Goal: Communication & Community: Answer question/provide support

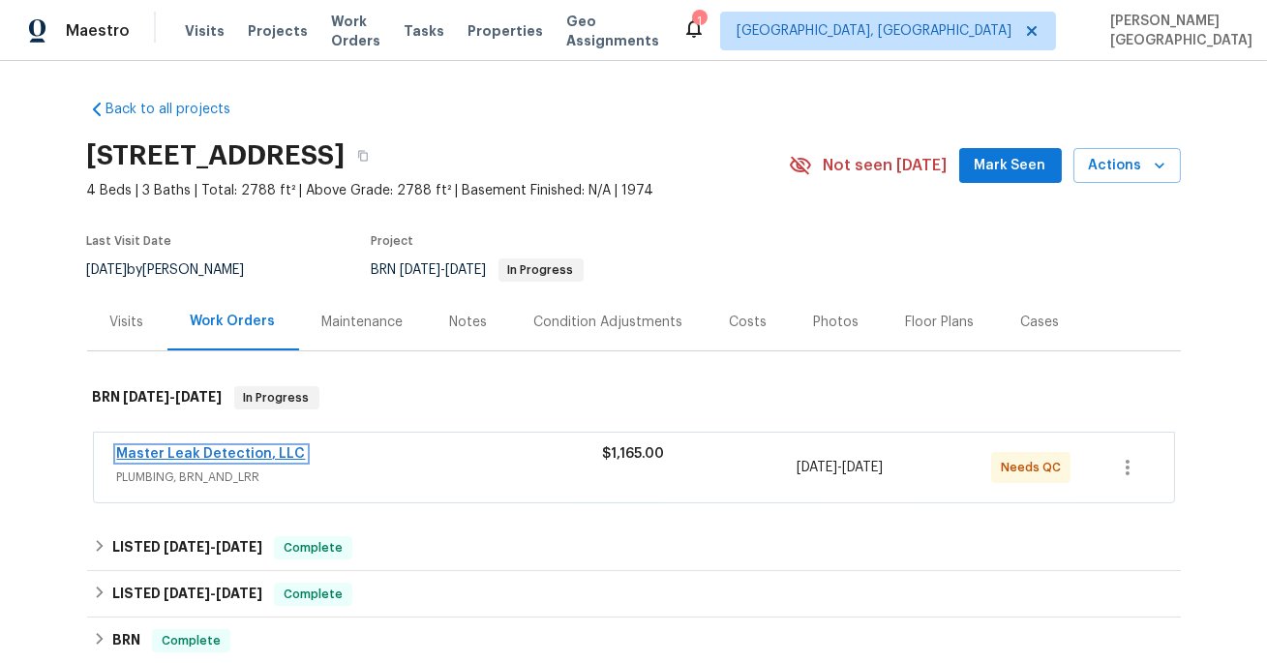
click at [222, 455] on link "Master Leak Detection, LLC" at bounding box center [211, 454] width 189 height 14
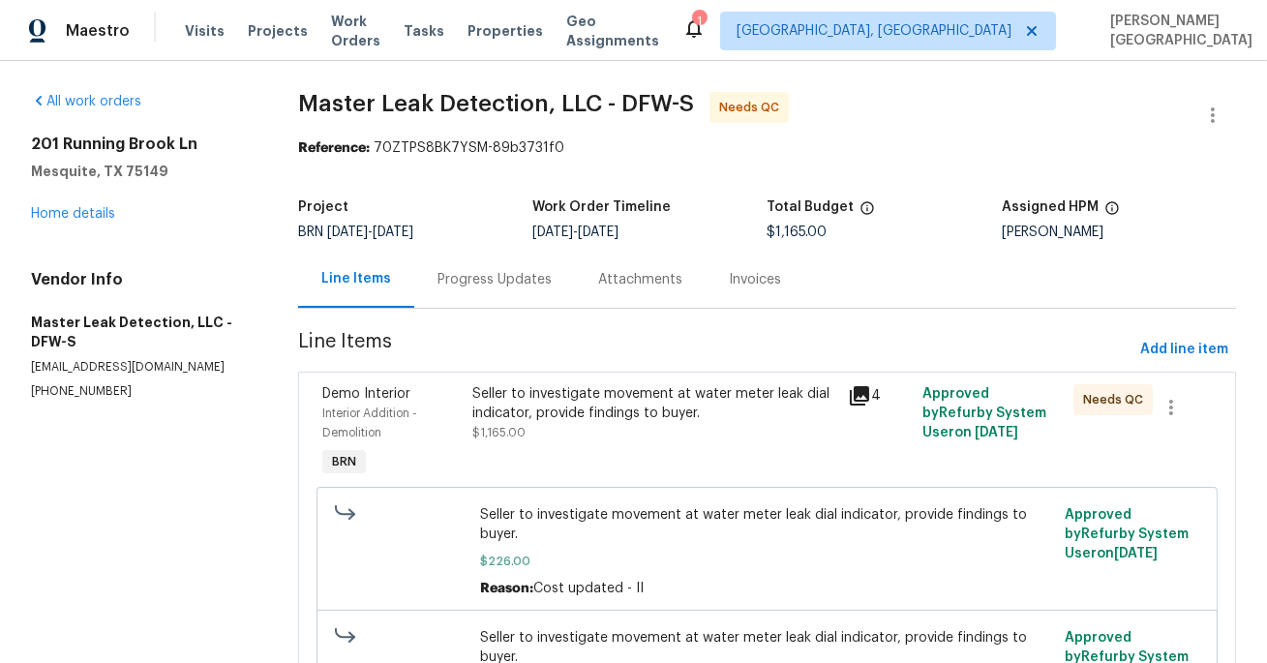
click at [85, 388] on p "(972) 916-1261" at bounding box center [141, 391] width 221 height 16
copy p "(972) 916-1261"
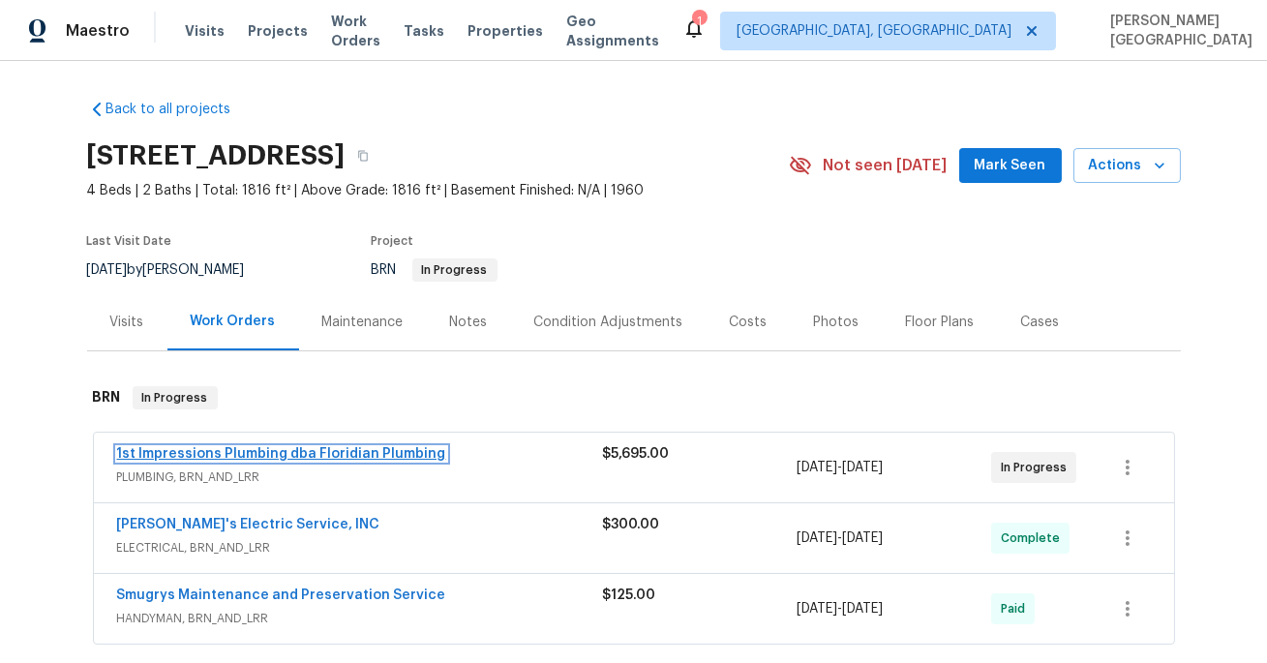
click at [293, 451] on link "1st Impressions Plumbing dba Floridian Plumbing" at bounding box center [281, 454] width 329 height 14
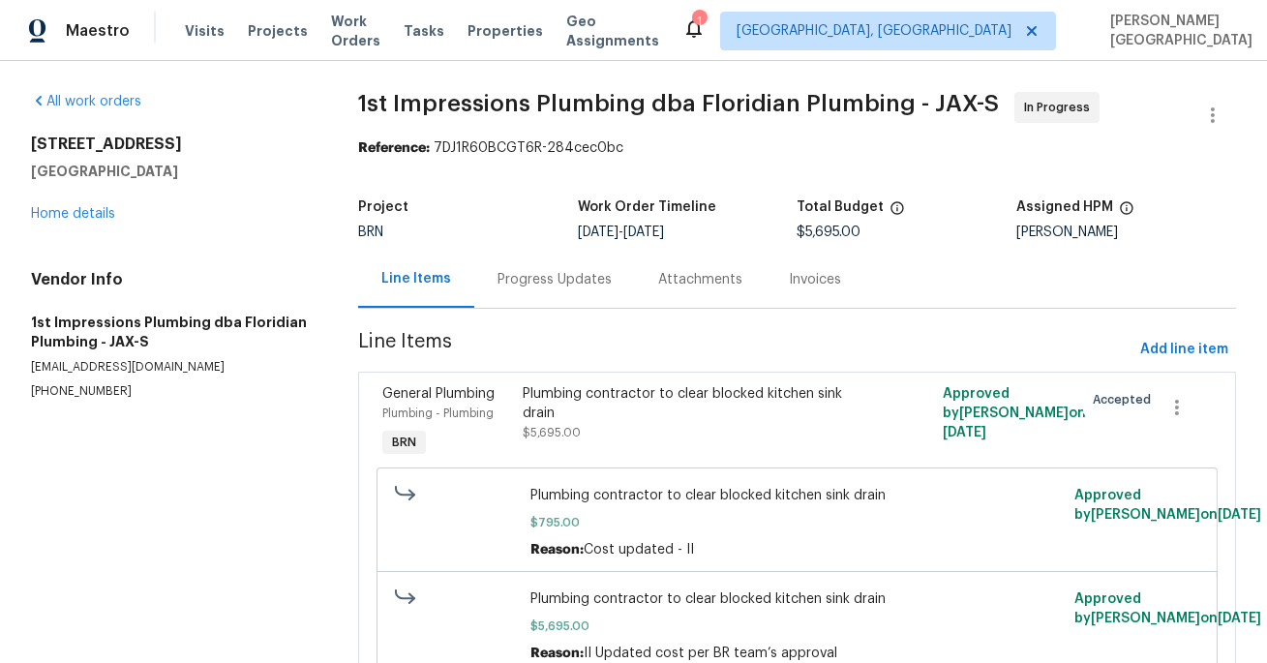
click at [515, 285] on div "Progress Updates" at bounding box center [555, 279] width 114 height 19
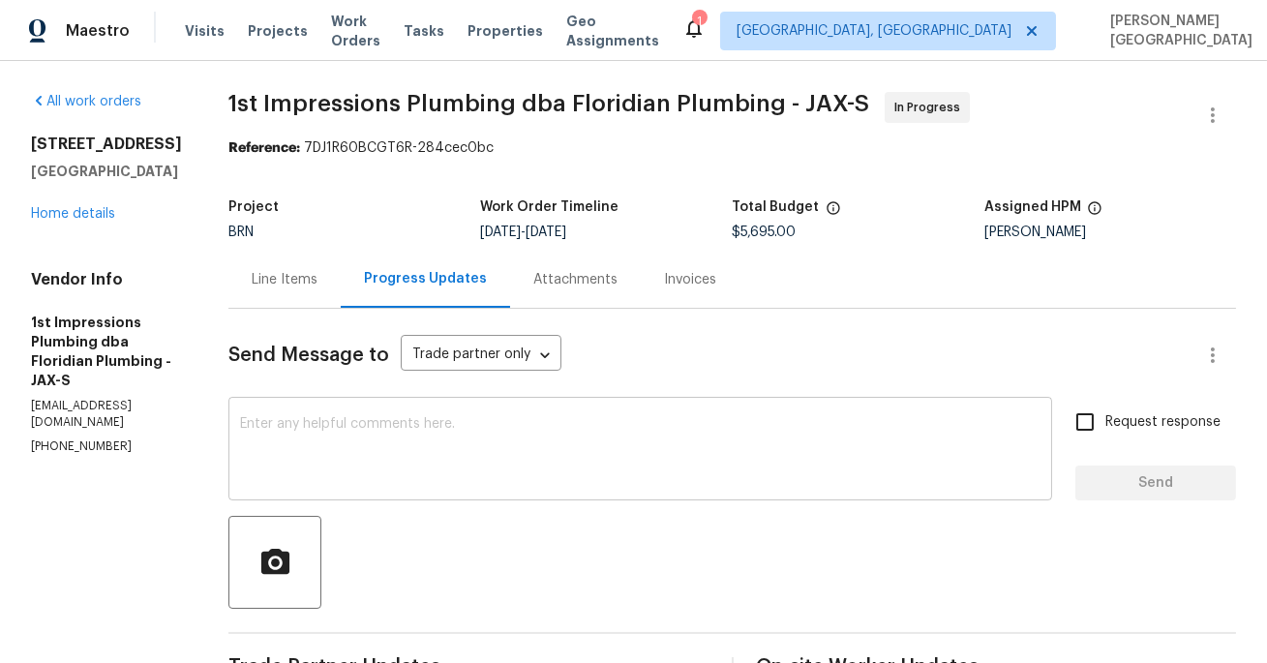
click at [440, 446] on textarea at bounding box center [640, 451] width 801 height 68
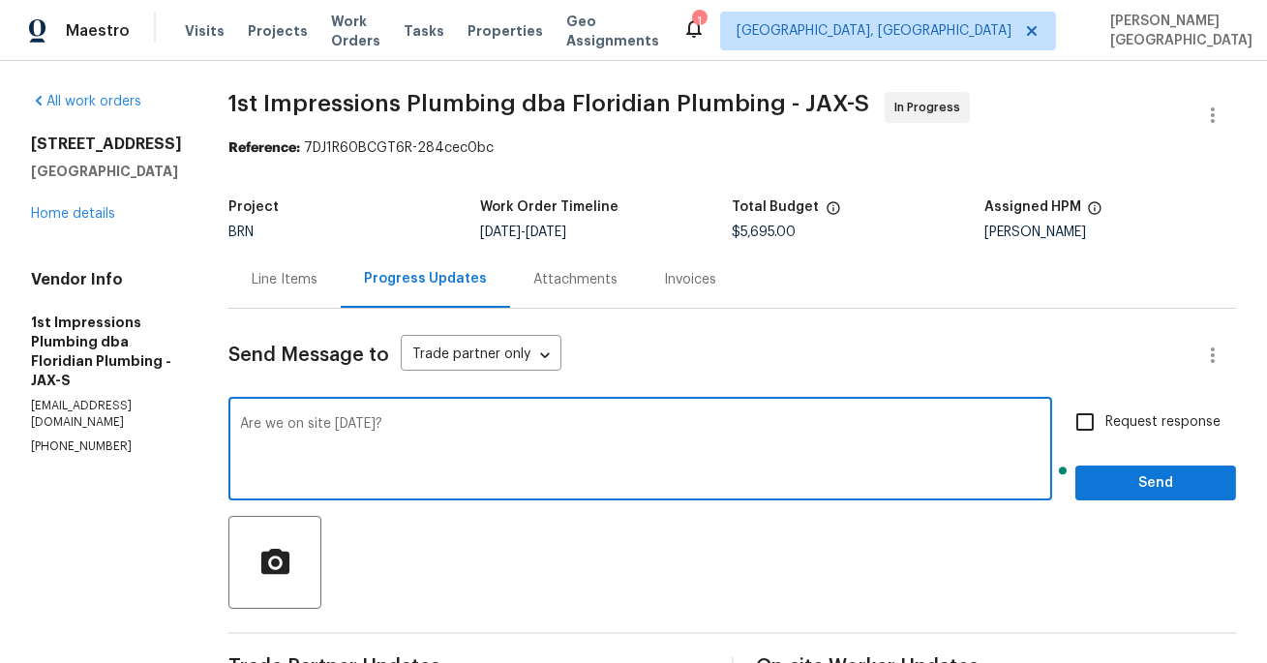
type textarea "Are we on site today?"
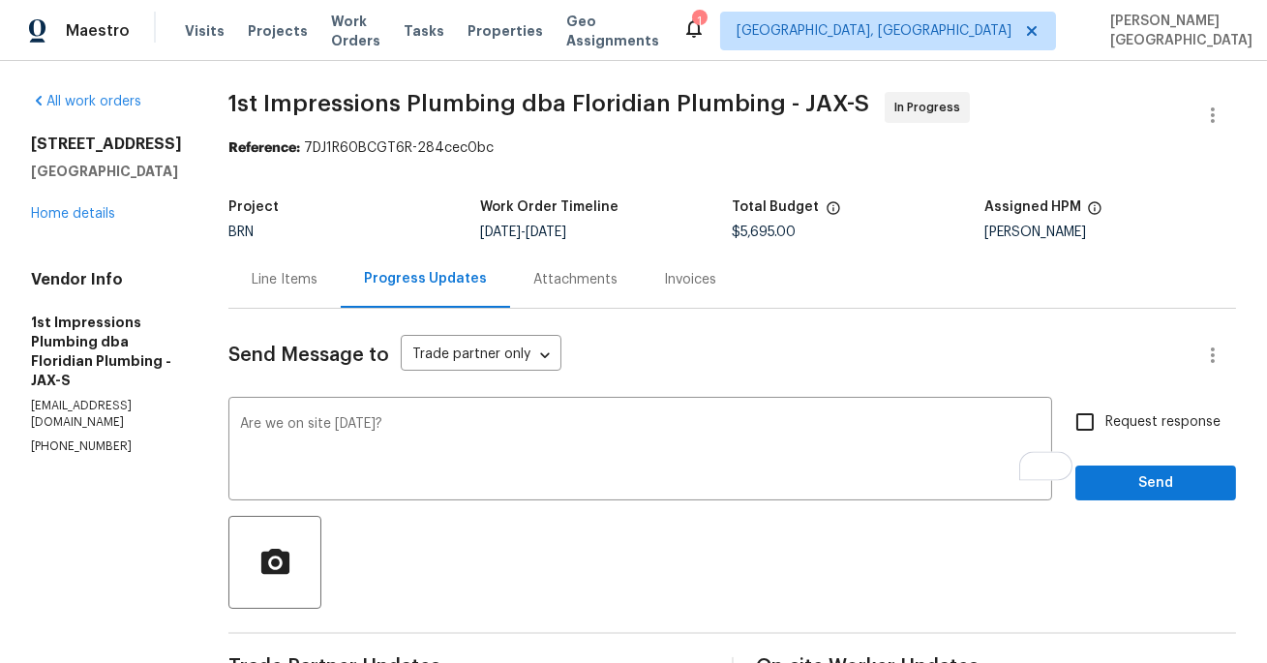
click at [1109, 425] on span "Request response" at bounding box center [1163, 422] width 115 height 20
click at [1106, 425] on input "Request response" at bounding box center [1085, 422] width 41 height 41
checkbox input "true"
click at [1119, 471] on span "Send" at bounding box center [1156, 483] width 130 height 24
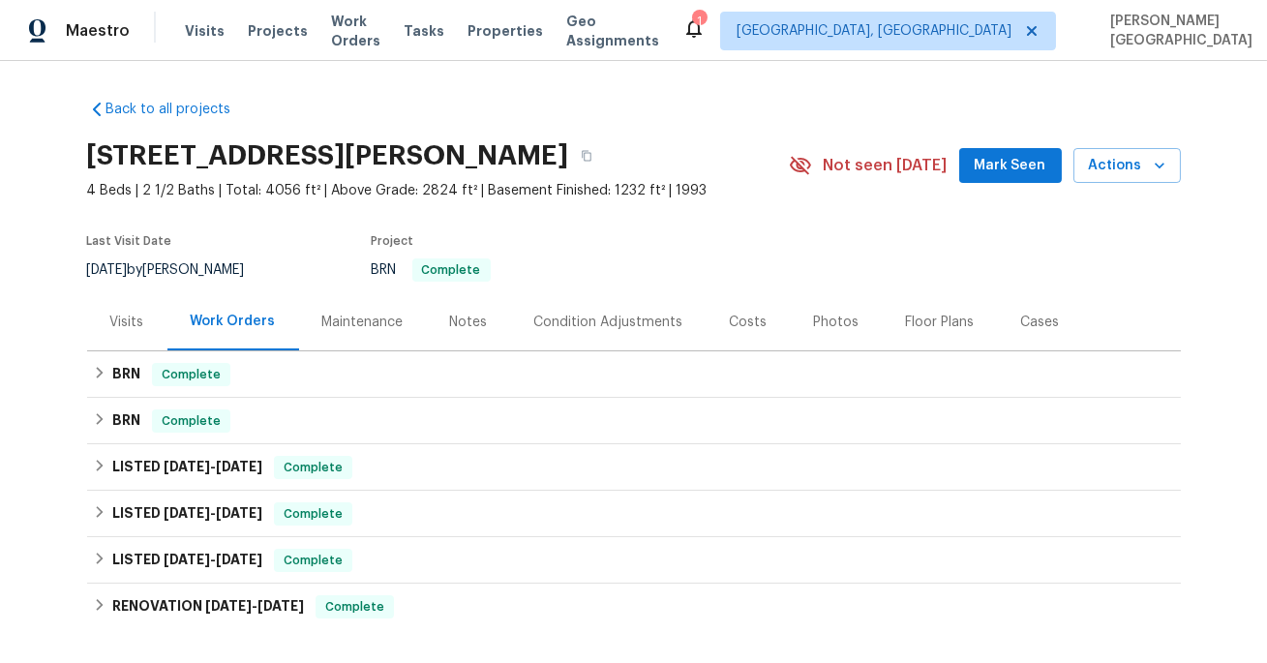
scroll to position [261, 0]
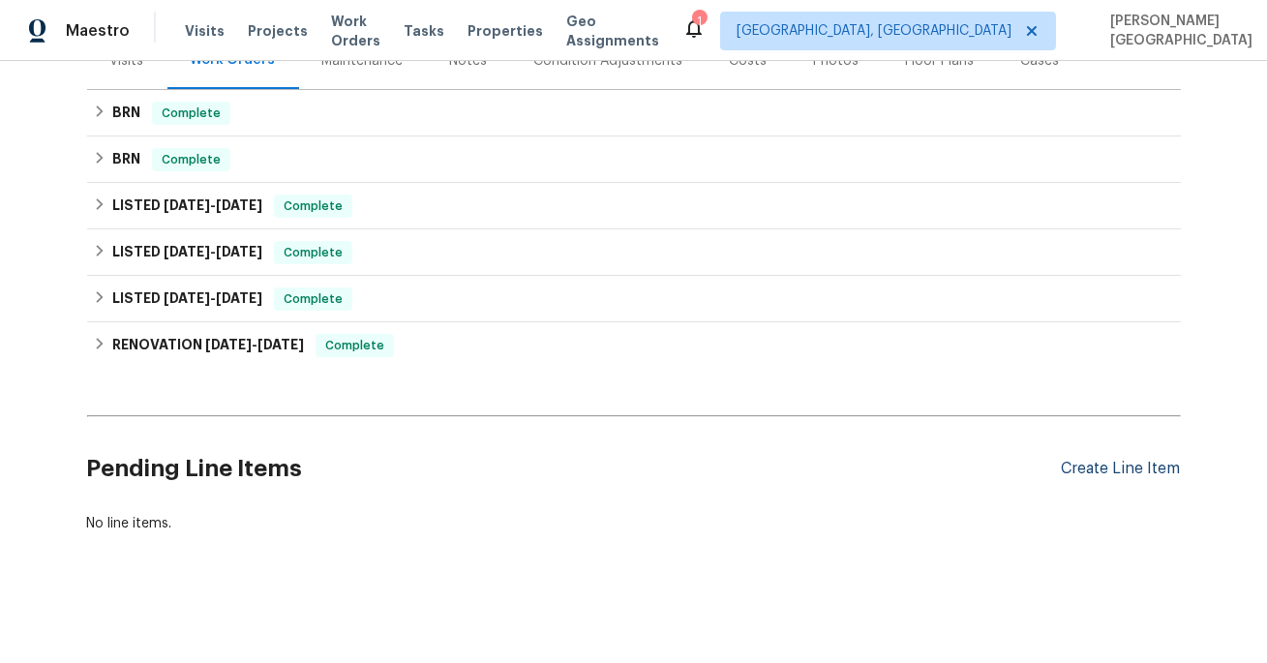
click at [1086, 463] on div "Create Line Item" at bounding box center [1121, 469] width 119 height 18
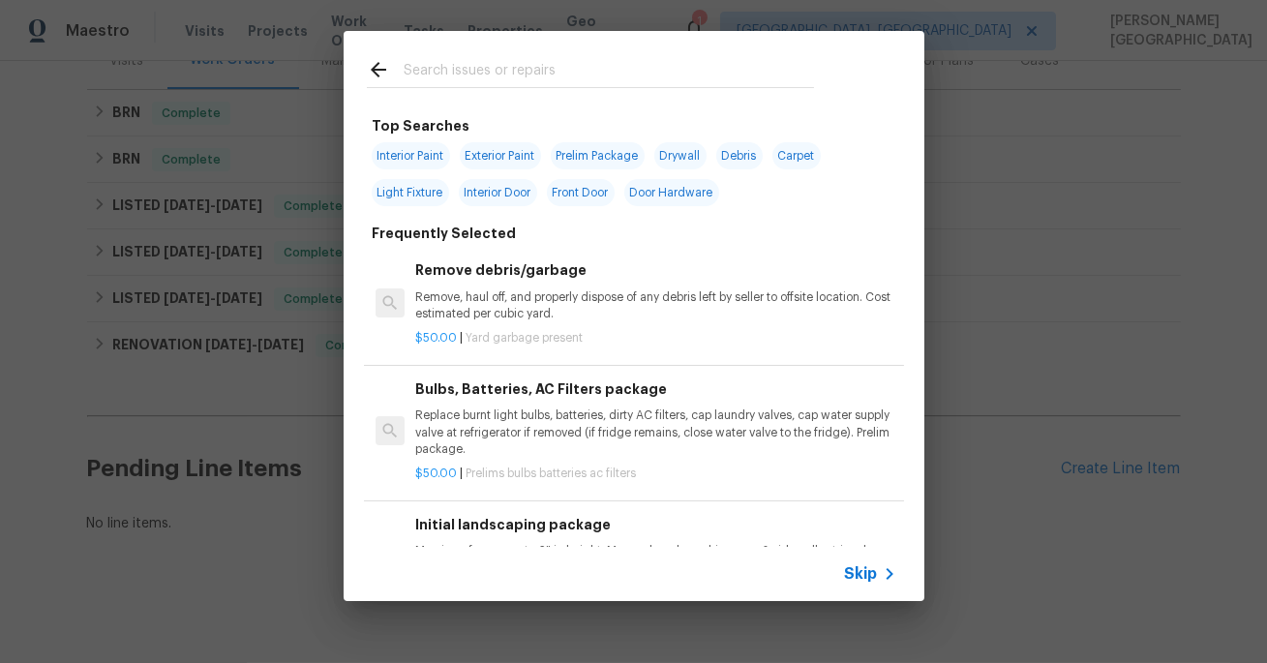
click at [867, 572] on span "Skip" at bounding box center [861, 573] width 33 height 19
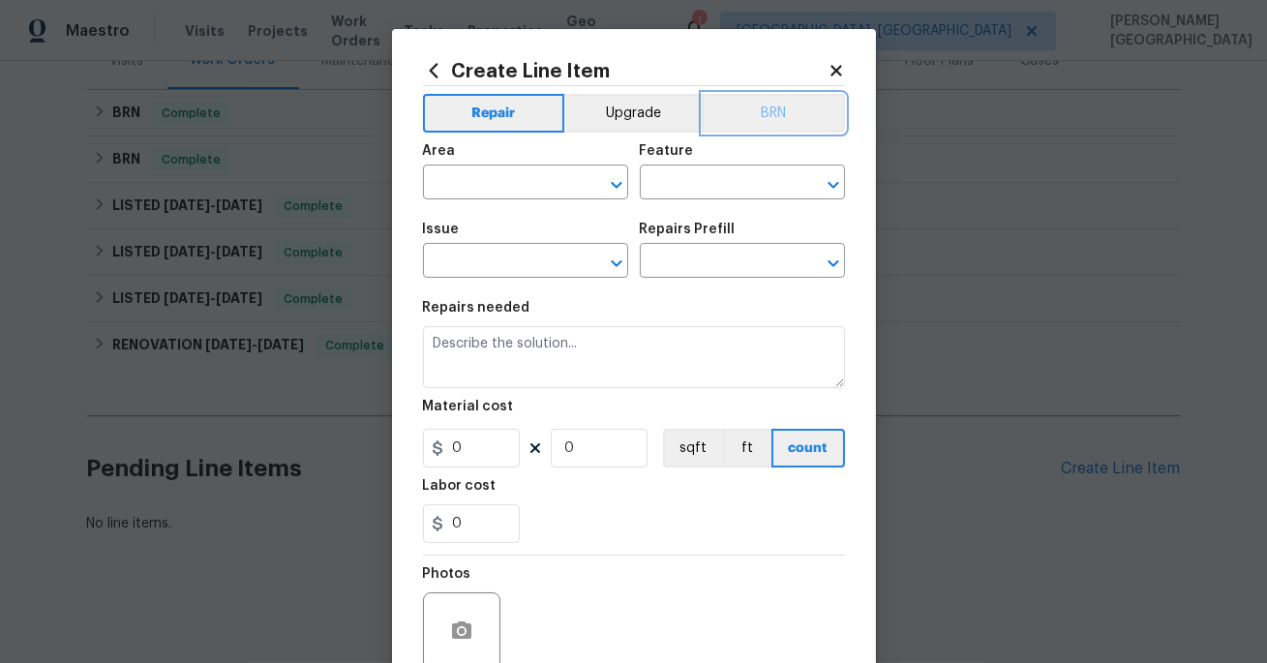
click at [799, 109] on button "BRN" at bounding box center [774, 113] width 142 height 39
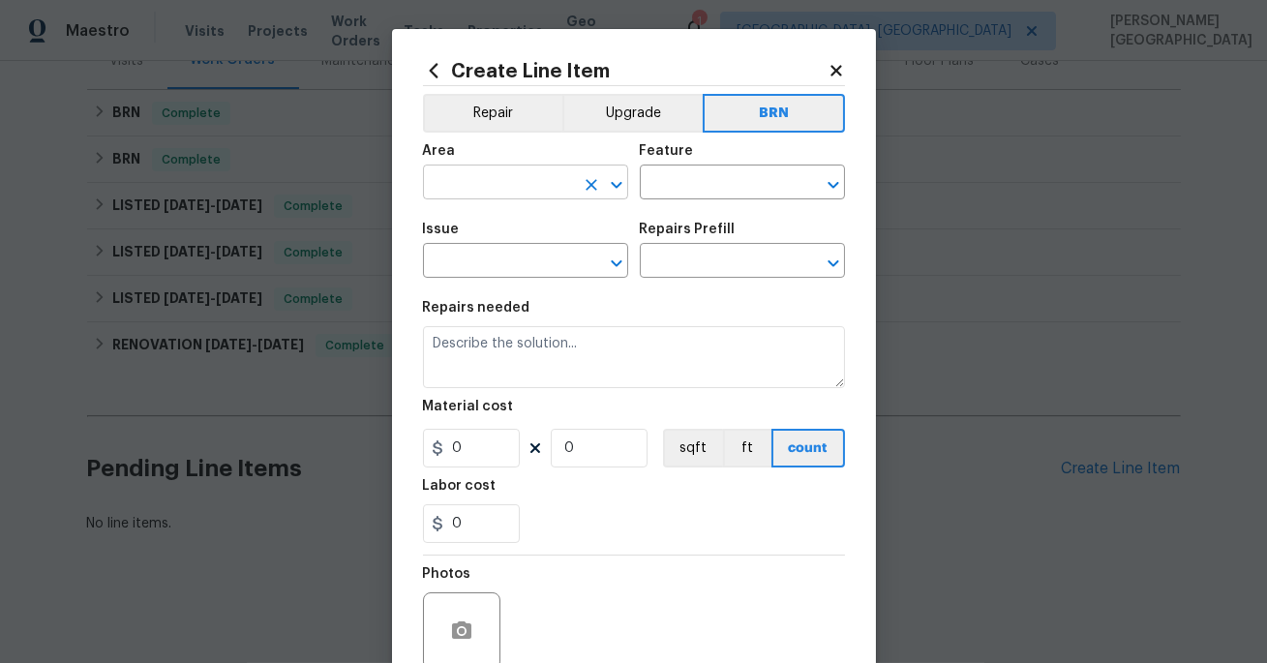
click at [487, 184] on input "text" at bounding box center [498, 184] width 151 height 30
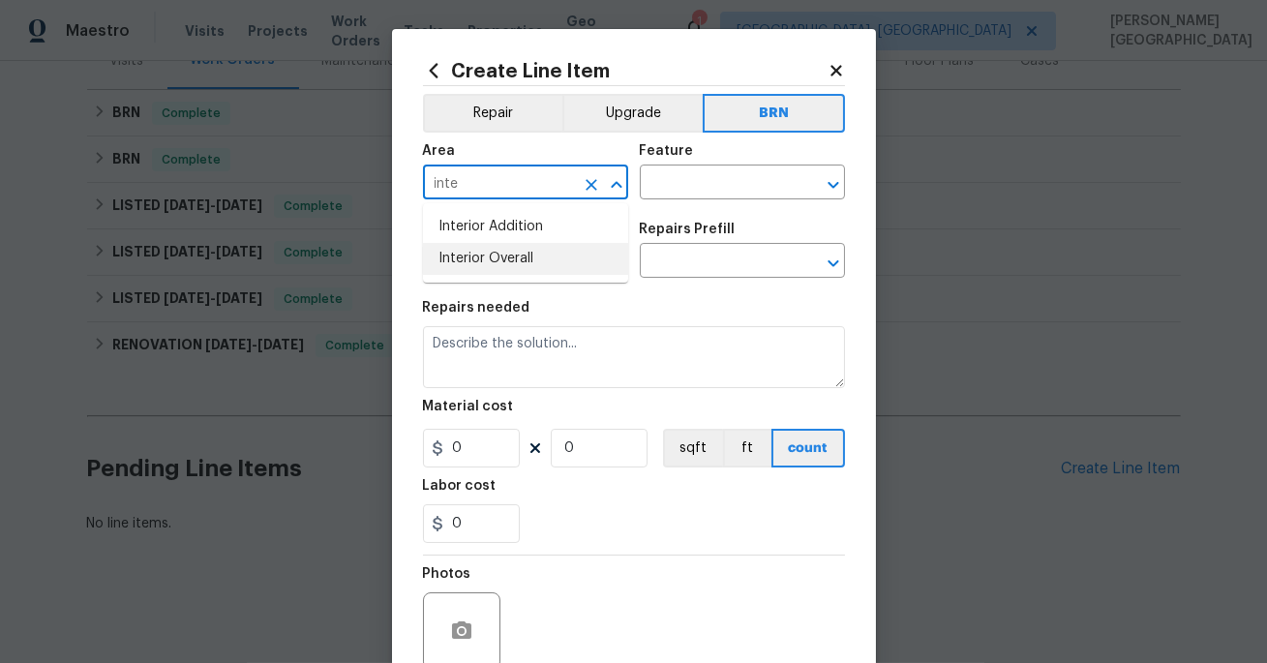
click at [489, 256] on li "Interior Overall" at bounding box center [525, 259] width 205 height 32
type input "Interior Overall"
click at [689, 183] on input "text" at bounding box center [715, 184] width 151 height 30
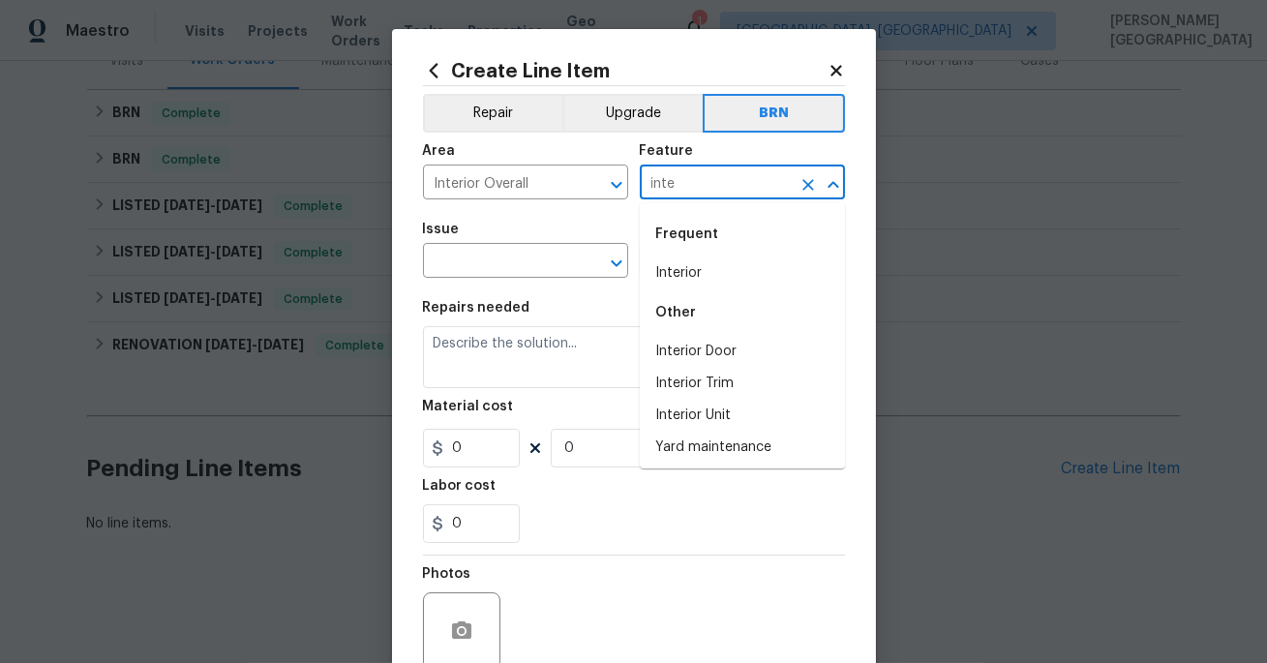
click at [690, 241] on div "Frequent" at bounding box center [742, 234] width 205 height 46
click at [690, 265] on li "Interior" at bounding box center [742, 274] width 205 height 32
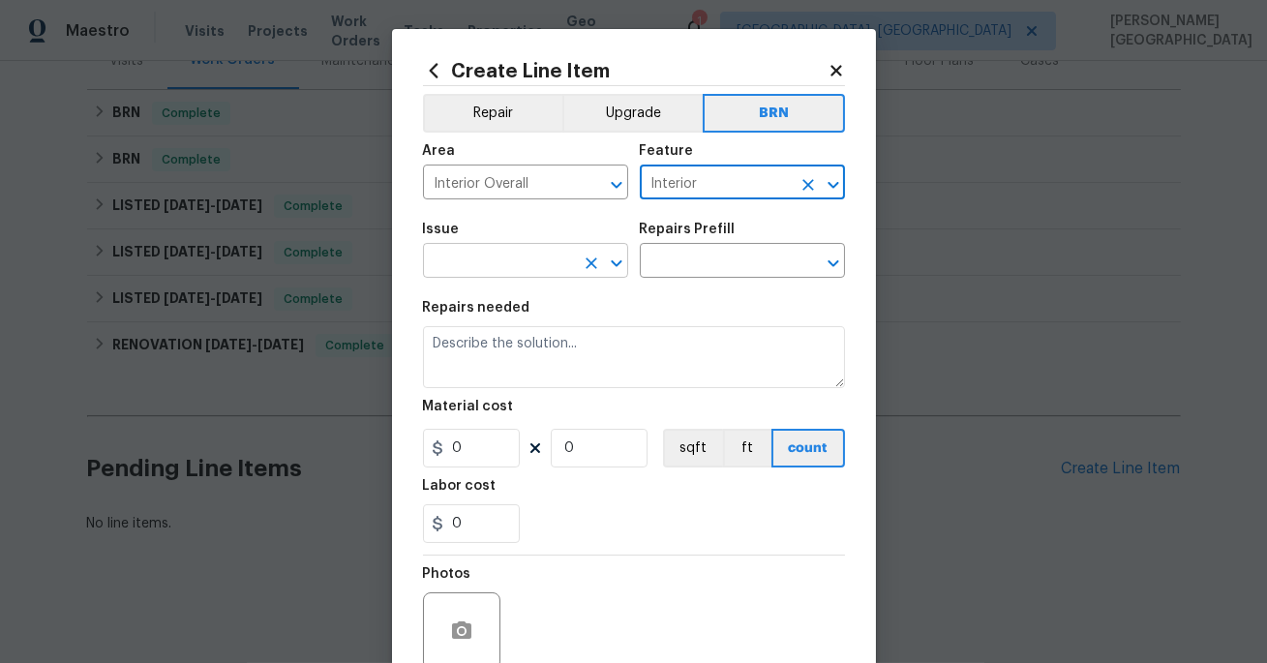
type input "Interior"
click at [466, 267] on input "text" at bounding box center [498, 263] width 151 height 30
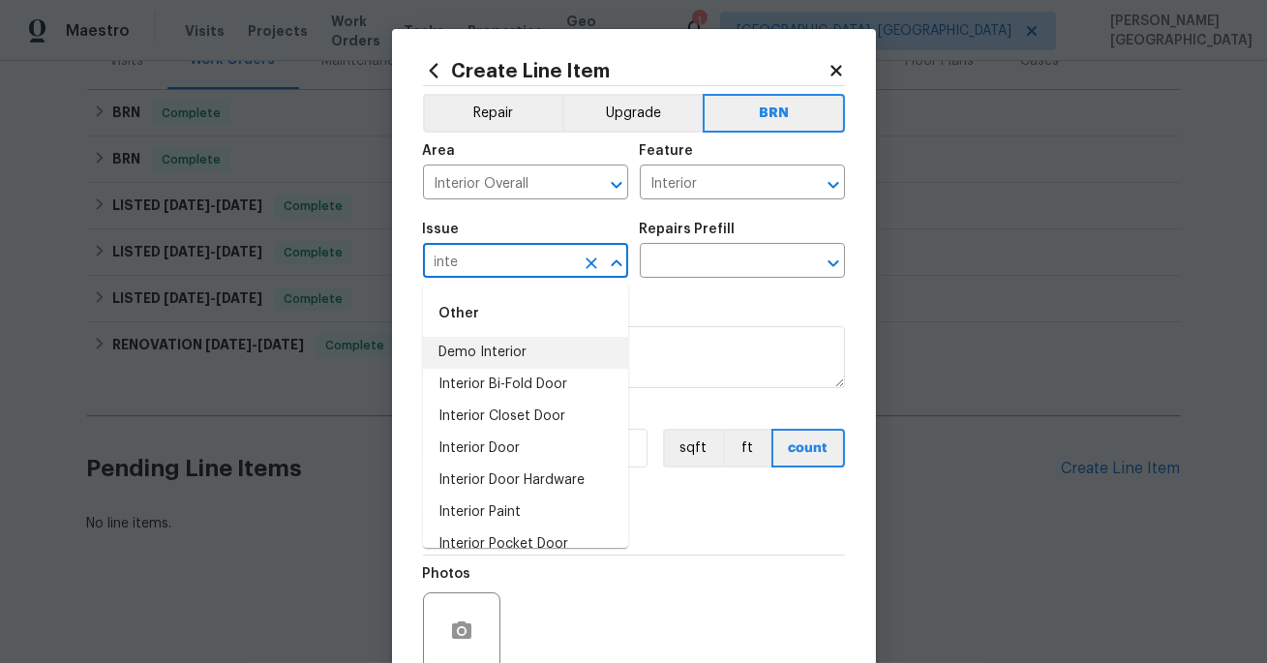
click at [469, 346] on li "Demo Interior" at bounding box center [525, 353] width 205 height 32
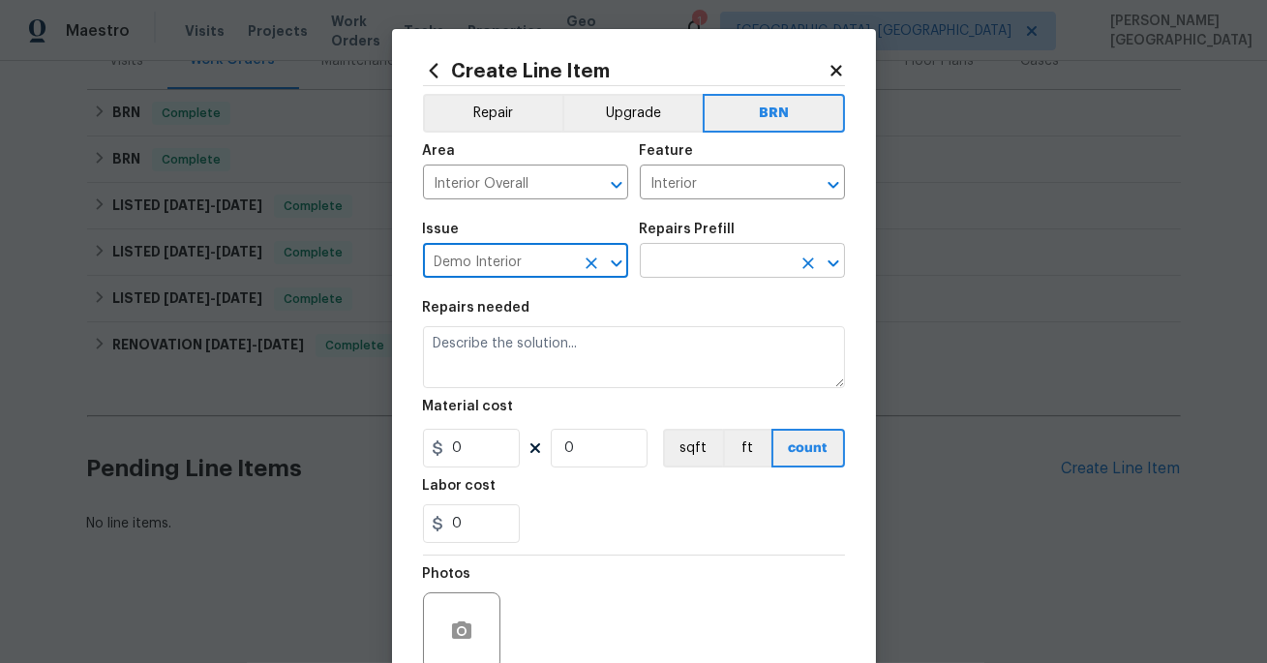
type input "Demo Interior"
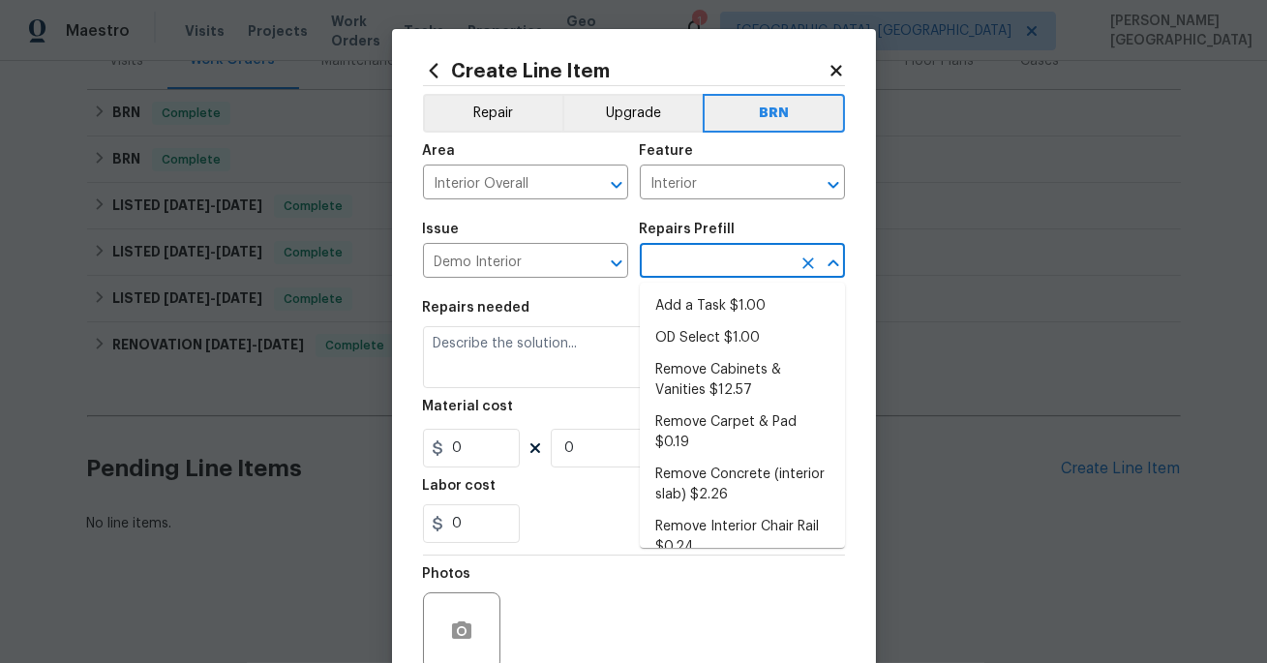
click at [727, 252] on input "text" at bounding box center [715, 263] width 151 height 30
click at [726, 314] on li "Add a Task $1.00" at bounding box center [742, 306] width 205 height 32
type input "Demolition"
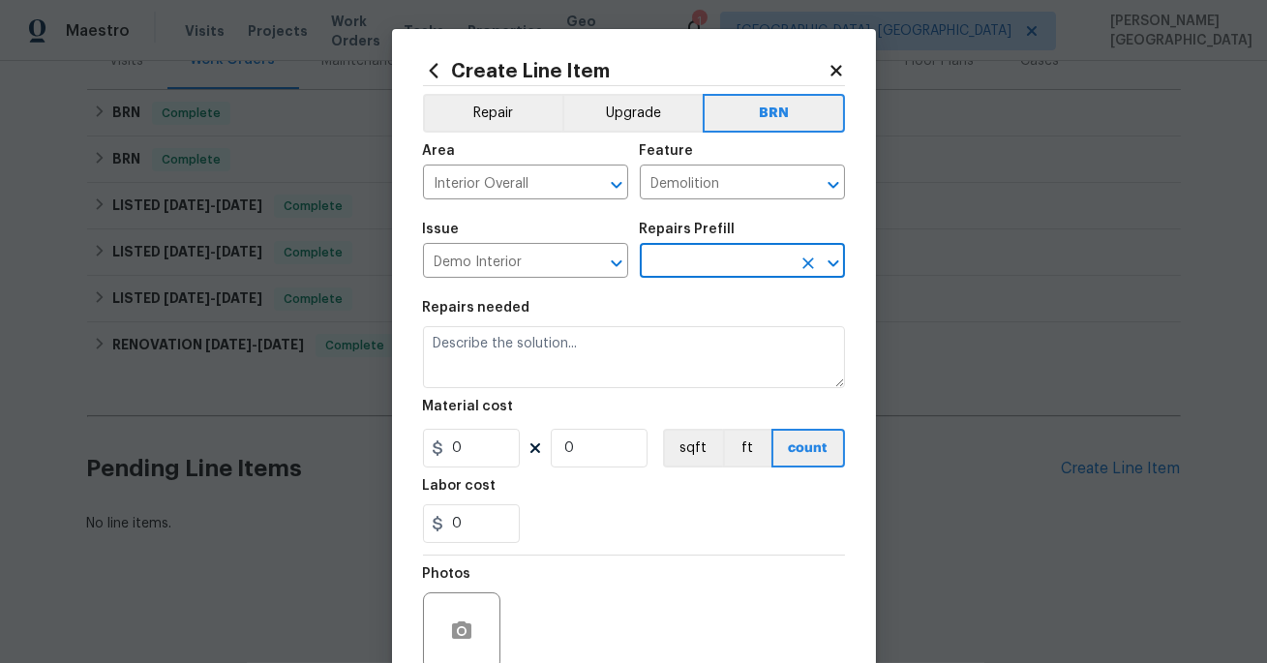
type input "Add a Task $1.00"
type textarea "HPM to detail"
type input "1"
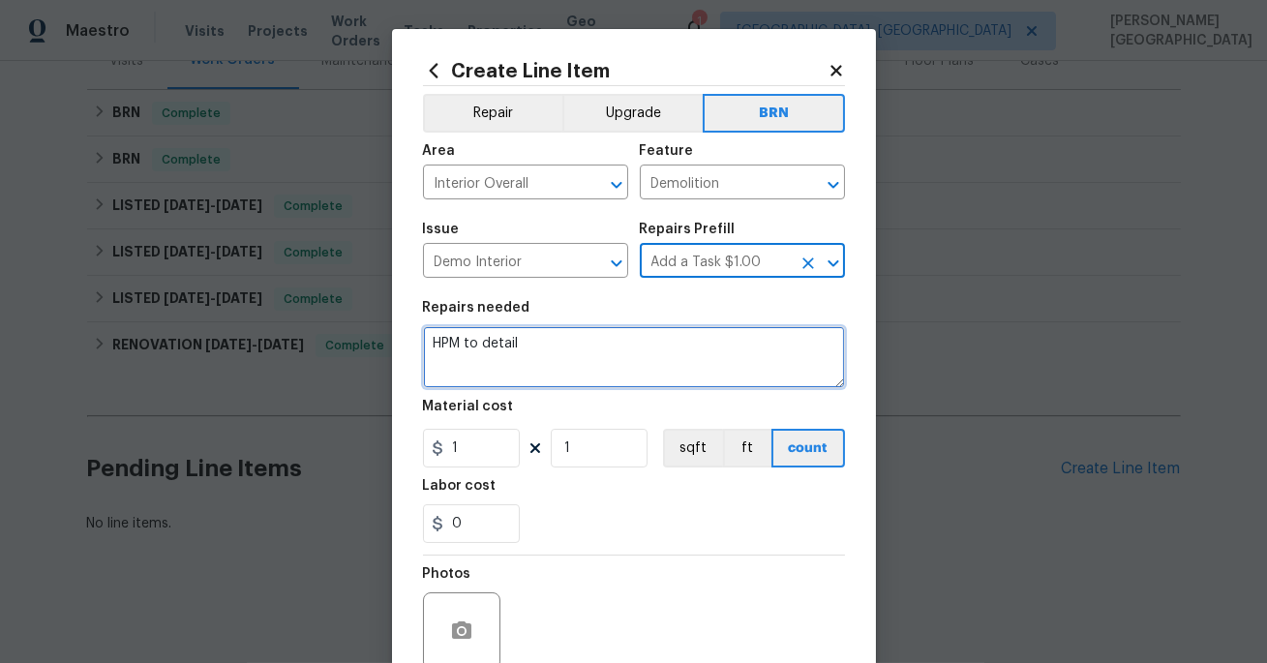
click at [576, 342] on textarea "HPM to detail" at bounding box center [634, 357] width 422 height 62
paste textarea "Contractor to repair toilet on main level not flushing and install missing burn…"
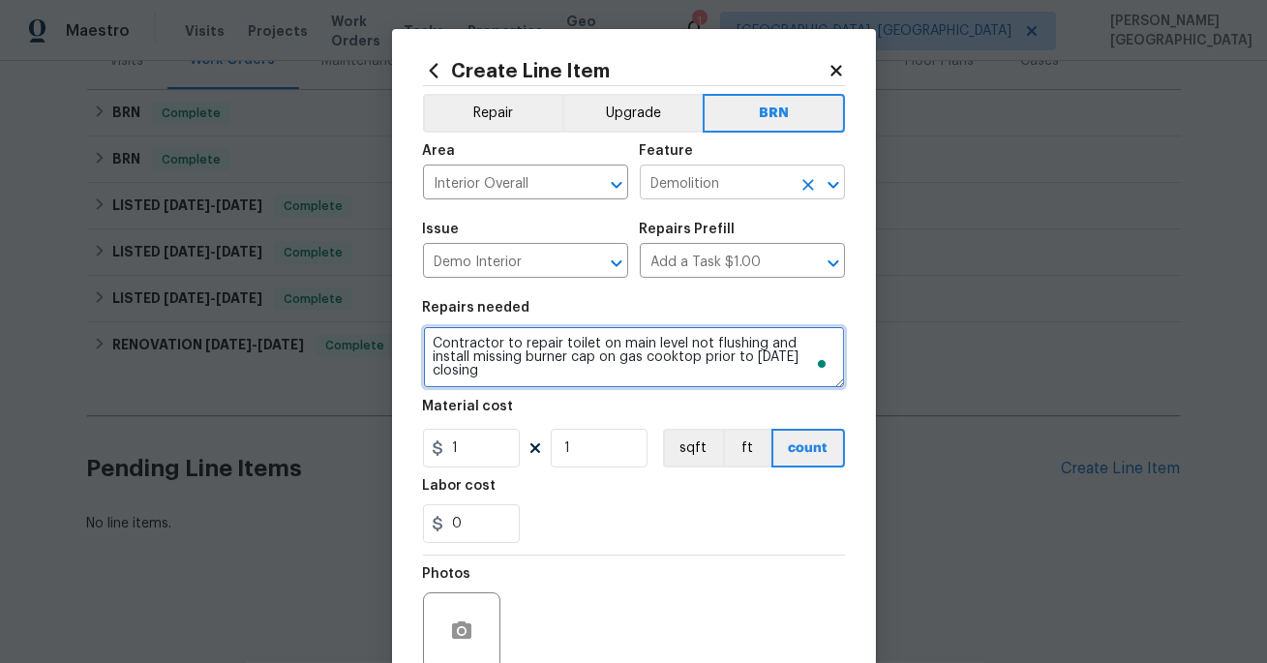
type textarea "Contractor to repair toilet on main level not flushing and install missing burn…"
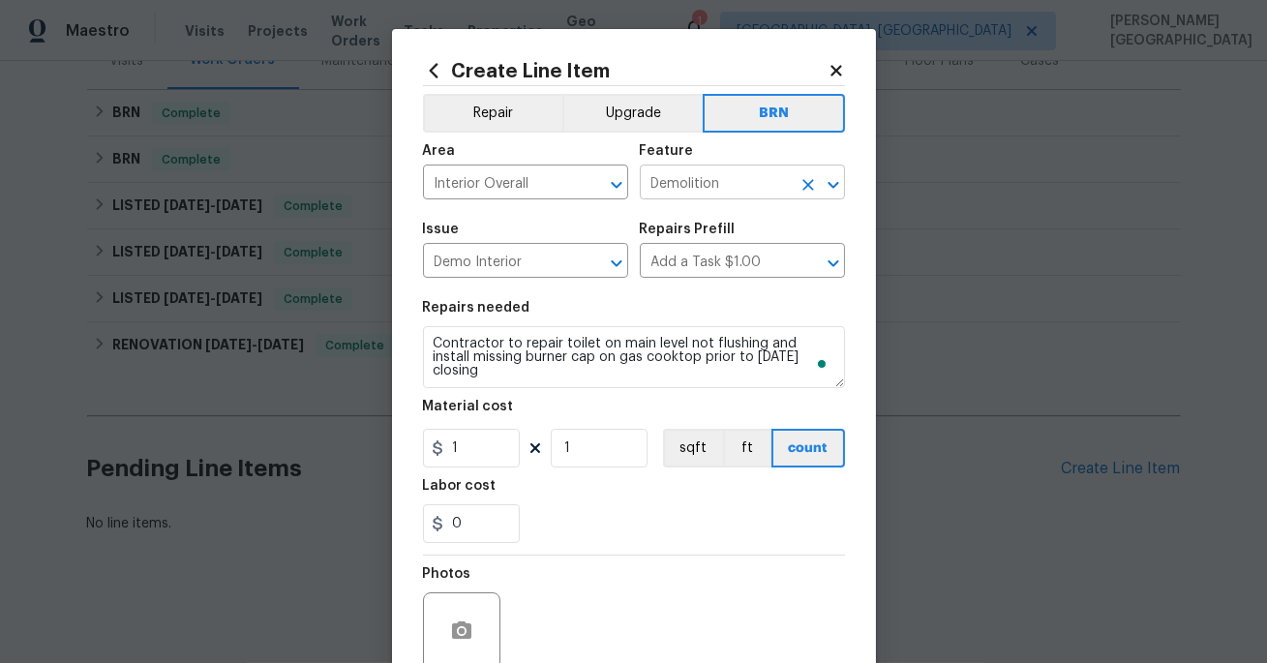
click at [673, 184] on input "Demolition" at bounding box center [715, 184] width 151 height 30
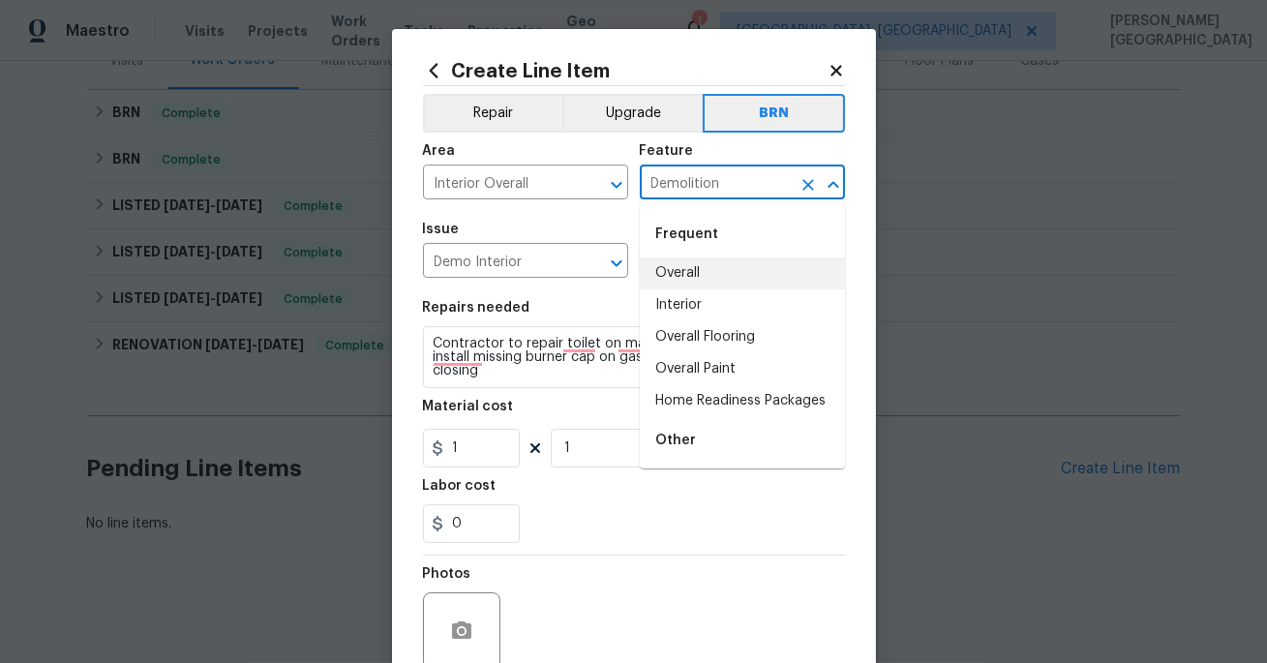
click at [673, 184] on input "Demolition" at bounding box center [715, 184] width 151 height 30
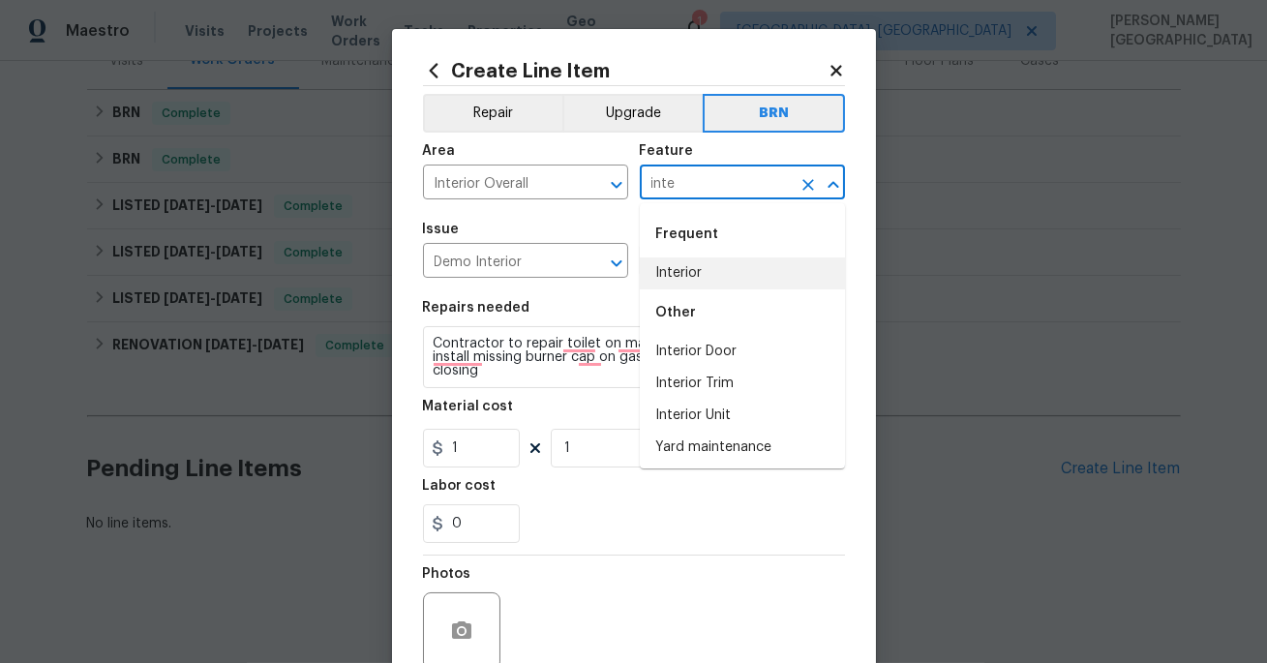
click at [673, 273] on li "Interior" at bounding box center [742, 274] width 205 height 32
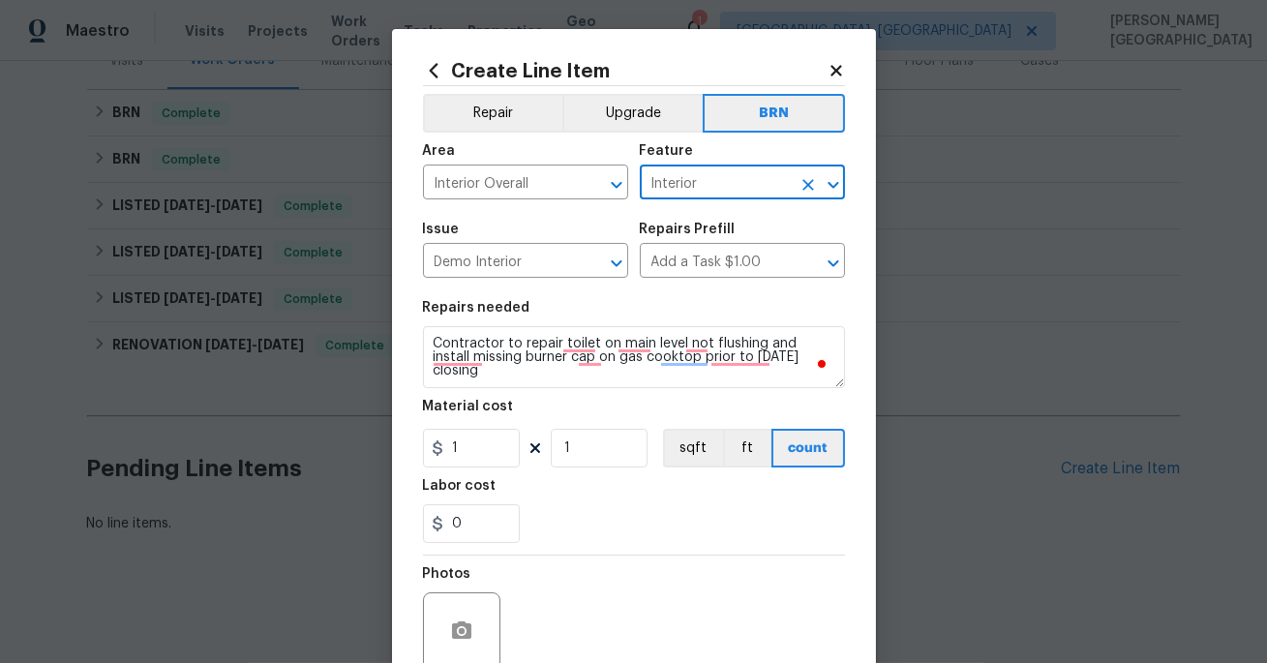
type input "Interior"
click at [462, 462] on input "1" at bounding box center [471, 448] width 97 height 39
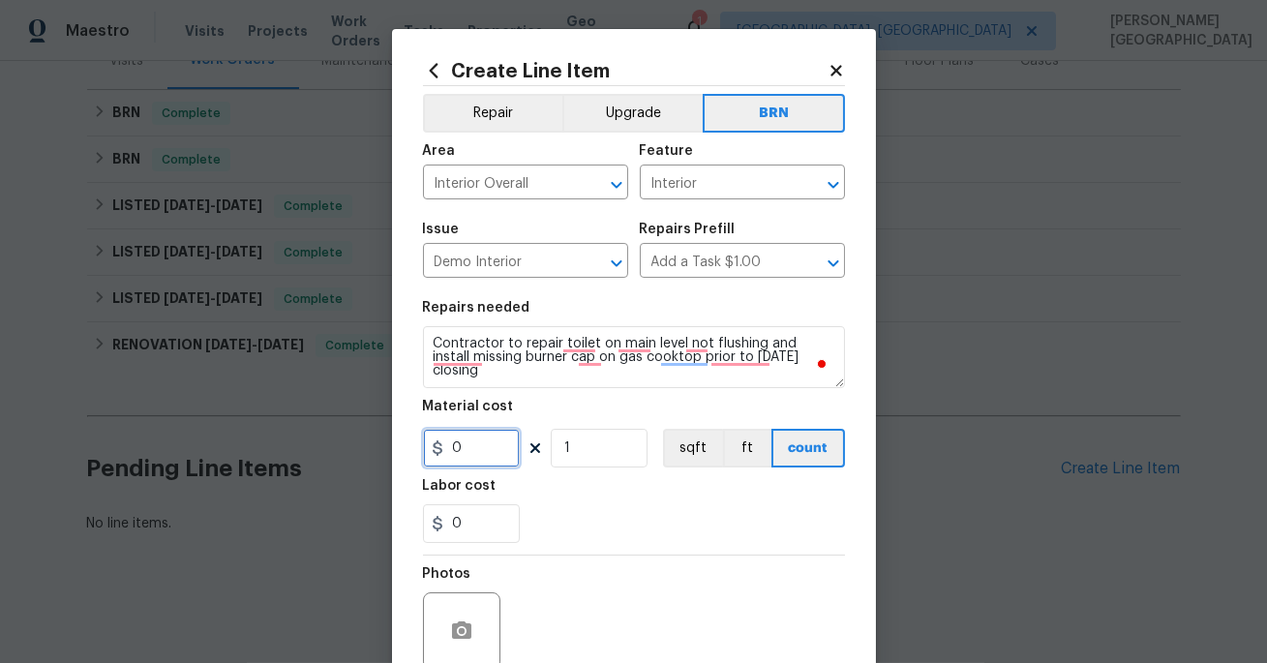
type input "0"
click at [479, 542] on input "0" at bounding box center [471, 523] width 97 height 39
type input "125"
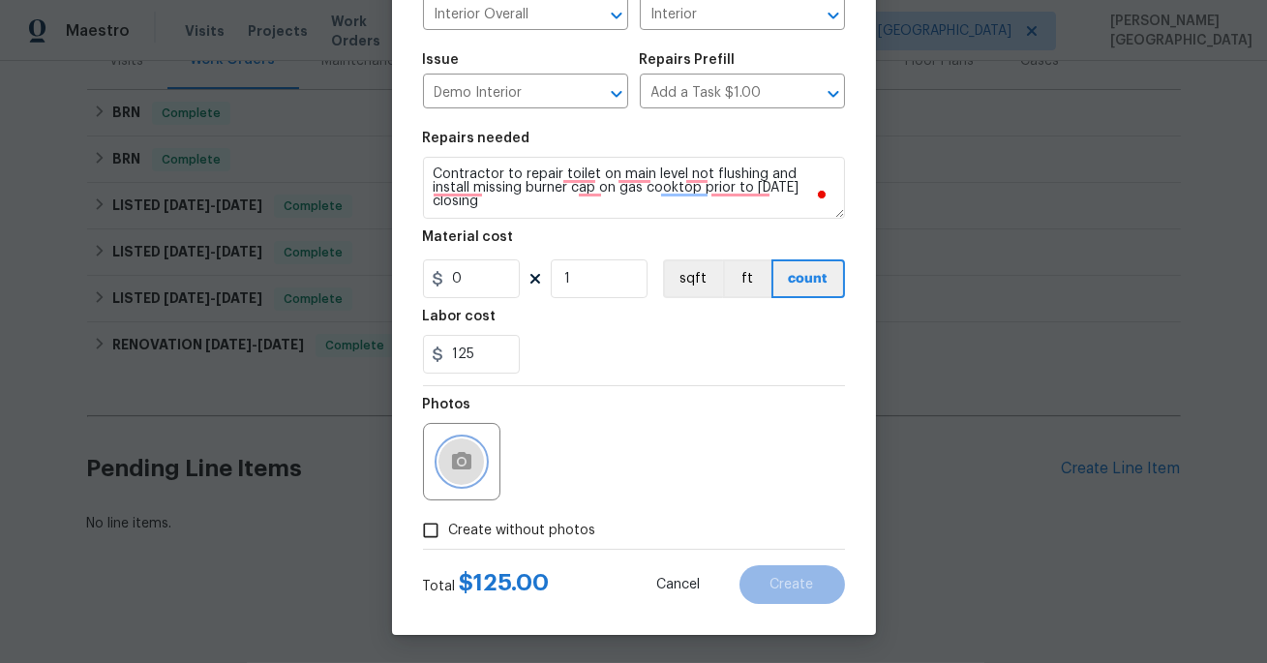
click at [460, 463] on circle "button" at bounding box center [461, 462] width 6 height 6
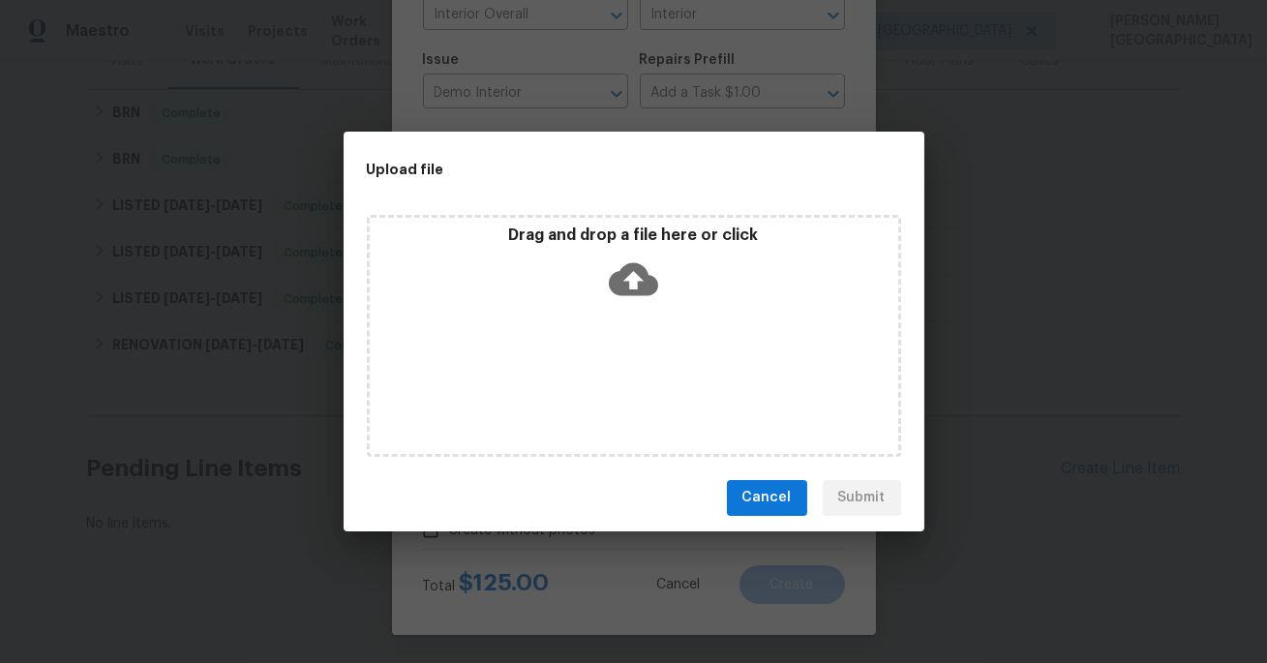
click at [622, 294] on icon at bounding box center [633, 279] width 49 height 49
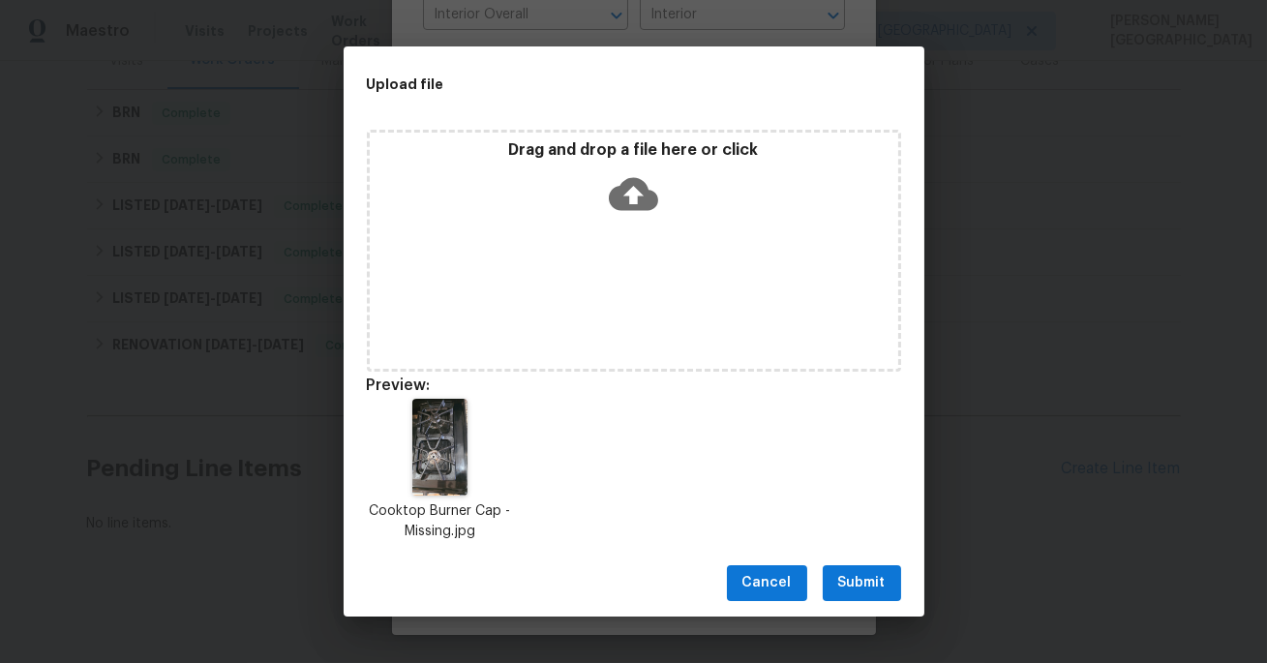
click at [858, 581] on span "Submit" at bounding box center [861, 583] width 47 height 24
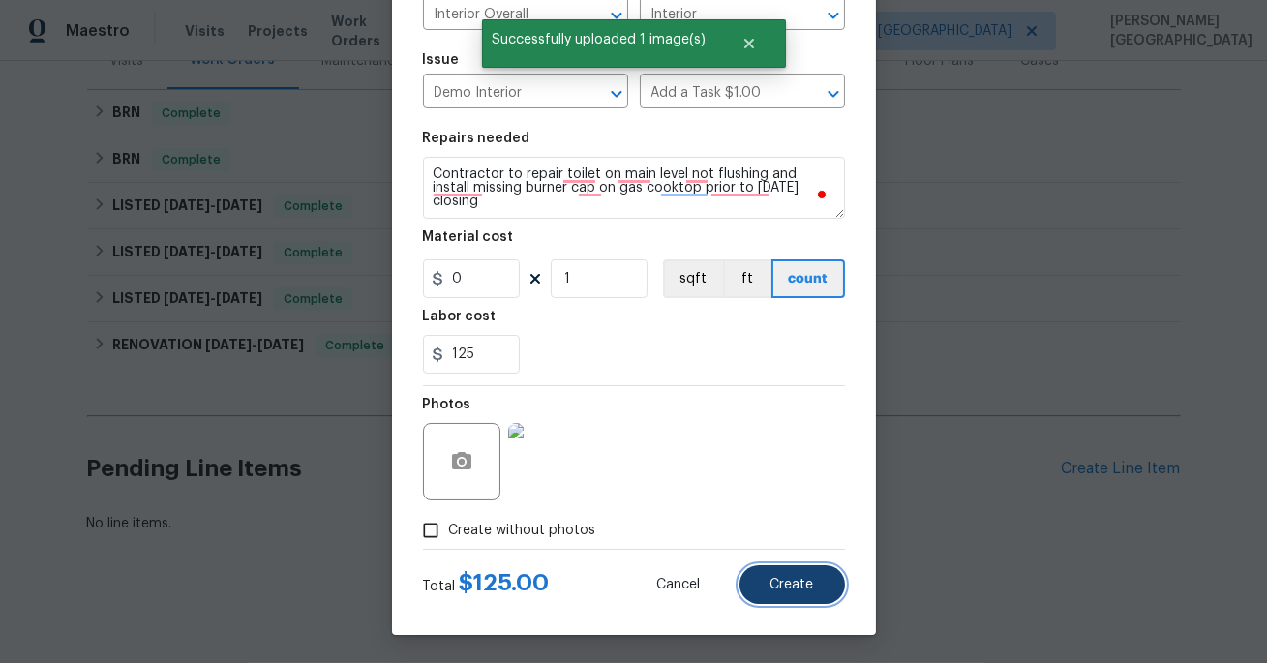
click at [762, 575] on button "Create" at bounding box center [793, 584] width 106 height 39
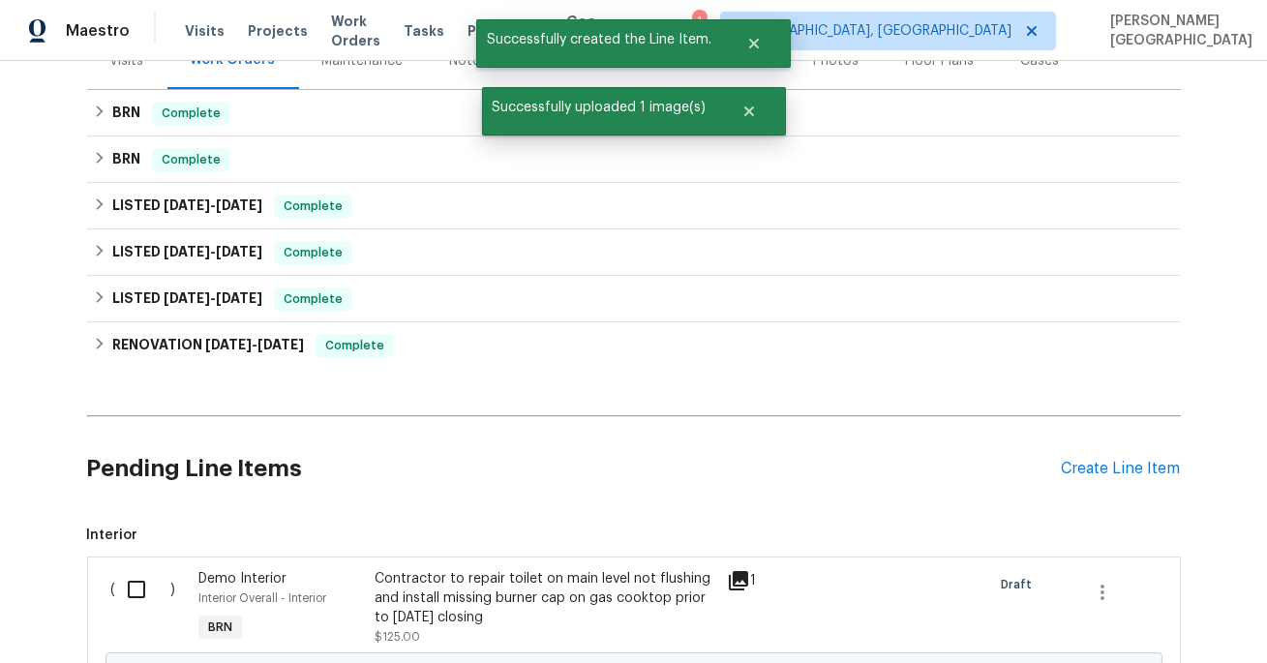
scroll to position [502, 0]
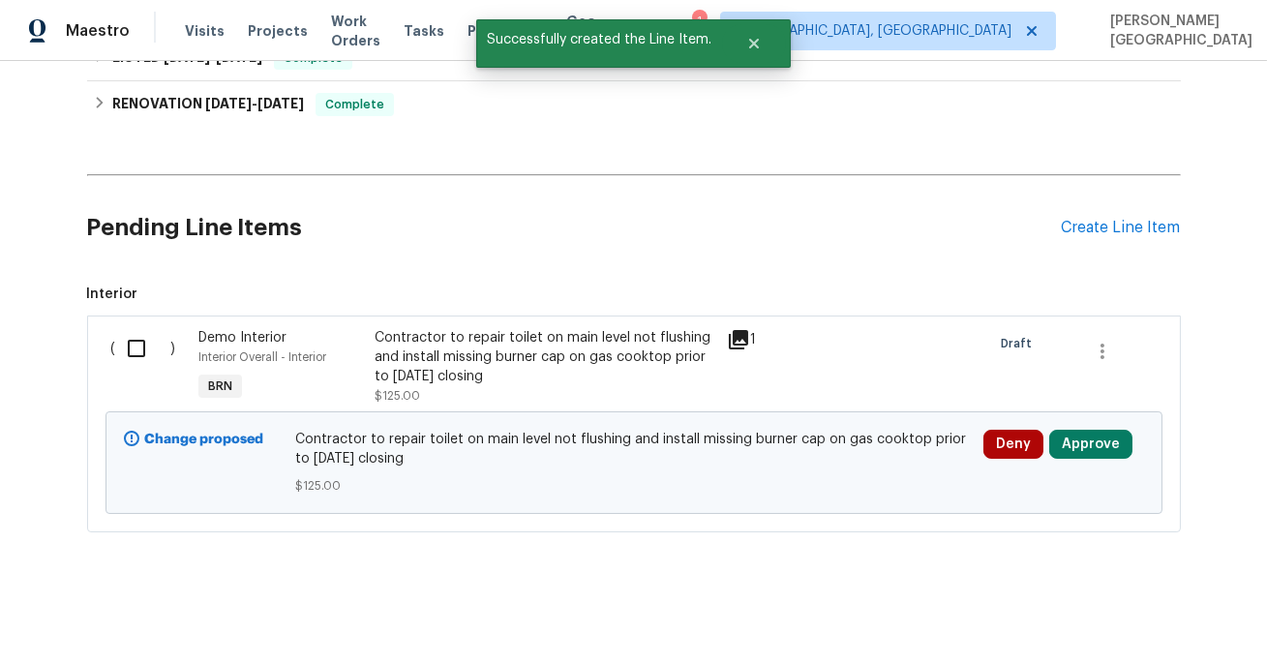
click at [133, 346] on input "checkbox" at bounding box center [143, 348] width 55 height 41
checkbox input "true"
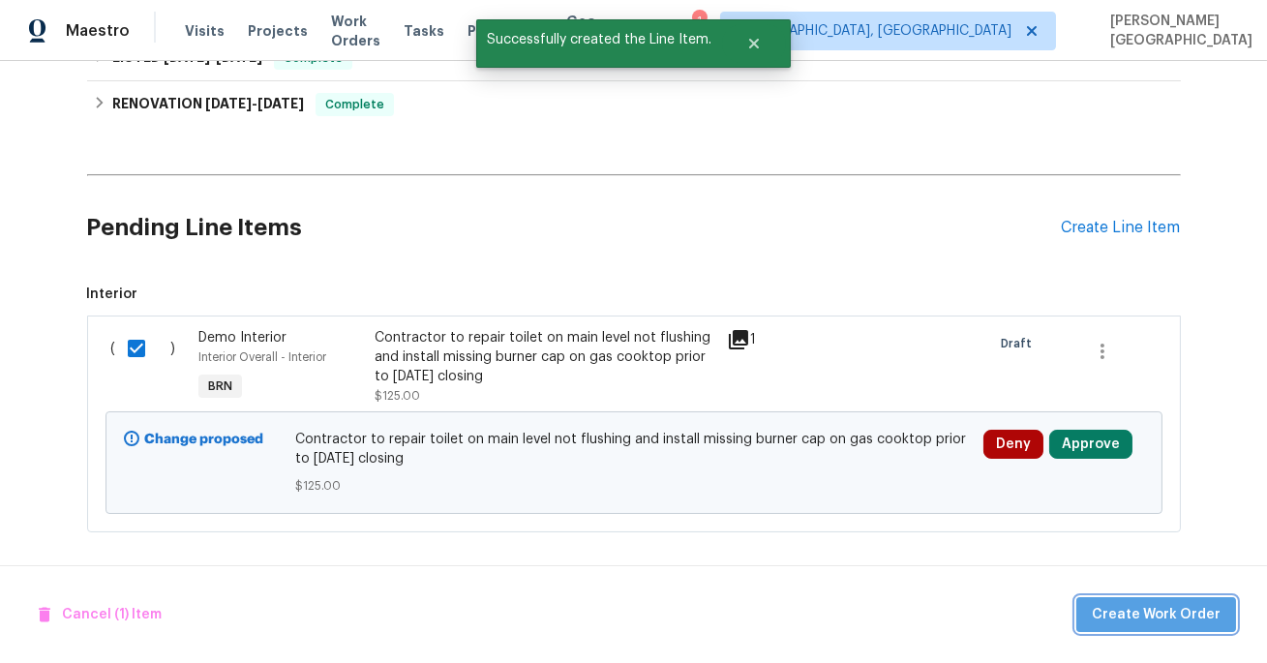
click at [1167, 616] on span "Create Work Order" at bounding box center [1156, 615] width 129 height 24
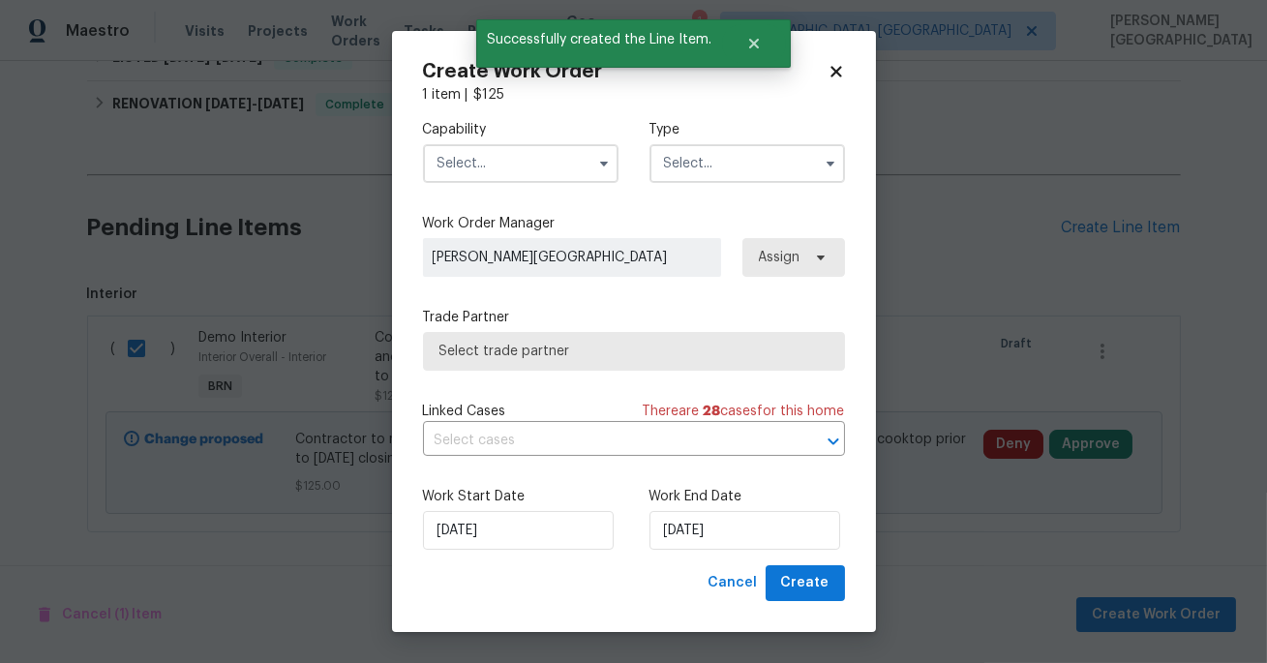
click at [524, 167] on input "text" at bounding box center [521, 163] width 196 height 39
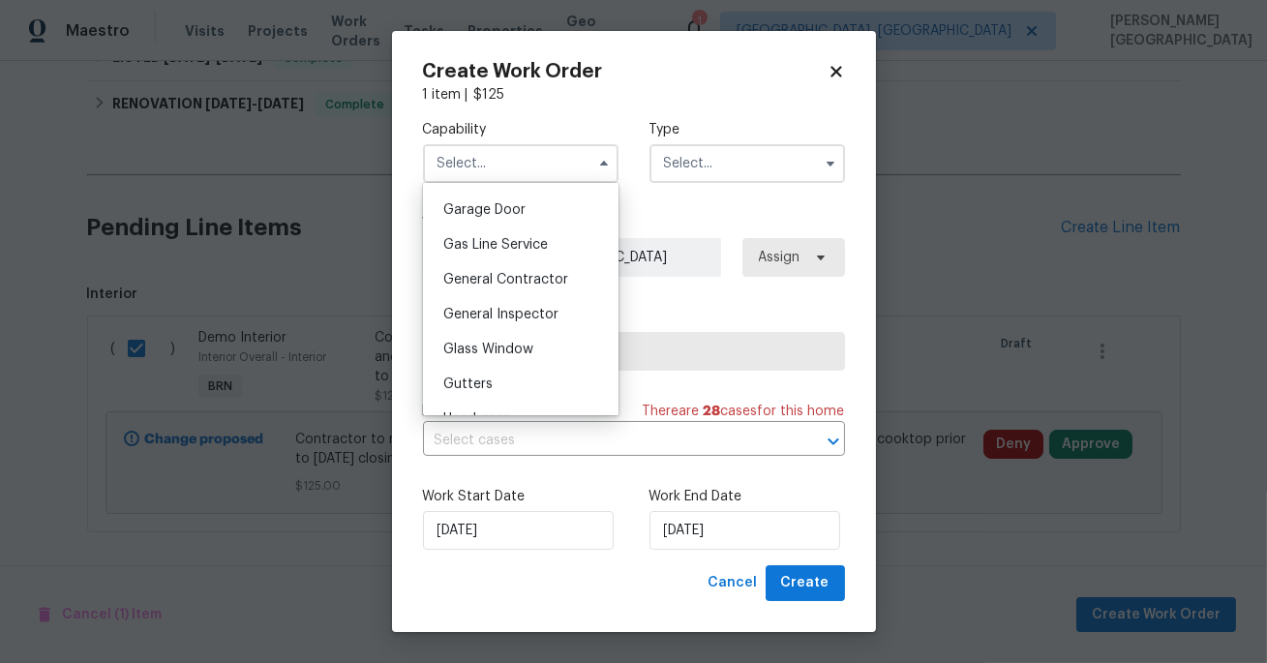
scroll to position [846, 0]
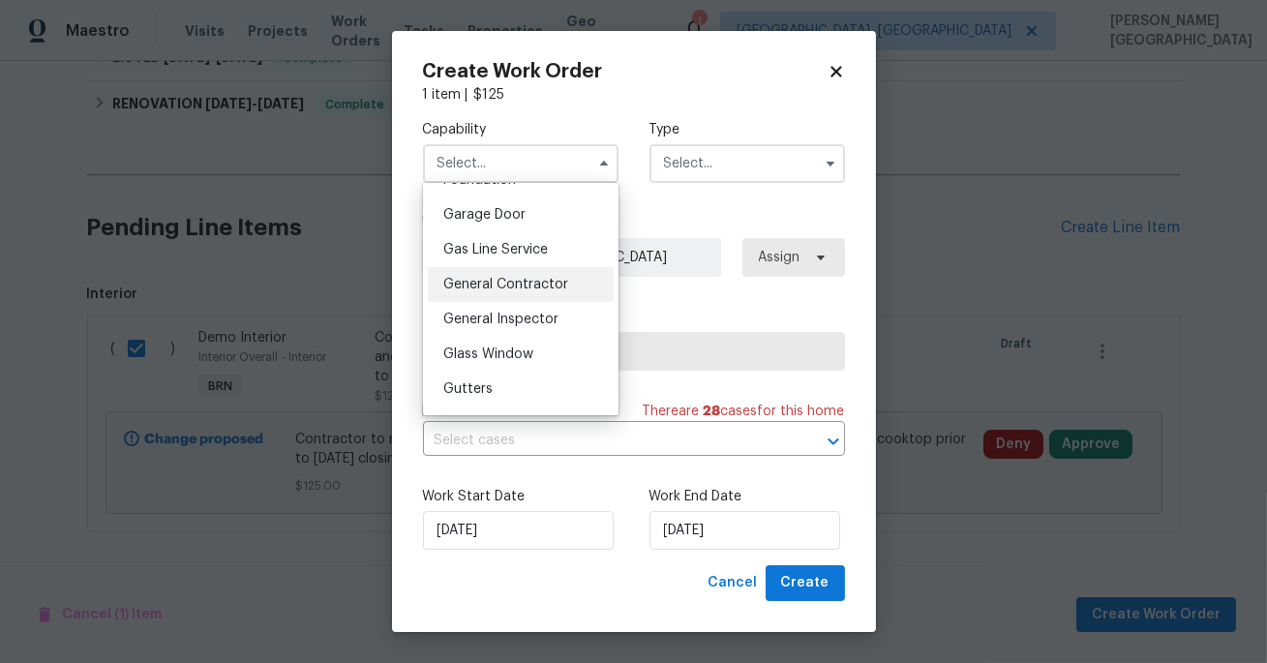
click at [521, 283] on span "General Contractor" at bounding box center [505, 285] width 125 height 14
type input "General Contractor"
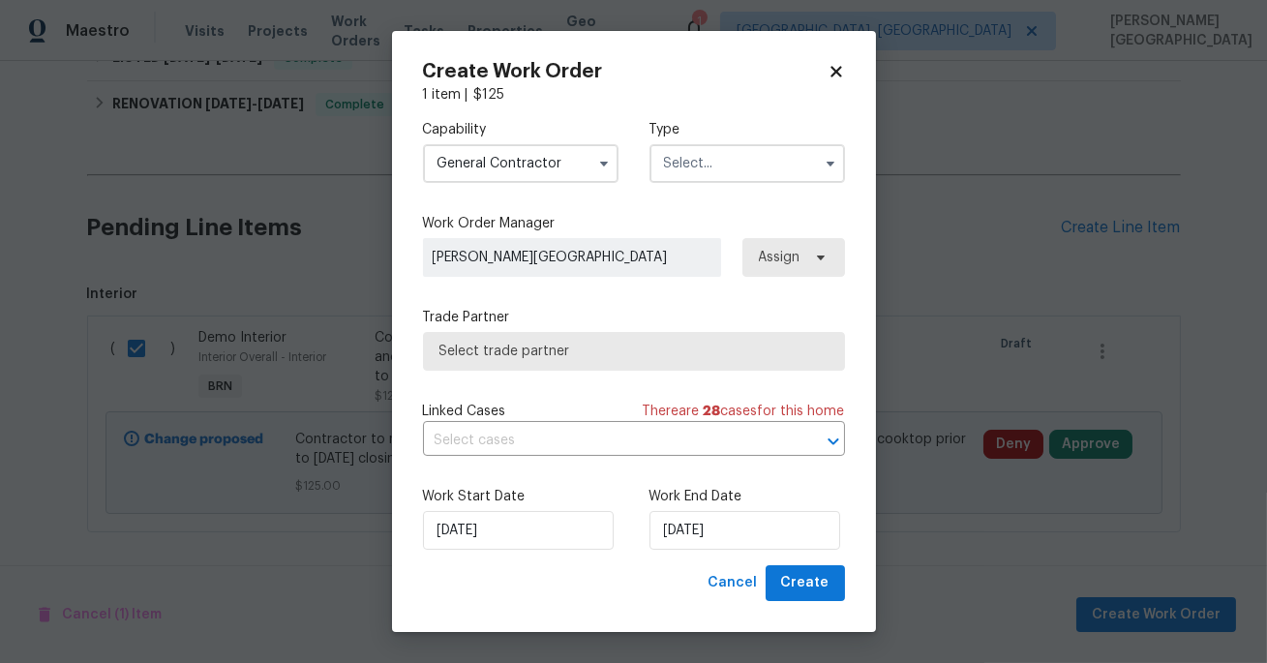
click at [654, 174] on input "text" at bounding box center [748, 163] width 196 height 39
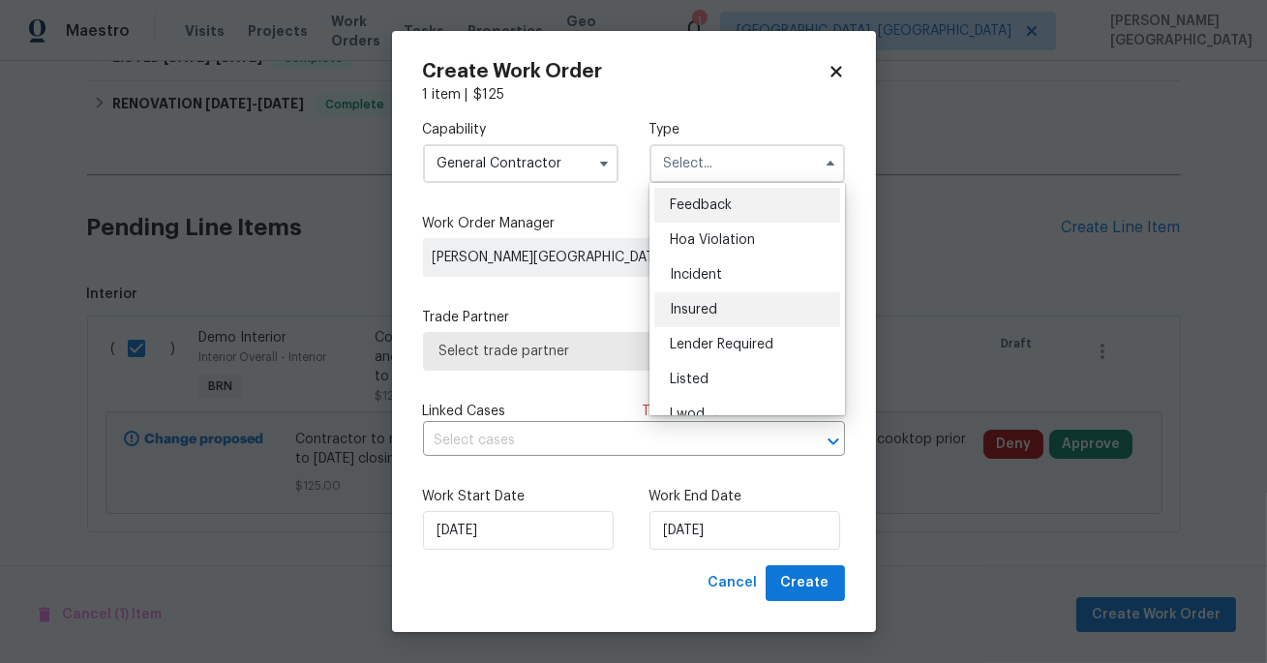
scroll to position [229, 0]
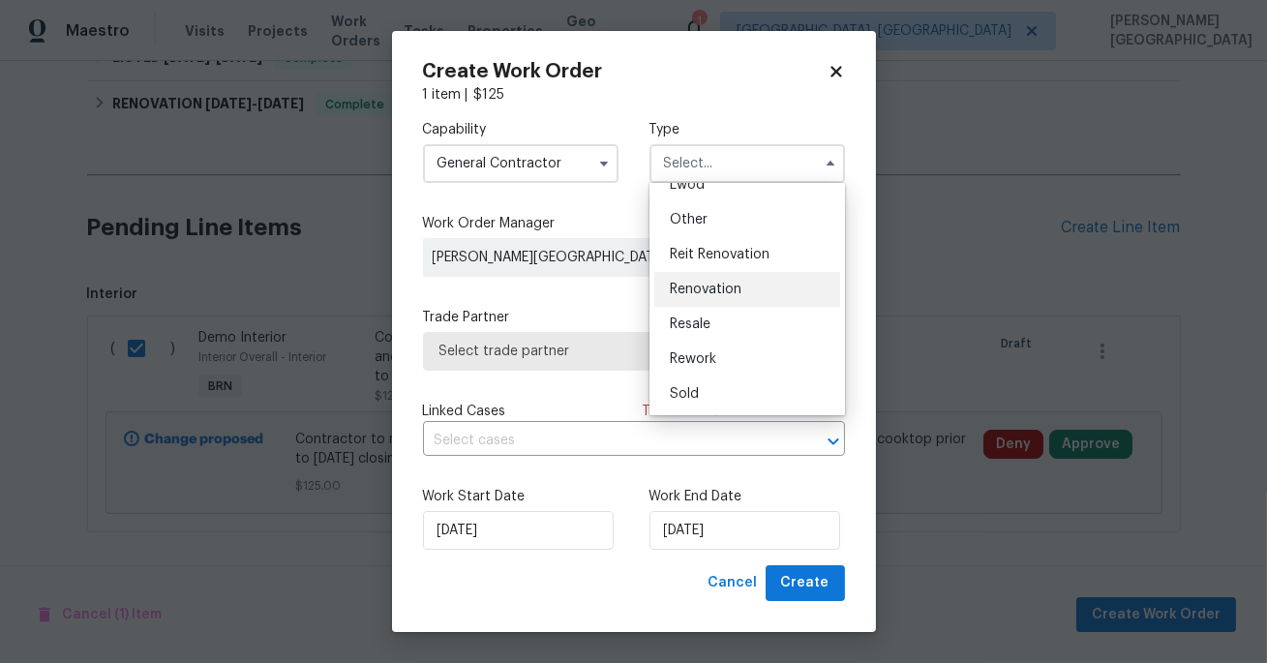
click at [685, 305] on div "Renovation" at bounding box center [747, 289] width 186 height 35
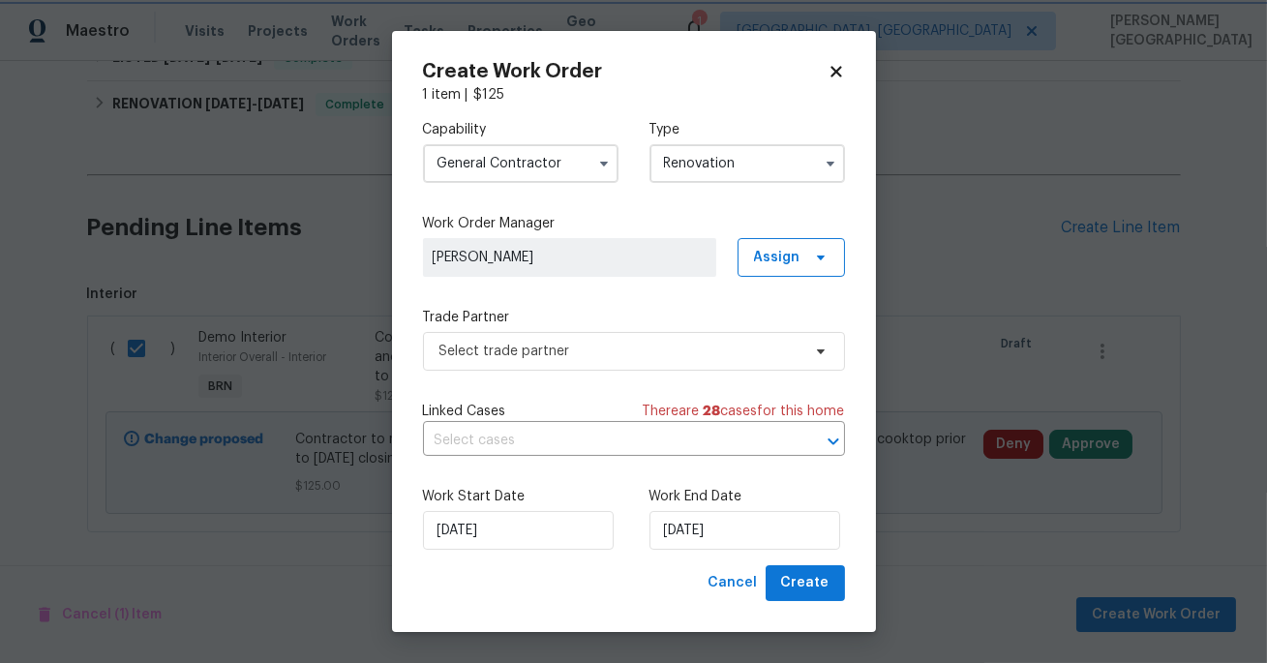
scroll to position [0, 0]
click at [673, 156] on input "Renovation" at bounding box center [748, 163] width 196 height 39
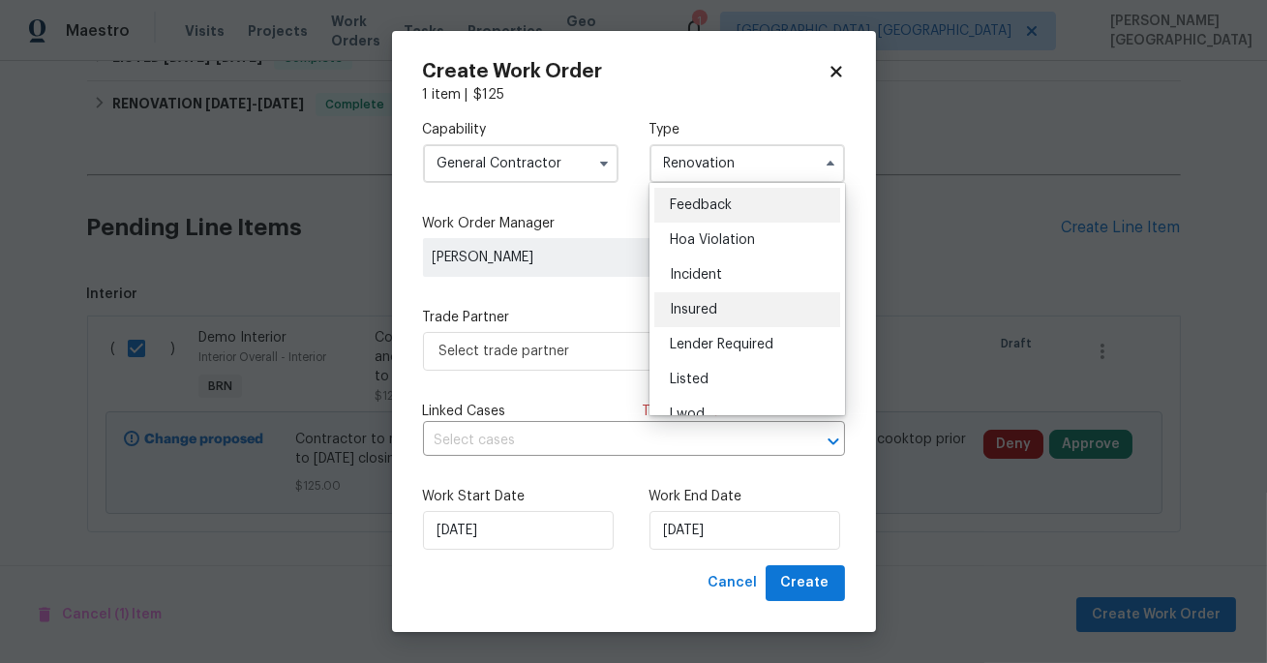
scroll to position [229, 0]
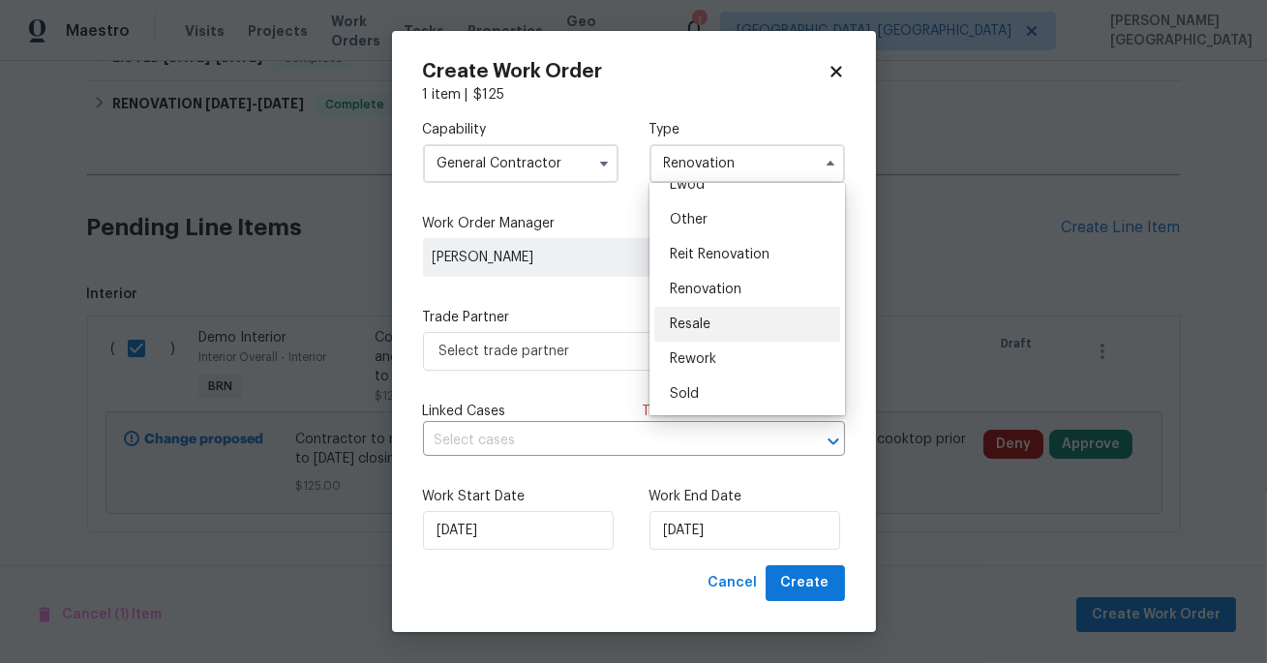
click at [685, 318] on span "Resale" at bounding box center [690, 325] width 41 height 14
type input "Resale"
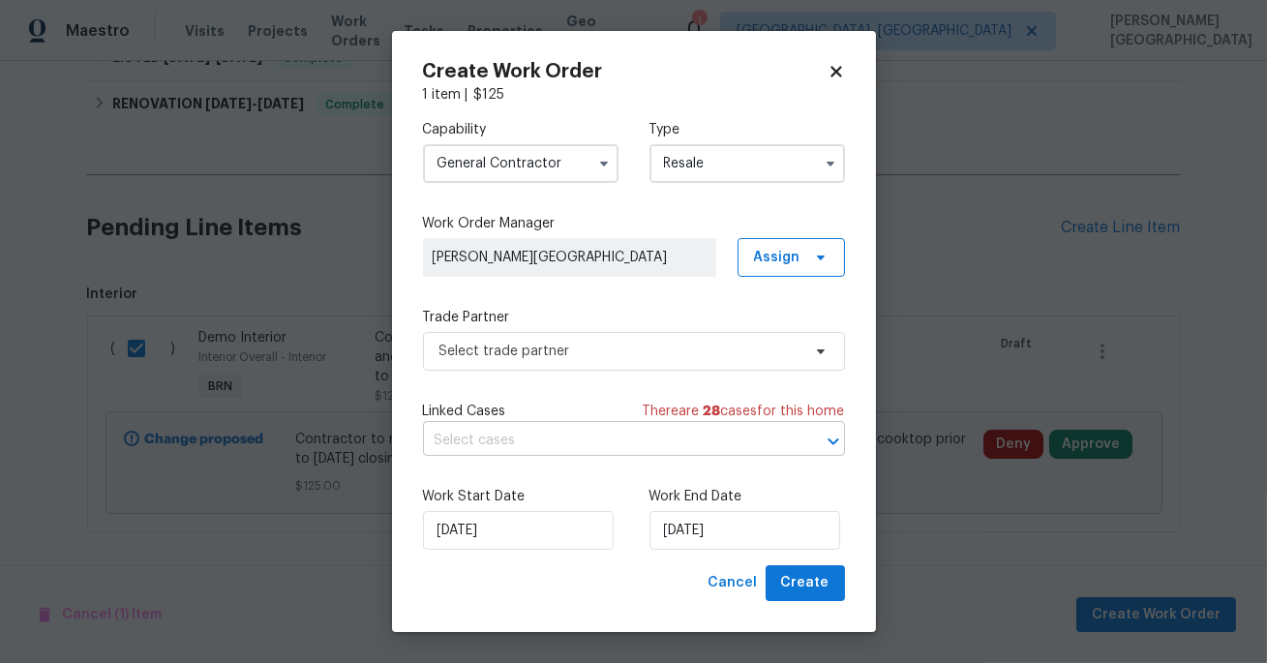
click at [479, 436] on input "text" at bounding box center [607, 441] width 368 height 30
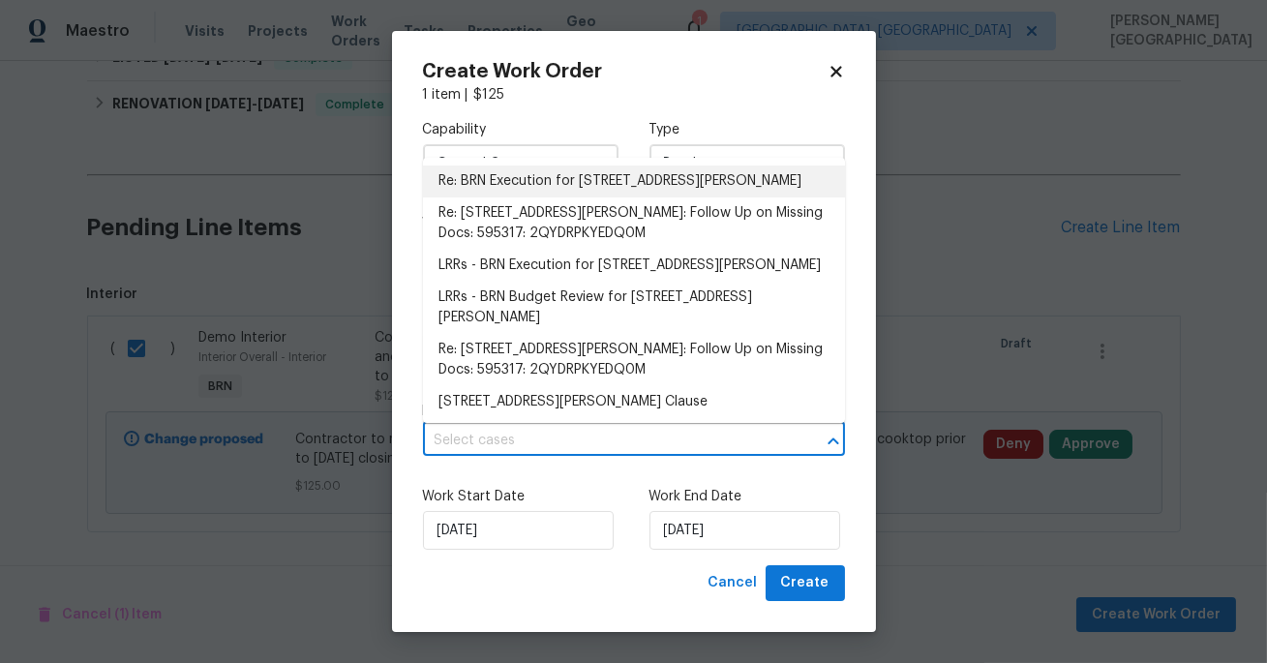
click at [503, 192] on li "Re: BRN Execution for 1110 Robert Pointe Way, Lawrenceville, GA 30045" at bounding box center [634, 182] width 422 height 32
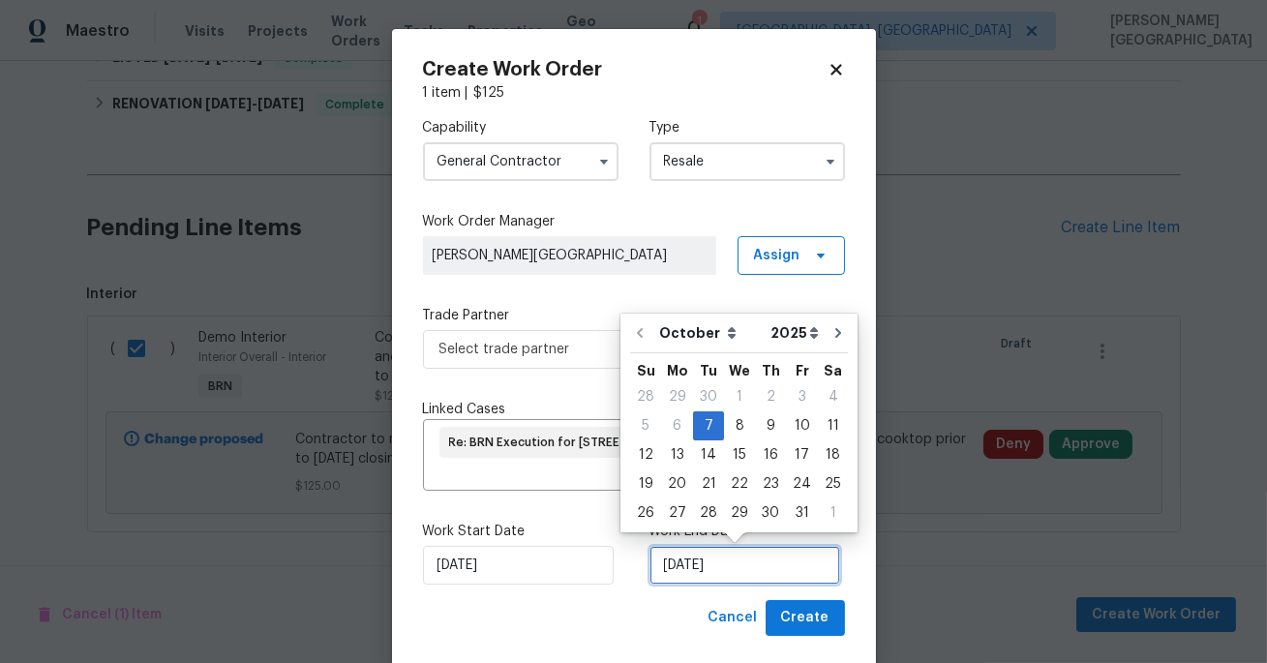
click at [675, 561] on input "10/7/2025" at bounding box center [745, 565] width 191 height 39
click at [769, 429] on div "9" at bounding box center [770, 425] width 31 height 27
type input "[DATE]"
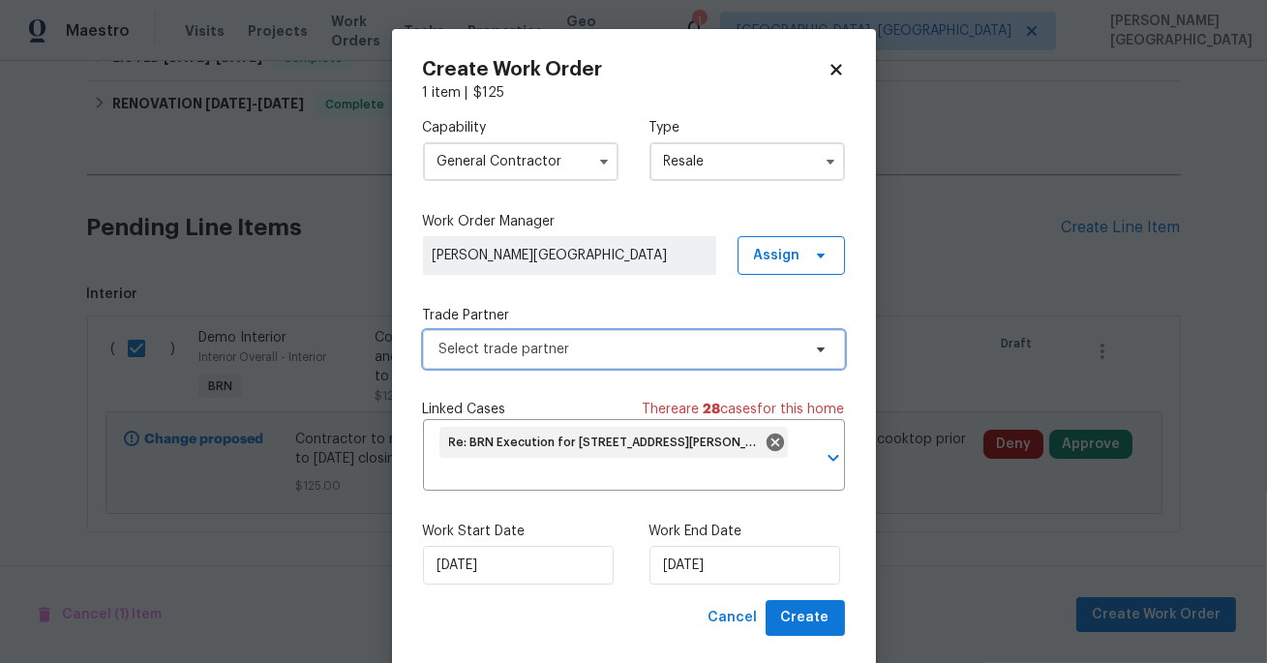
click at [529, 340] on span "Select trade partner" at bounding box center [620, 349] width 361 height 19
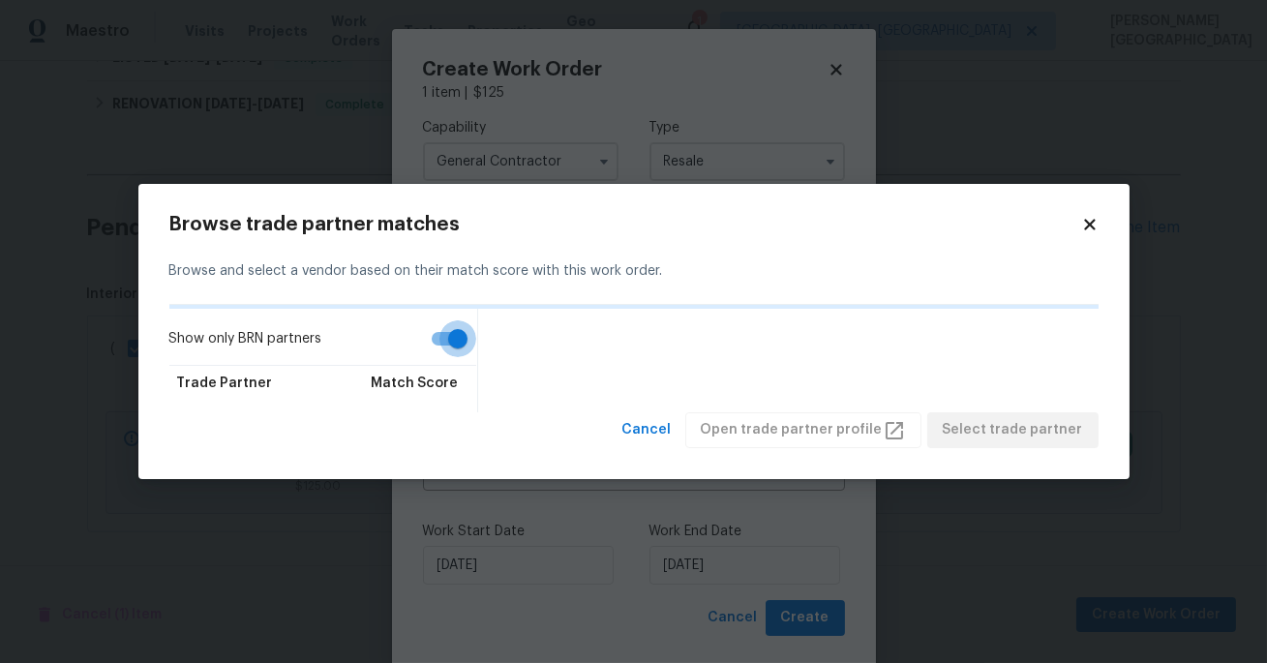
click at [452, 334] on input "Show only BRN partners" at bounding box center [458, 338] width 110 height 37
checkbox input "false"
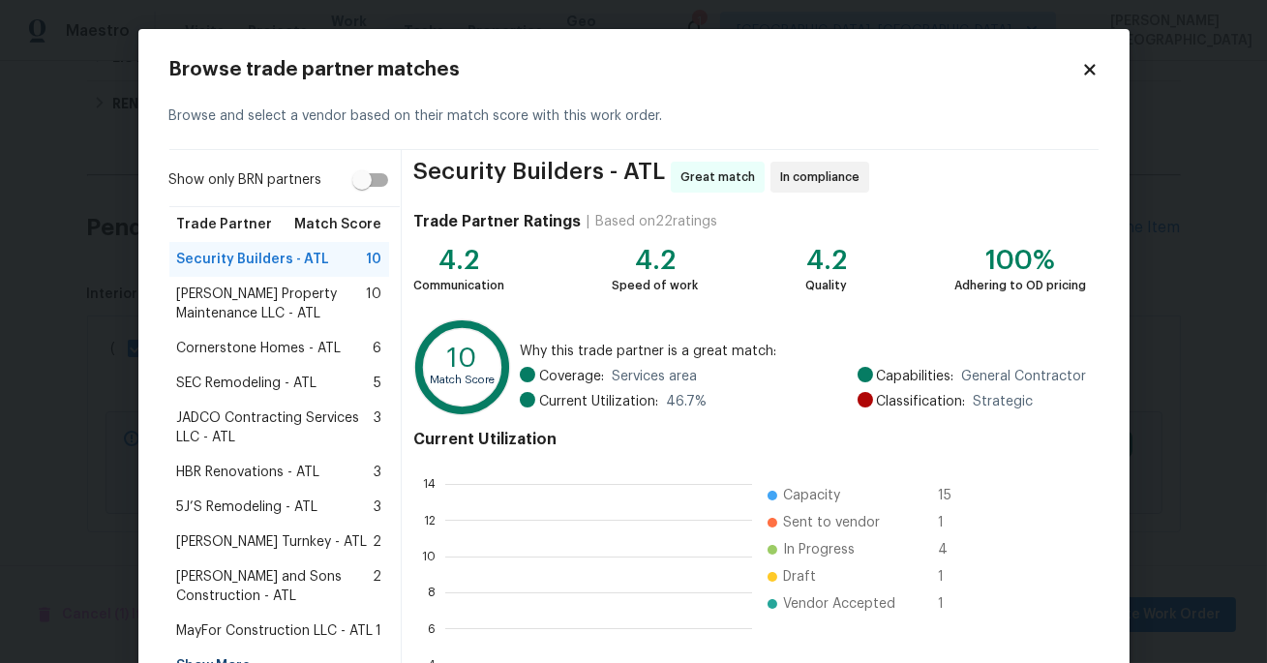
scroll to position [271, 306]
click at [289, 315] on span "Glen Property Maintenance LLC - ATL" at bounding box center [272, 304] width 190 height 39
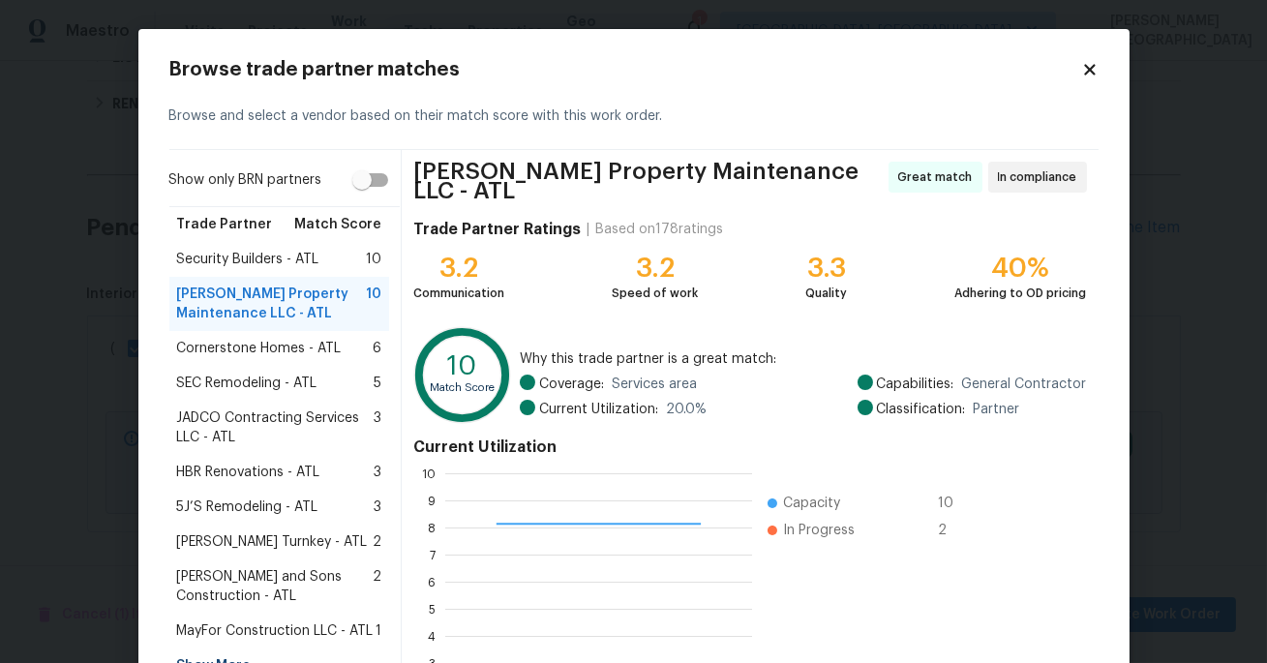
scroll to position [190, 0]
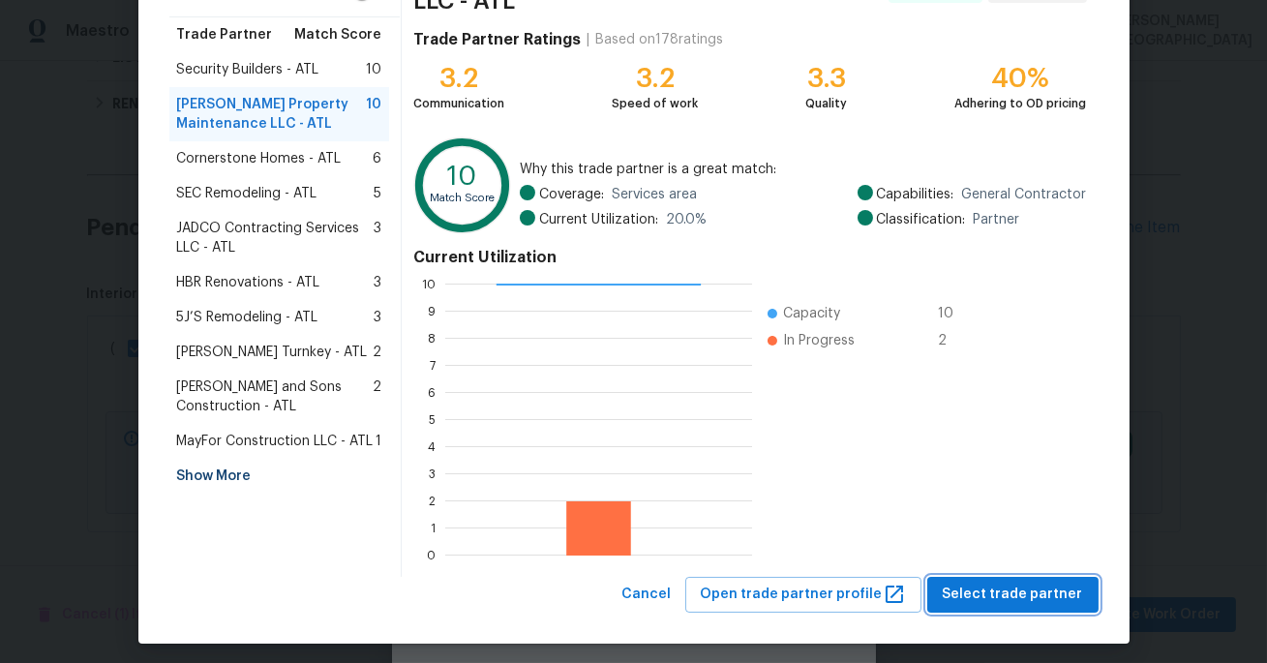
click at [1007, 597] on span "Select trade partner" at bounding box center [1013, 595] width 140 height 24
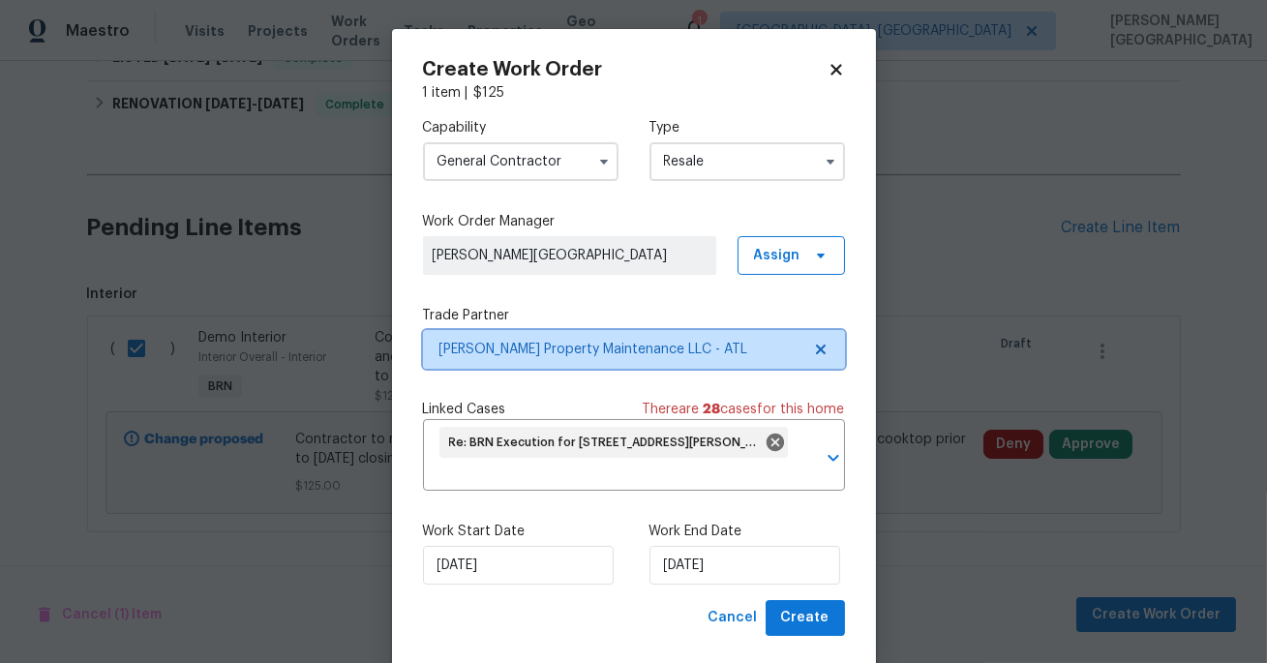
scroll to position [0, 0]
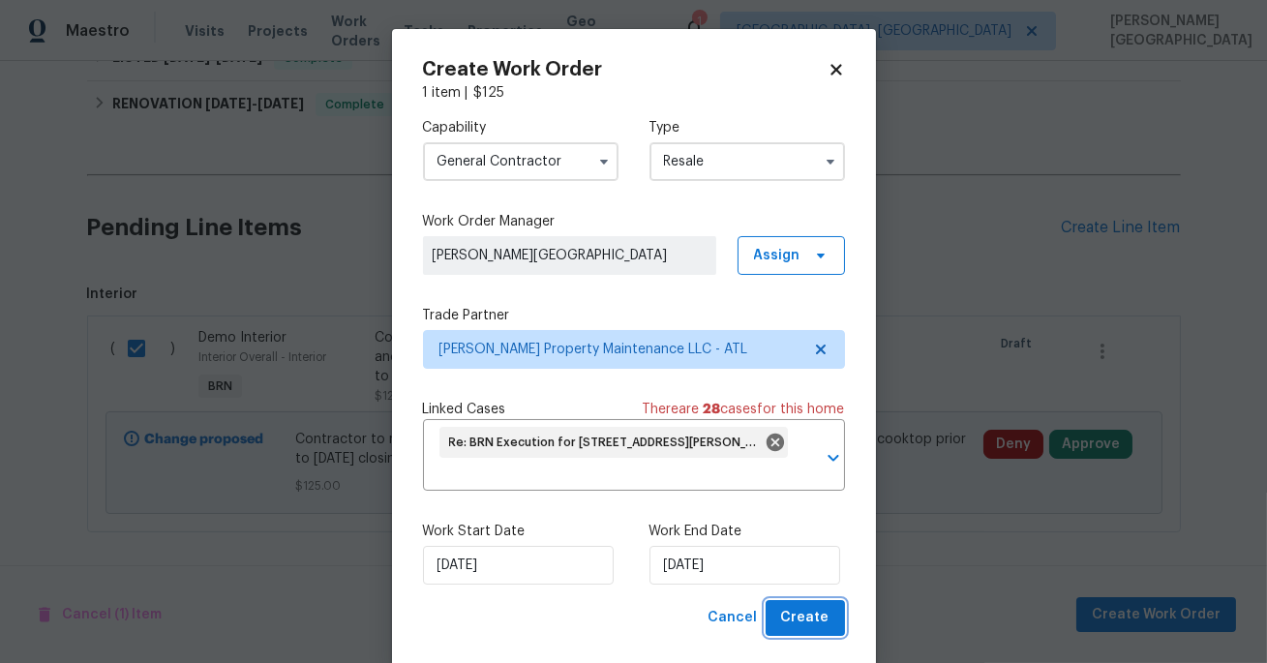
click at [826, 620] on span "Create" at bounding box center [805, 618] width 48 height 24
checkbox input "false"
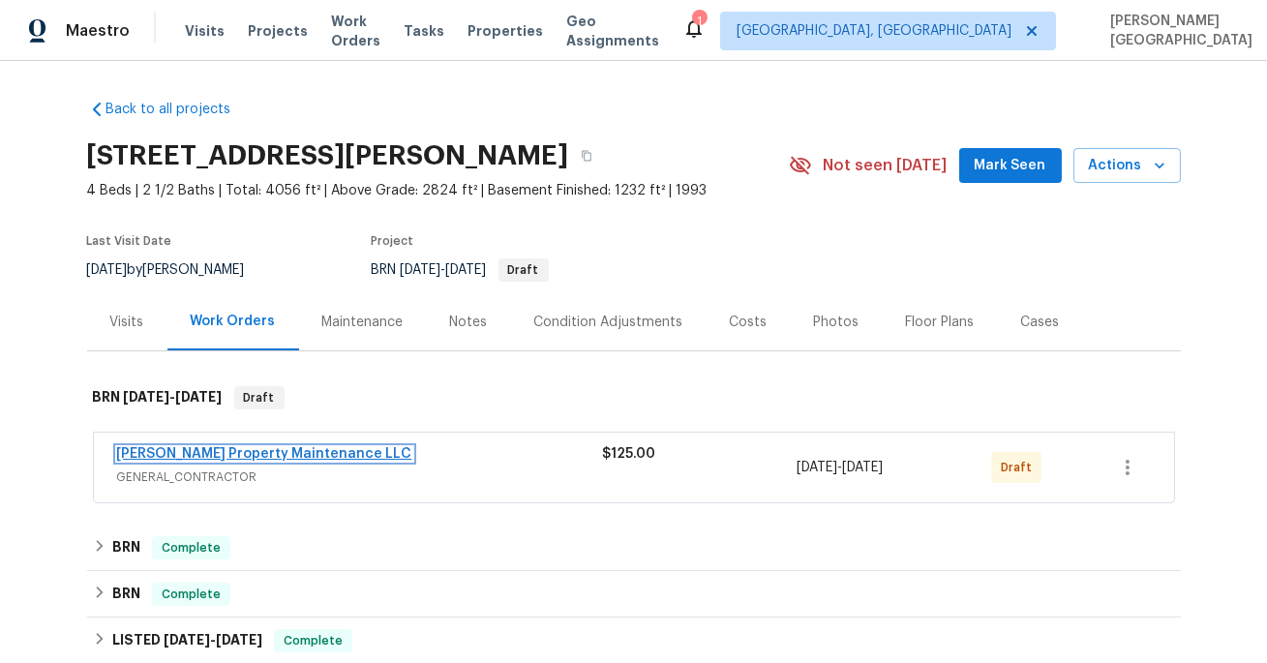
click at [237, 459] on link "Glen Property Maintenance LLC" at bounding box center [264, 454] width 295 height 14
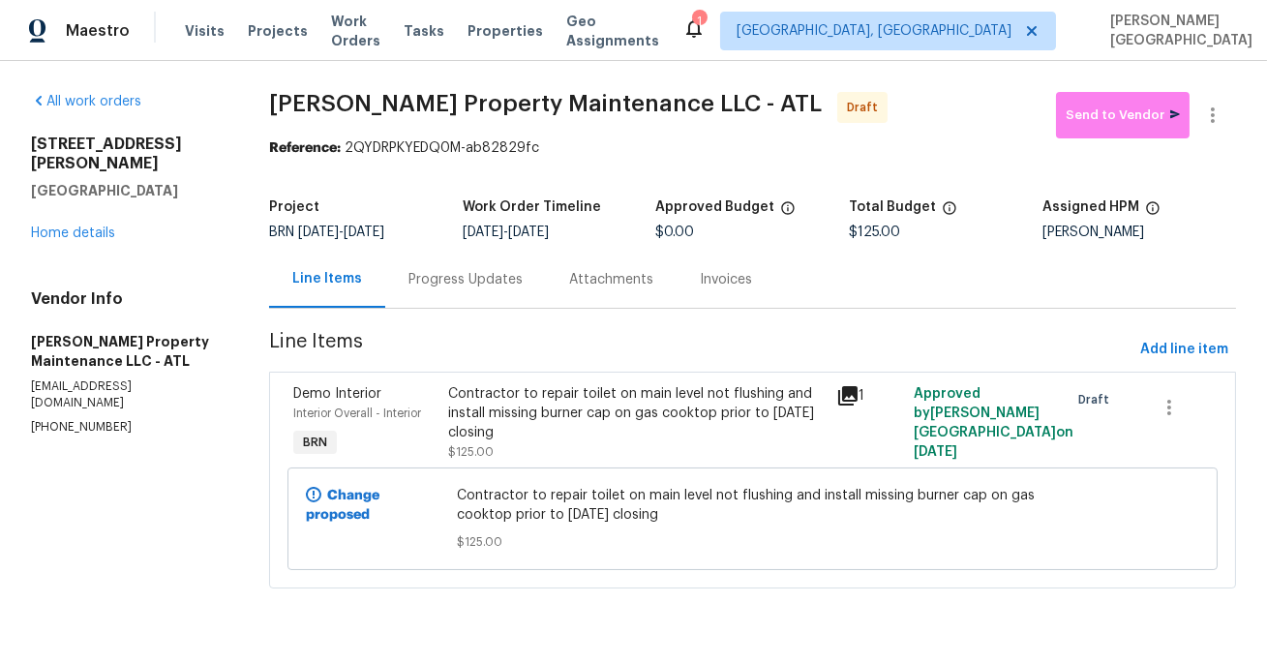
click at [485, 282] on div "Progress Updates" at bounding box center [466, 279] width 114 height 19
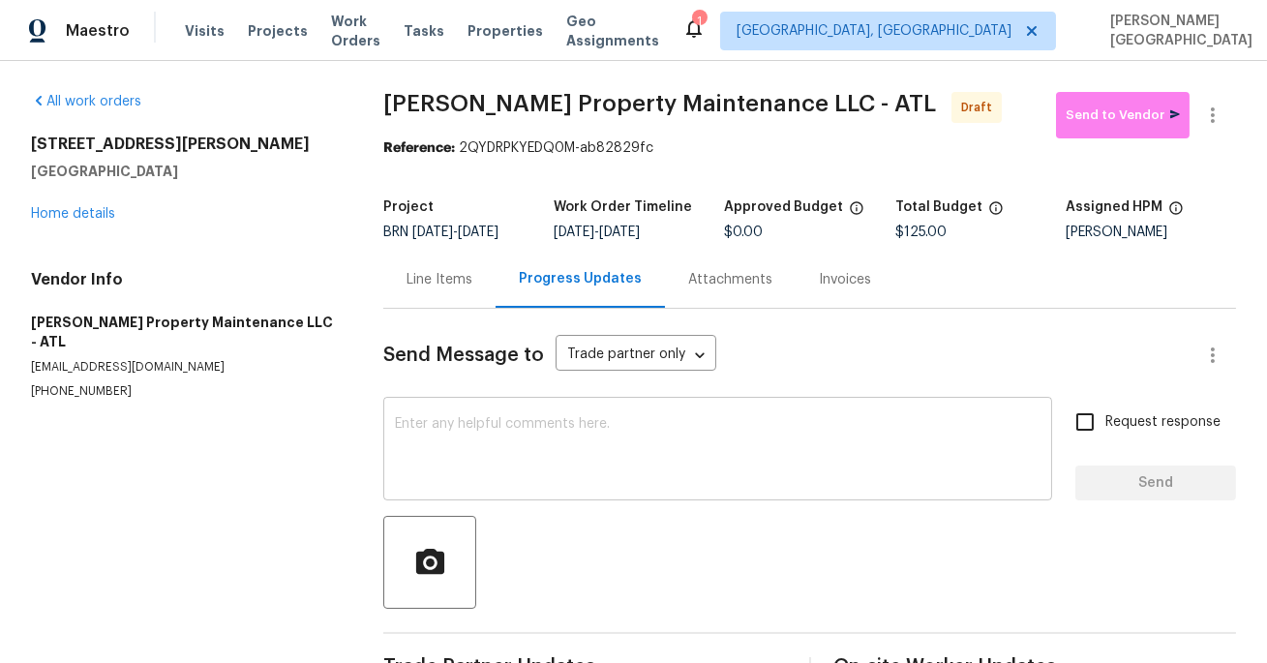
click at [471, 421] on textarea at bounding box center [718, 451] width 646 height 68
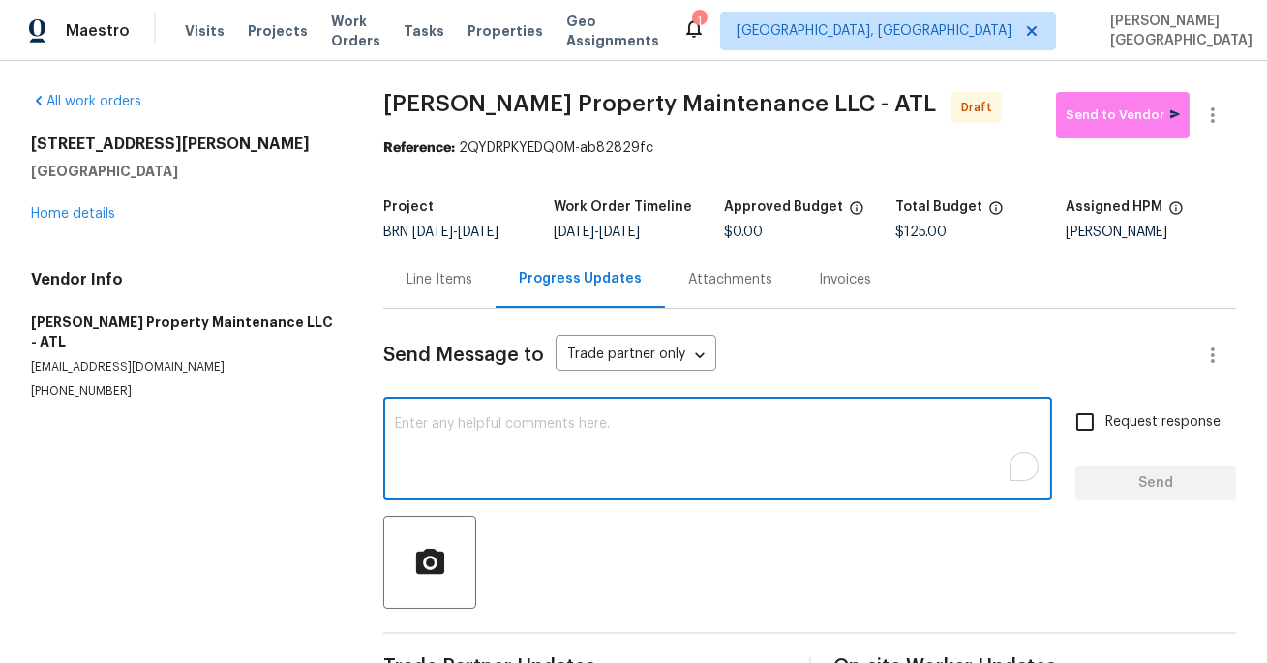
paste textarea "This is Isabel from Opendoor. Please confirm receipt of the work order due on 0…"
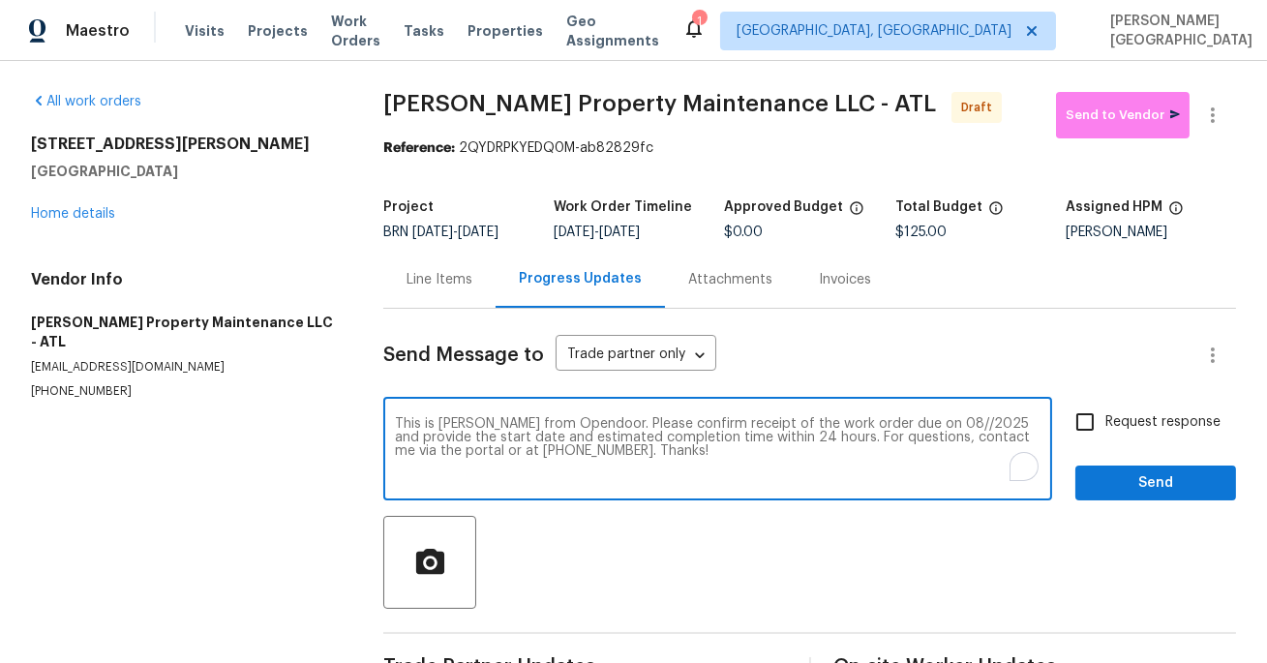
click at [905, 423] on textarea "This is Isabel from Opendoor. Please confirm receipt of the work order due on 0…" at bounding box center [718, 451] width 646 height 68
type textarea "This is Isabel from Opendoor. Please confirm receipt of the work order due on 1…"
click at [1086, 440] on input "Request response" at bounding box center [1085, 422] width 41 height 41
checkbox input "true"
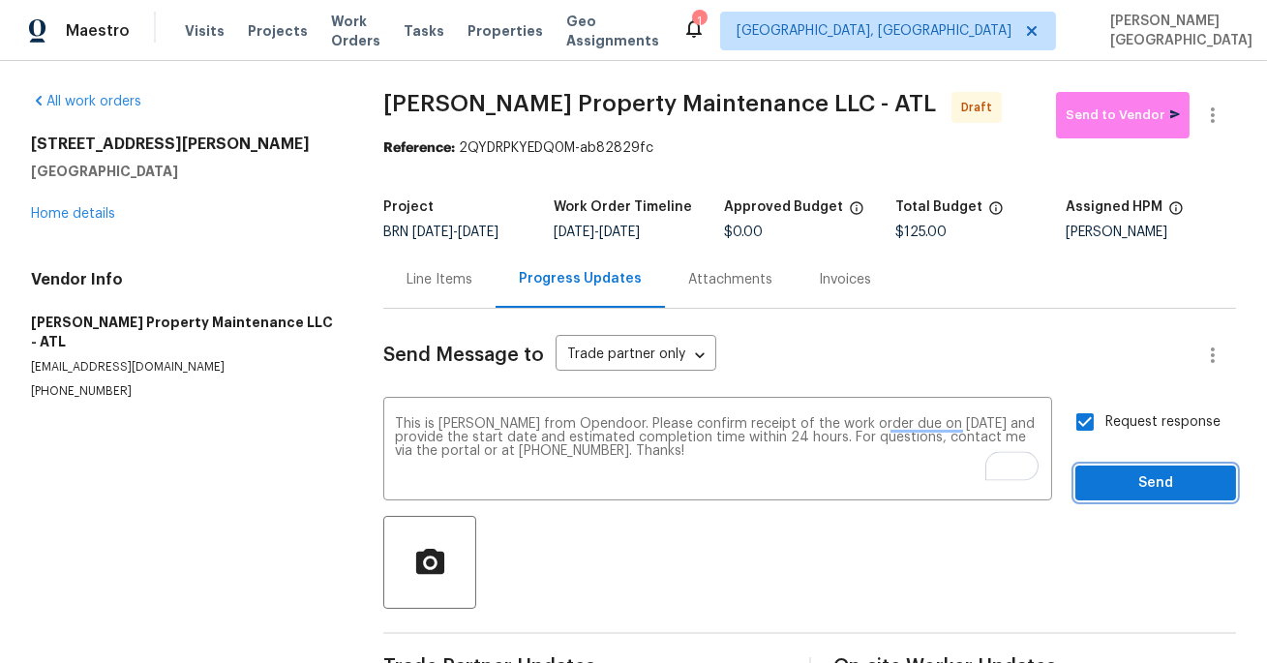
click at [1114, 494] on span "Send" at bounding box center [1156, 483] width 130 height 24
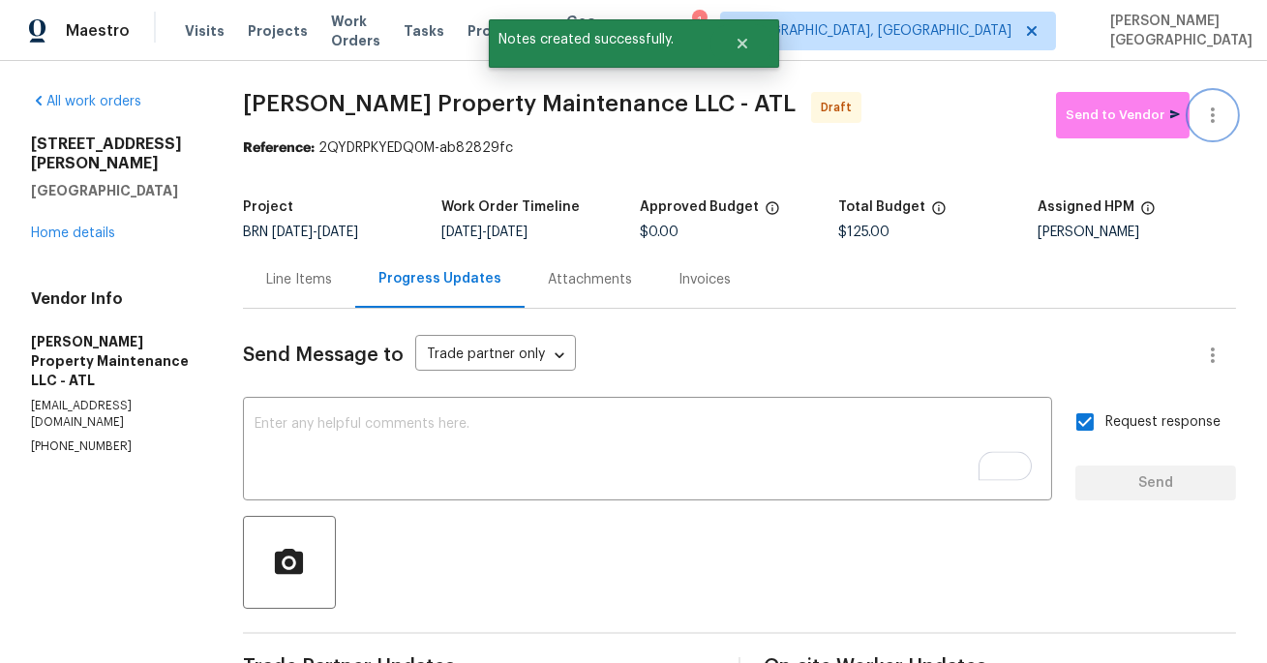
click at [1213, 109] on icon "button" at bounding box center [1213, 114] width 4 height 15
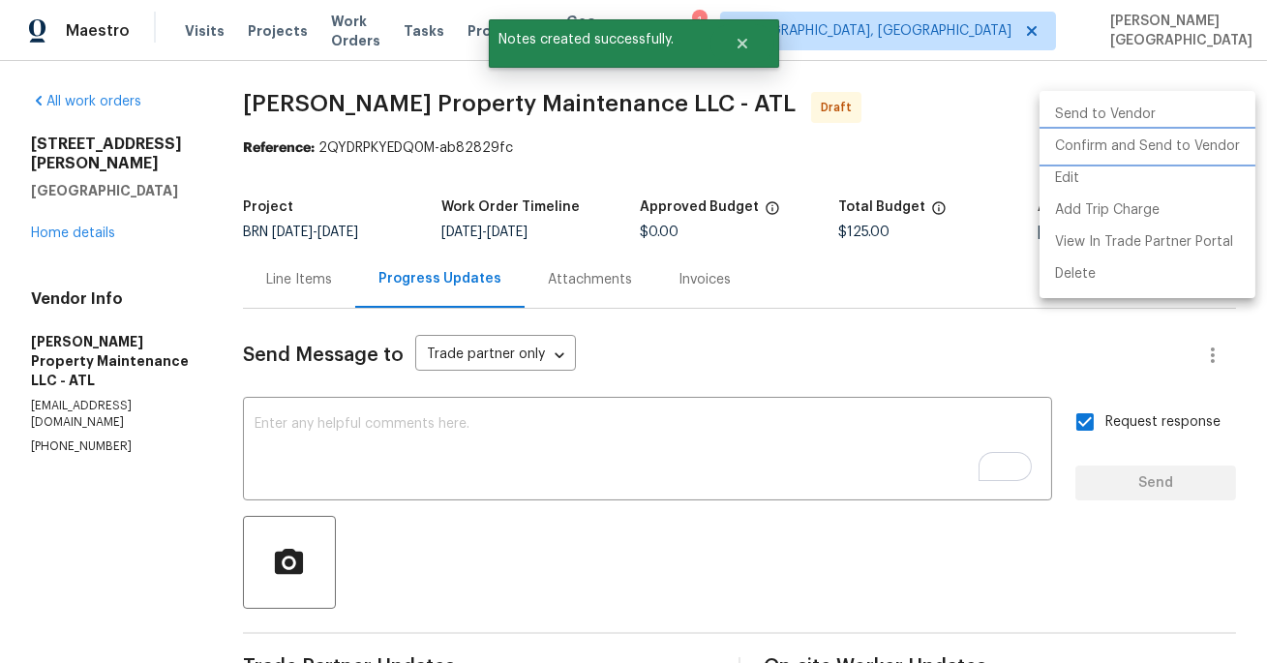
click at [1174, 142] on li "Confirm and Send to Vendor" at bounding box center [1148, 147] width 216 height 32
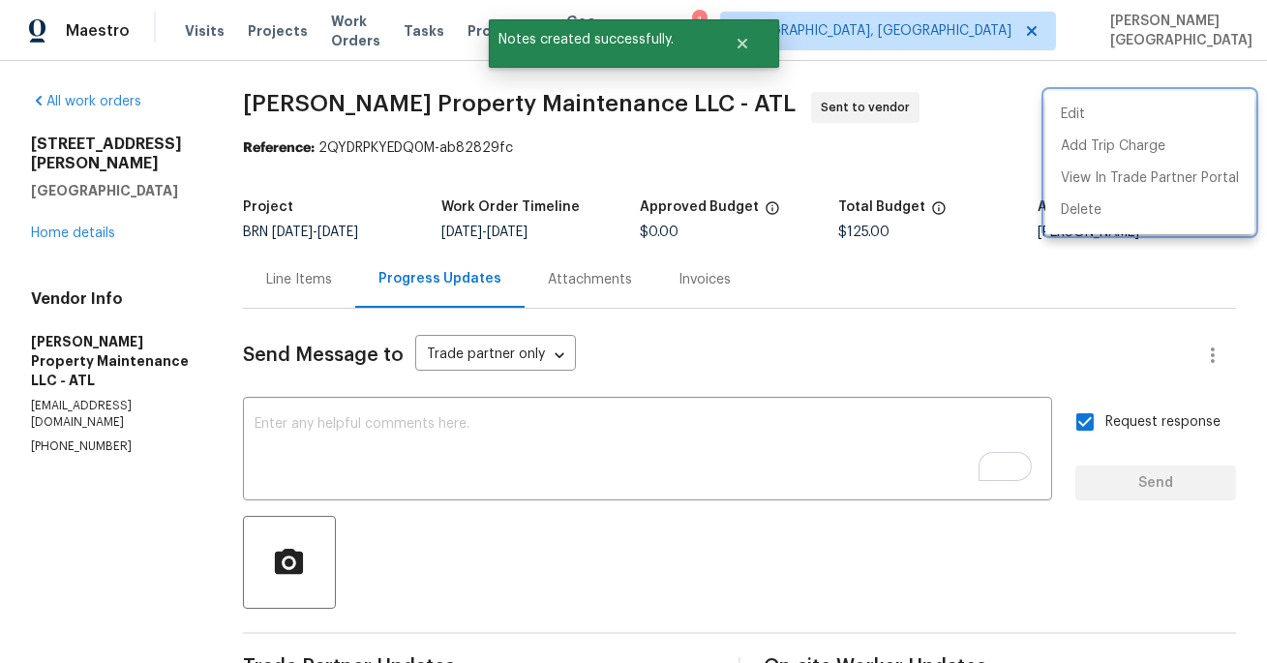
click at [94, 215] on div at bounding box center [633, 331] width 1267 height 663
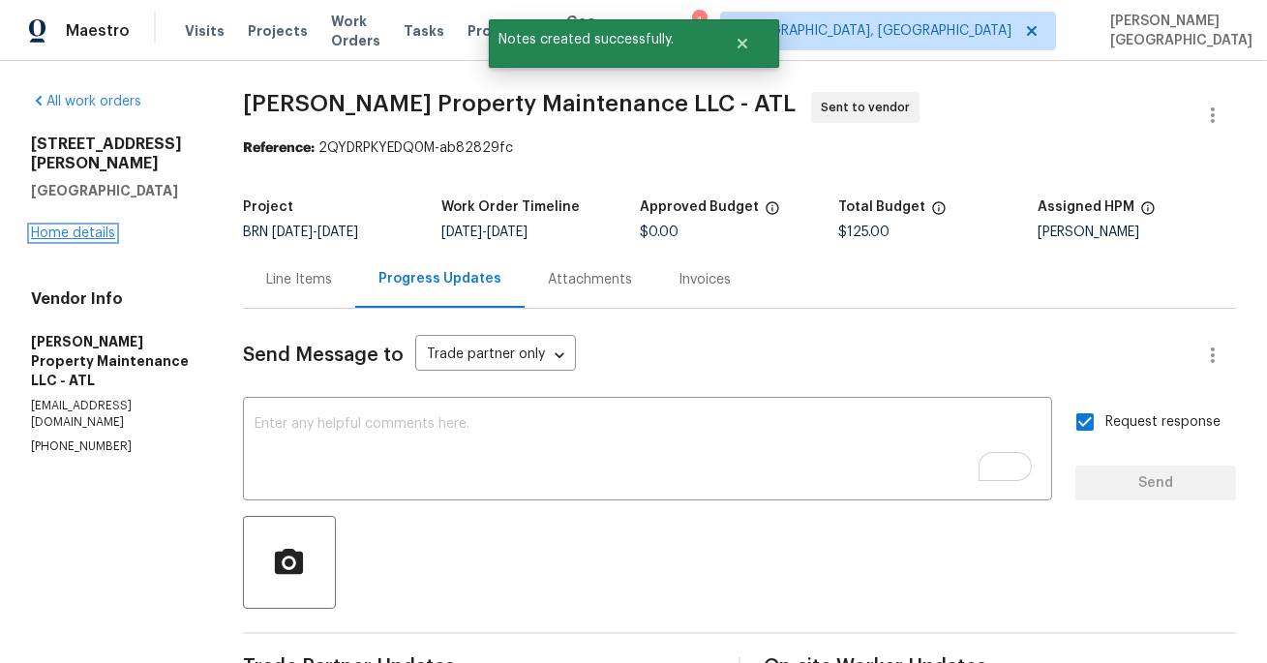
click at [90, 227] on link "Home details" at bounding box center [73, 234] width 84 height 14
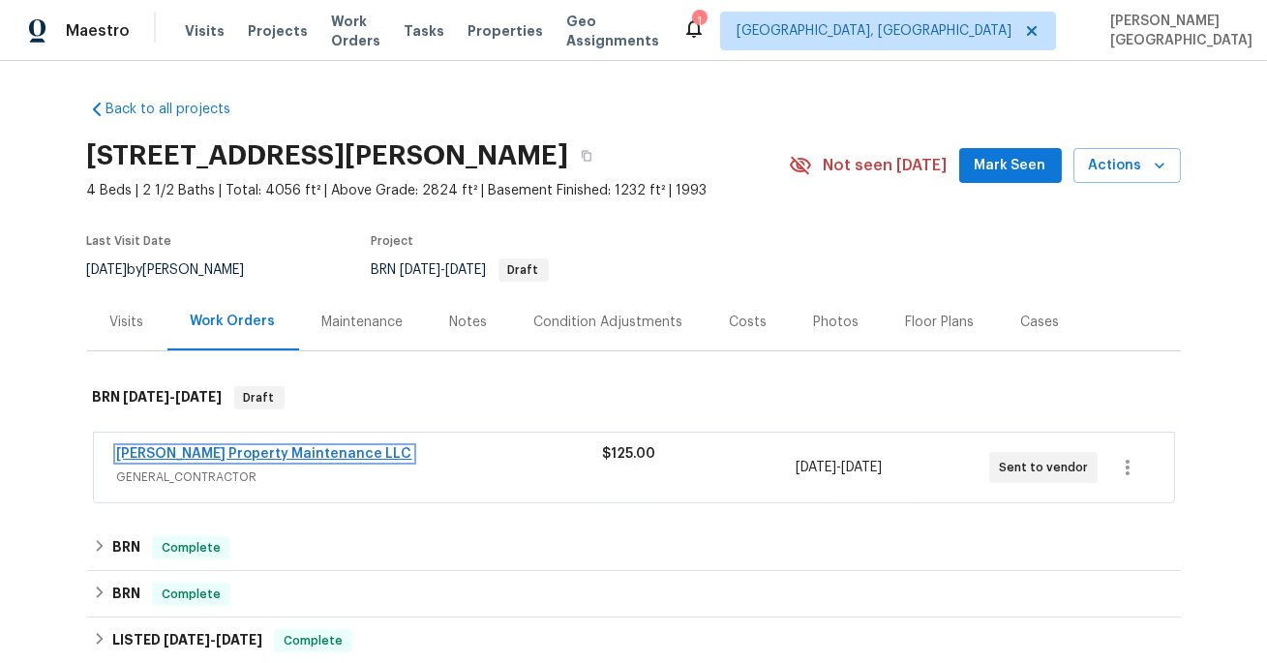
click at [262, 455] on link "Glen Property Maintenance LLC" at bounding box center [264, 454] width 295 height 14
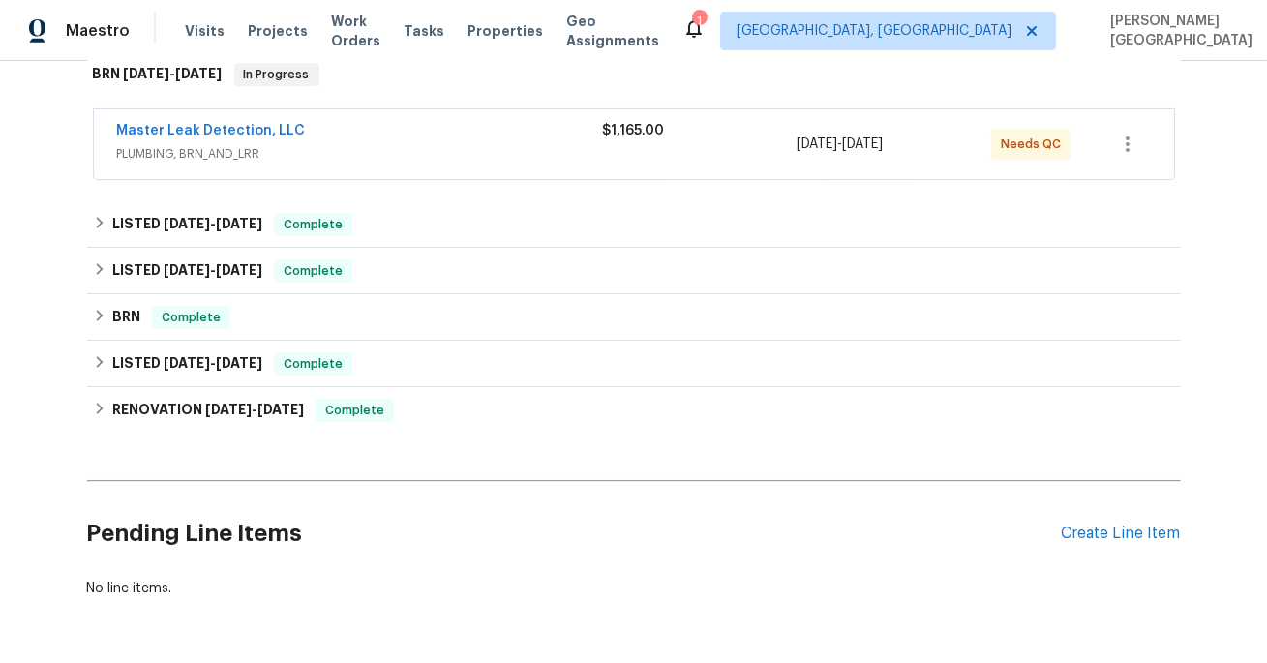
scroll to position [388, 0]
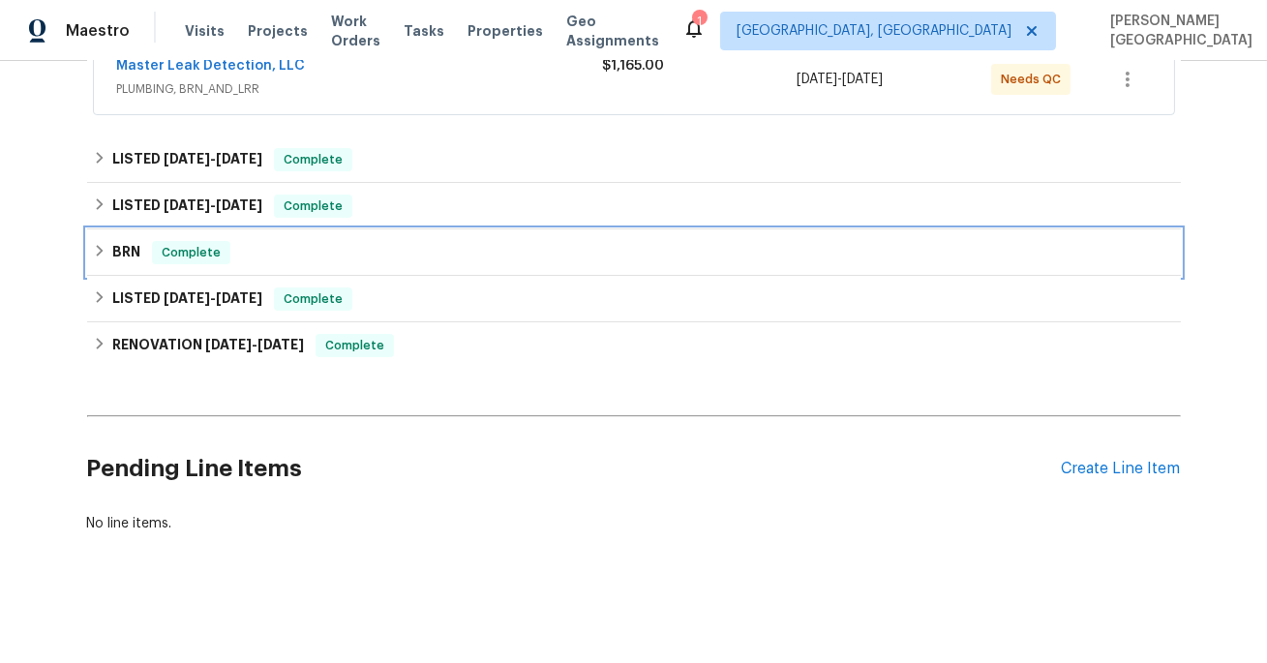
click at [127, 260] on h6 "BRN" at bounding box center [126, 252] width 28 height 23
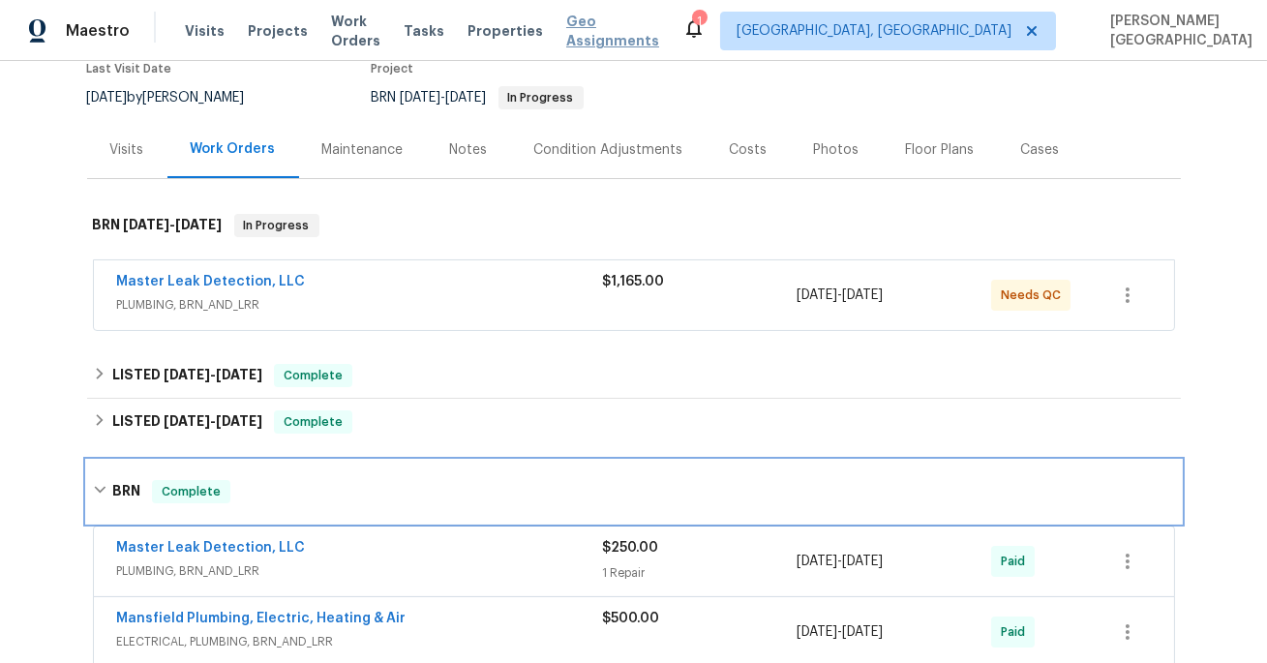
scroll to position [153, 0]
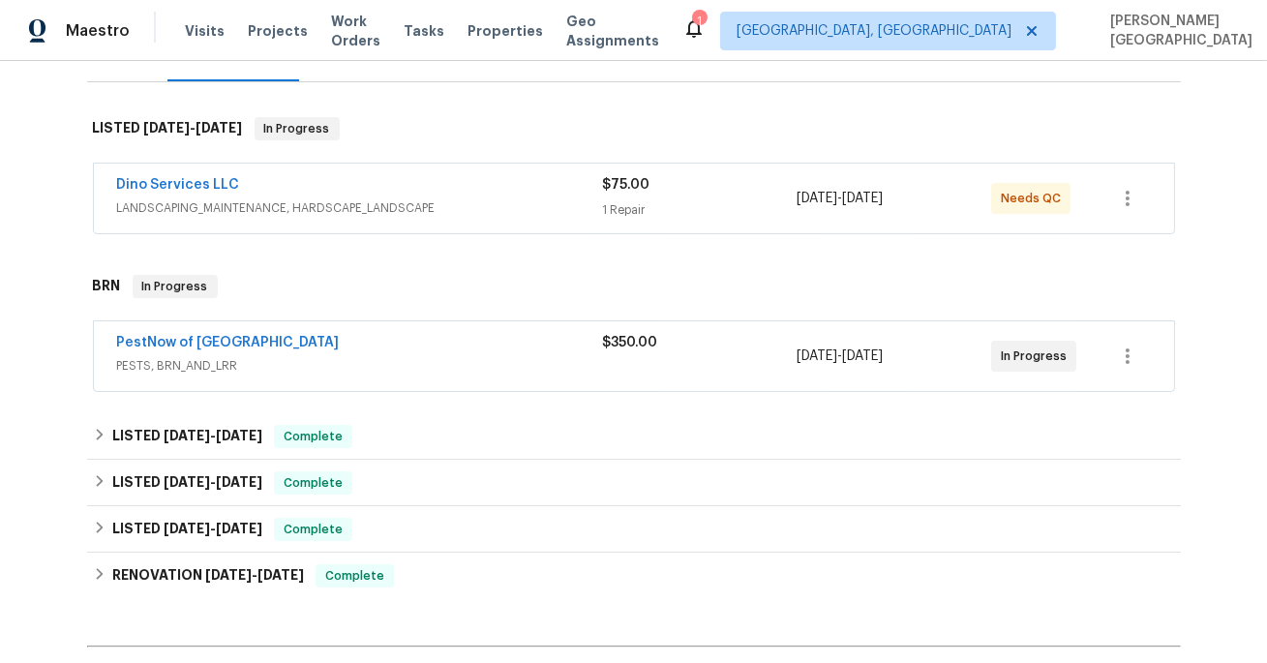
scroll to position [292, 0]
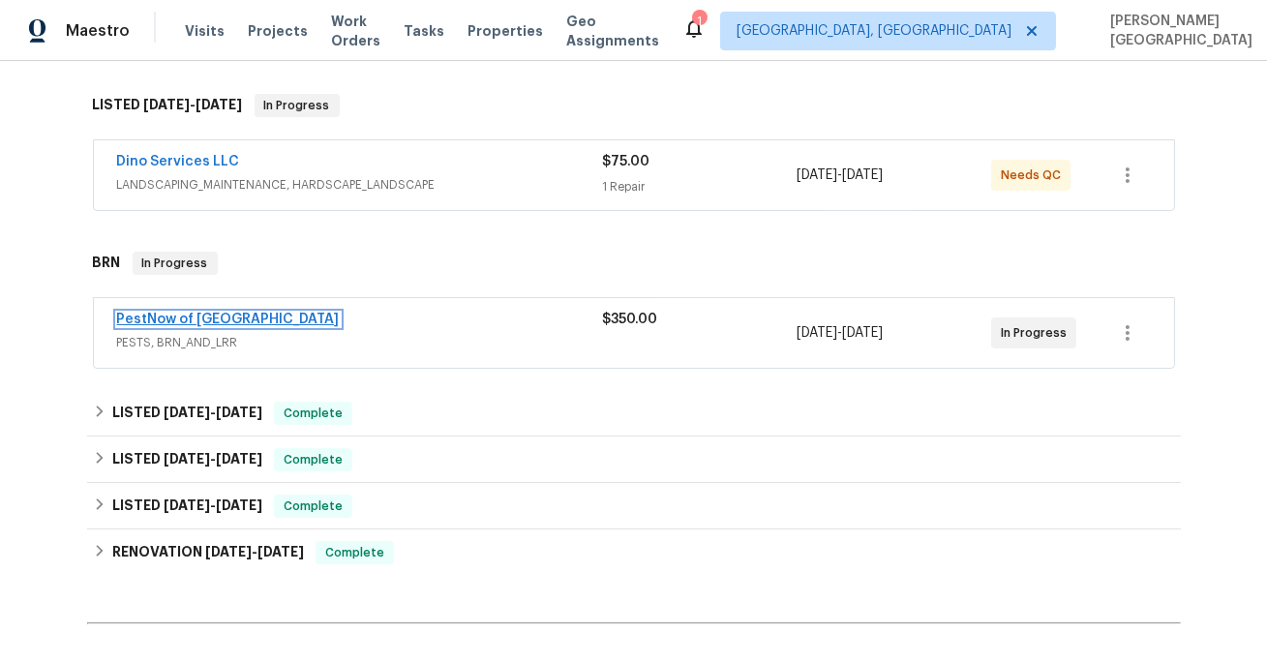
click at [230, 313] on link "PestNow of [GEOGRAPHIC_DATA]" at bounding box center [228, 320] width 223 height 14
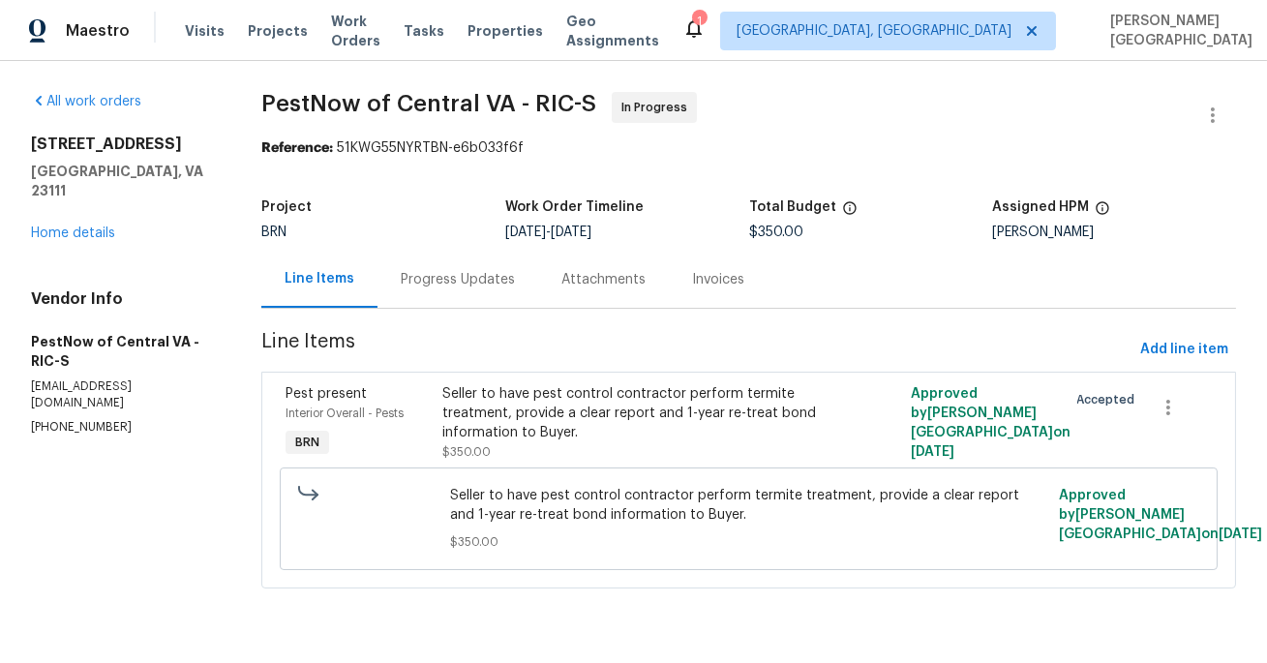
click at [497, 285] on div "Progress Updates" at bounding box center [458, 279] width 114 height 19
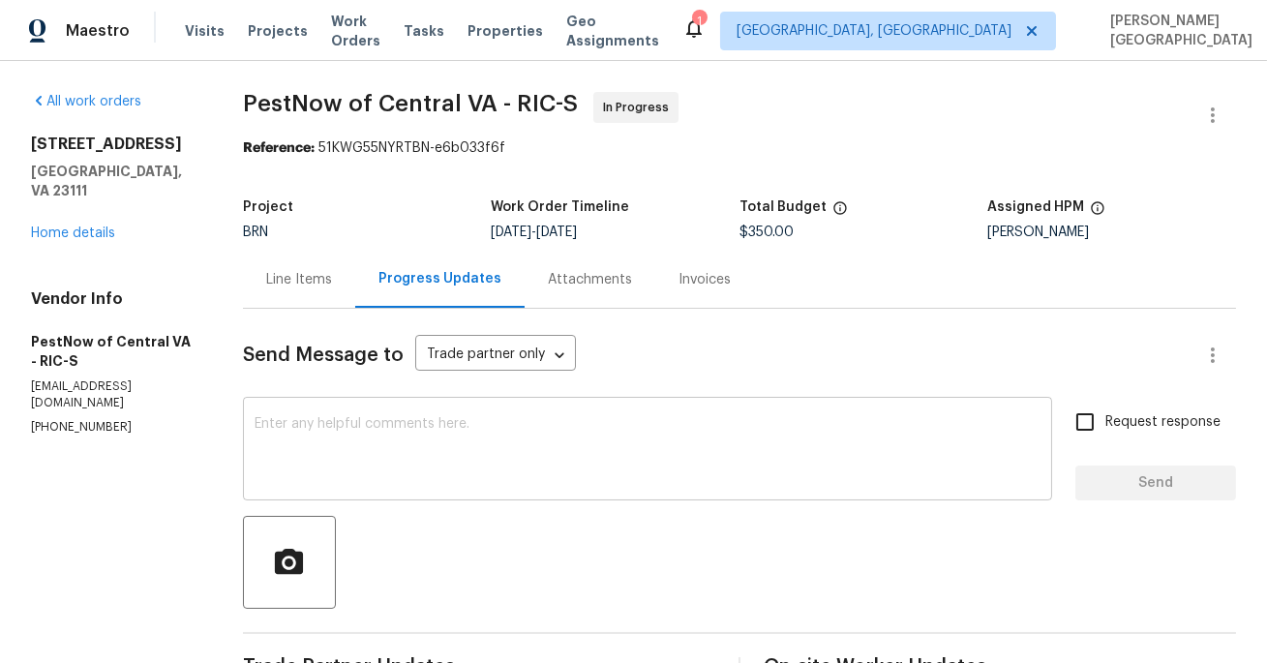
click at [470, 457] on textarea at bounding box center [648, 451] width 786 height 68
click at [301, 266] on div "Line Items" at bounding box center [299, 279] width 112 height 57
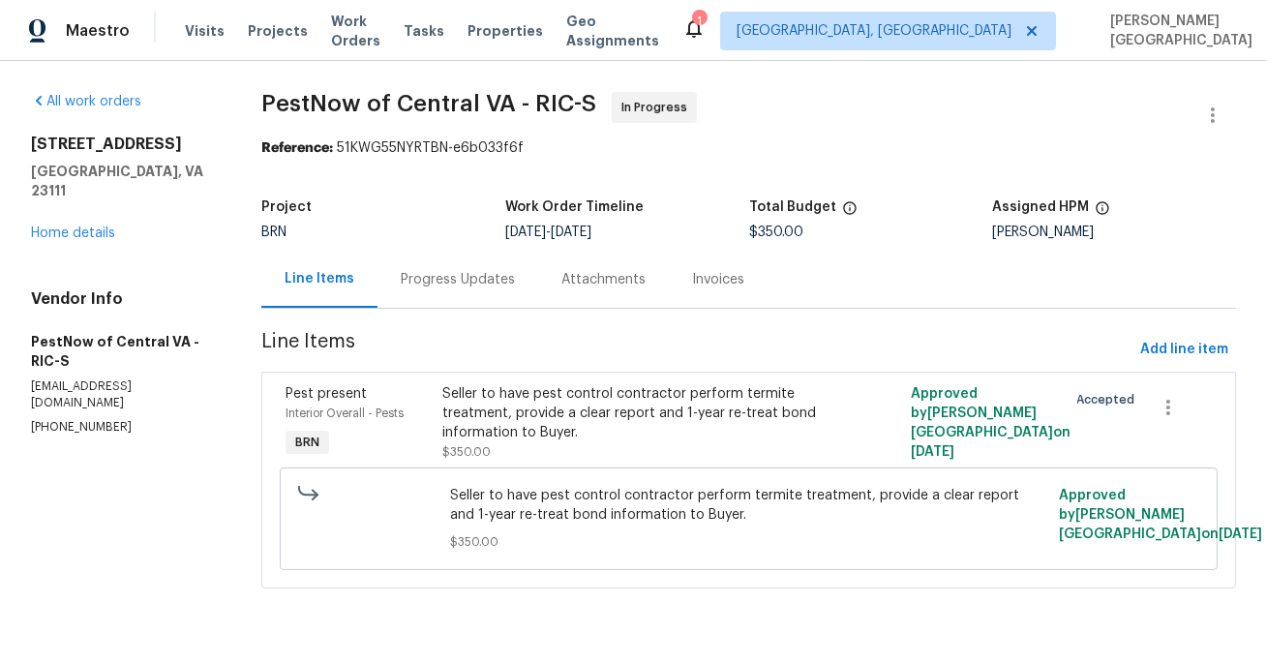
click at [516, 434] on div "Seller to have pest control contractor perform termite treatment, provide a cle…" at bounding box center [632, 413] width 380 height 58
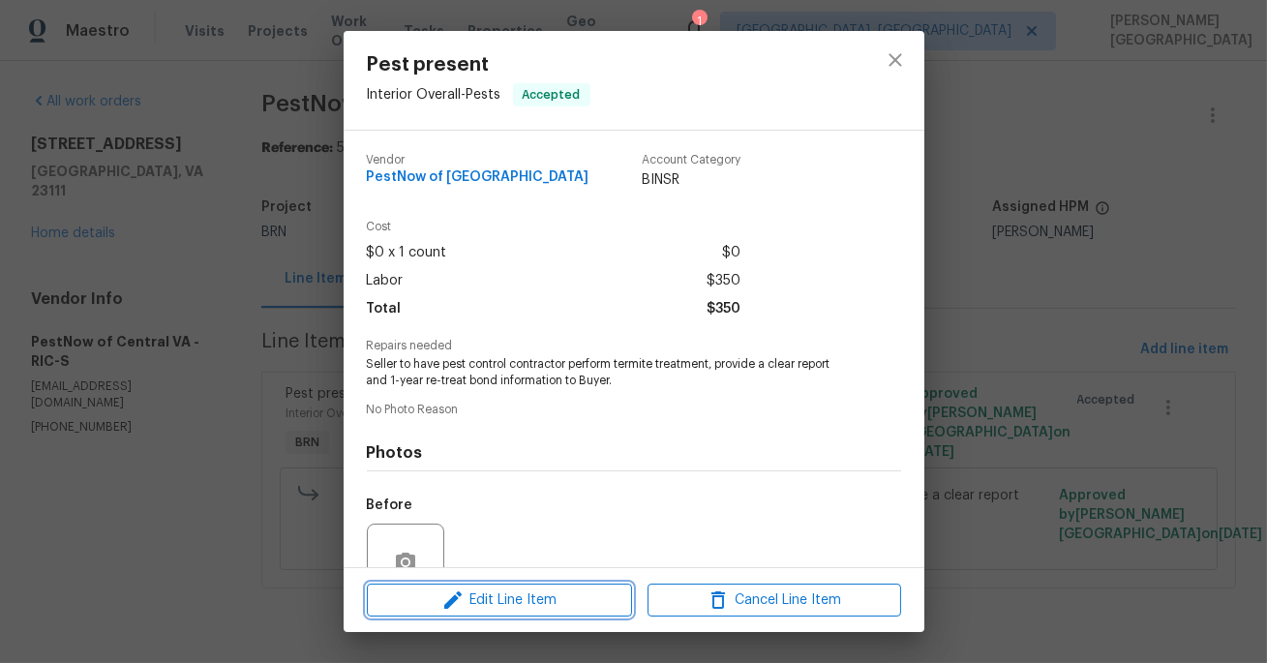
click at [493, 597] on span "Edit Line Item" at bounding box center [500, 601] width 254 height 24
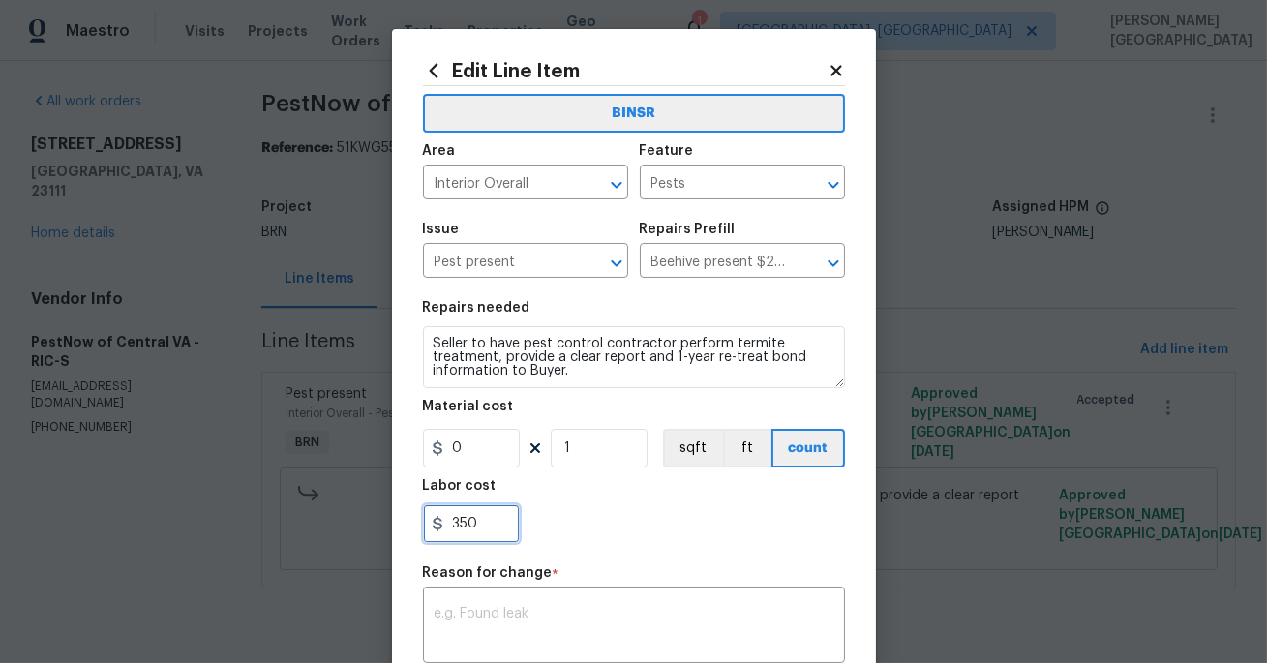
click at [474, 519] on input "350" at bounding box center [471, 523] width 97 height 39
paste input "text"
paste input "1265"
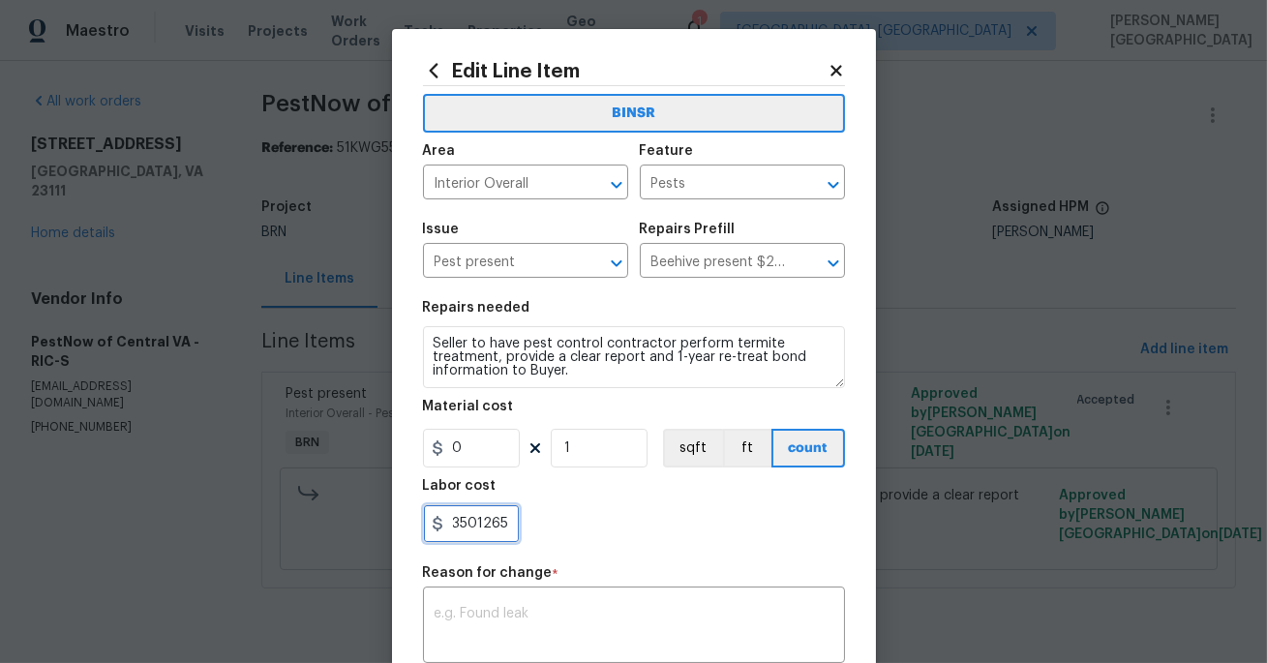
paste input "1265"
type input "35012651265"
paste input "1265"
paste input "text"
type input "1265"
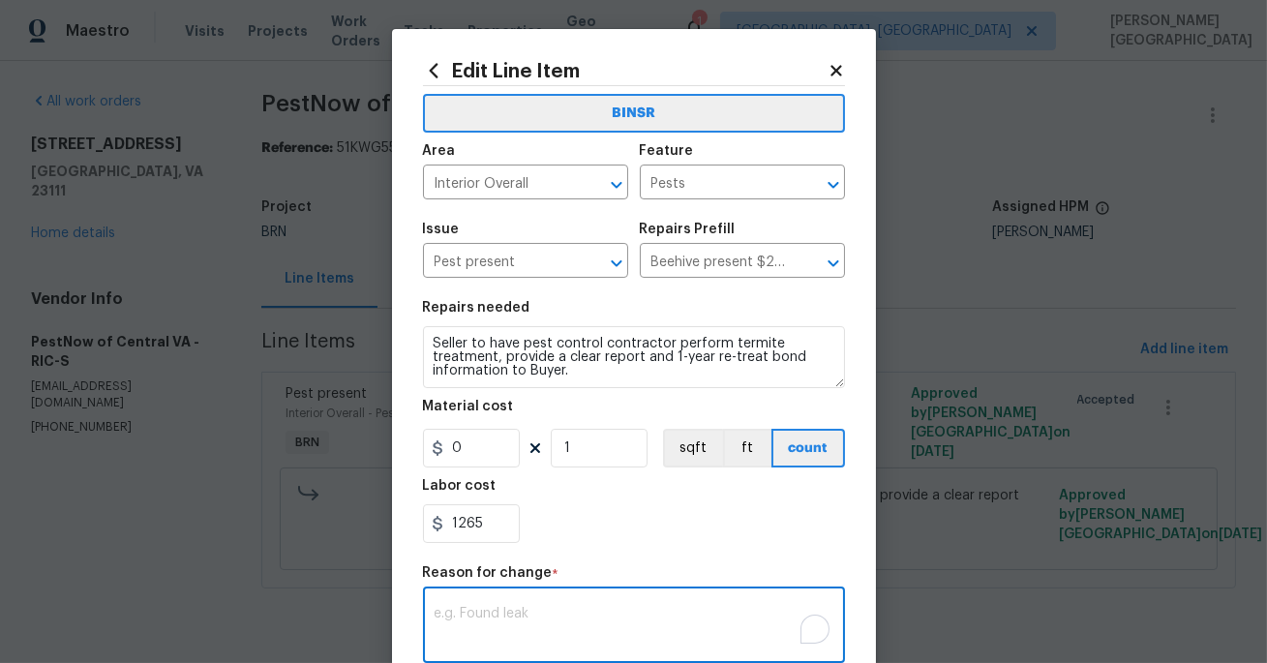
click at [548, 612] on textarea "To enrich screen reader interactions, please activate Accessibility in Grammarl…" at bounding box center [634, 627] width 399 height 41
paste textarea "II Updated cost per BR team’s approval."
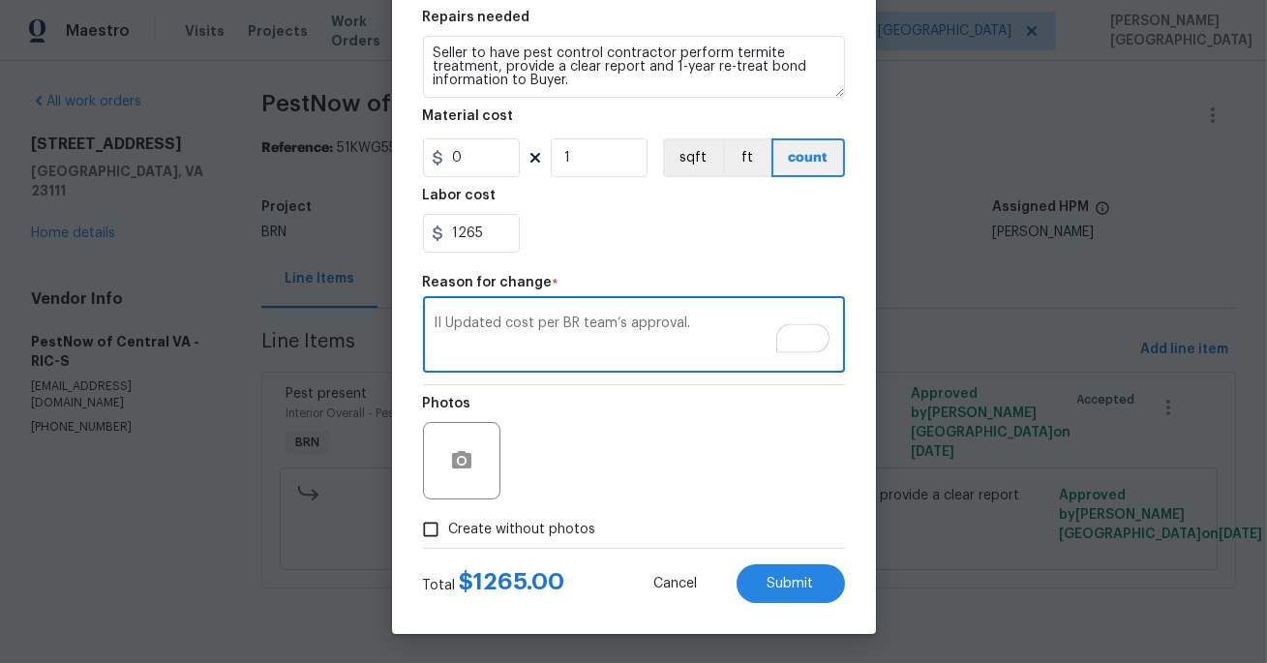
type textarea "II Updated cost per BR team’s approval."
click at [456, 534] on span "Create without photos" at bounding box center [522, 530] width 147 height 20
click at [449, 534] on input "Create without photos" at bounding box center [430, 529] width 37 height 37
checkbox input "true"
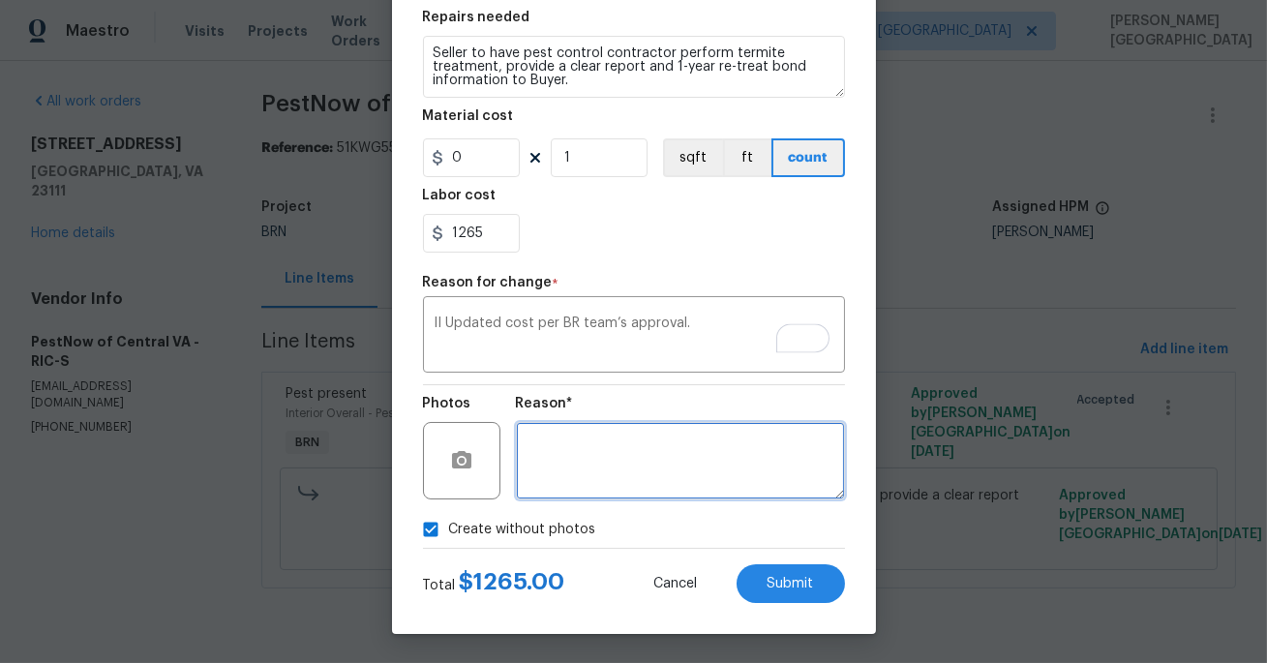
click at [524, 496] on textarea at bounding box center [680, 460] width 329 height 77
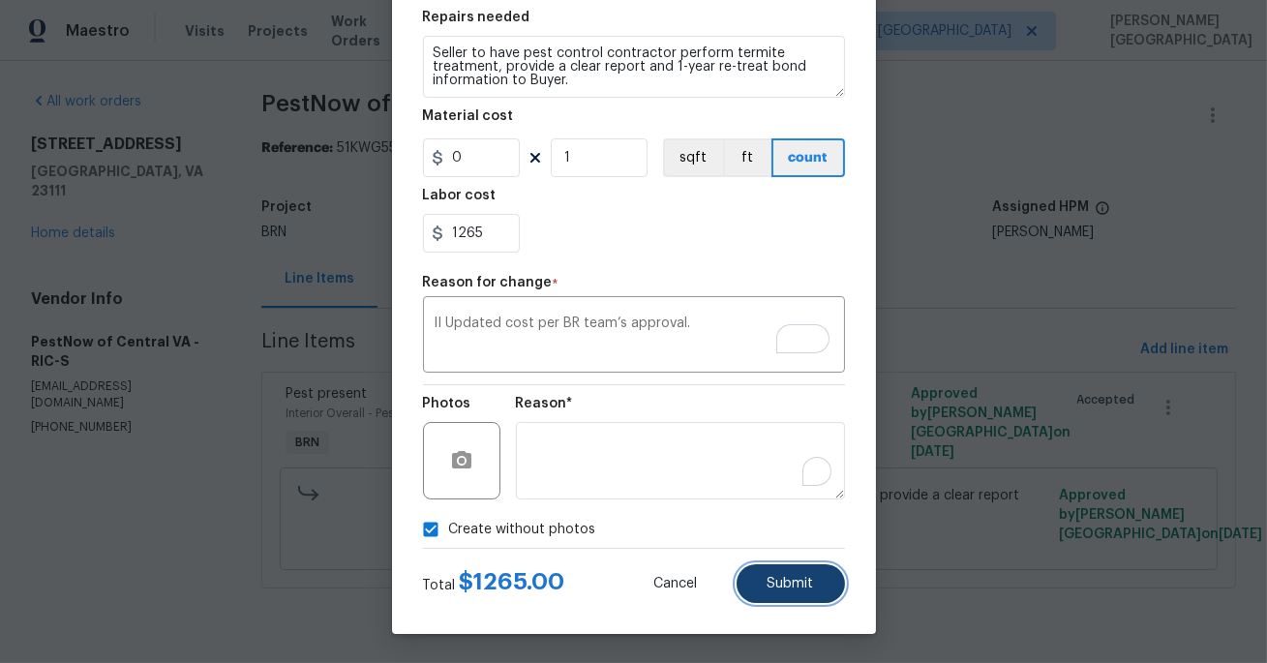
click at [760, 586] on button "Submit" at bounding box center [791, 583] width 108 height 39
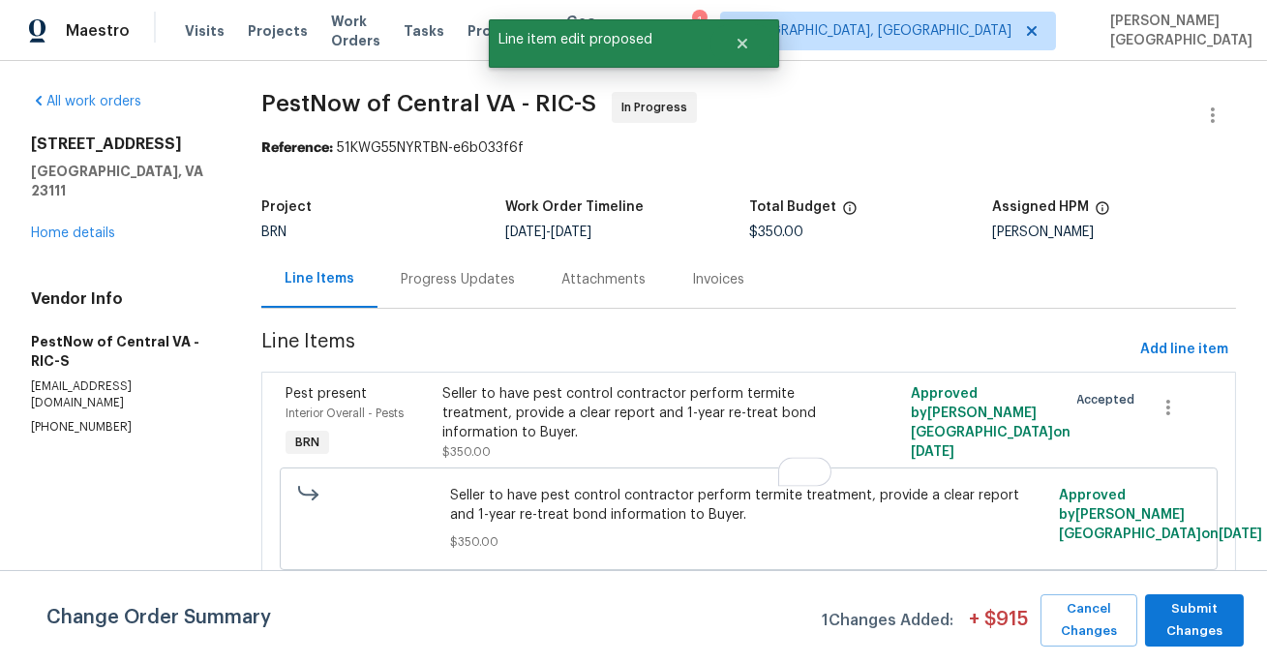
scroll to position [0, 0]
click at [1178, 624] on span "Submit Changes" at bounding box center [1194, 620] width 79 height 45
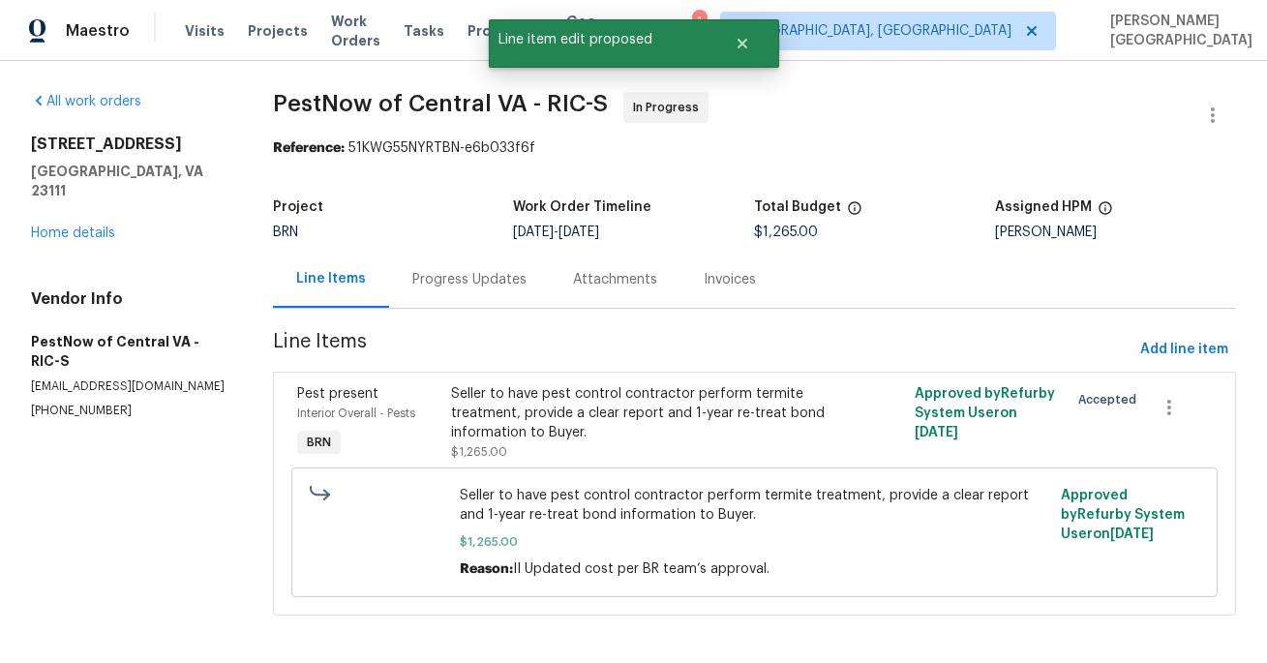
click at [466, 271] on div "Progress Updates" at bounding box center [469, 279] width 114 height 19
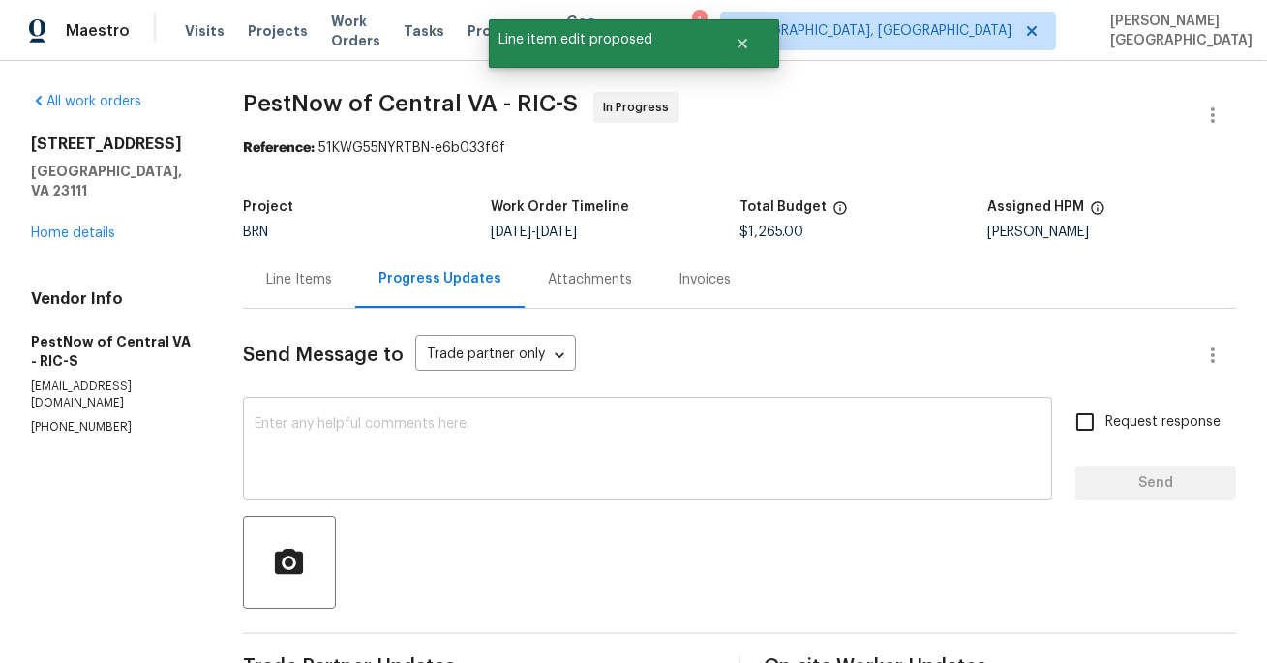
click at [426, 447] on textarea at bounding box center [648, 451] width 786 height 68
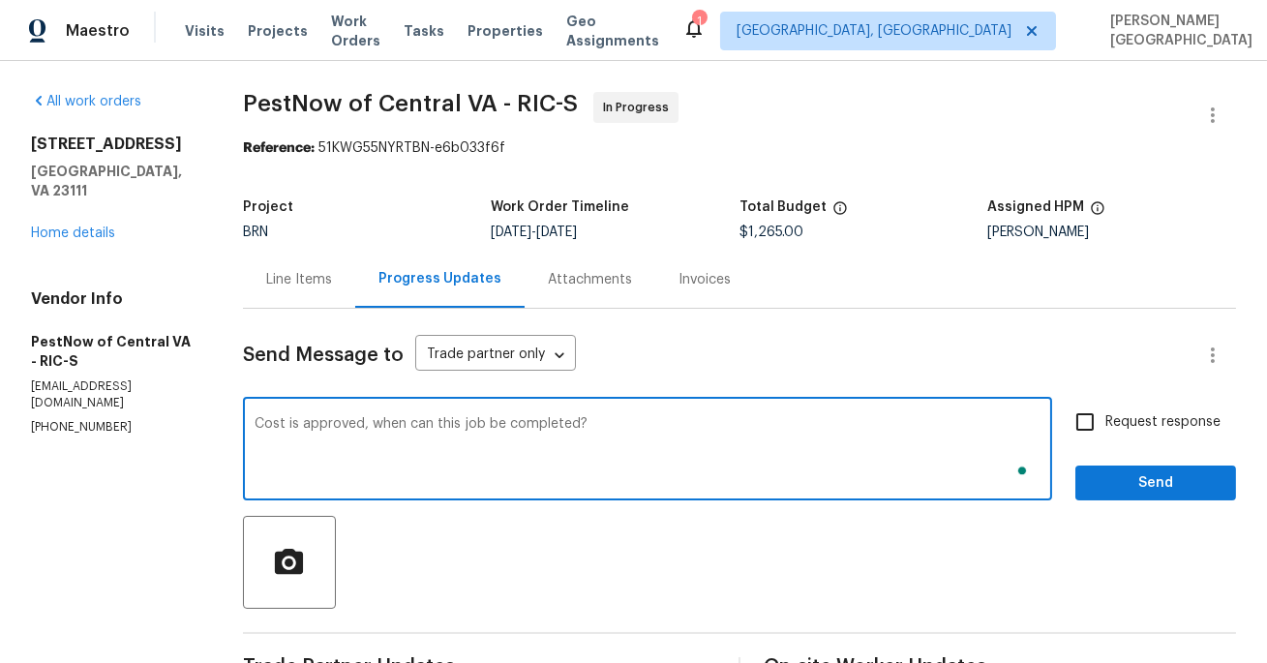
type textarea "Cost is approved, when can this job be completed?"
click at [1110, 445] on div "Request response Send" at bounding box center [1156, 451] width 161 height 99
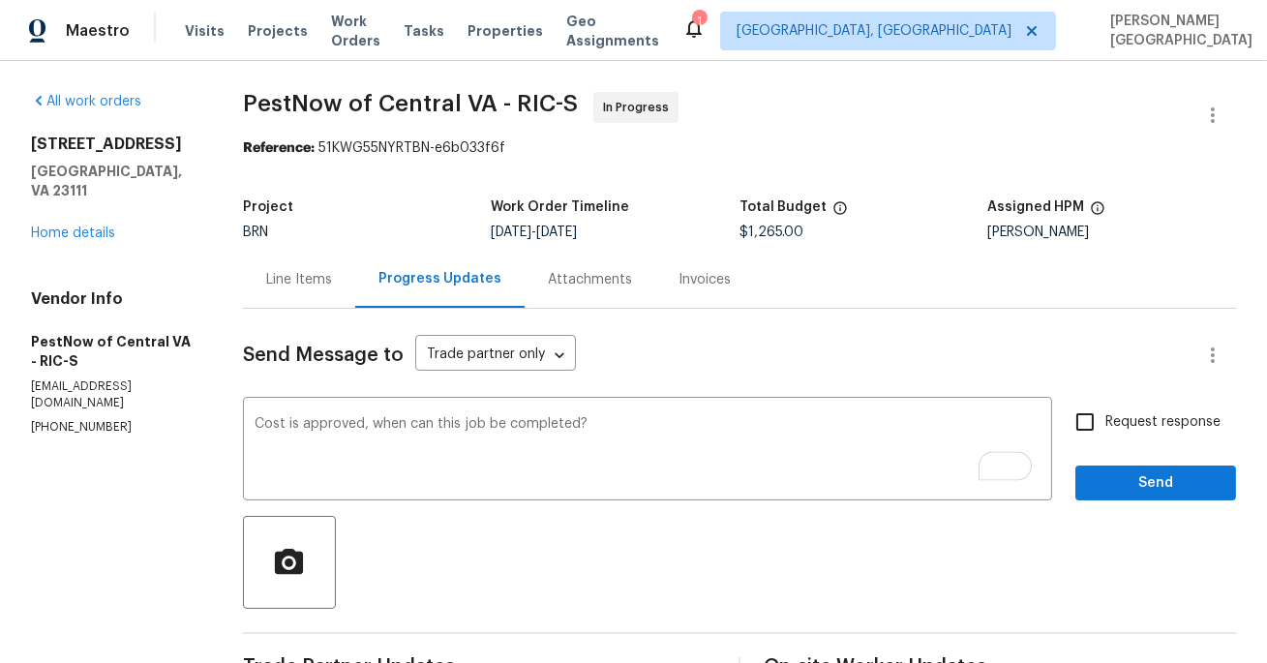
click at [1106, 433] on input "Request response" at bounding box center [1085, 422] width 41 height 41
checkbox input "true"
click at [1134, 481] on span "Send" at bounding box center [1156, 483] width 130 height 24
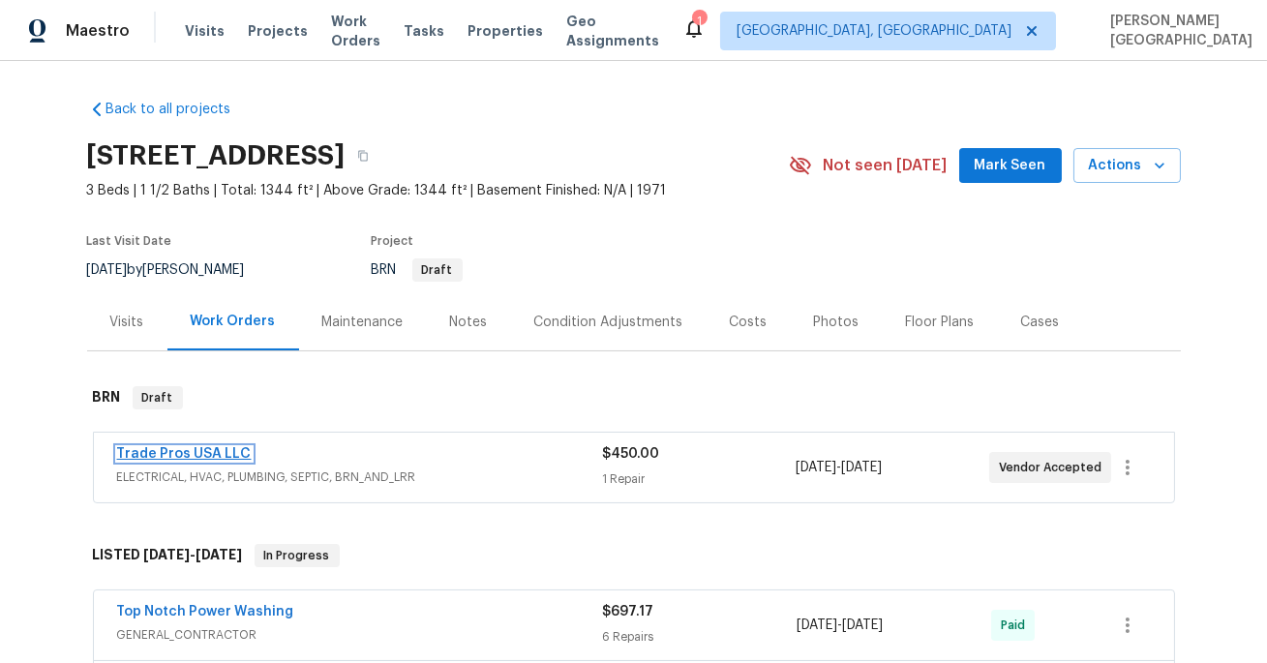
click at [202, 457] on link "Trade Pros USA LLC" at bounding box center [184, 454] width 135 height 14
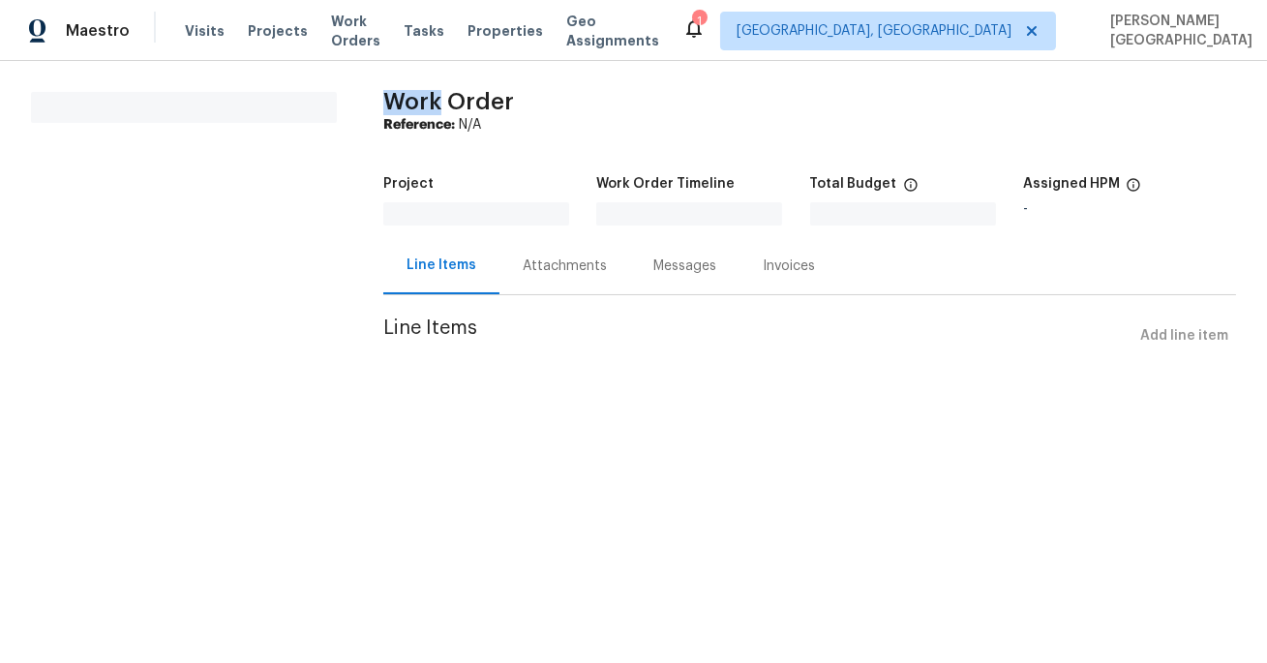
click at [202, 409] on html "Maestro Visits Projects Work Orders Tasks Properties Geo Assignments 1 Albuquer…" at bounding box center [633, 204] width 1267 height 409
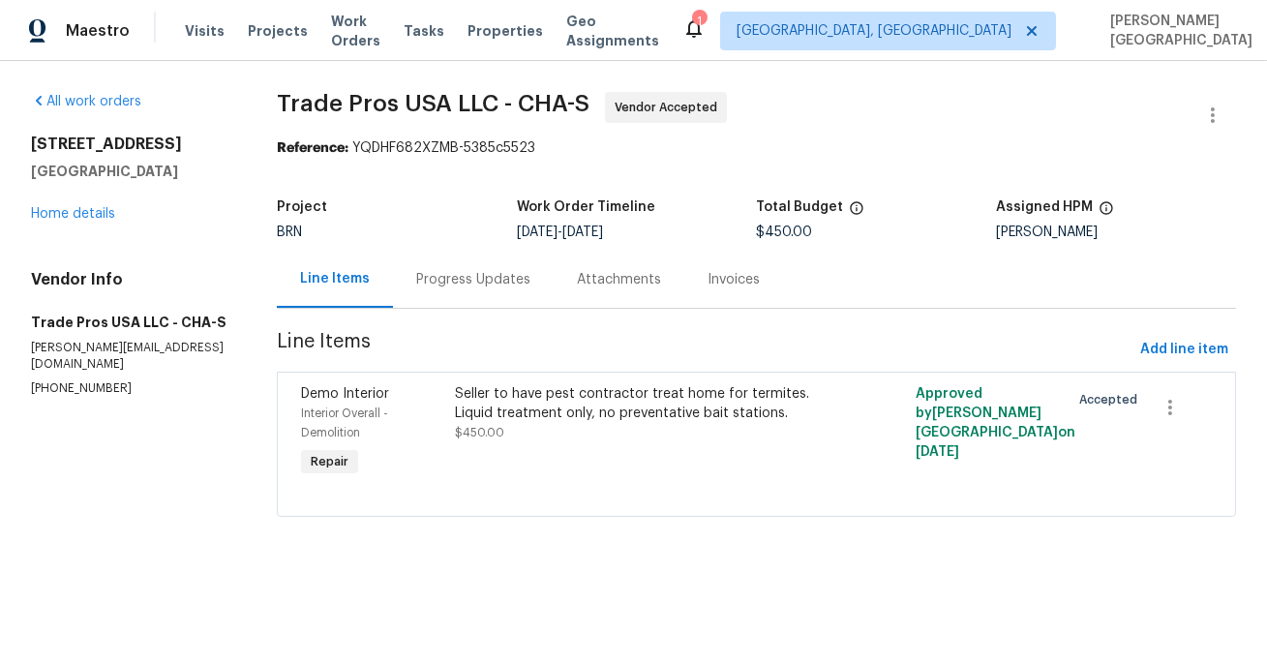
click at [66, 380] on p "(256) 910-1247" at bounding box center [130, 388] width 199 height 16
click at [91, 380] on p "(256) 910-1247" at bounding box center [130, 388] width 199 height 16
copy p "(256) 910-1247"
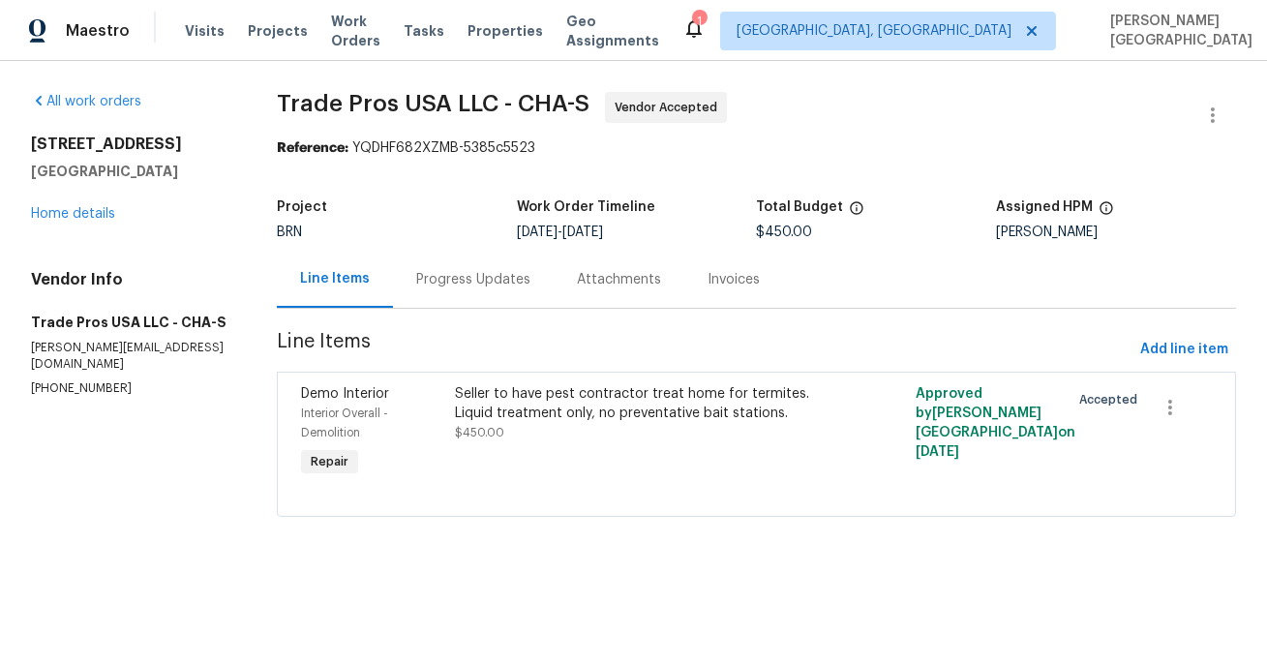
click at [460, 283] on div "Progress Updates" at bounding box center [473, 279] width 114 height 19
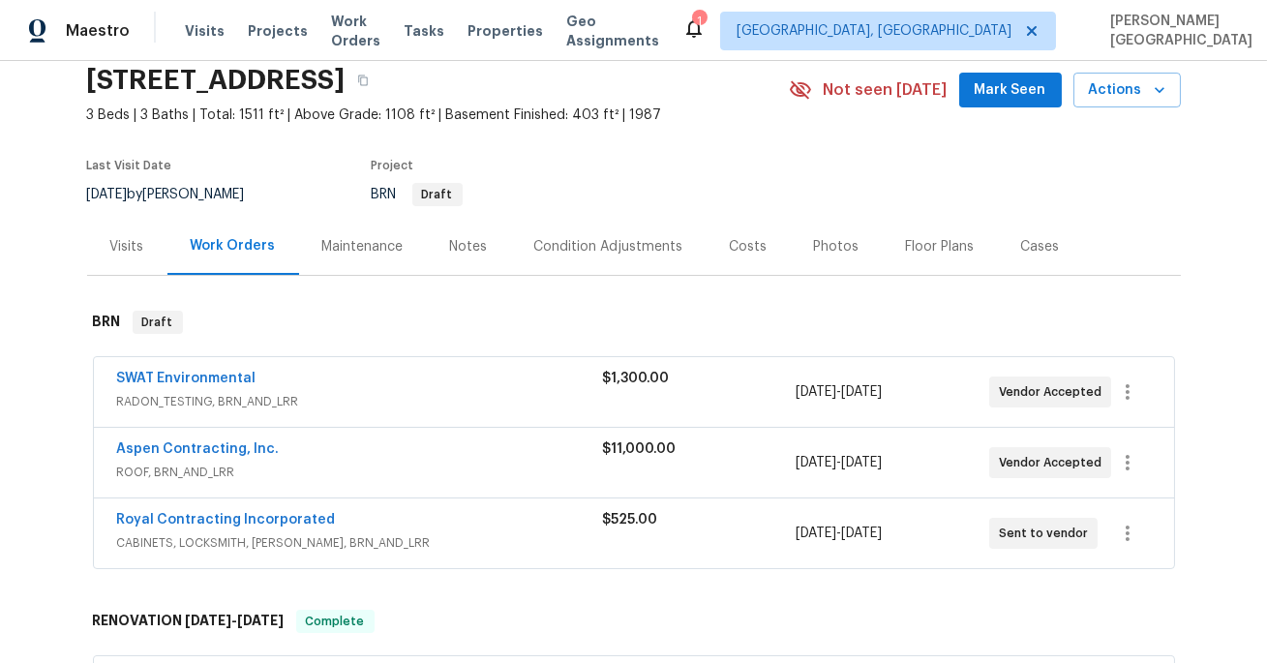
scroll to position [94, 0]
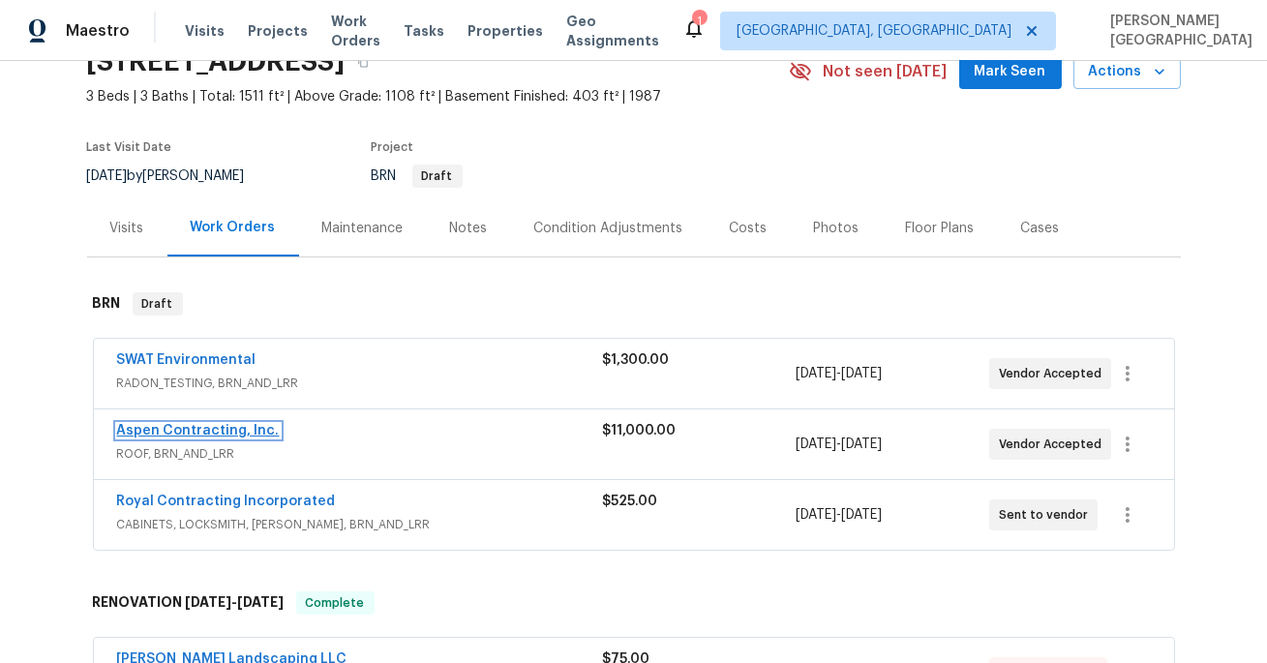
click at [220, 431] on link "Aspen Contracting, Inc." at bounding box center [198, 431] width 163 height 14
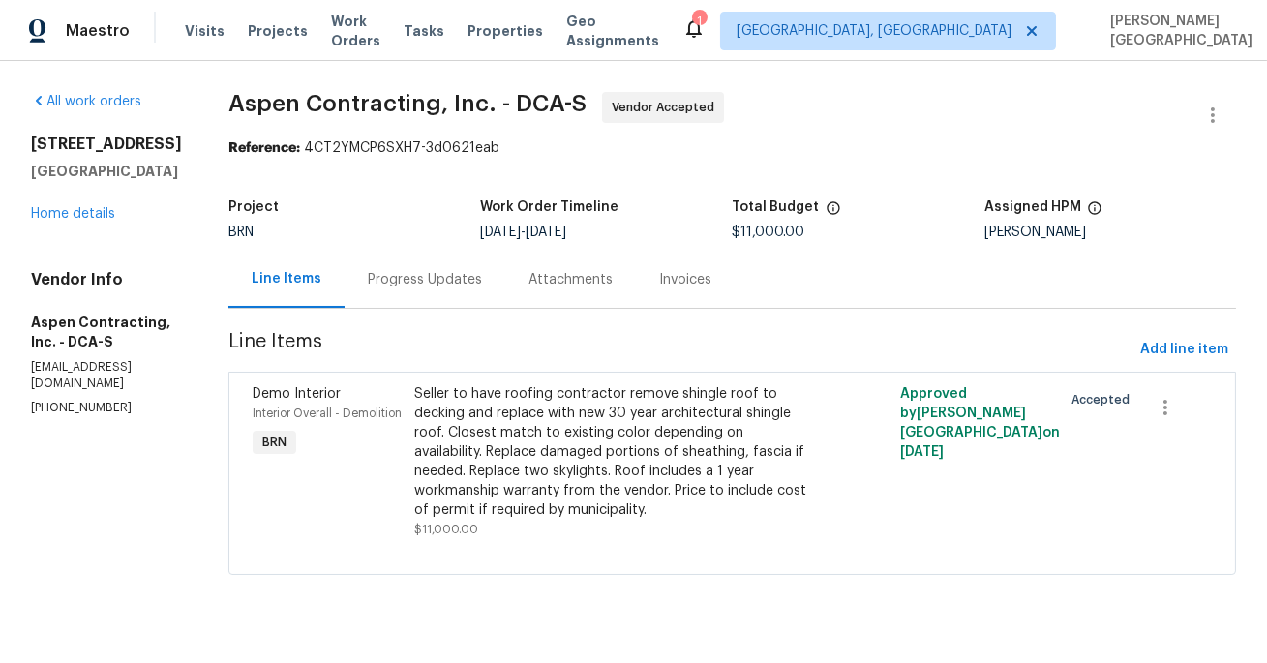
click at [425, 289] on div "Progress Updates" at bounding box center [425, 279] width 161 height 57
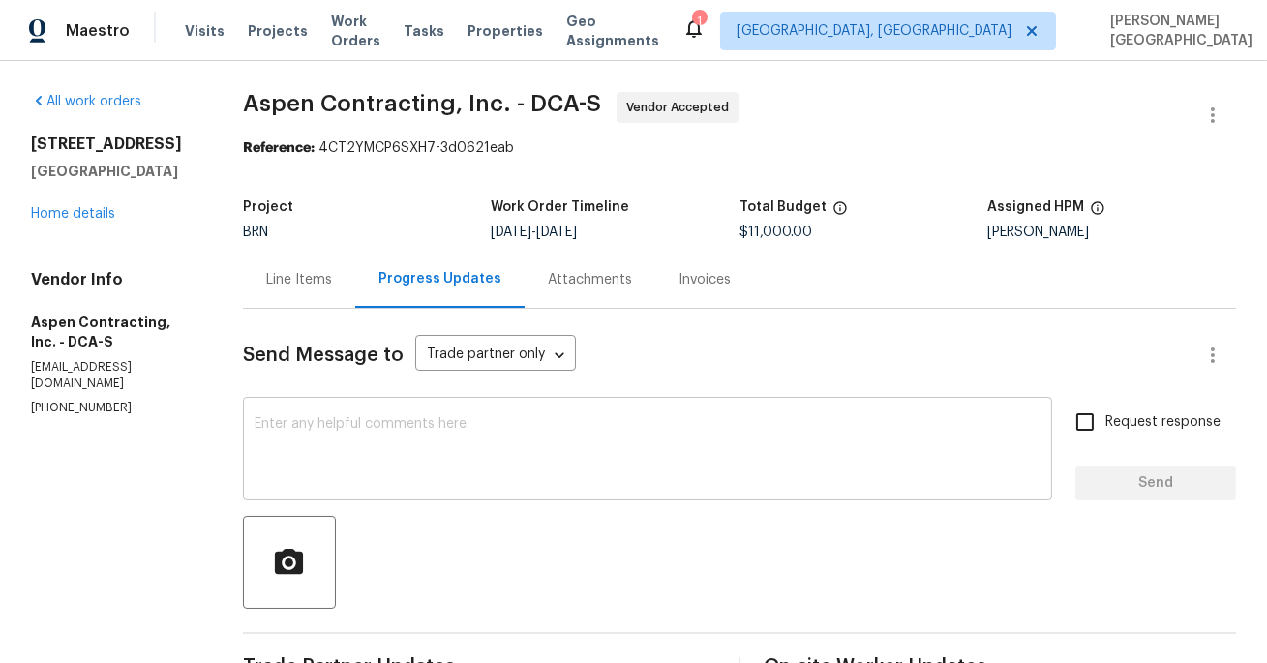
click at [340, 432] on textarea at bounding box center [648, 451] width 786 height 68
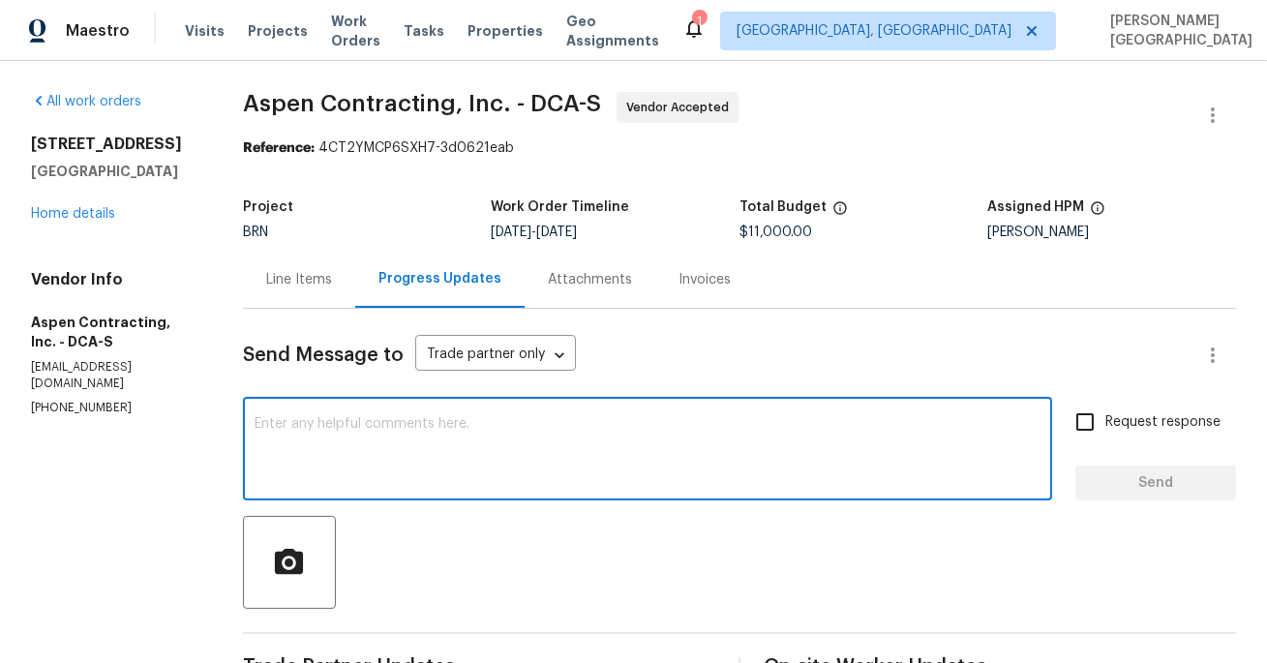
paste textarea "Thank you for accepting the WO. Could you please update on the timeline?"
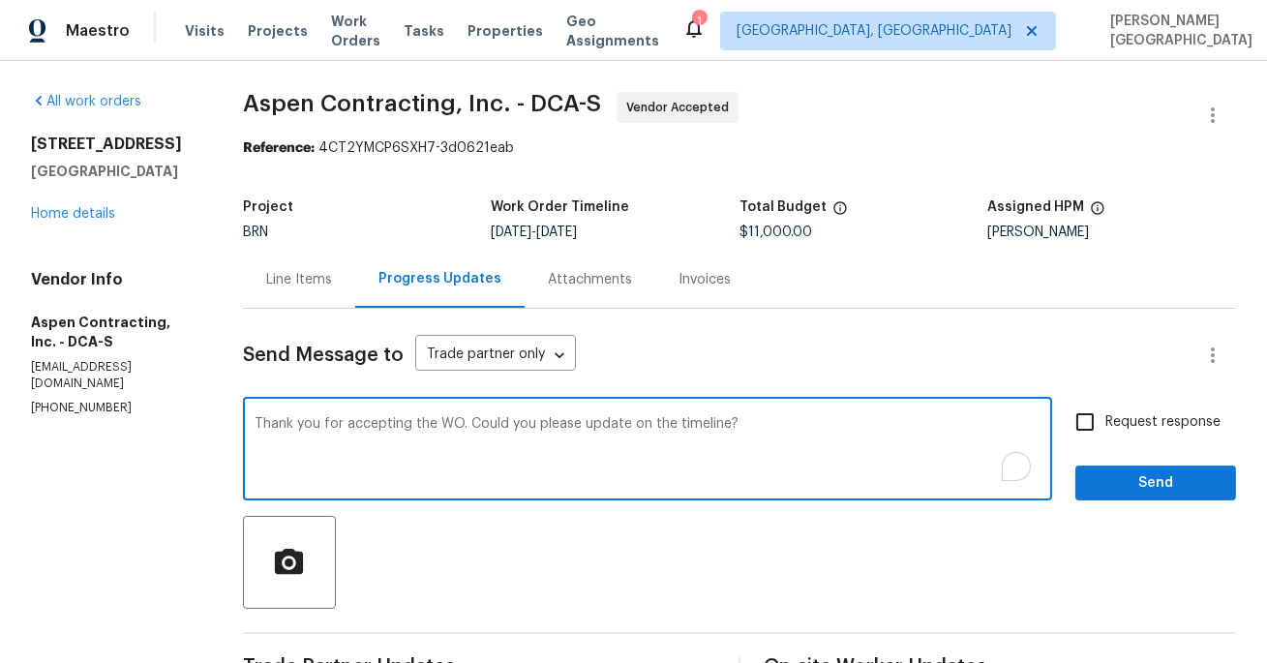
type textarea "Thank you for accepting the WO. Could you please update on the timeline?"
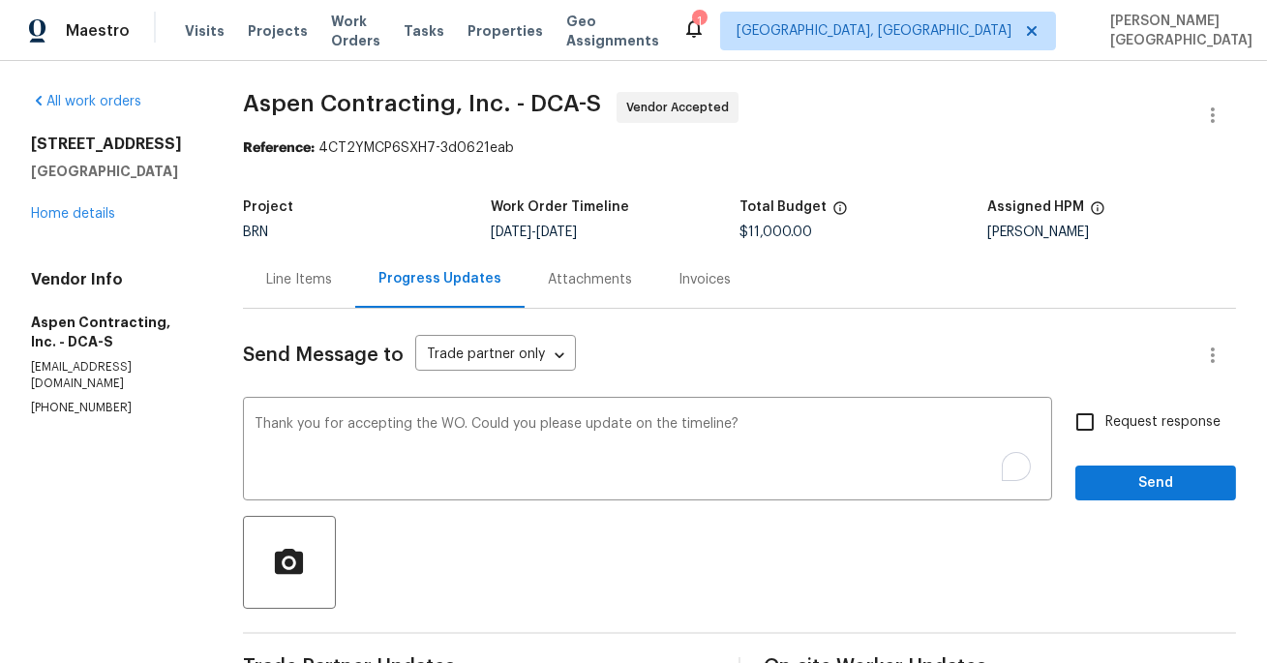
click at [1110, 407] on label "Request response" at bounding box center [1143, 422] width 156 height 41
click at [1106, 407] on input "Request response" at bounding box center [1085, 422] width 41 height 41
checkbox input "true"
click at [1125, 473] on span "Send" at bounding box center [1156, 483] width 130 height 24
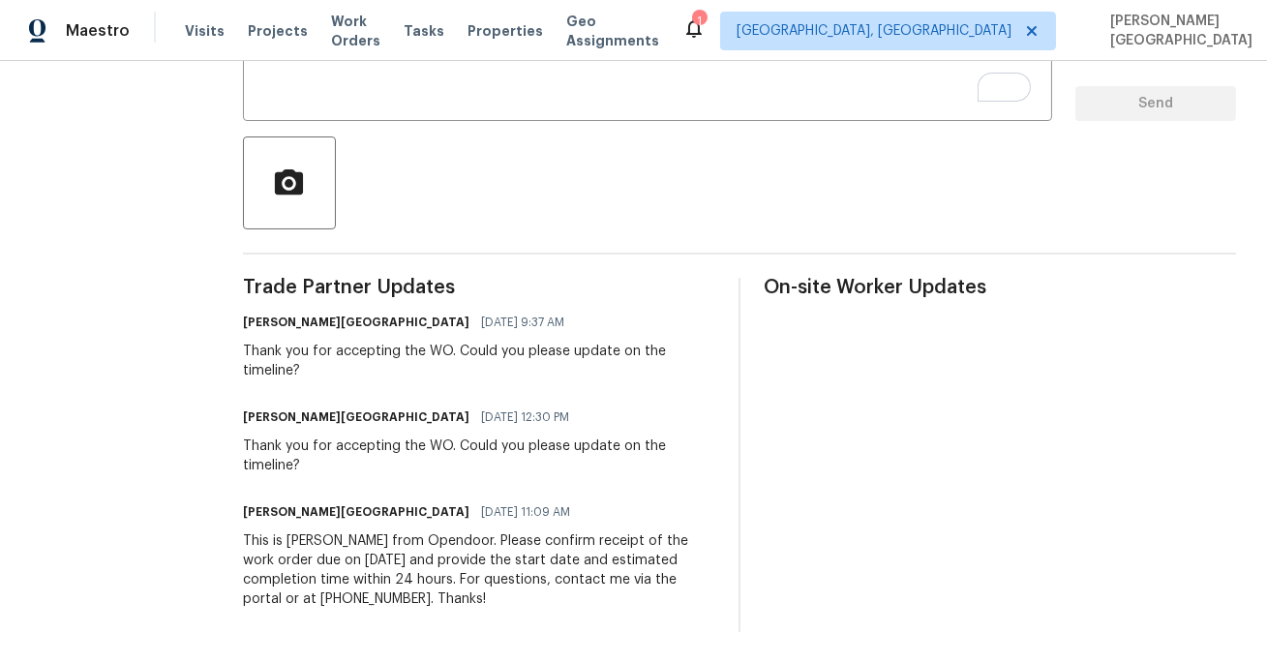
scroll to position [376, 0]
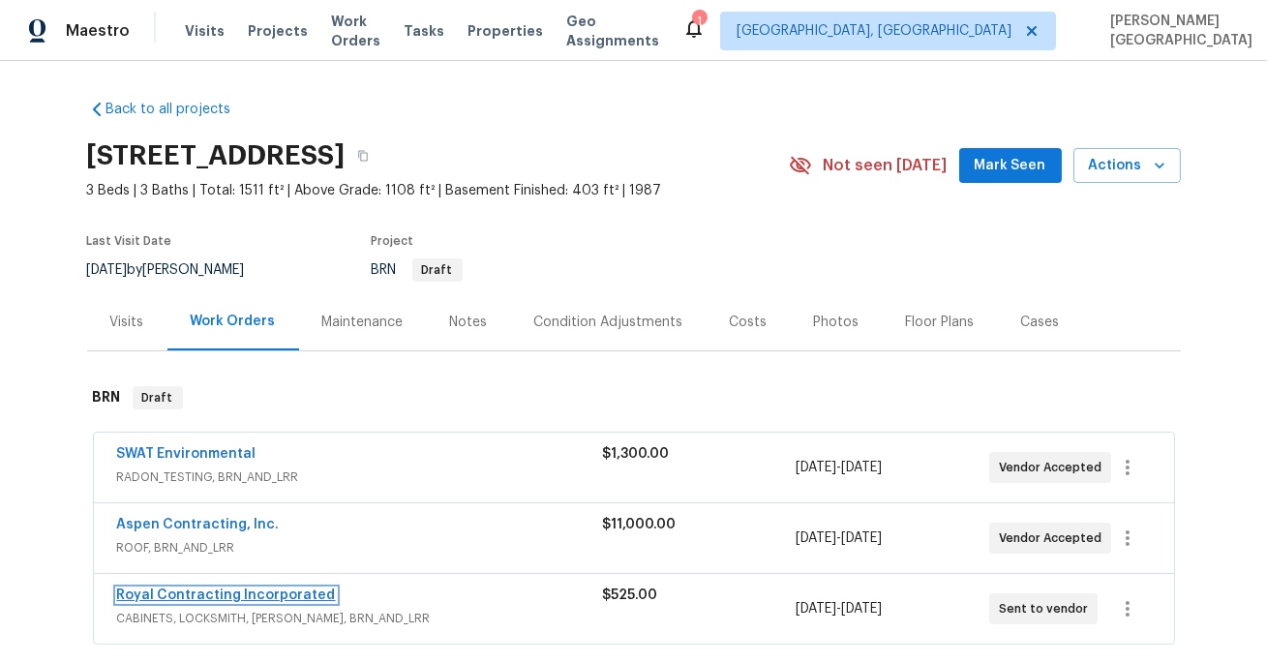
click at [182, 591] on link "Royal Contracting Incorporated" at bounding box center [226, 596] width 219 height 14
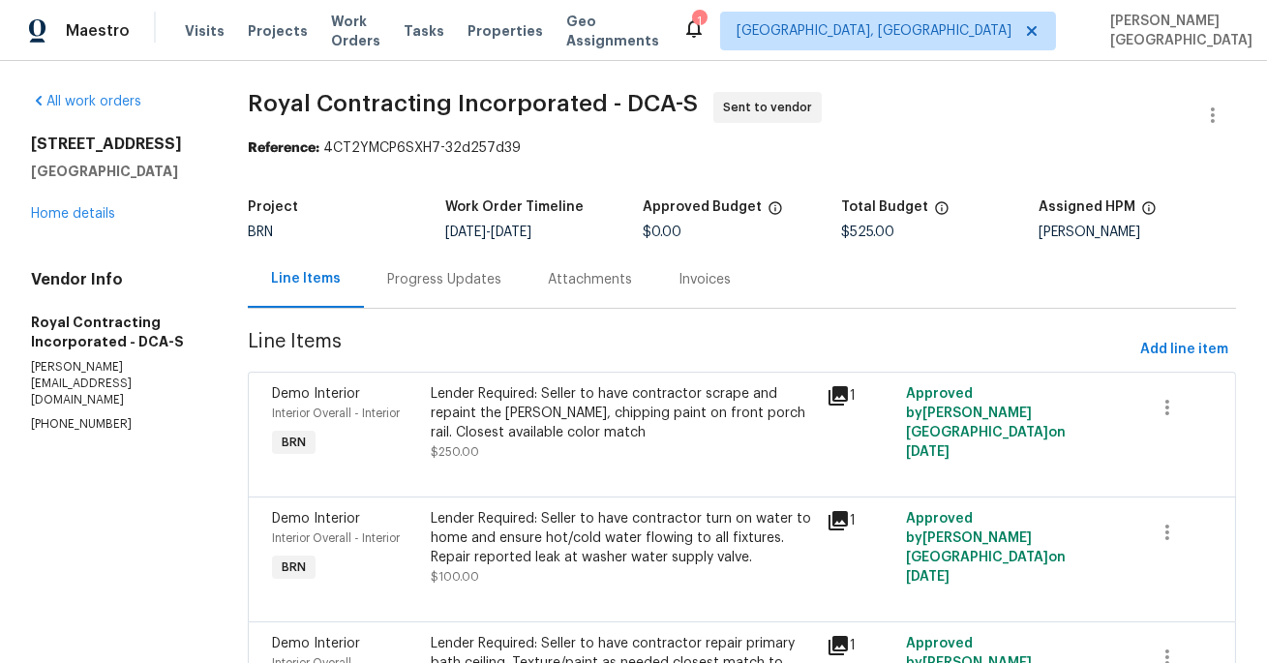
click at [86, 416] on p "[PHONE_NUMBER]" at bounding box center [116, 424] width 170 height 16
click at [86, 416] on p "(703) 498-9323" at bounding box center [116, 424] width 170 height 16
copy p "(703) 498-9323"
click at [71, 213] on link "Home details" at bounding box center [73, 214] width 84 height 14
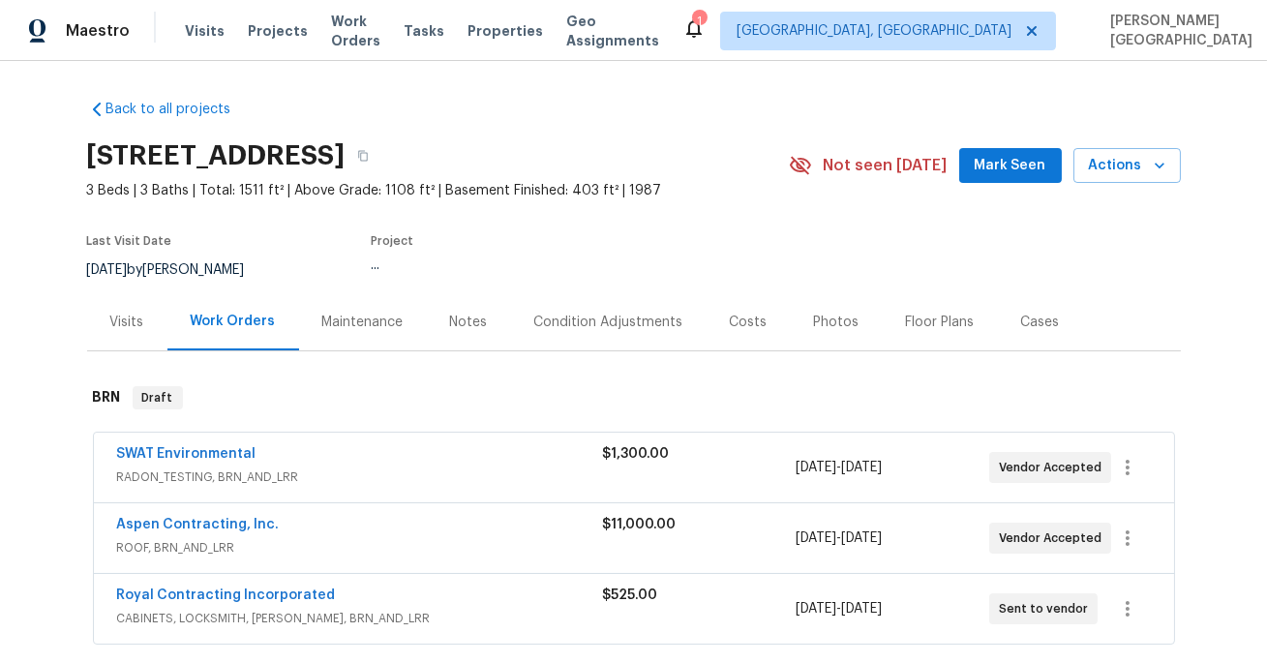
scroll to position [145, 0]
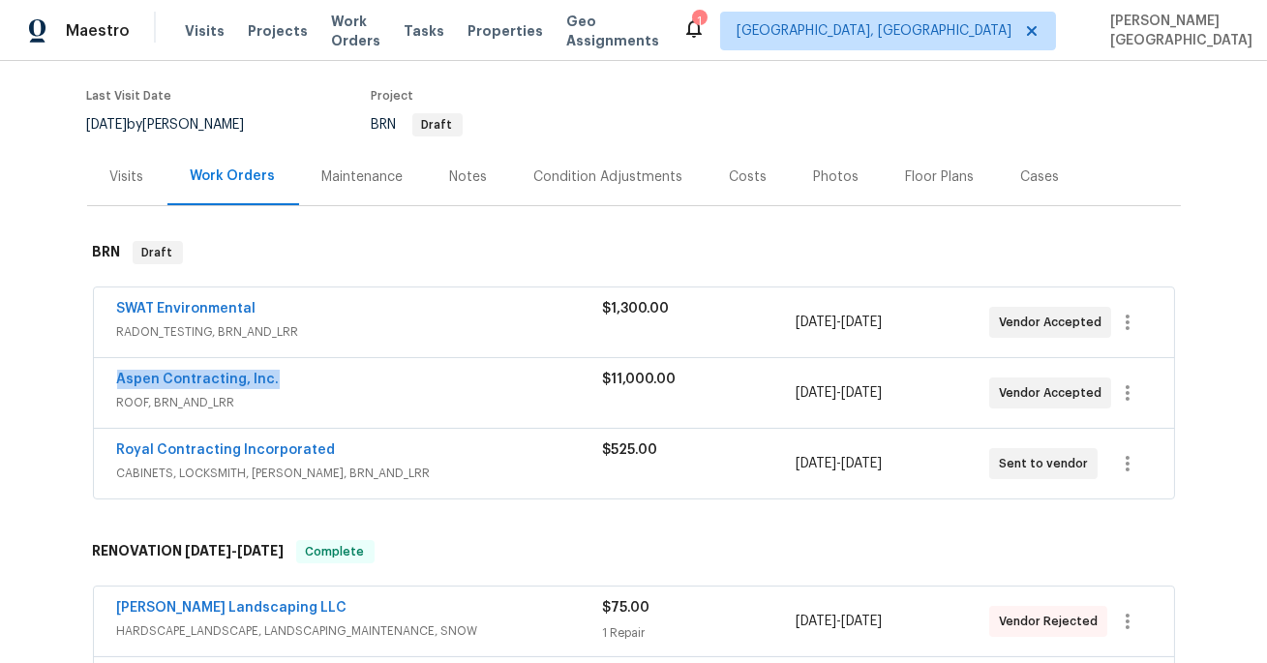
drag, startPoint x: 285, startPoint y: 380, endPoint x: 112, endPoint y: 382, distance: 172.3
click at [112, 382] on div "Aspen Contracting, Inc. ROOF, BRN_AND_LRR $11,000.00 10/6/2025 - 10/9/2025 Vend…" at bounding box center [634, 393] width 1080 height 70
copy link "Aspen Contracting, Inc."
drag, startPoint x: 356, startPoint y: 449, endPoint x: 110, endPoint y: 445, distance: 245.9
click at [110, 446] on div "Royal Contracting Incorporated CABINETS, LOCKSMITH, HANDYMAN, BRN_AND_LRR $525.…" at bounding box center [634, 464] width 1080 height 70
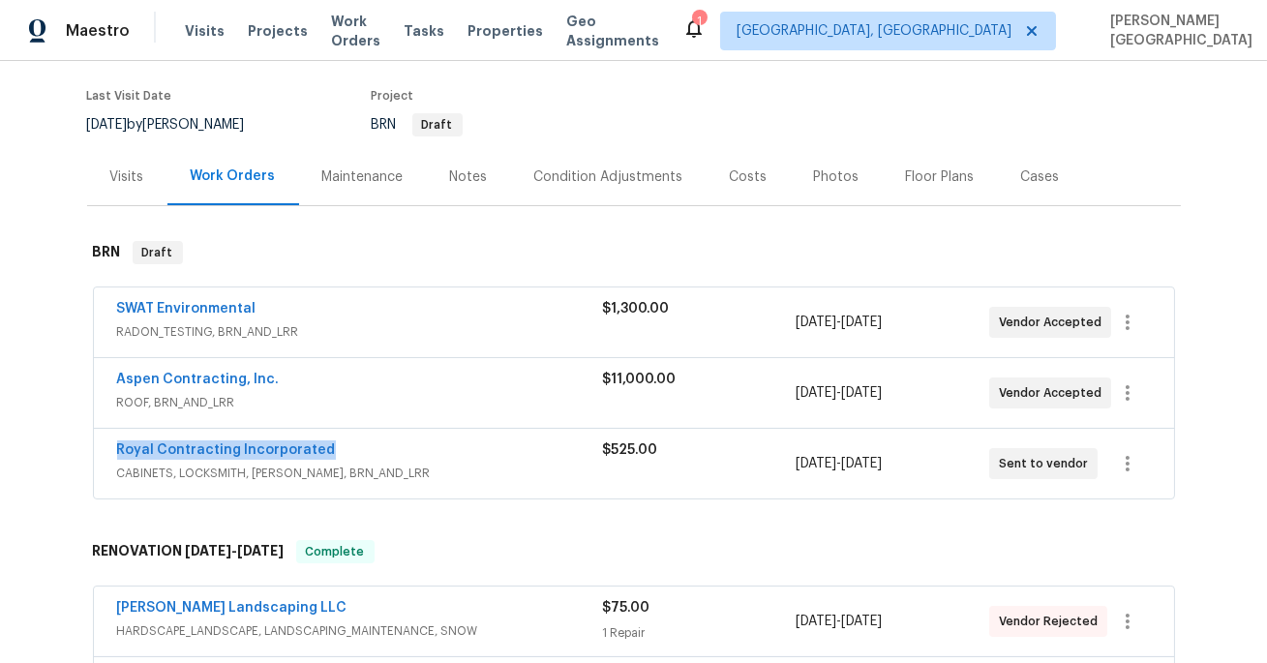
copy link "Royal Contracting Incorporated"
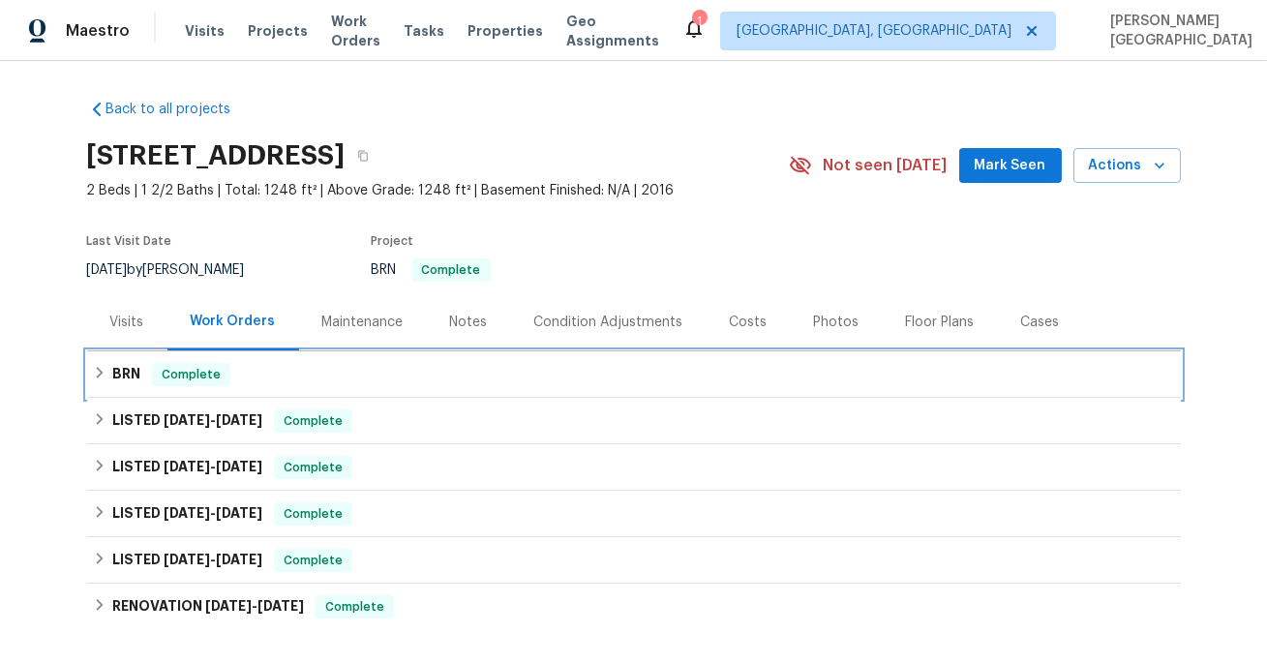
click at [140, 381] on h6 "BRN" at bounding box center [126, 374] width 28 height 23
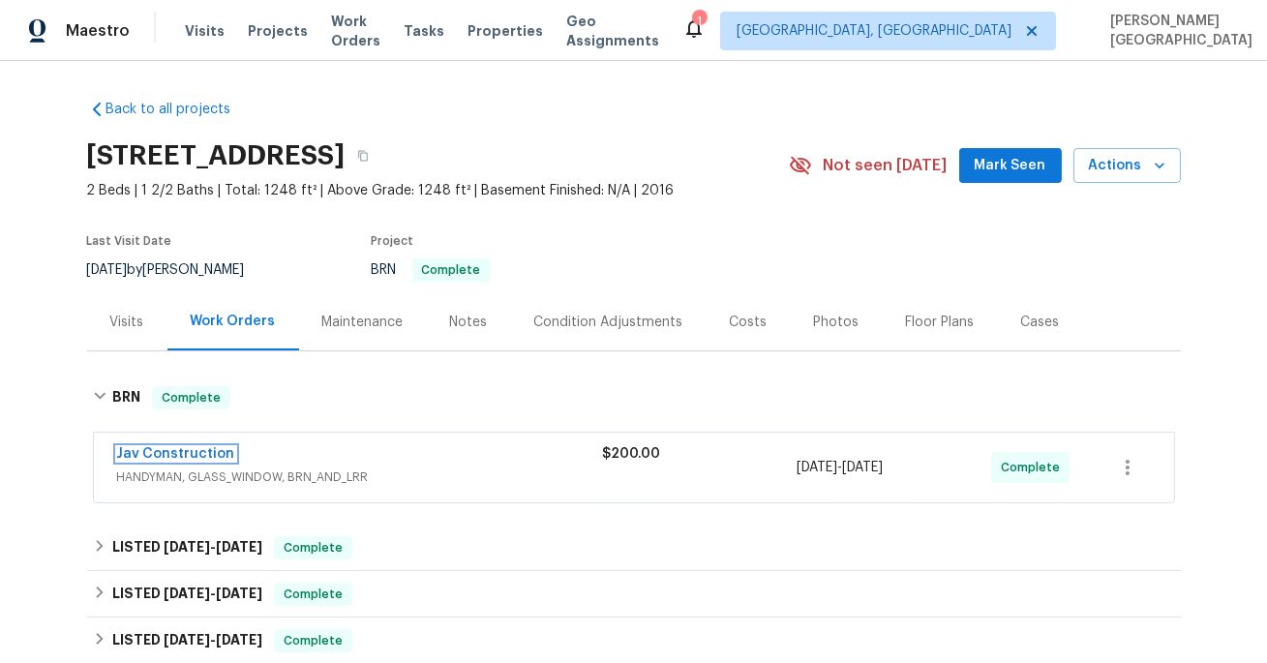
click at [148, 450] on link "Jav Construction" at bounding box center [176, 454] width 118 height 14
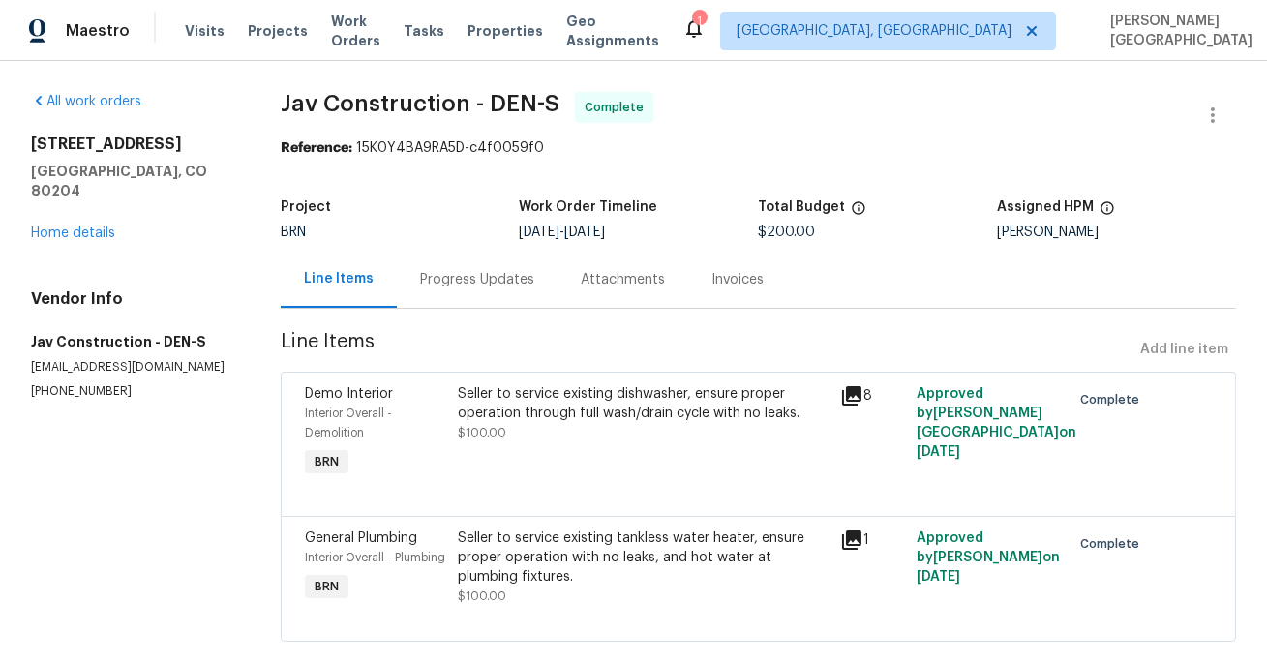
click at [80, 363] on div "Vendor Info Jav Construction - DEN-S [EMAIL_ADDRESS][DOMAIN_NAME] [PHONE_NUMBER]" at bounding box center [132, 344] width 203 height 110
copy p "[PHONE_NUMBER]"
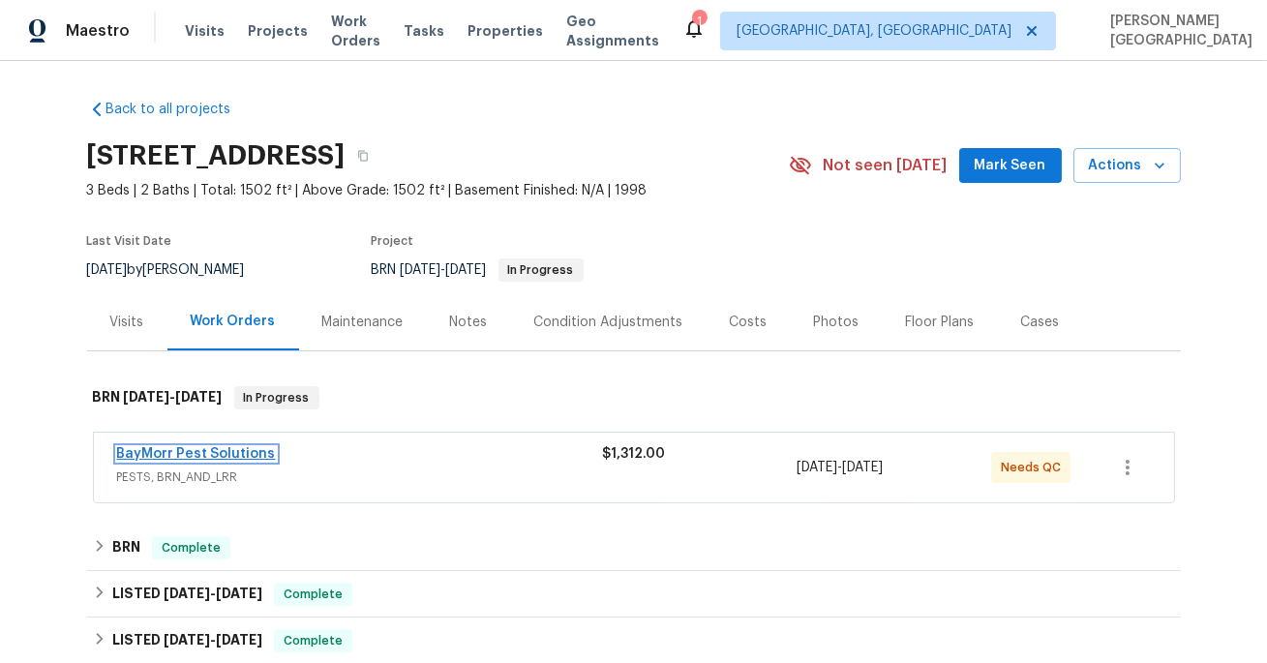
click at [192, 456] on link "BayMorr Pest Solutions" at bounding box center [196, 454] width 159 height 14
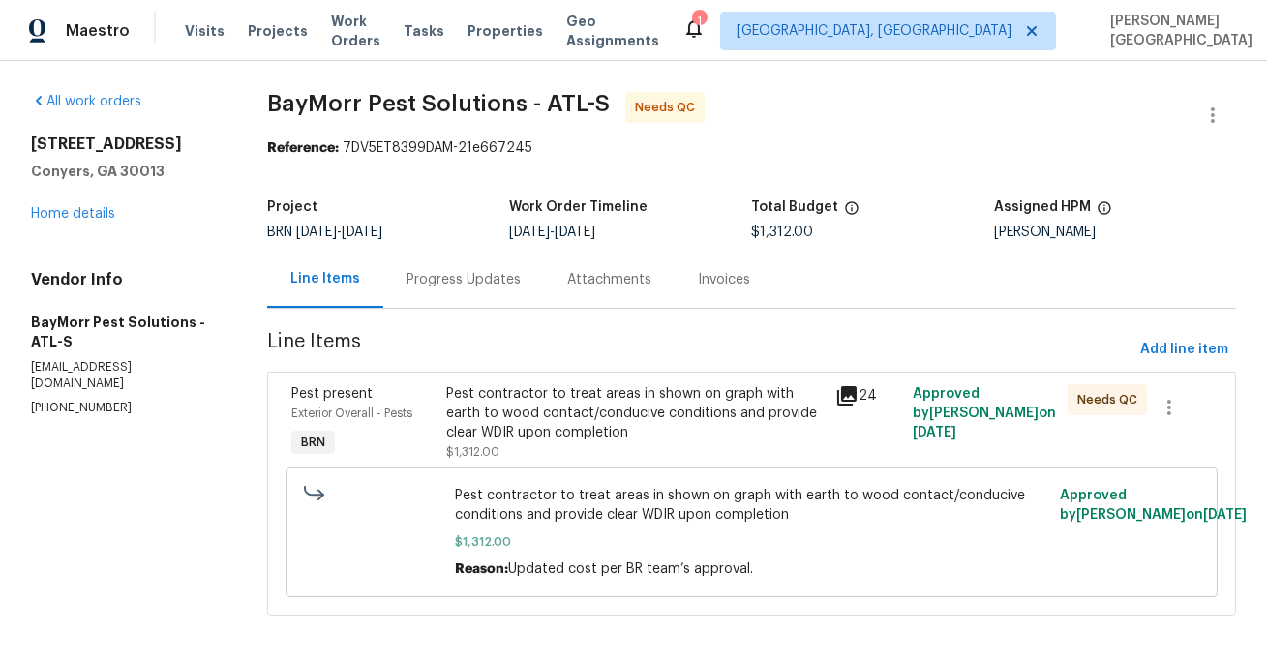
click at [470, 288] on div "Progress Updates" at bounding box center [464, 279] width 114 height 19
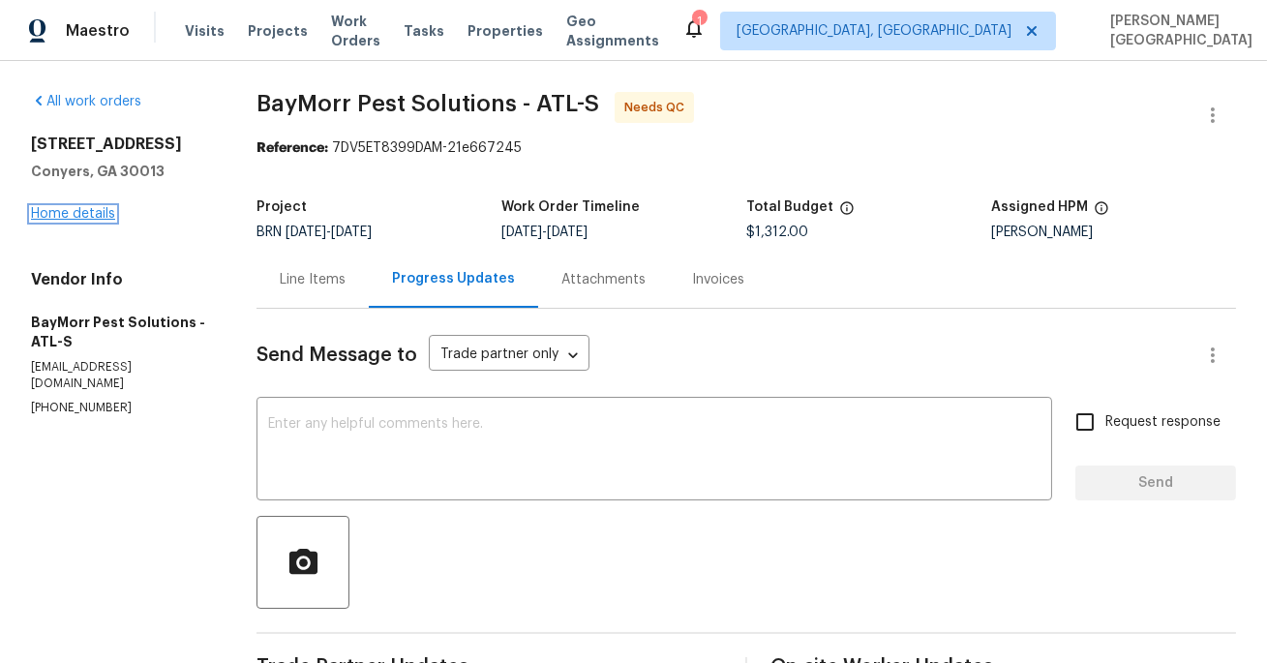
click at [69, 212] on link "Home details" at bounding box center [73, 214] width 84 height 14
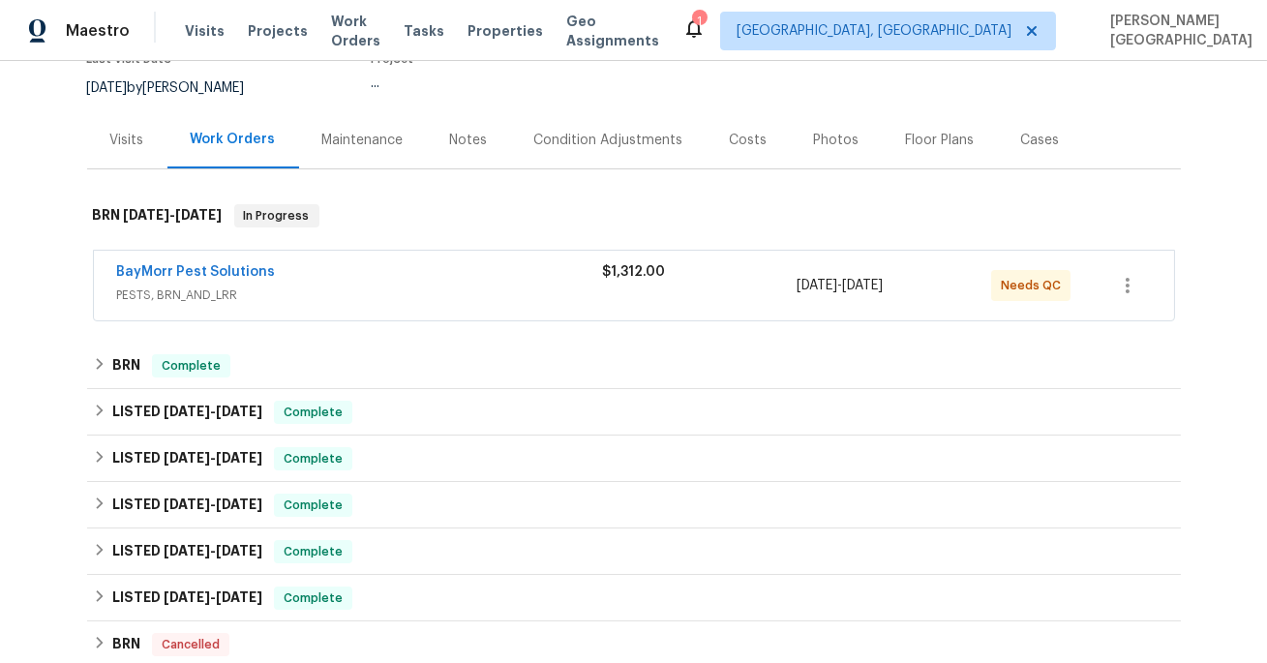
scroll to position [198, 0]
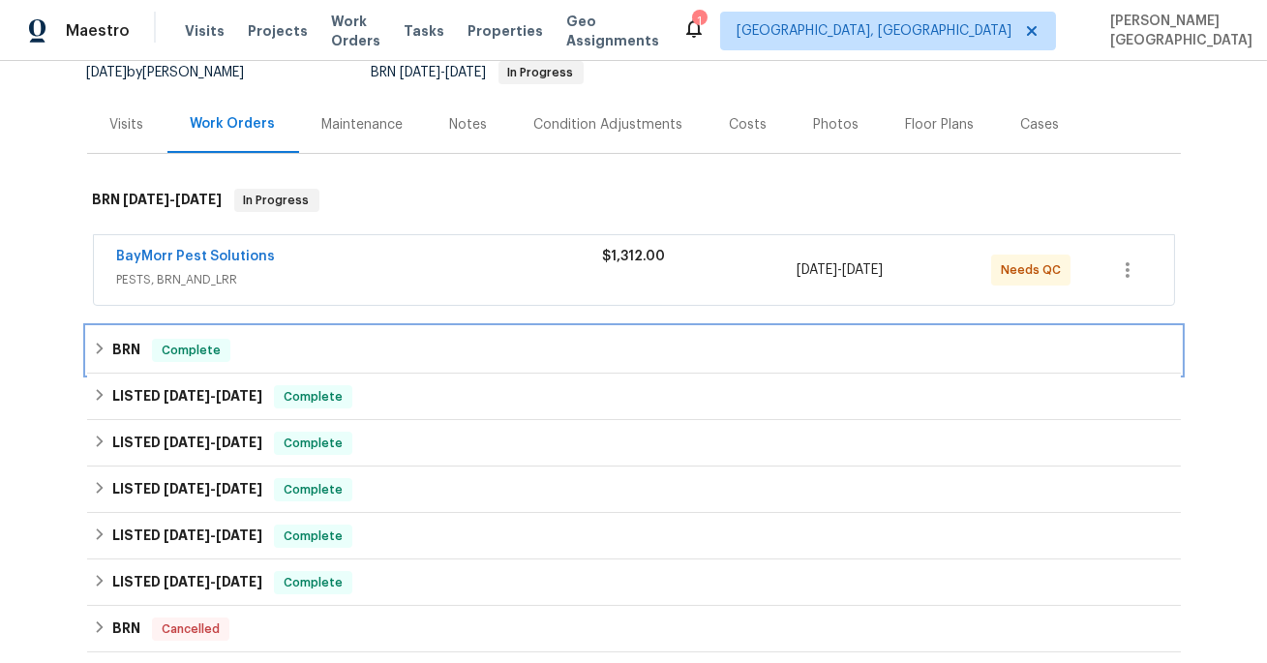
click at [112, 349] on h6 "BRN" at bounding box center [126, 350] width 28 height 23
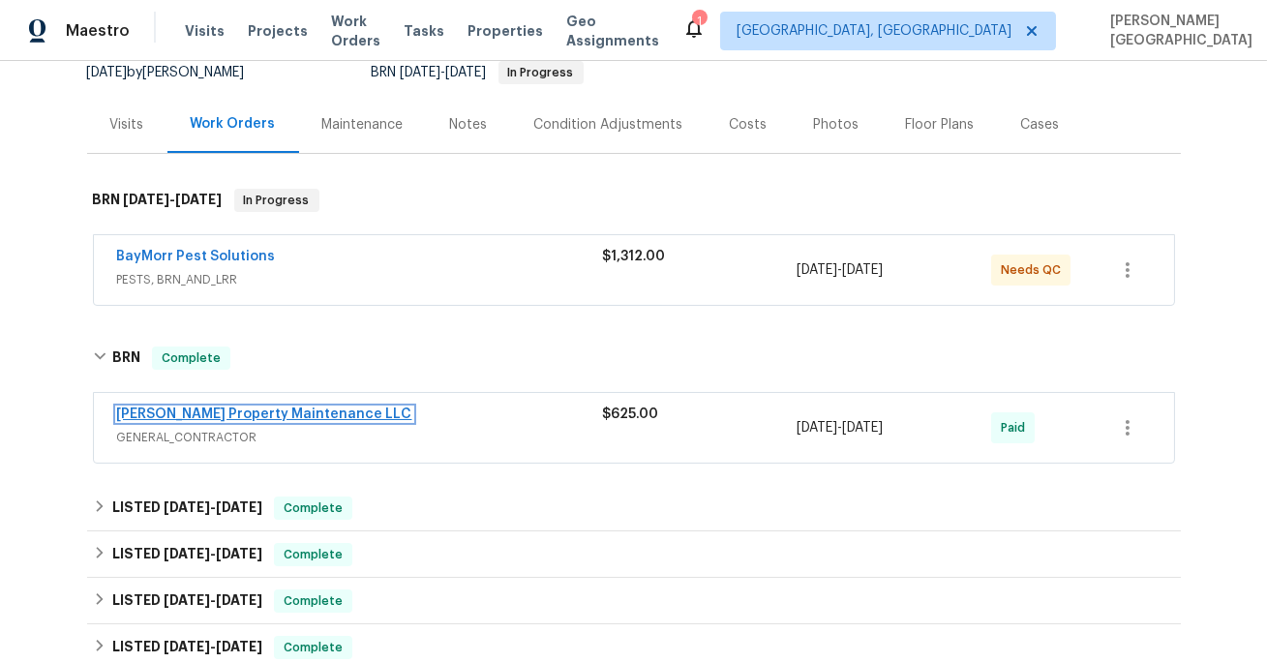
click at [266, 413] on link "[PERSON_NAME] Property Maintenance LLC" at bounding box center [264, 415] width 295 height 14
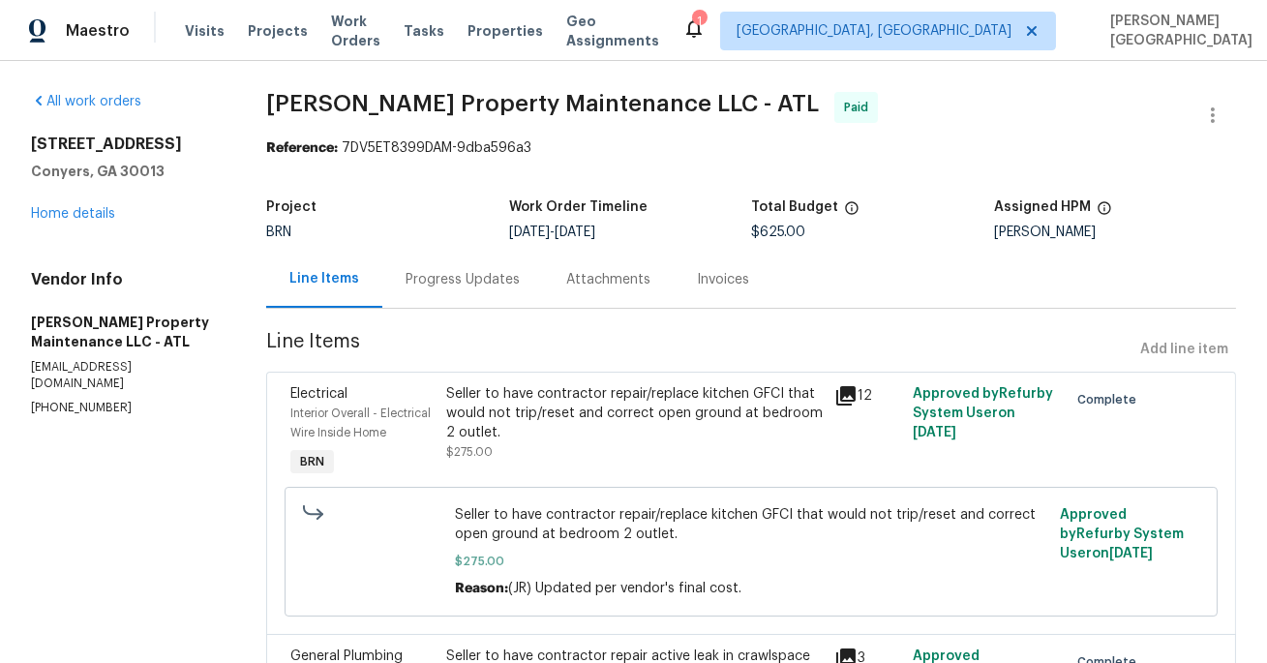
click at [109, 400] on p "[PHONE_NUMBER]" at bounding box center [125, 408] width 189 height 16
copy p "[PHONE_NUMBER]"
click at [461, 283] on div "Progress Updates" at bounding box center [463, 279] width 114 height 19
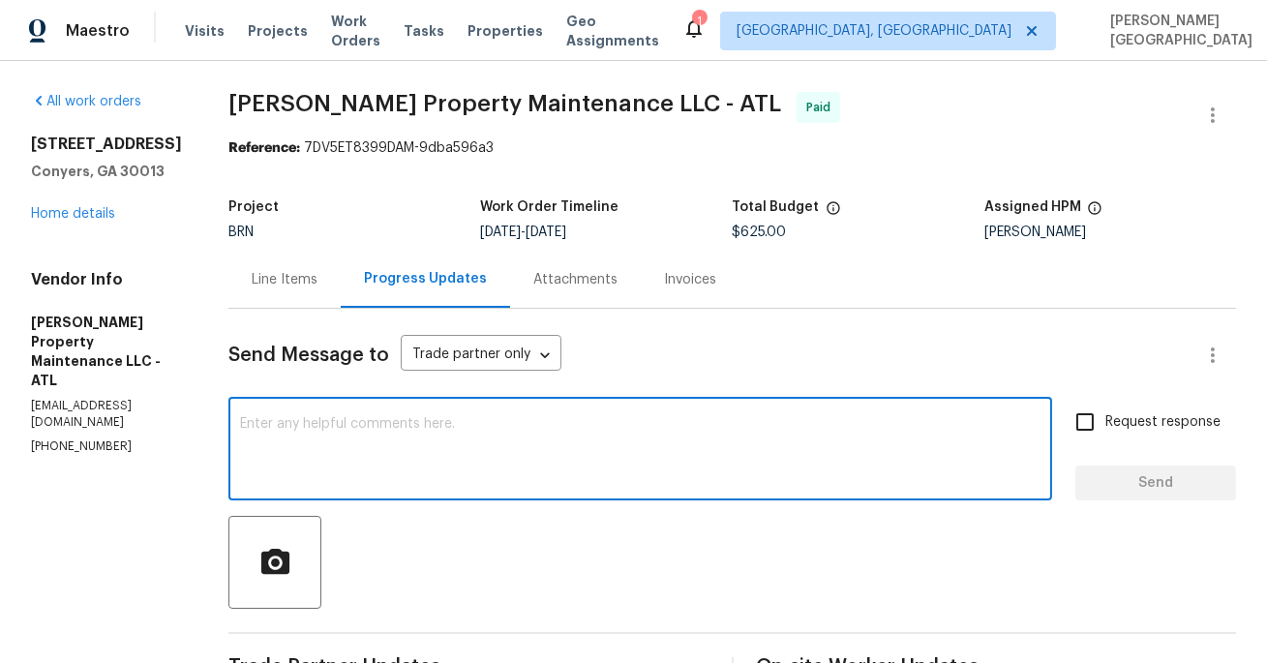
click at [386, 444] on textarea at bounding box center [640, 451] width 801 height 68
paste textarea "The lender is requesting a detailed, itemized paid receipt along with photos fo…"
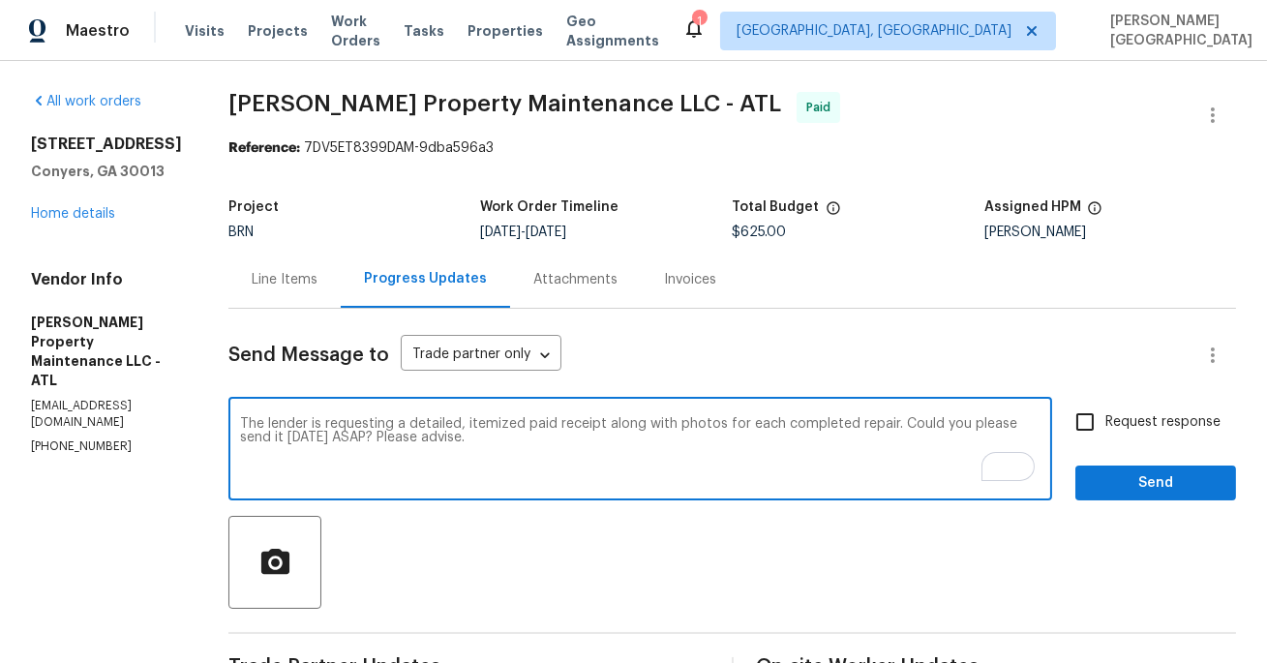
type textarea "The lender is requesting a detailed, itemized paid receipt along with photos fo…"
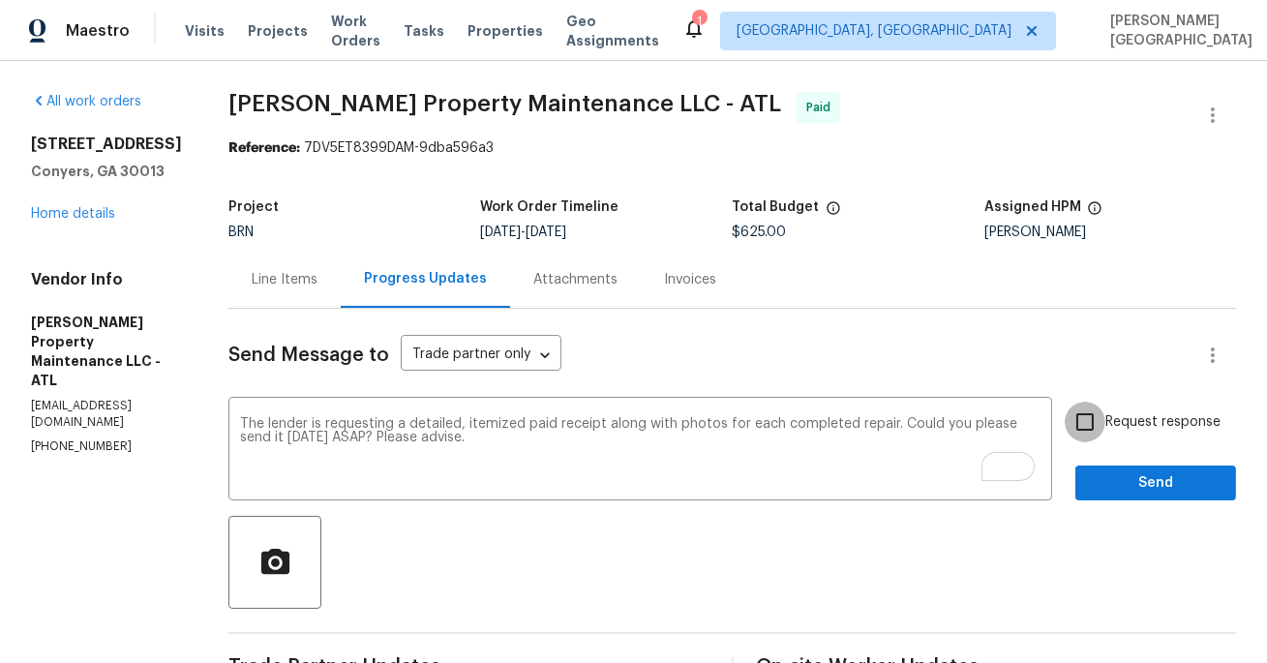
click at [1103, 425] on input "Request response" at bounding box center [1085, 422] width 41 height 41
checkbox input "true"
click at [1112, 483] on span "Send" at bounding box center [1156, 483] width 130 height 24
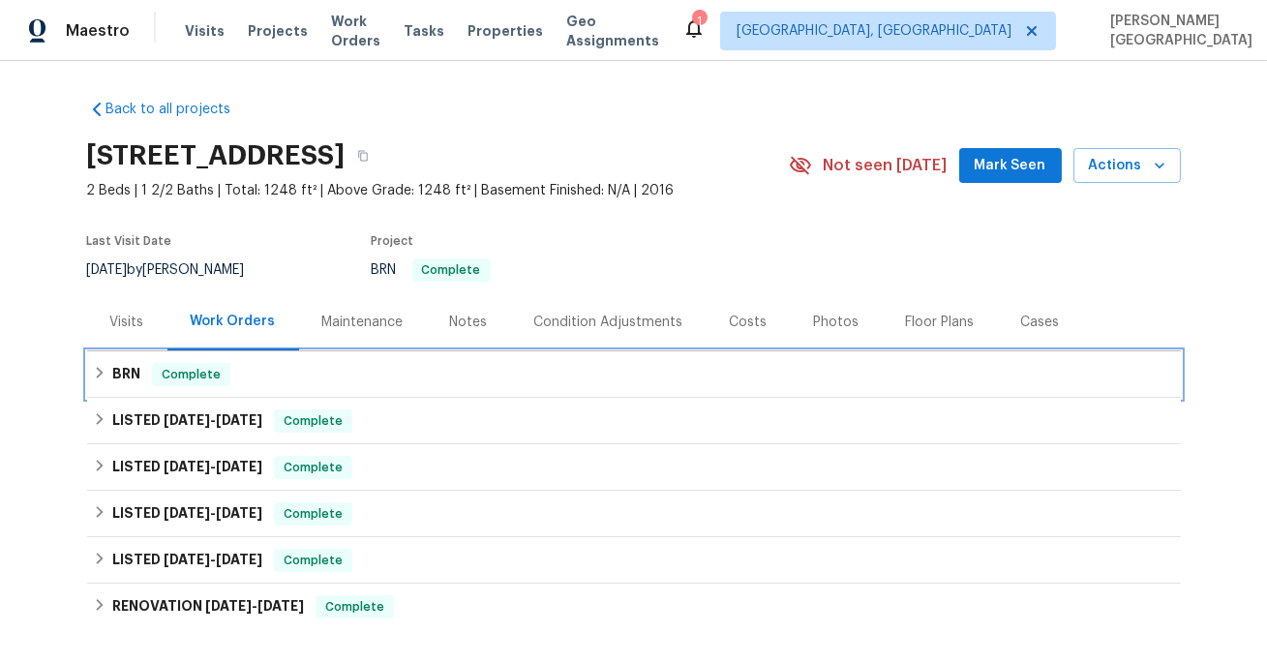
click at [111, 377] on div "BRN Complete" at bounding box center [634, 374] width 1082 height 23
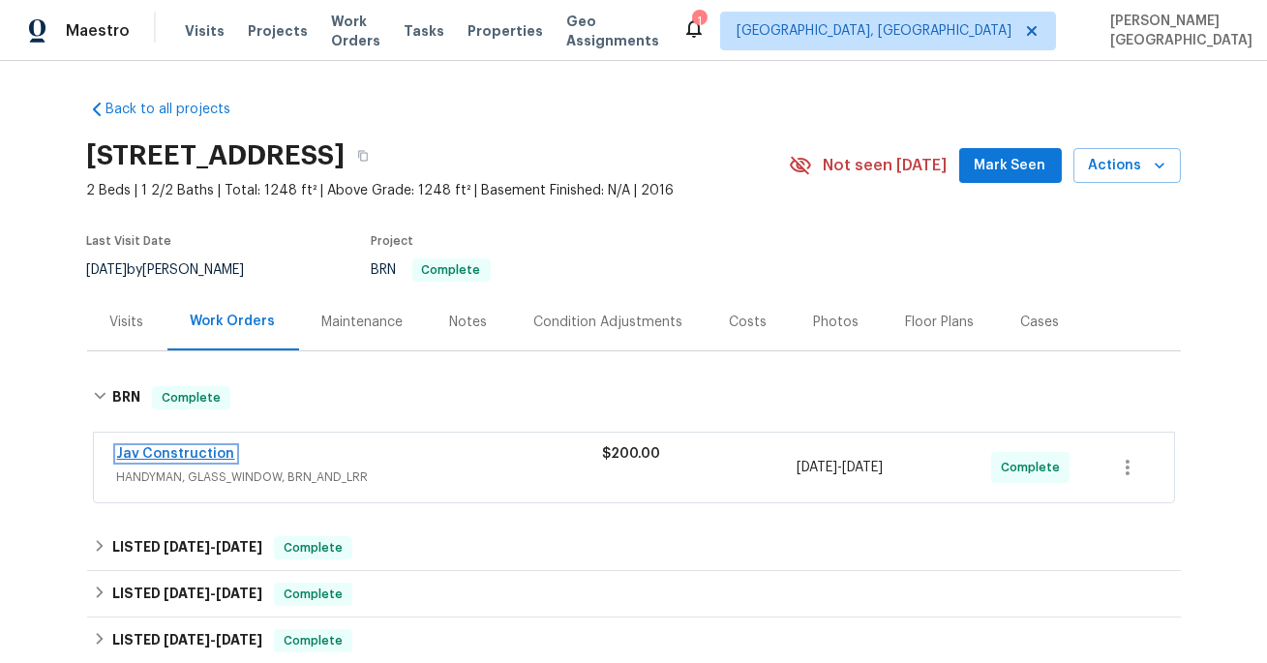
click at [163, 447] on link "Jav Construction" at bounding box center [176, 454] width 118 height 14
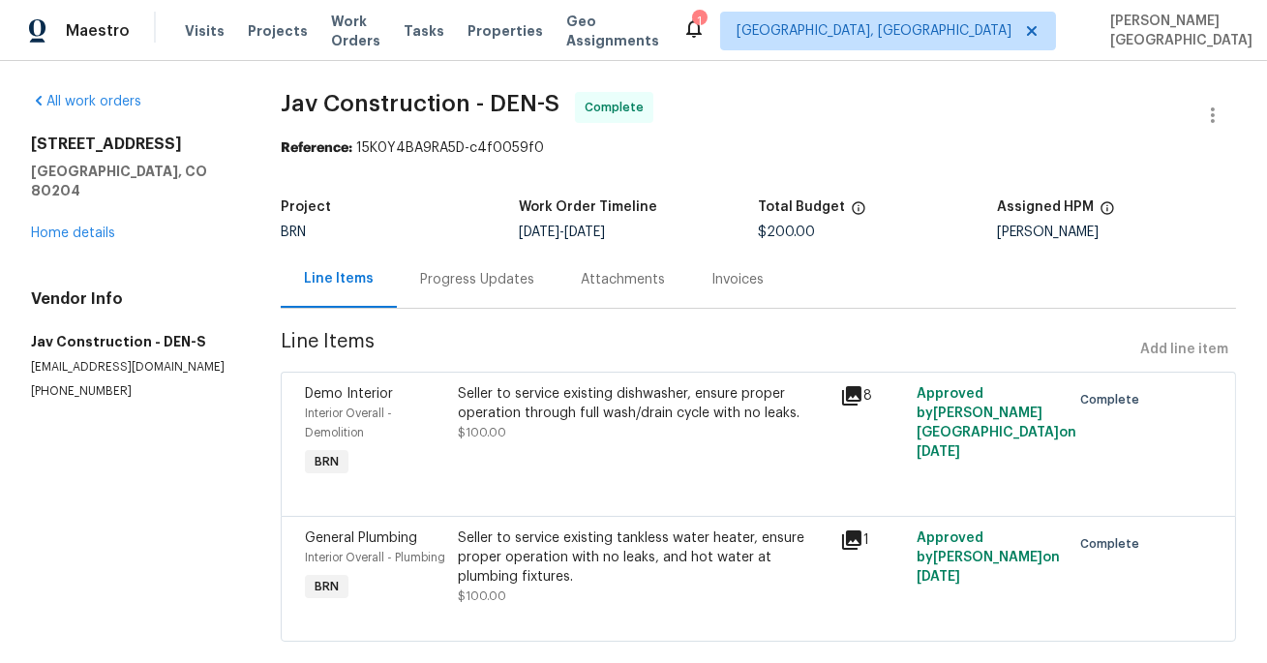
click at [548, 280] on div "Progress Updates" at bounding box center [477, 279] width 161 height 57
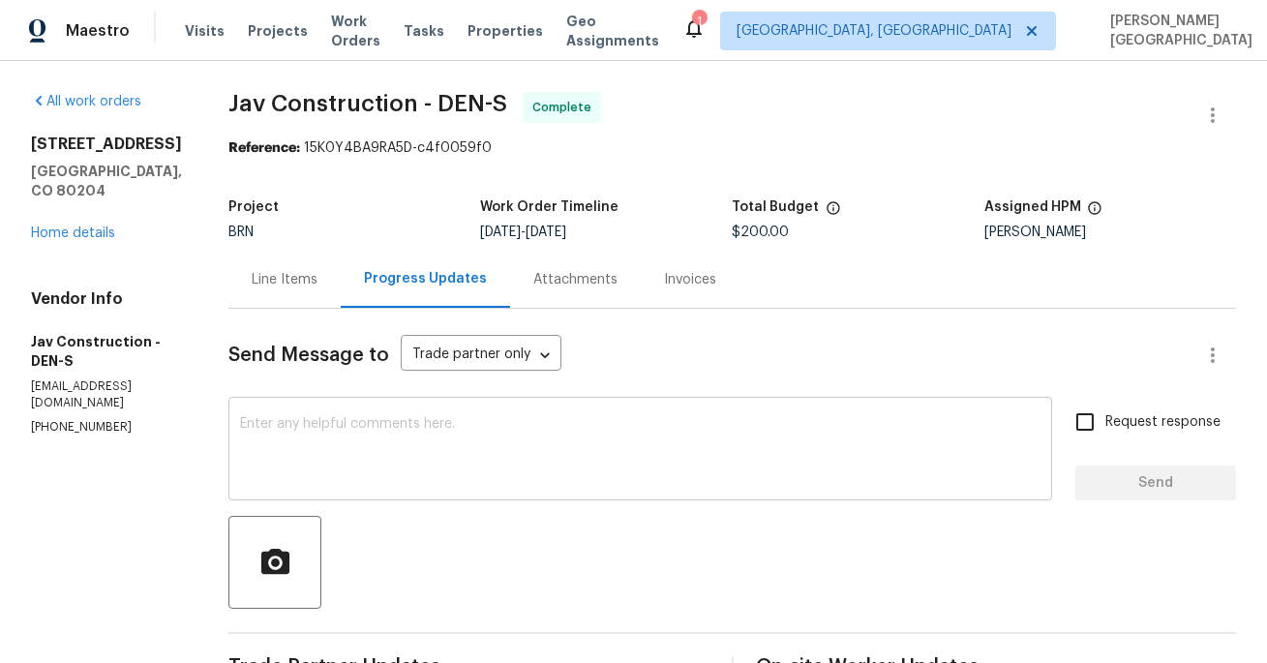
click at [454, 445] on textarea at bounding box center [640, 451] width 801 height 68
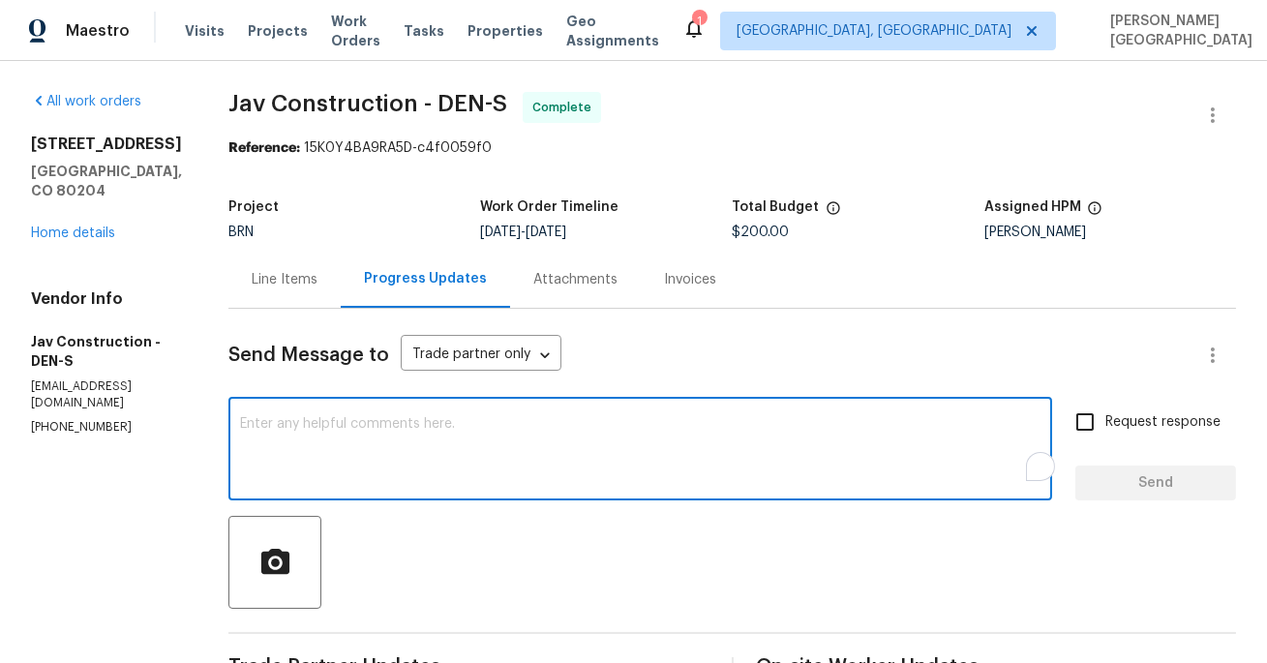
click at [454, 445] on textarea "To enrich screen reader interactions, please activate Accessibility in Grammarl…" at bounding box center [640, 451] width 801 height 68
paste textarea "Hello, could you please provide a photo showing the hot water temperature? Also…"
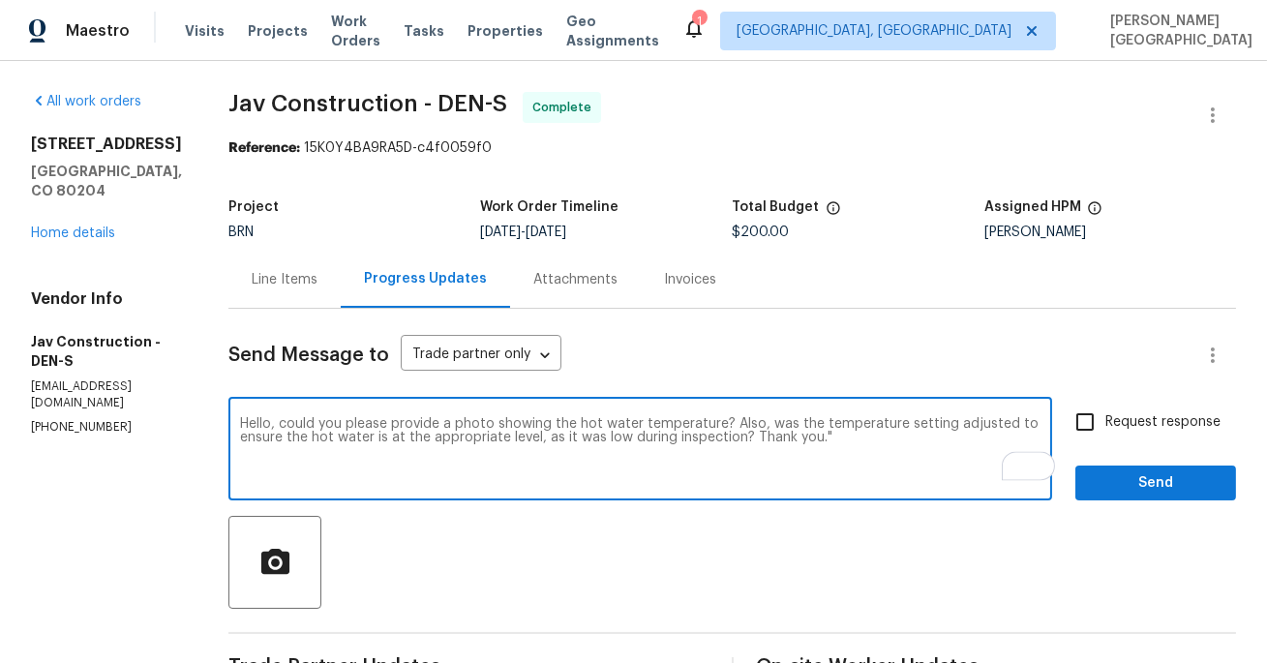
type textarea "Hello, could you please provide a photo showing the hot water temperature? Also…"
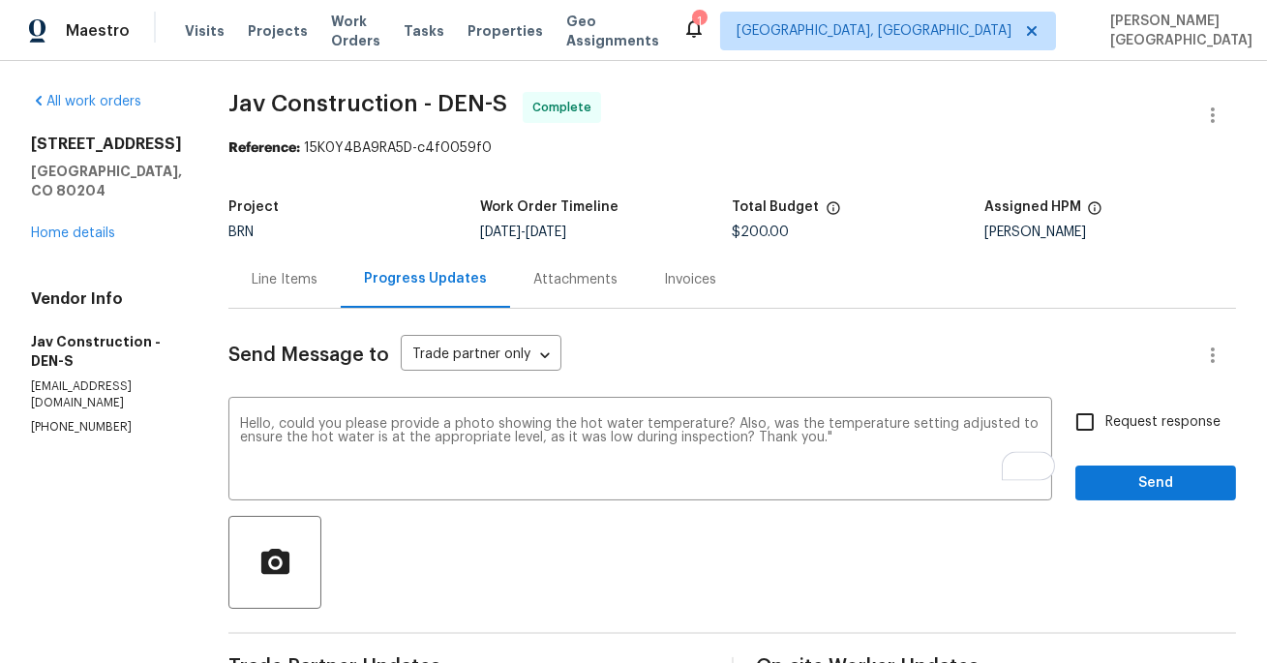
click at [1122, 426] on span "Request response" at bounding box center [1163, 422] width 115 height 20
click at [1106, 426] on input "Request response" at bounding box center [1085, 422] width 41 height 41
checkbox input "true"
click at [1147, 481] on span "Send" at bounding box center [1156, 483] width 130 height 24
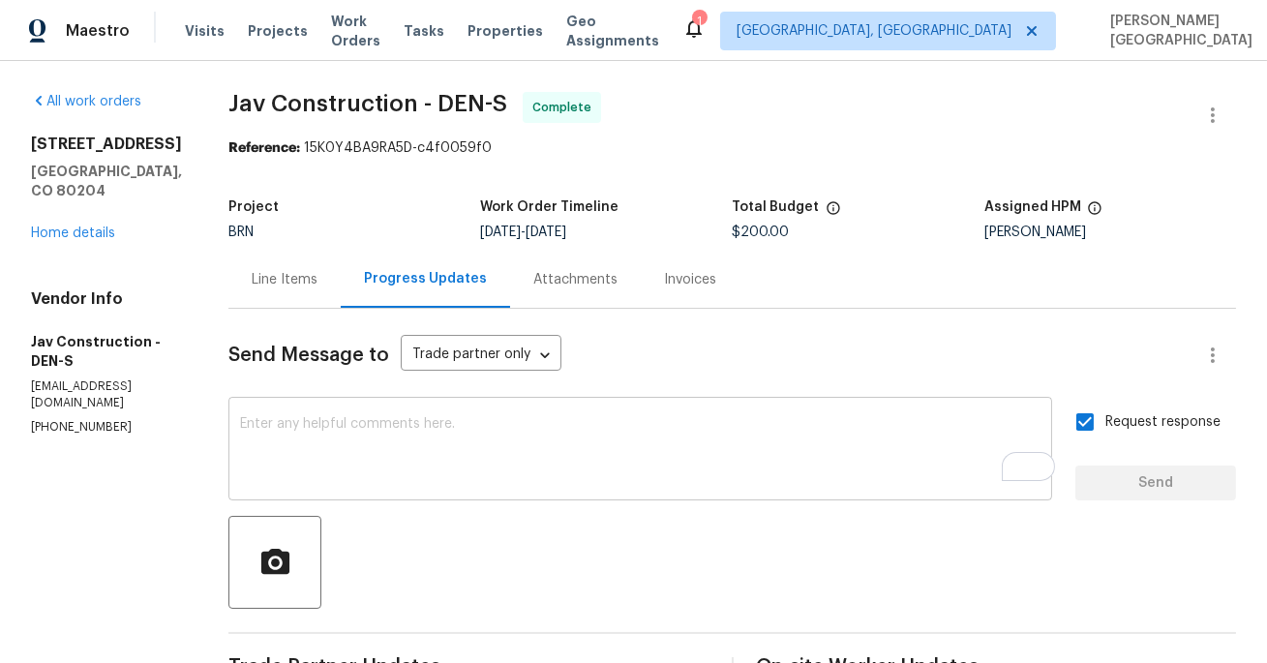
scroll to position [441, 0]
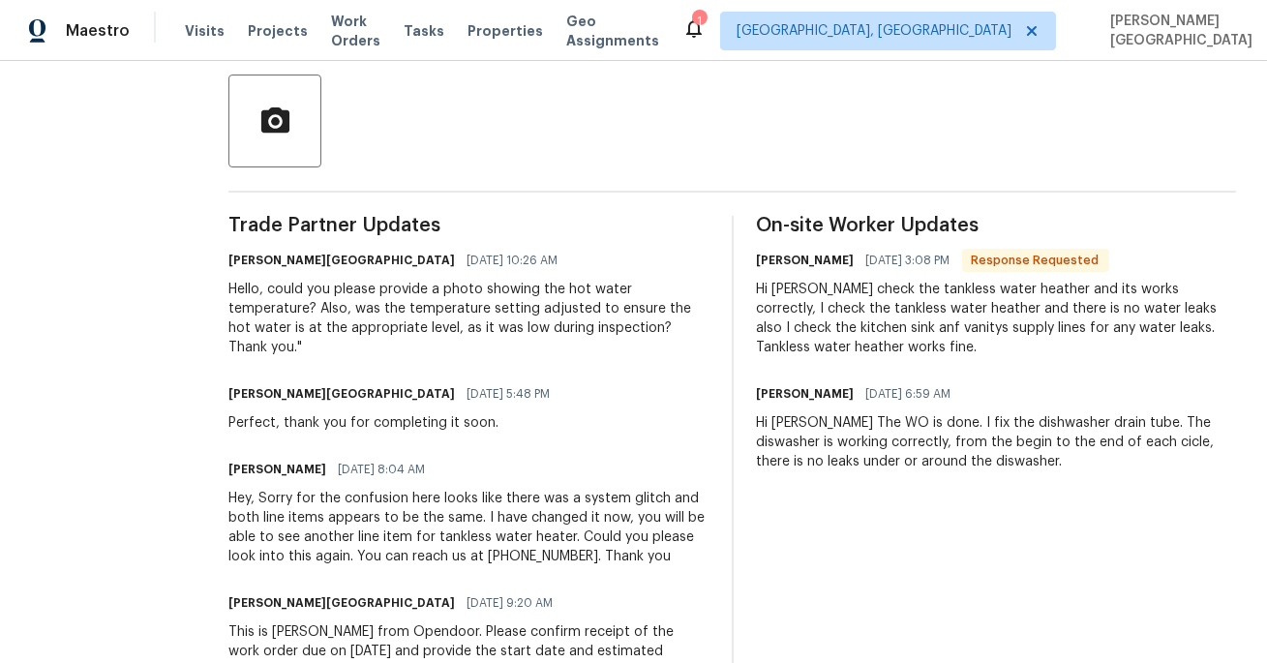
click at [355, 465] on div "Roushan Kumar 10/06/2025 8:04 AM Hey, Sorry for the confusion here looks like t…" at bounding box center [468, 511] width 480 height 110
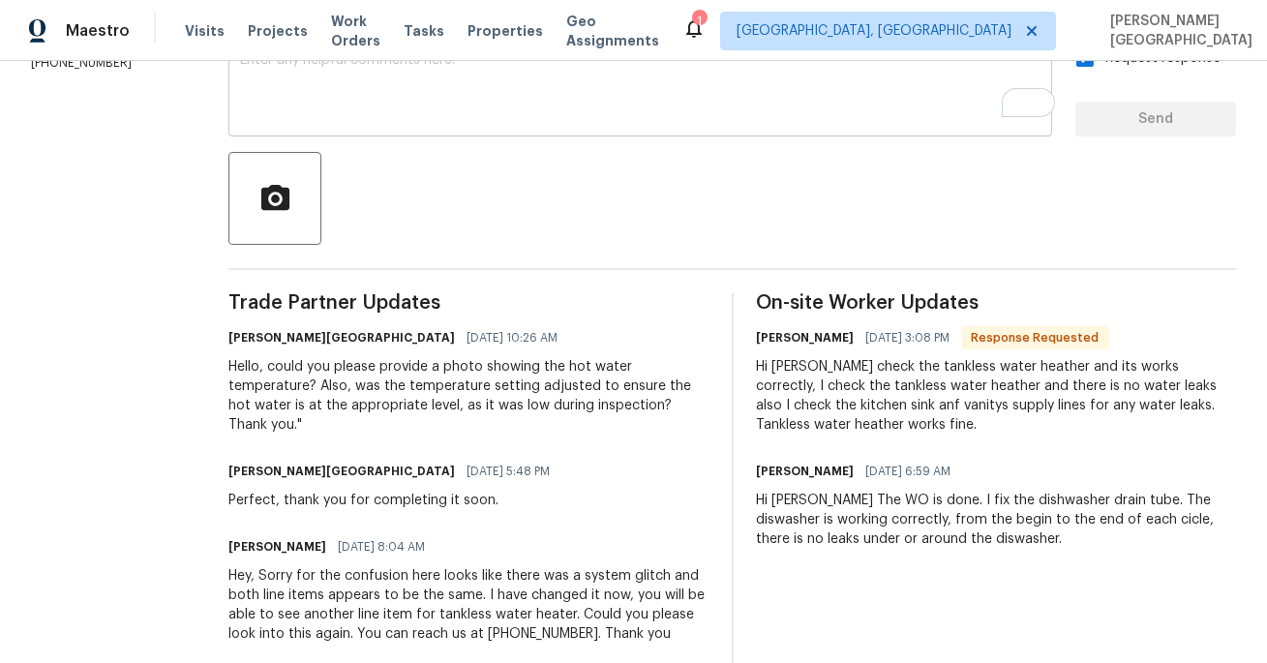
scroll to position [365, 0]
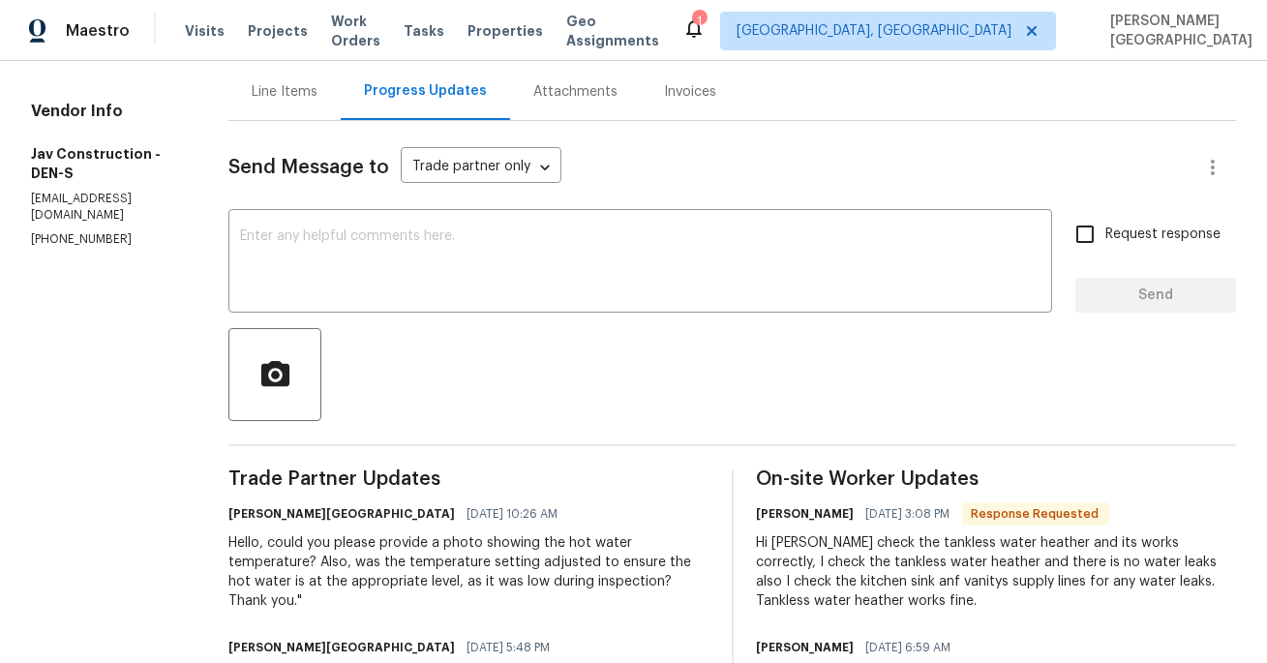
scroll to position [79, 0]
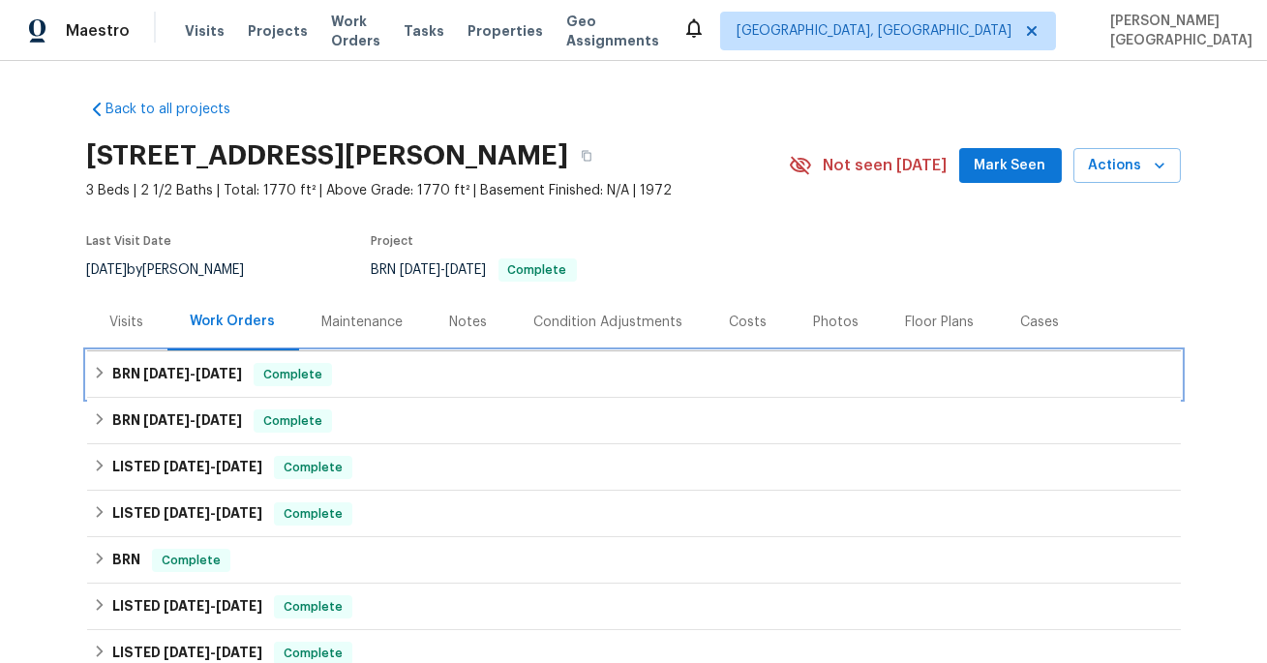
click at [164, 380] on h6 "BRN 9/29/25 - 10/6/25" at bounding box center [177, 374] width 130 height 23
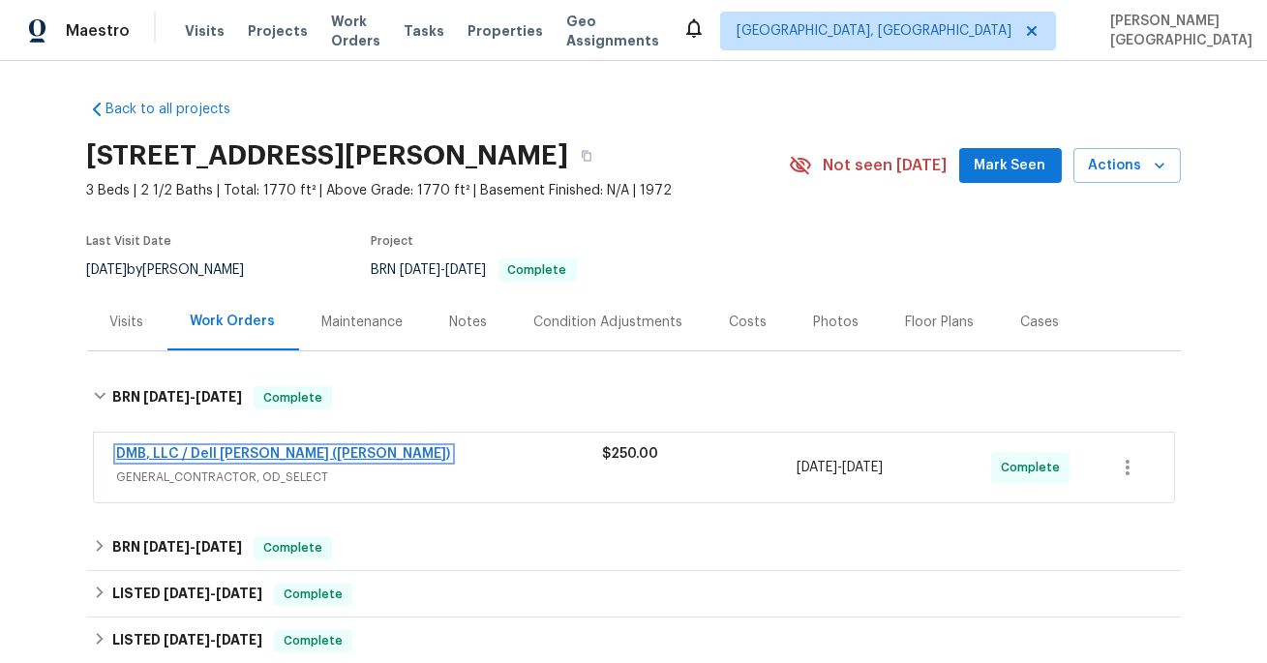
click at [203, 452] on link "DMB, LLC / Dell Bryson (Heise)" at bounding box center [284, 454] width 334 height 14
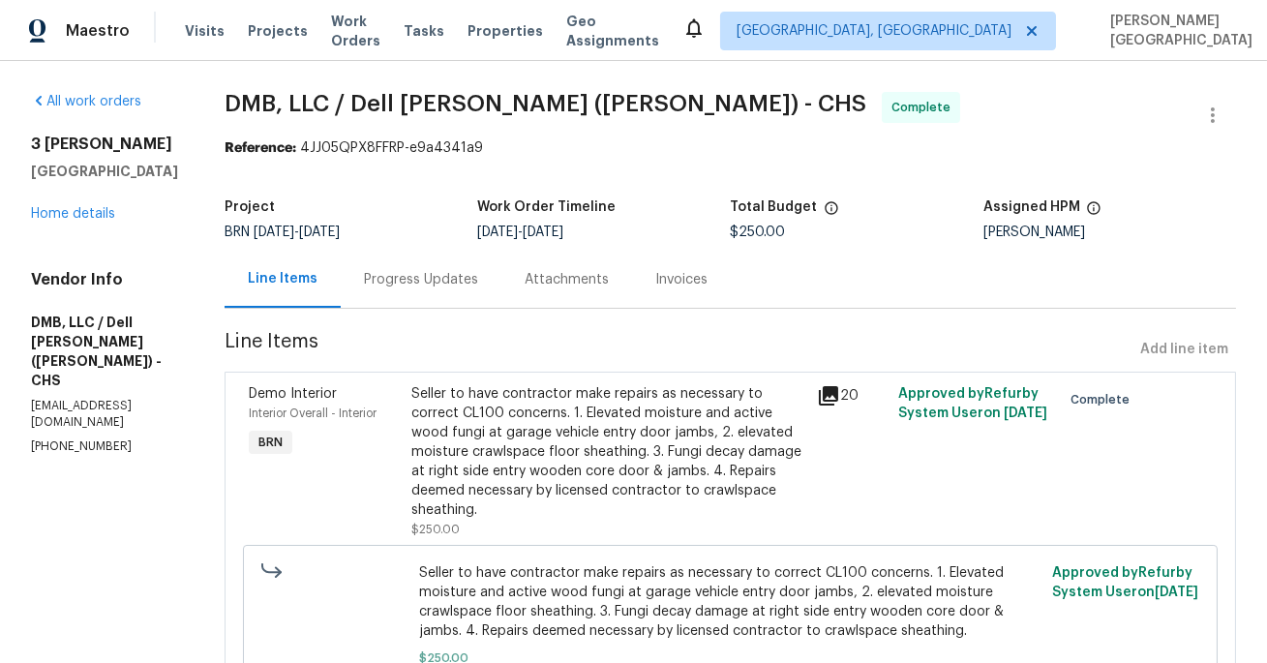
click at [428, 286] on div "Progress Updates" at bounding box center [421, 279] width 114 height 19
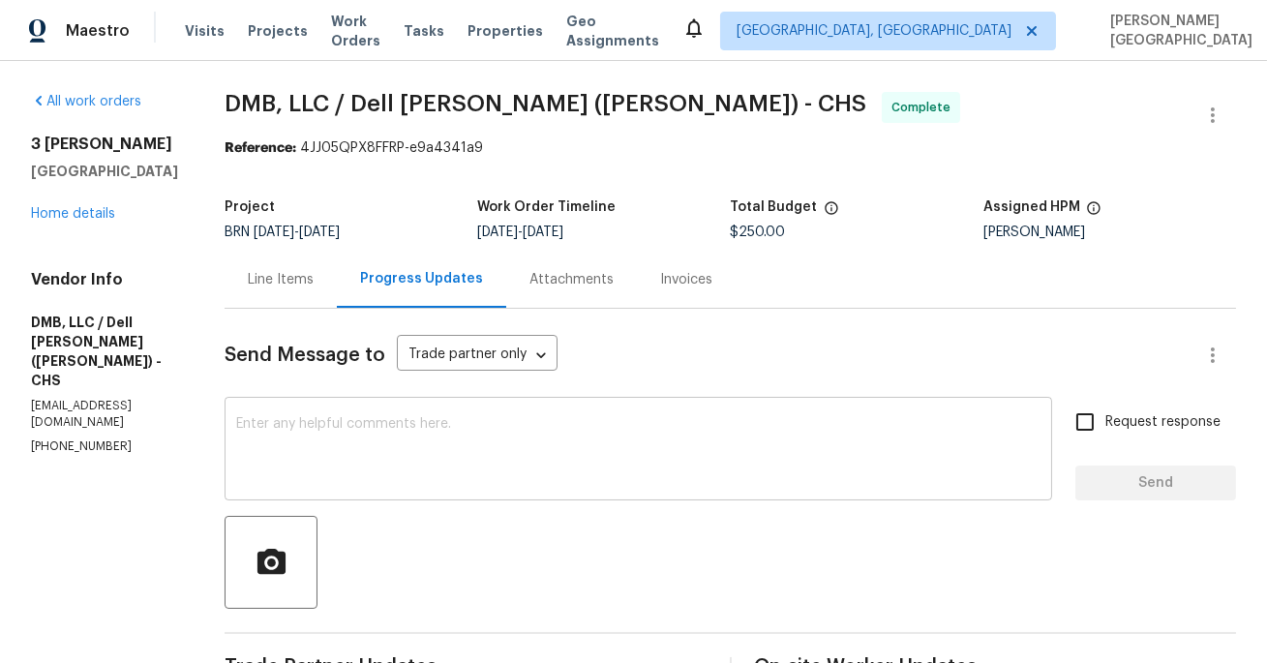
click at [429, 459] on textarea at bounding box center [638, 451] width 805 height 68
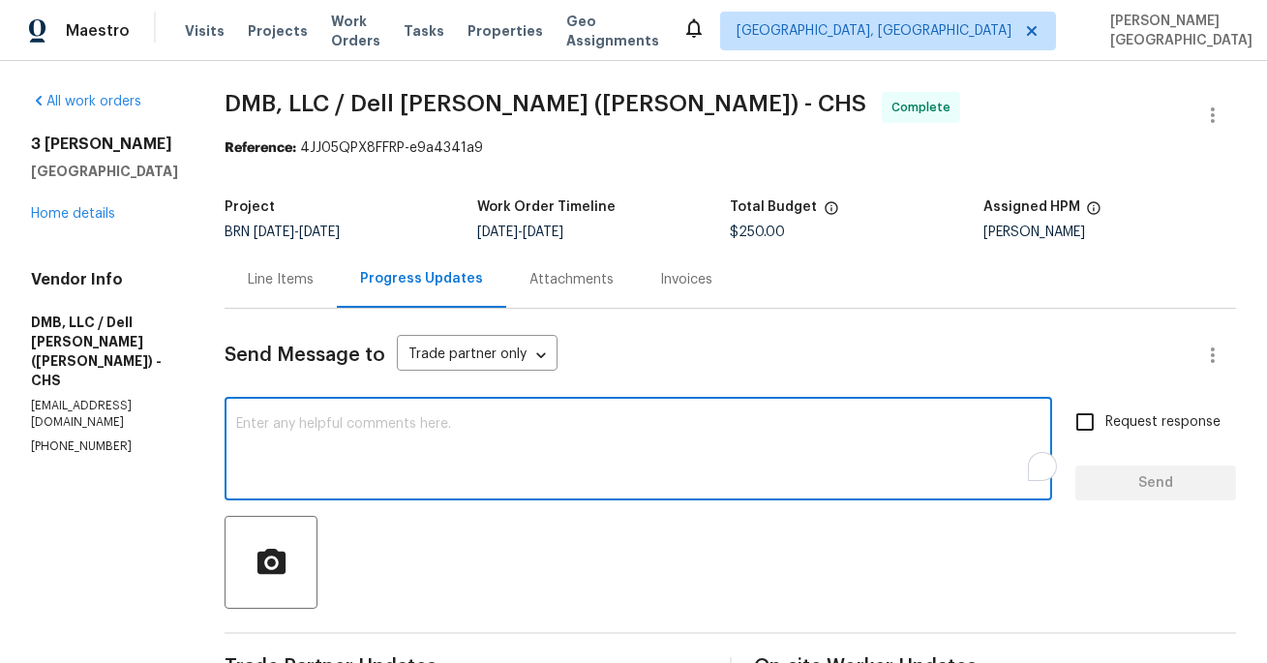
paste textarea "Hello, can you please confirm that you have connected with the CL100 inspector …"
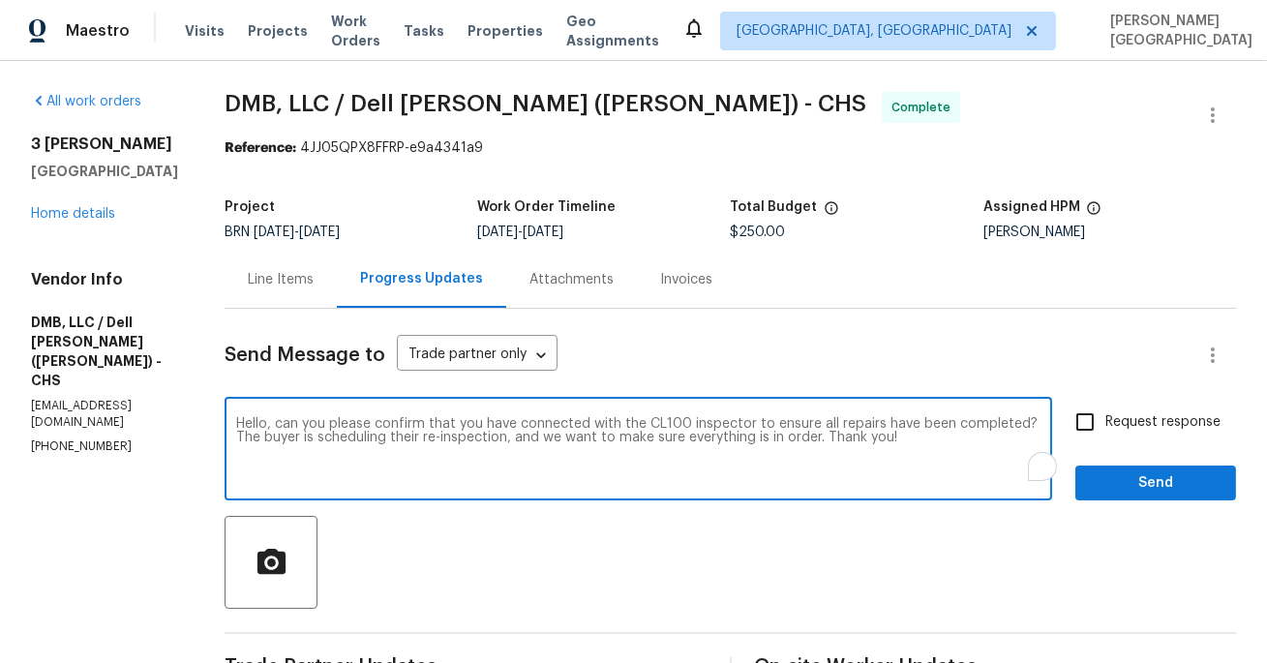
click at [429, 459] on textarea "Hello, can you please confirm that you have connected with the CL100 inspector …" at bounding box center [638, 451] width 805 height 68
type textarea "Hello, can you please confirm that you have connected with the CL100 inspector …"
click at [1090, 421] on input "Request response" at bounding box center [1085, 422] width 41 height 41
checkbox input "true"
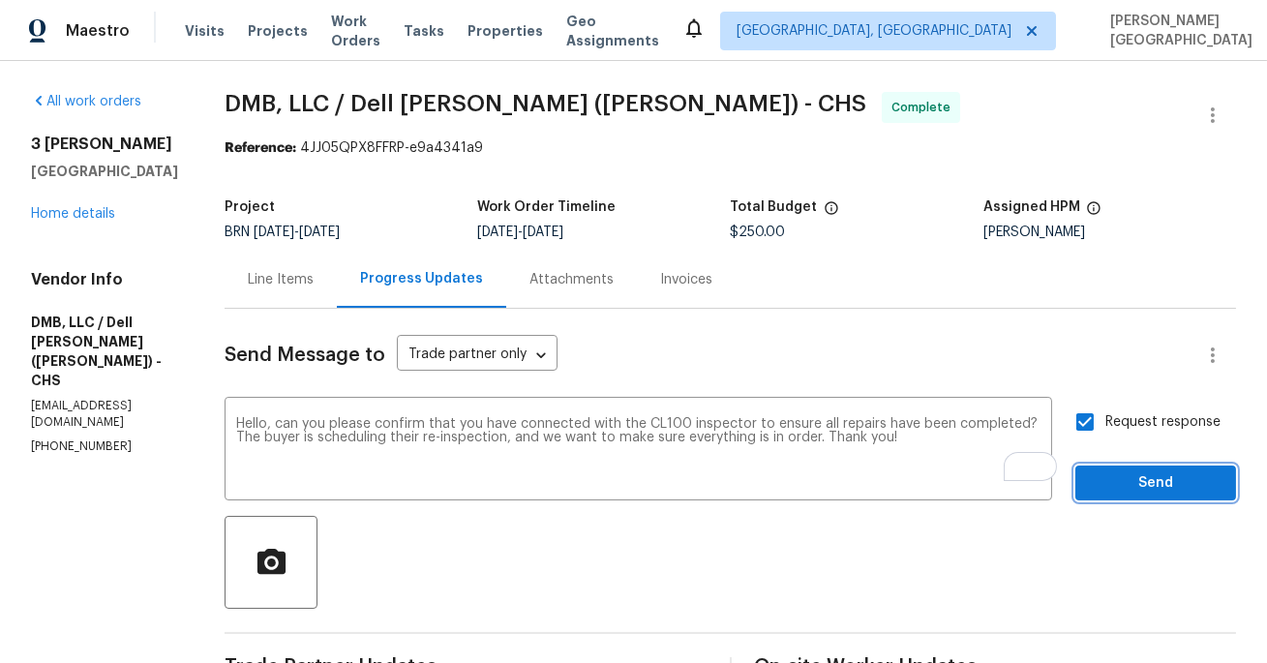
click at [1119, 494] on span "Send" at bounding box center [1156, 483] width 130 height 24
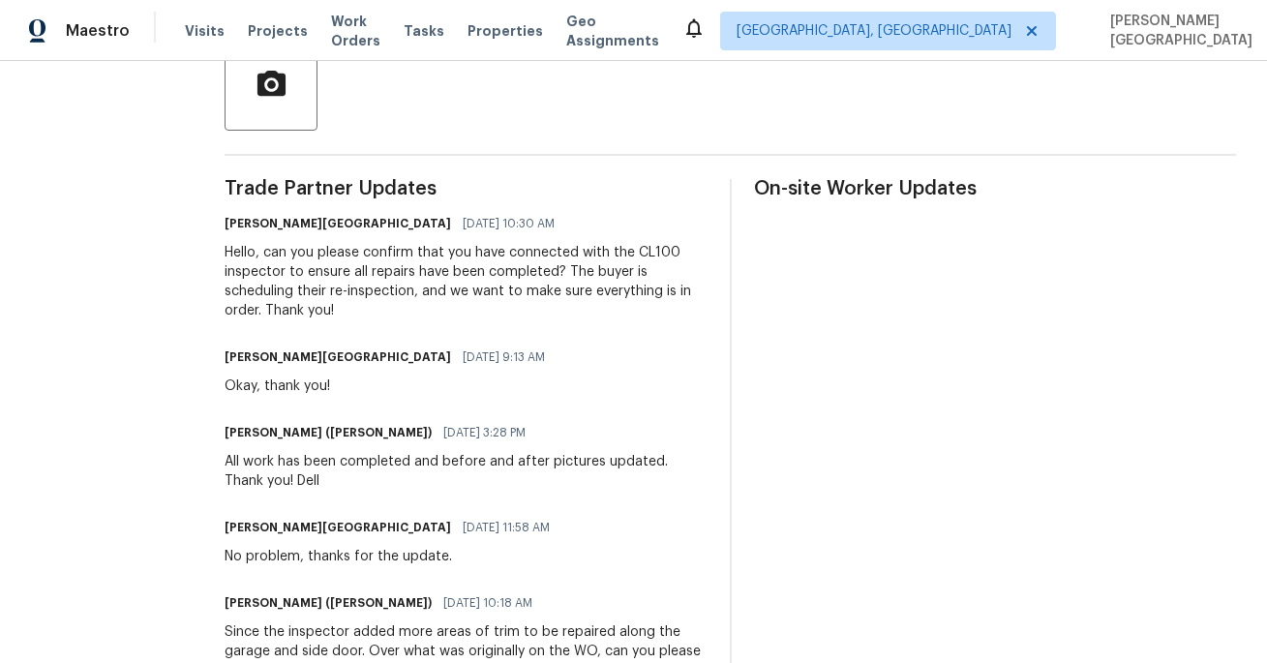
scroll to position [562, 0]
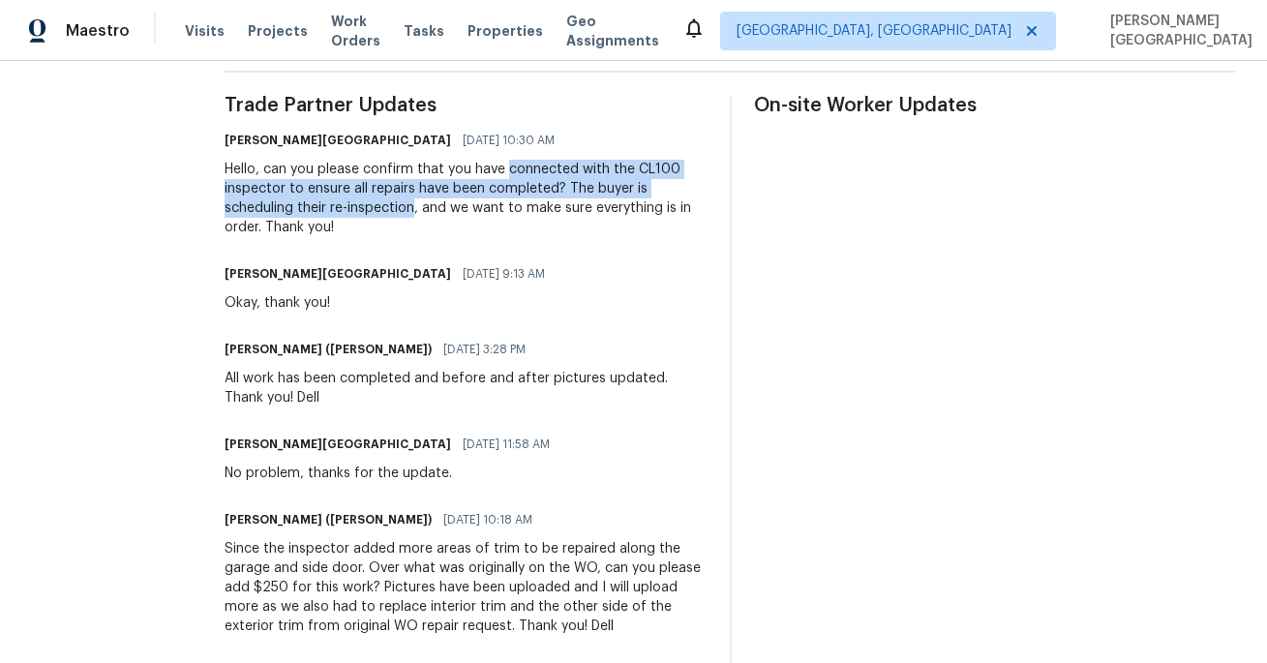
drag, startPoint x: 484, startPoint y: 167, endPoint x: 320, endPoint y: 206, distance: 168.1
click at [320, 206] on div "Hello, can you please confirm that you have connected with the CL100 inspector …" at bounding box center [466, 198] width 482 height 77
copy div "connected with the CL100 inspector to ensure all repairs have been completed? T…"
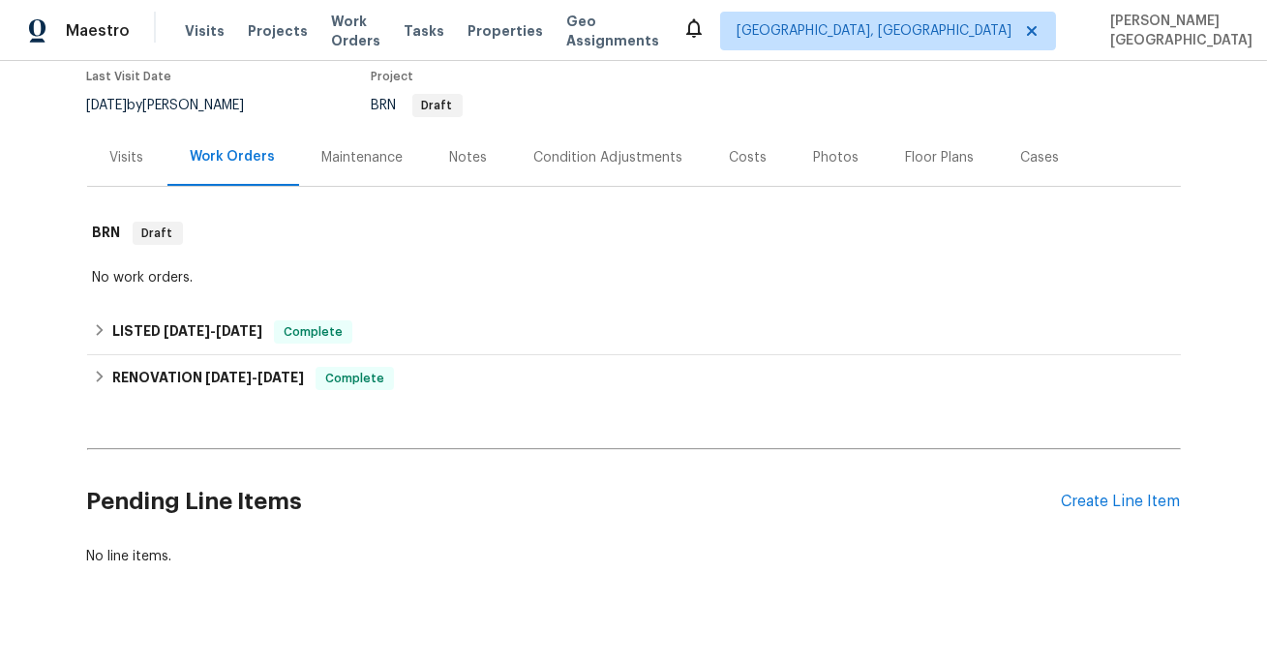
scroll to position [198, 0]
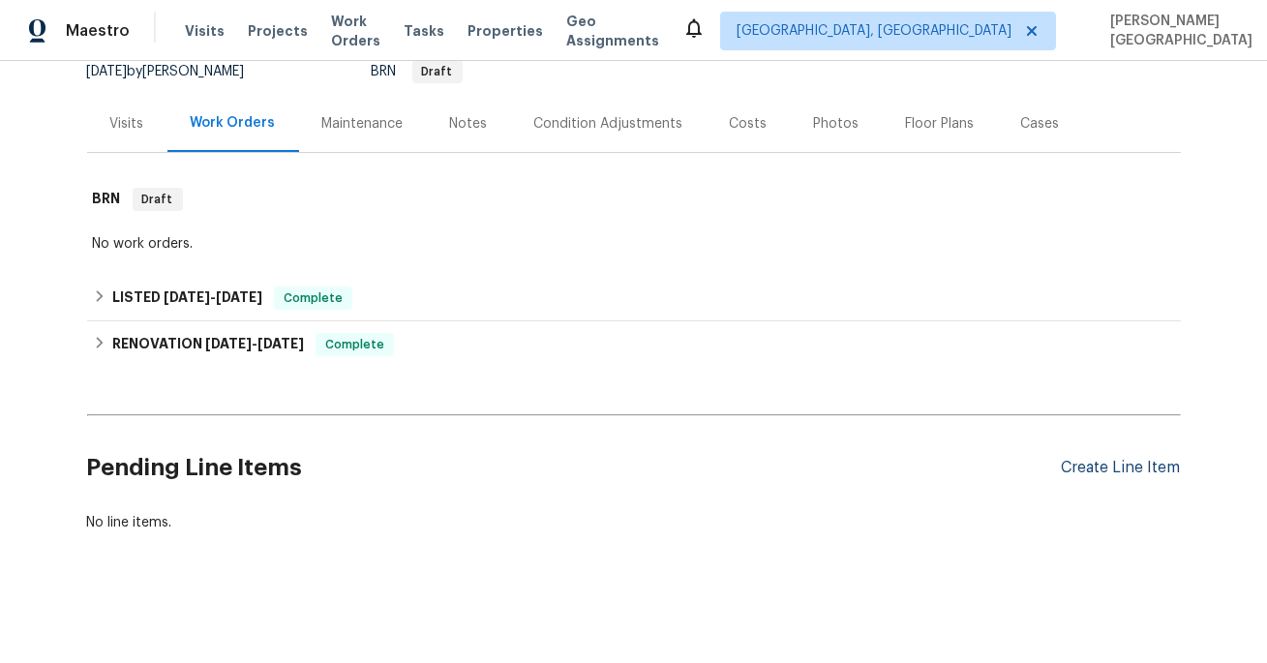
click at [1085, 464] on div "Create Line Item" at bounding box center [1121, 468] width 119 height 18
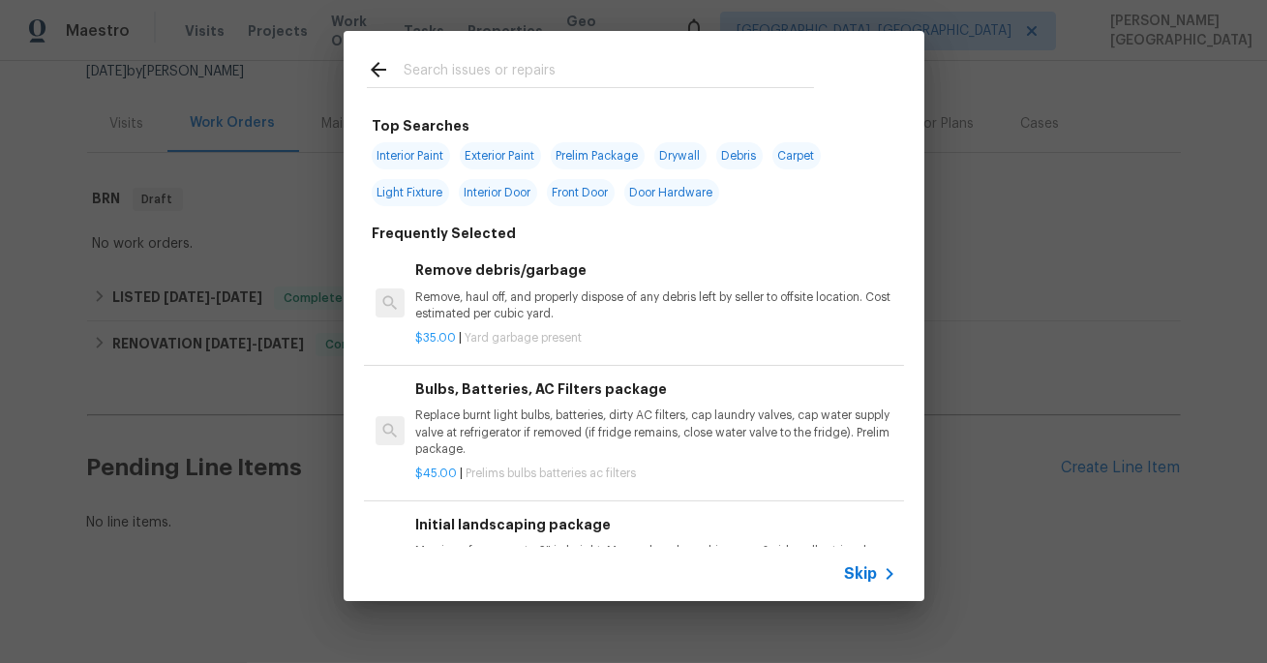
click at [860, 574] on span "Skip" at bounding box center [861, 573] width 33 height 19
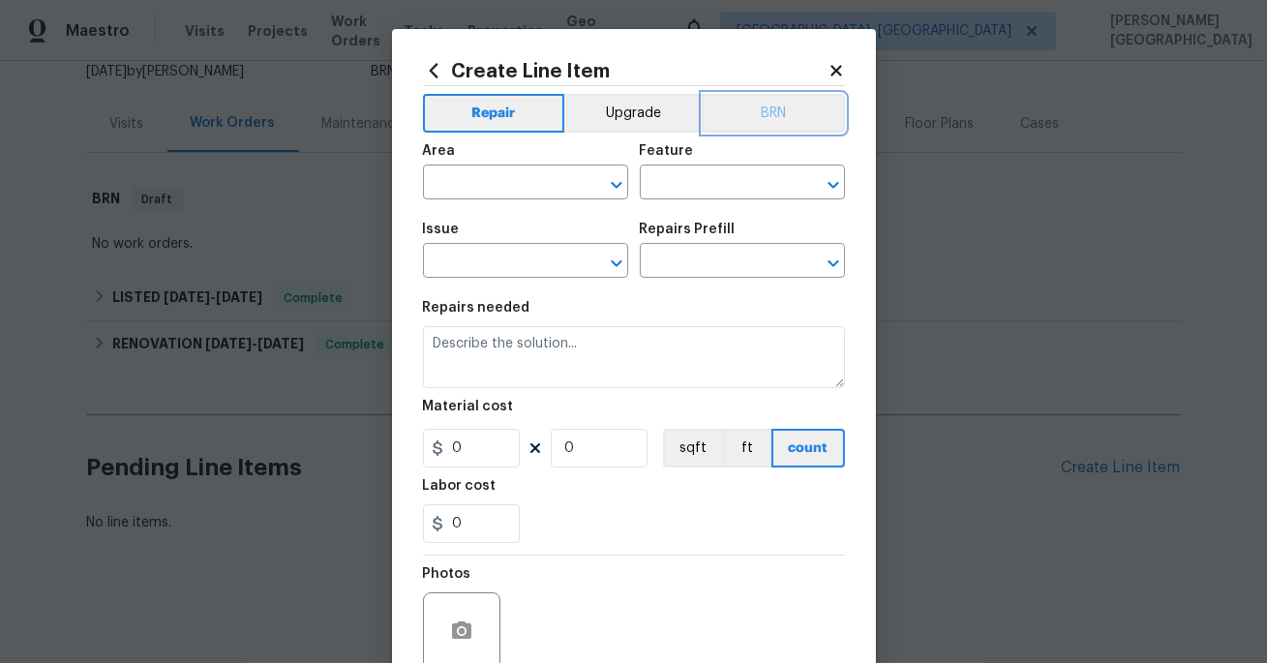
click at [779, 108] on button "BRN" at bounding box center [774, 113] width 142 height 39
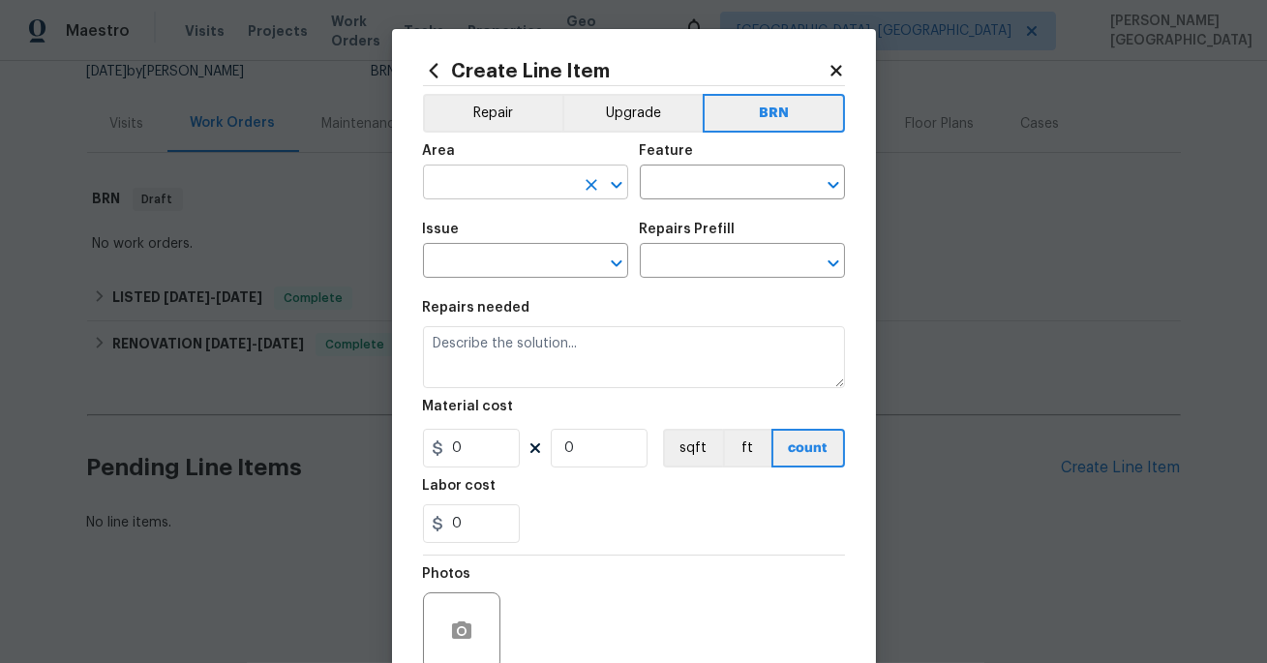
click at [489, 190] on input "text" at bounding box center [498, 184] width 151 height 30
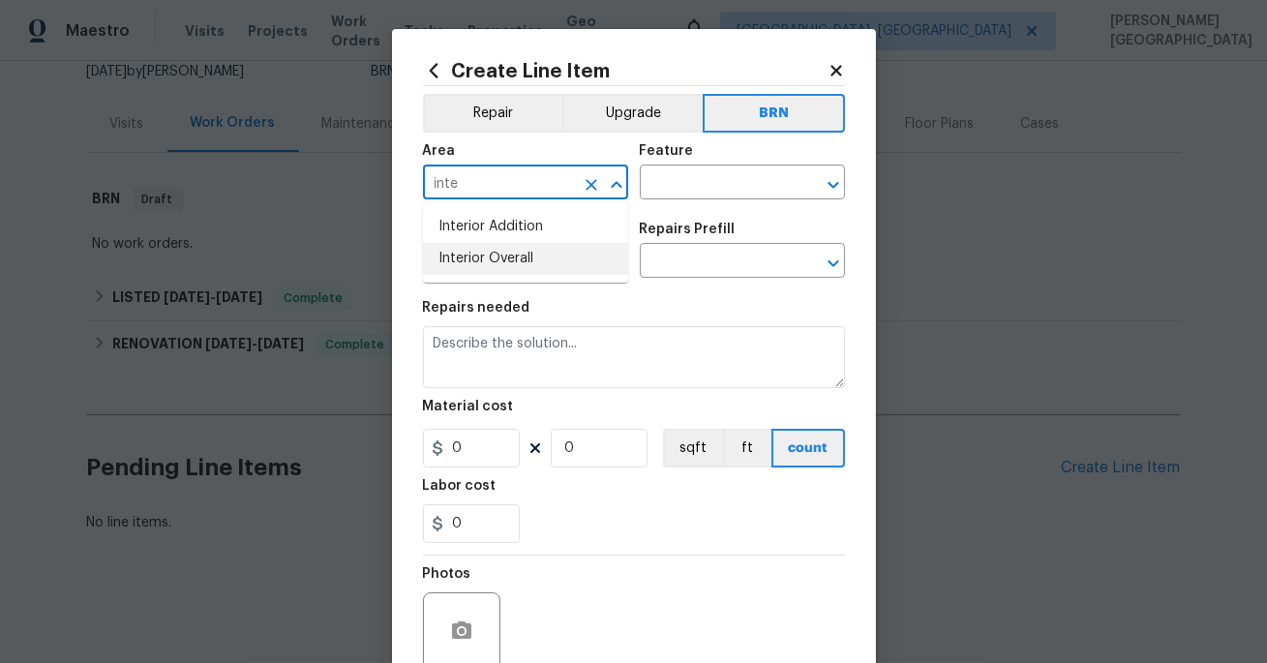
click at [482, 260] on li "Interior Overall" at bounding box center [525, 259] width 205 height 32
type input "Interior Overall"
click at [683, 190] on input "text" at bounding box center [715, 184] width 151 height 30
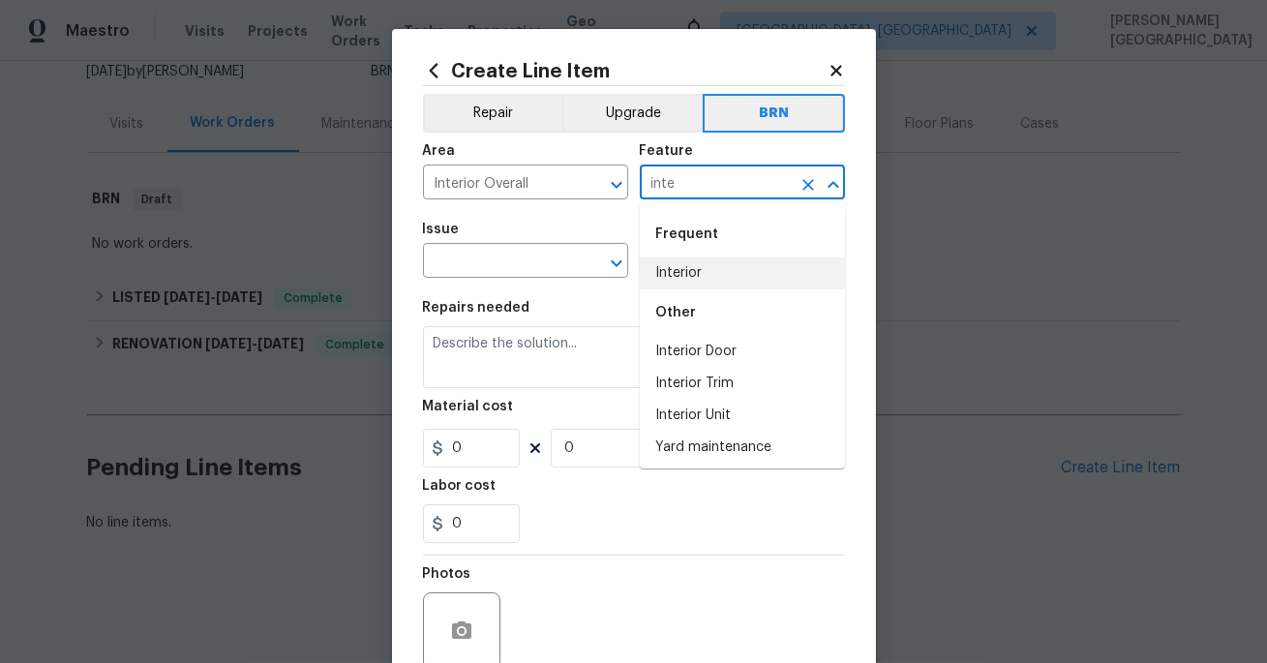
click at [675, 271] on li "Interior" at bounding box center [742, 274] width 205 height 32
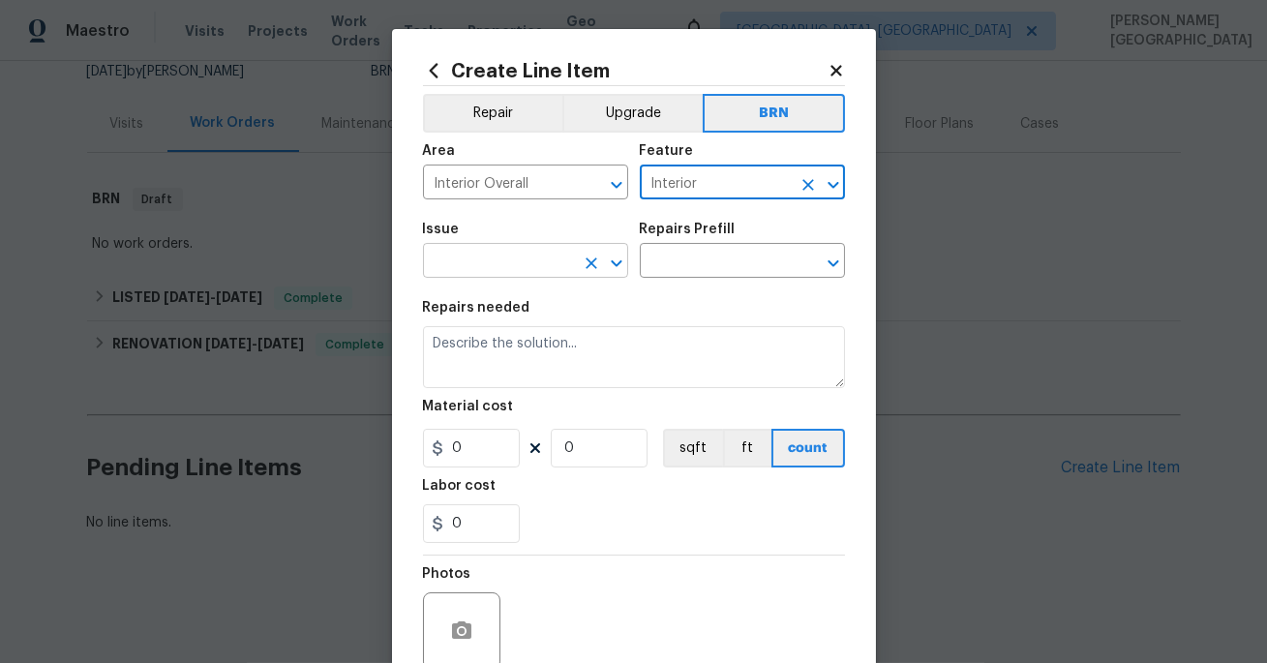
type input "Interior"
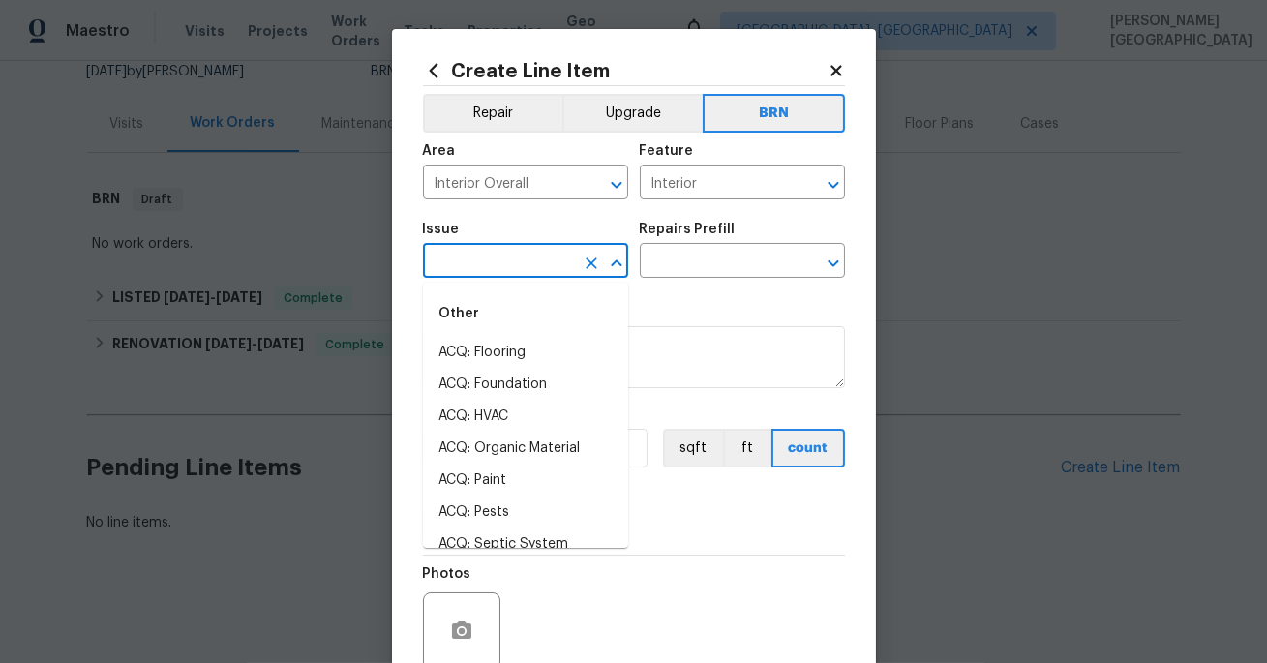
click at [509, 261] on input "text" at bounding box center [498, 263] width 151 height 30
click at [499, 356] on li "Demo Interior" at bounding box center [525, 353] width 205 height 32
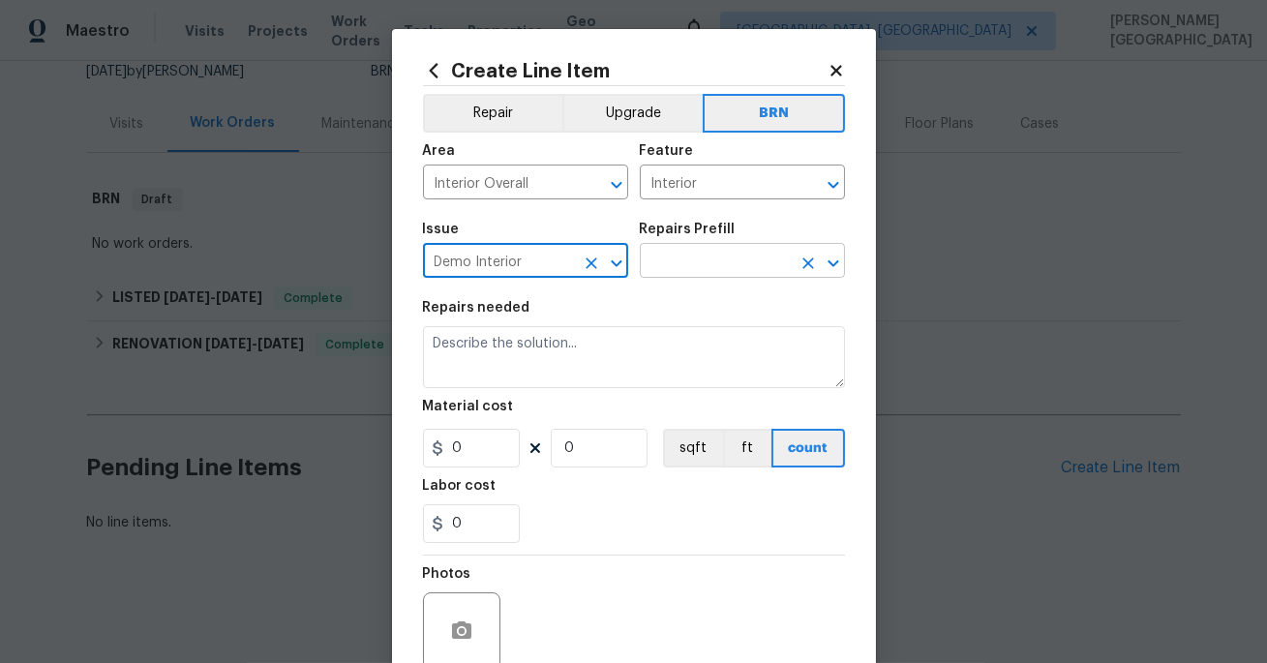
type input "Demo Interior"
click at [693, 272] on input "text" at bounding box center [715, 263] width 151 height 30
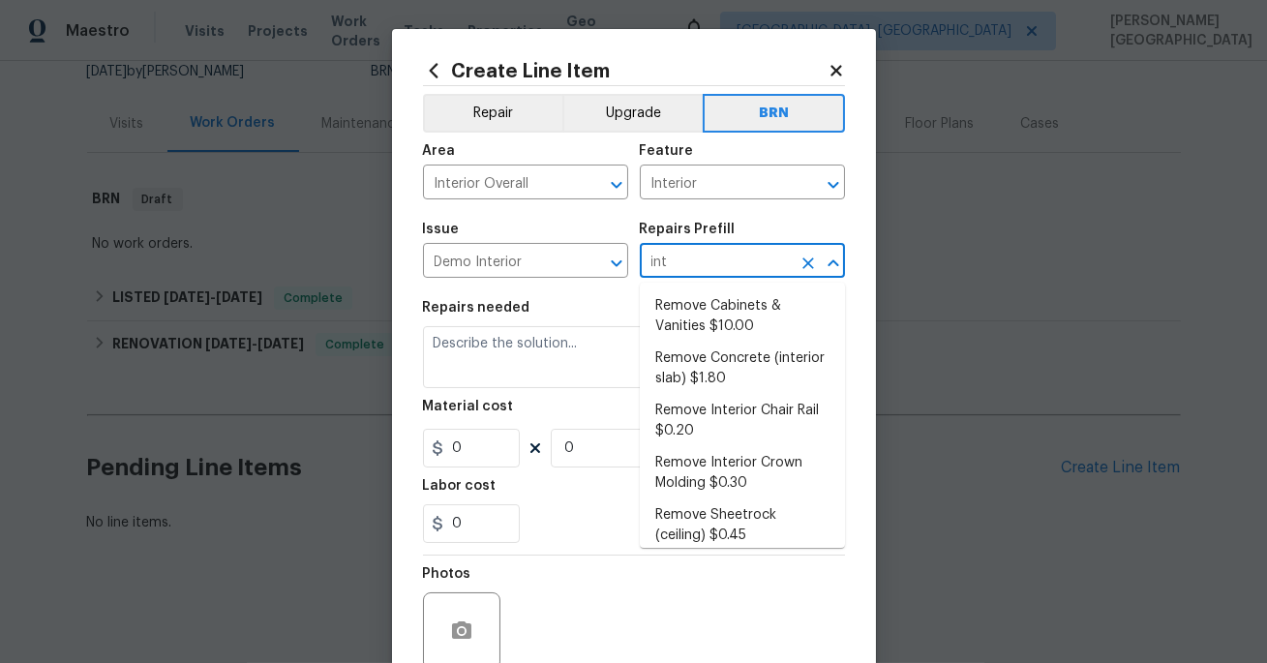
type input "inte"
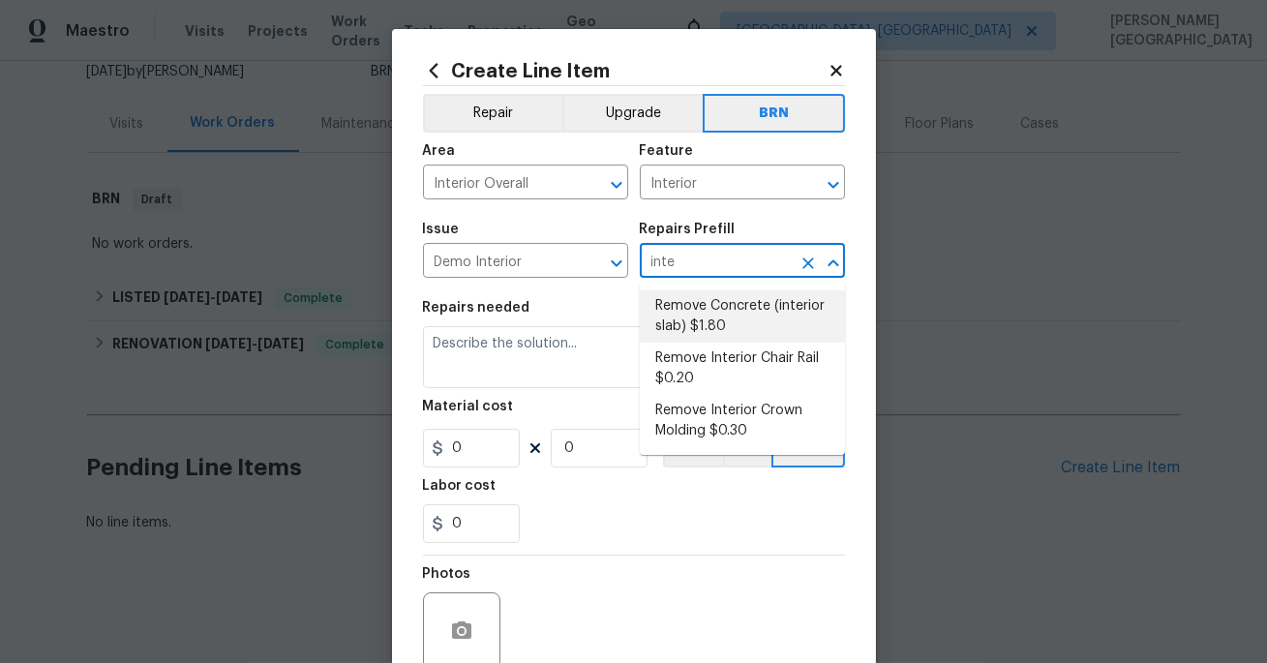
click at [694, 322] on li "Remove Concrete (interior slab) $1.80" at bounding box center [742, 316] width 205 height 52
type input "Demolition"
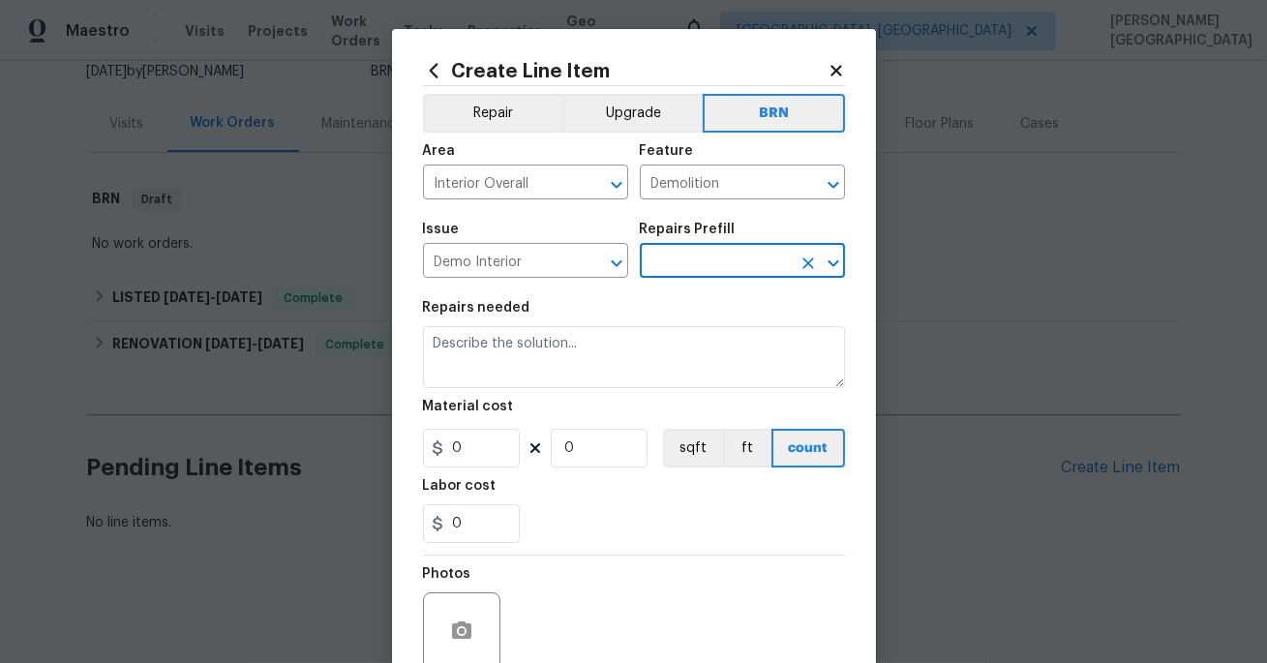
type input "Remove Concrete (interior slab) $1.80"
type textarea "Demo/remove and properly dispose of the concrete (1''-4'') as outlined by the P…"
type input "1.8"
type input "1"
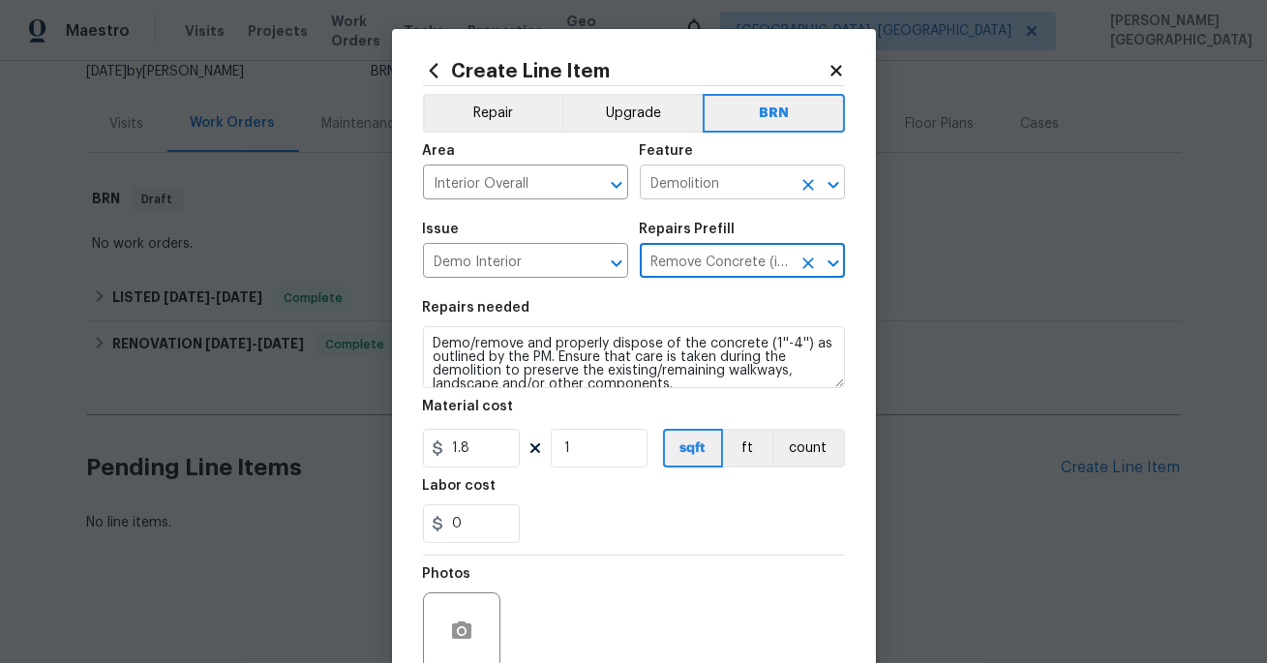
type input "Remove Concrete (interior slab) $1.80"
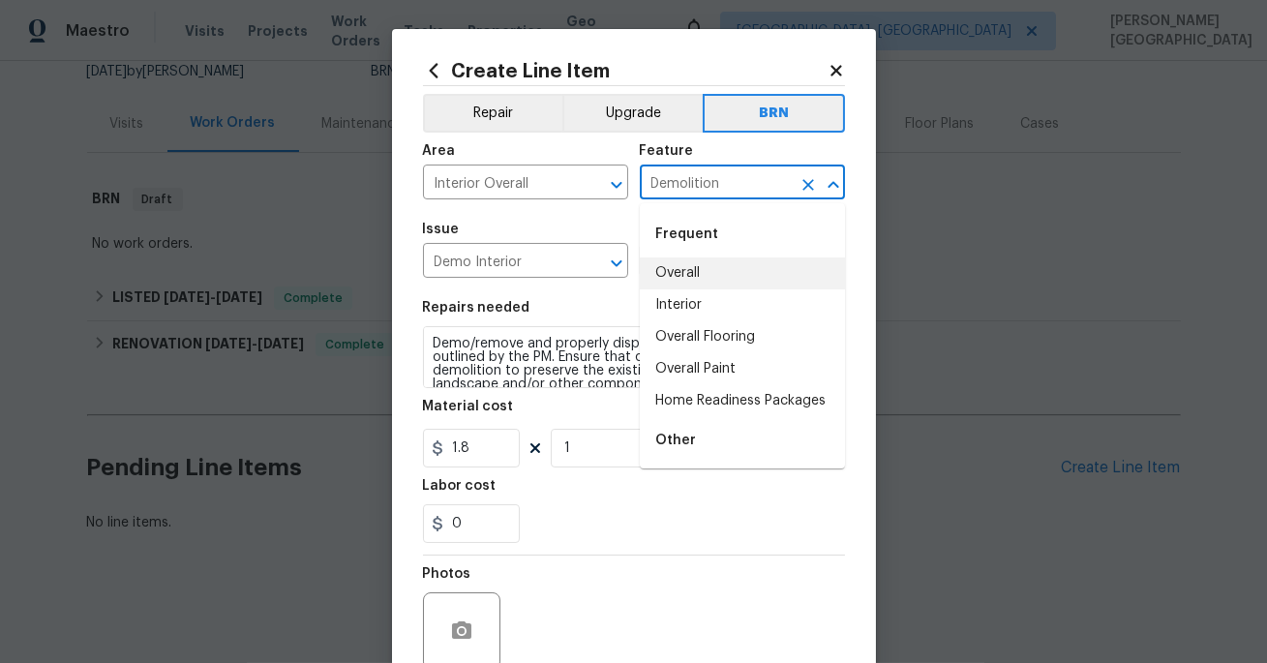
click at [661, 182] on input "Demolition" at bounding box center [715, 184] width 151 height 30
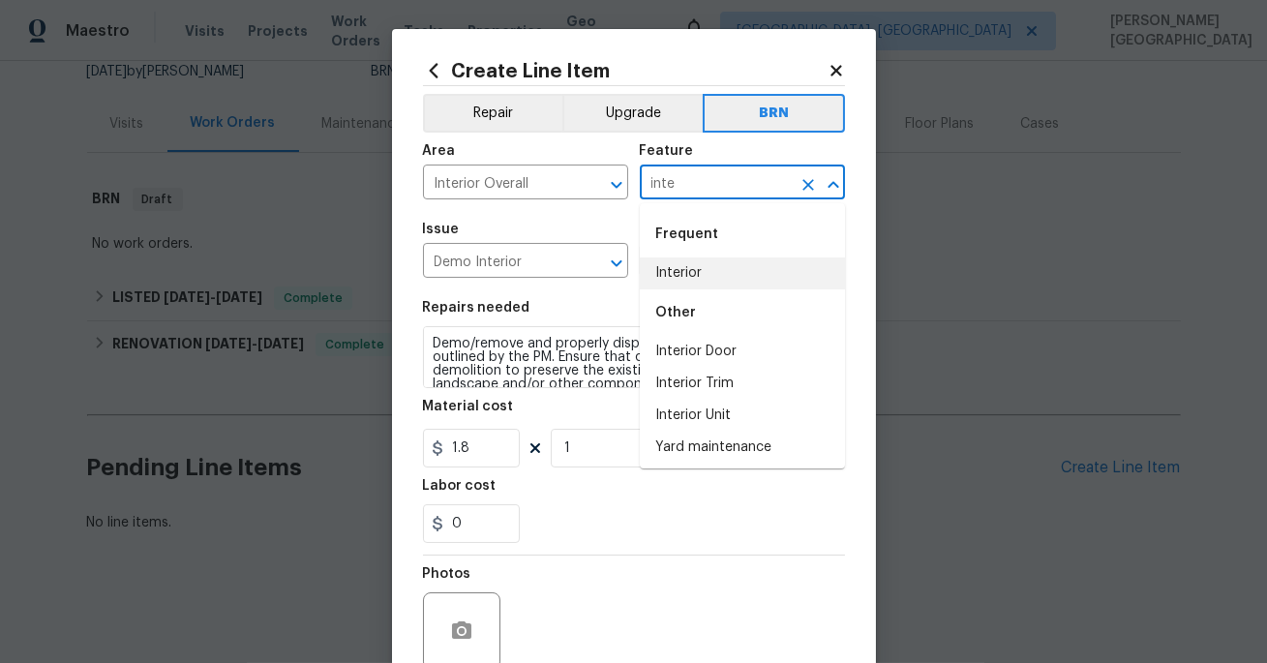
click at [673, 274] on li "Interior" at bounding box center [742, 274] width 205 height 32
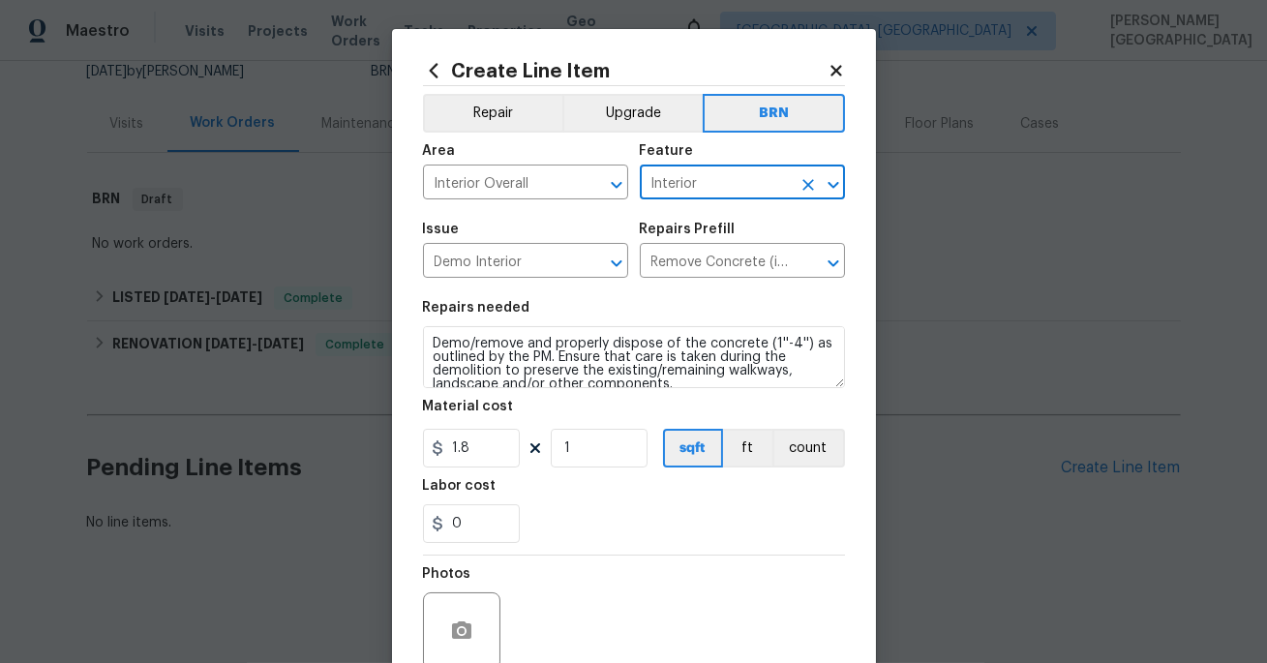
type input "Interior"
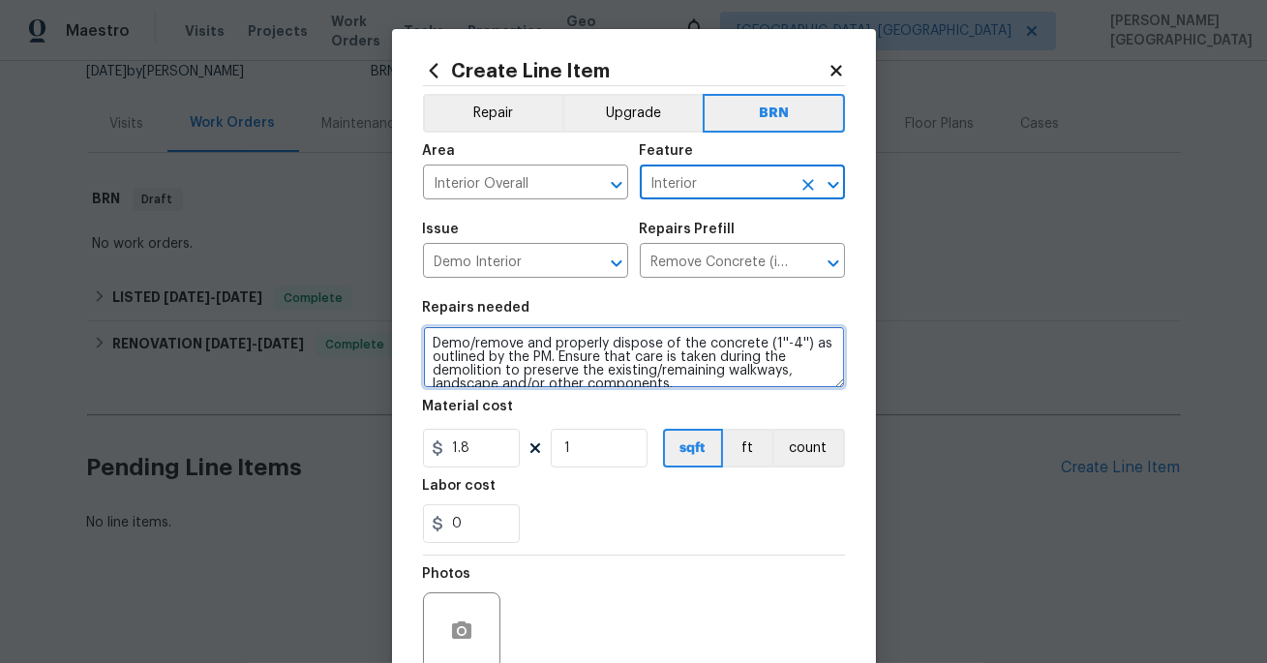
click at [554, 350] on textarea "Demo/remove and properly dispose of the concrete (1''-4'') as outlined by the P…" at bounding box center [634, 357] width 422 height 62
paste textarea "Seller to investigate high electrical utility usage at property."
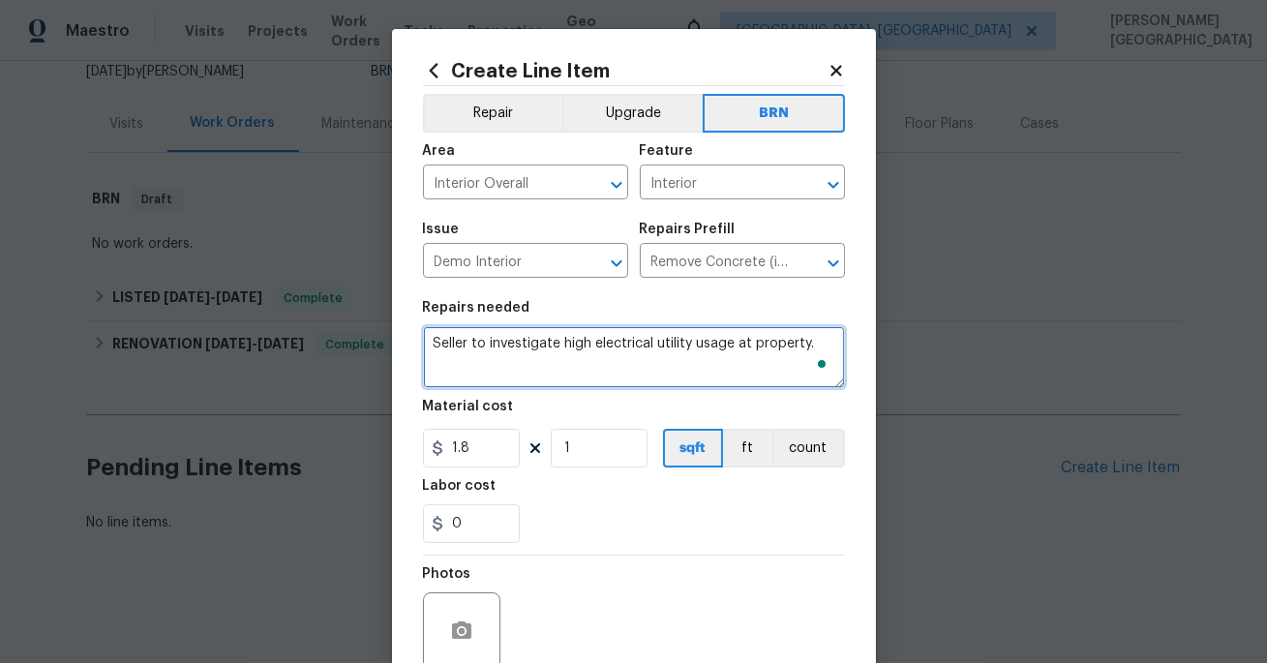
scroll to position [6, 0]
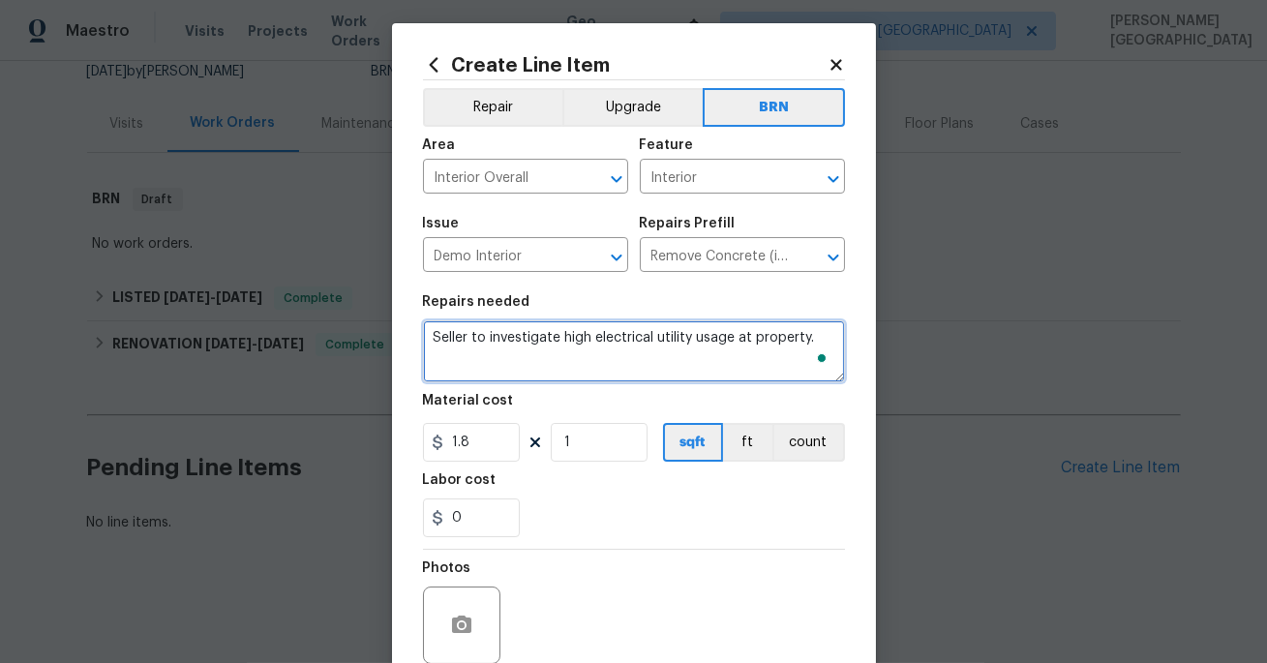
type textarea "Seller to investigate high electrical utility usage at property."
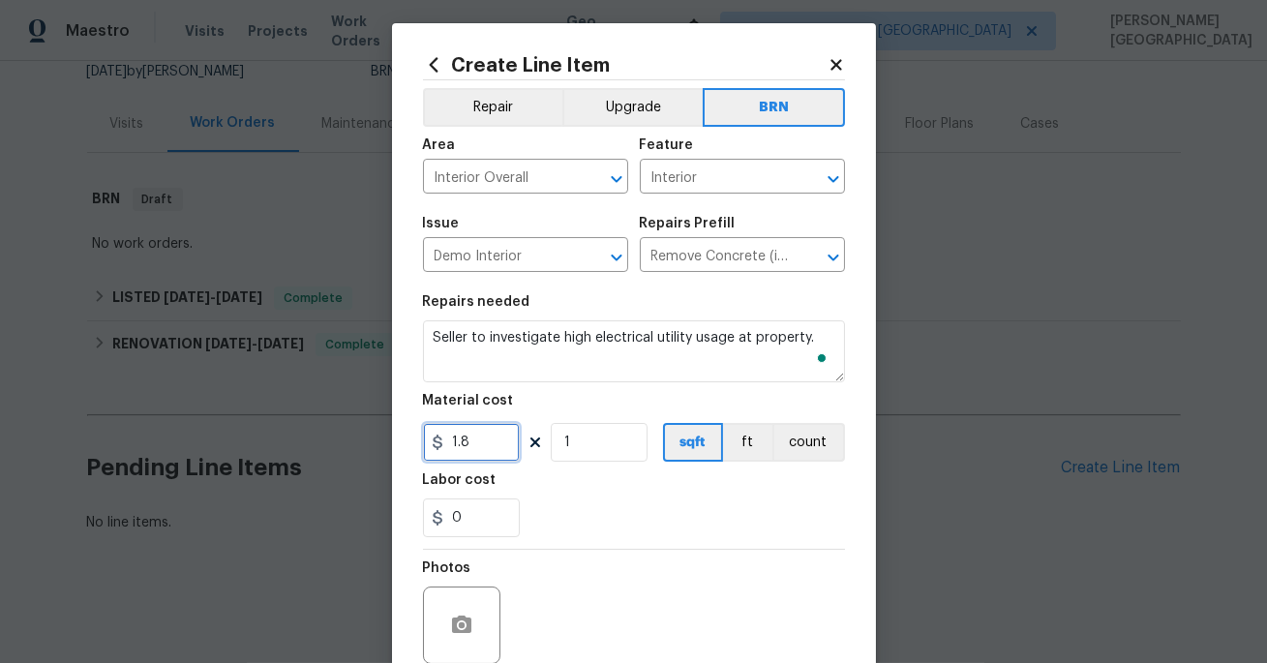
click at [474, 439] on input "1.8" at bounding box center [471, 442] width 97 height 39
type input "0"
click at [466, 528] on input "0" at bounding box center [471, 518] width 97 height 39
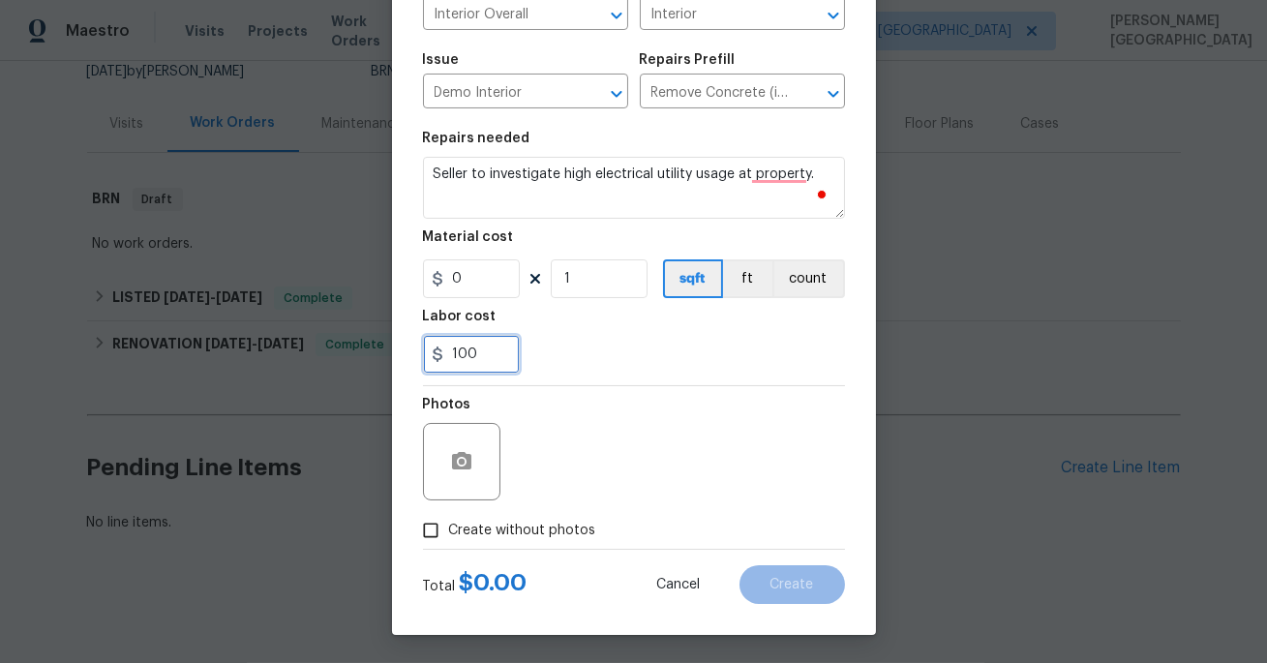
type input "100"
click at [531, 523] on span "Create without photos" at bounding box center [522, 531] width 147 height 20
click at [449, 523] on input "Create without photos" at bounding box center [430, 530] width 37 height 37
checkbox input "true"
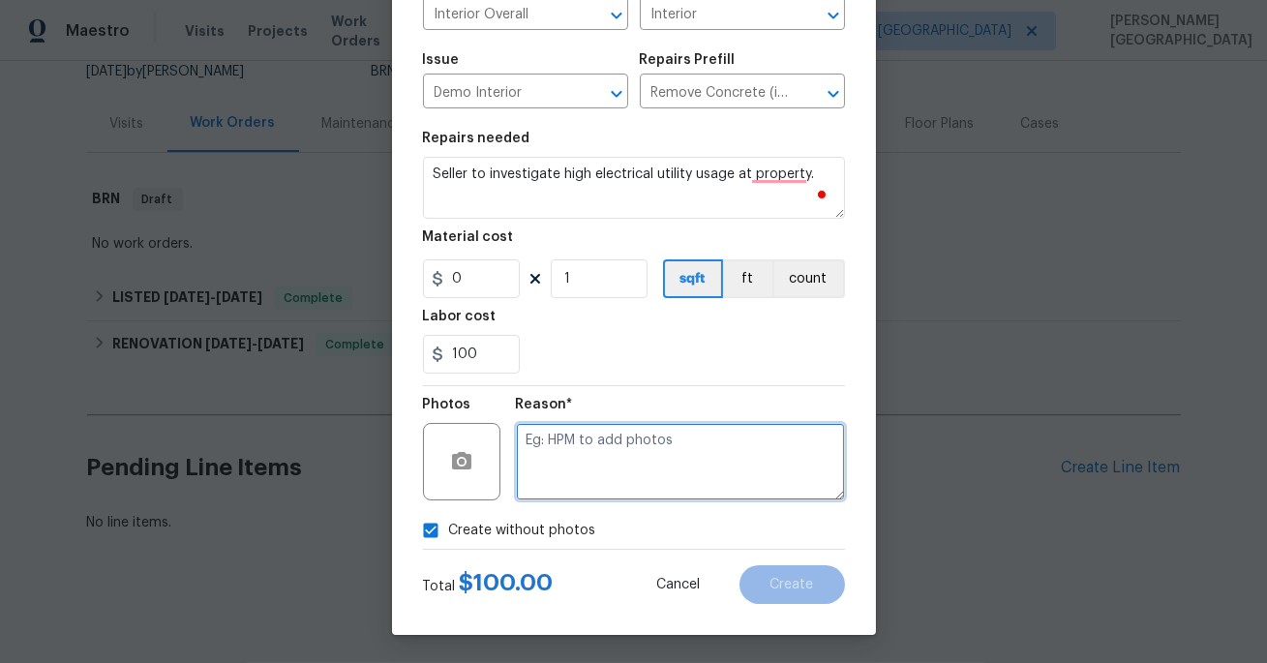
click at [558, 467] on textarea at bounding box center [680, 461] width 329 height 77
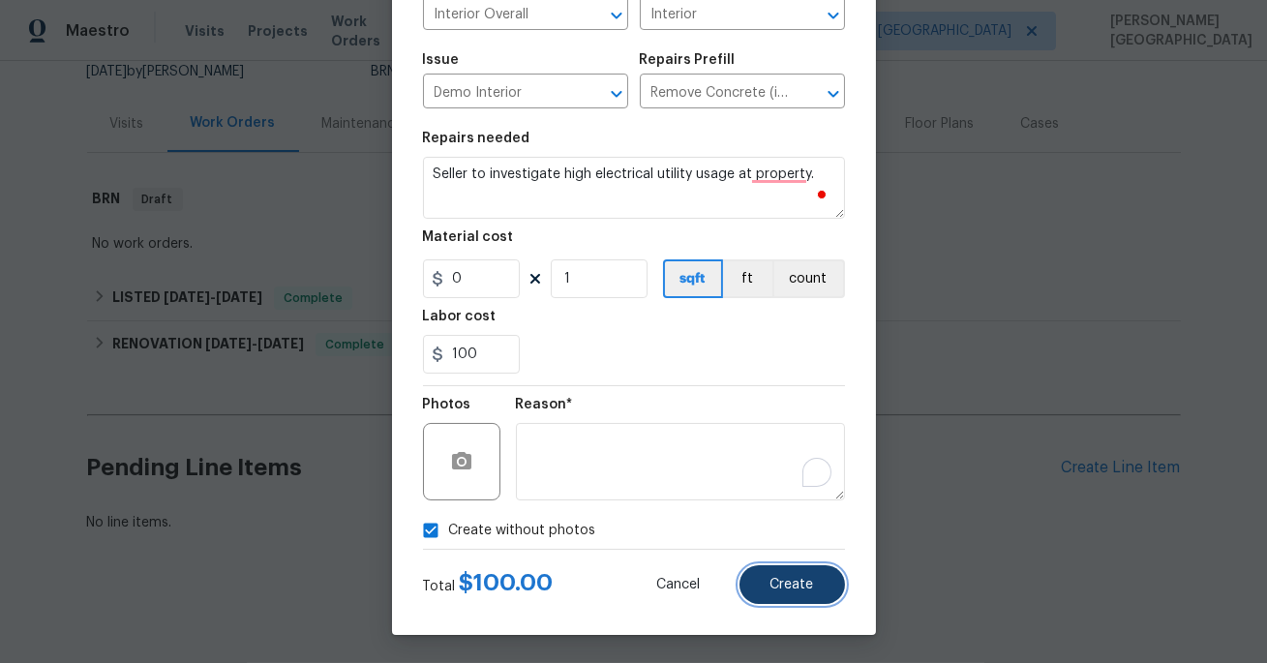
click at [775, 581] on span "Create" at bounding box center [793, 585] width 44 height 15
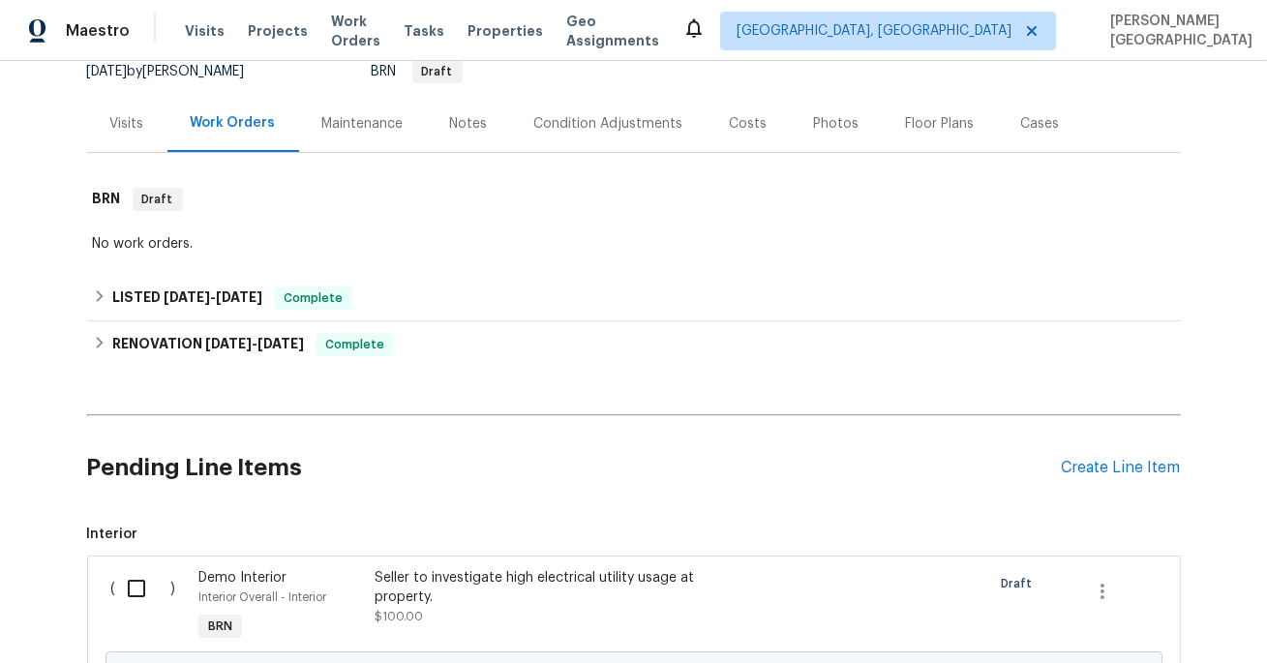
scroll to position [418, 0]
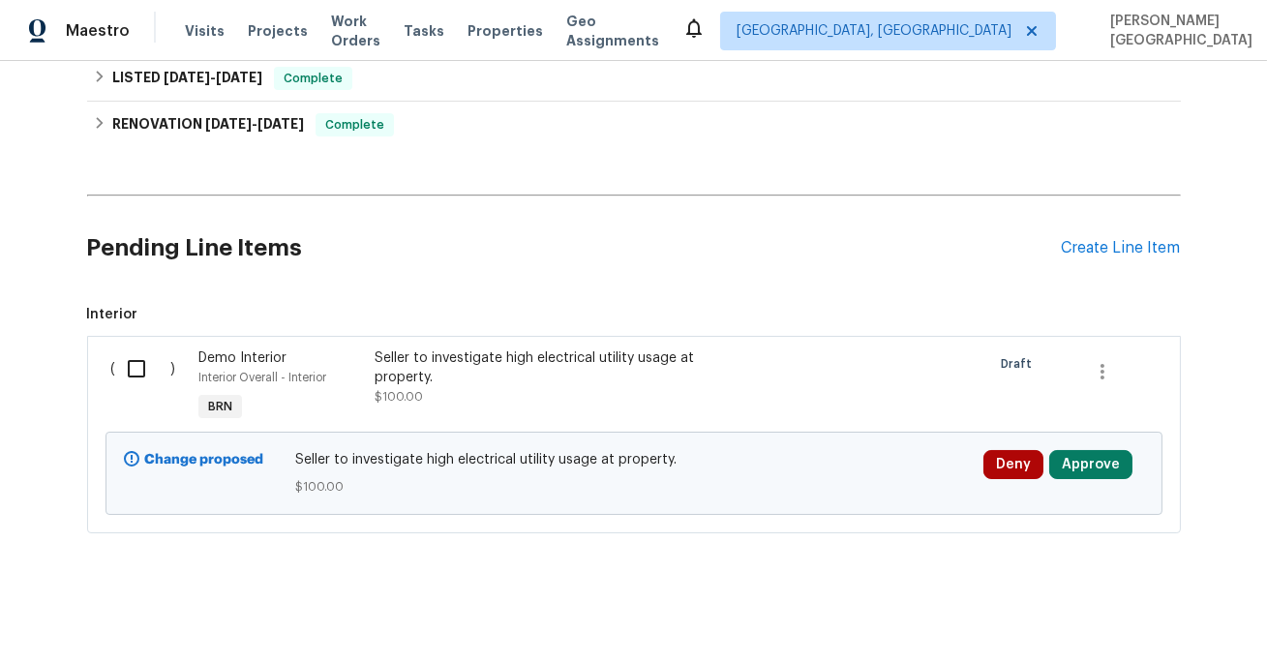
click at [134, 361] on input "checkbox" at bounding box center [143, 369] width 55 height 41
checkbox input "true"
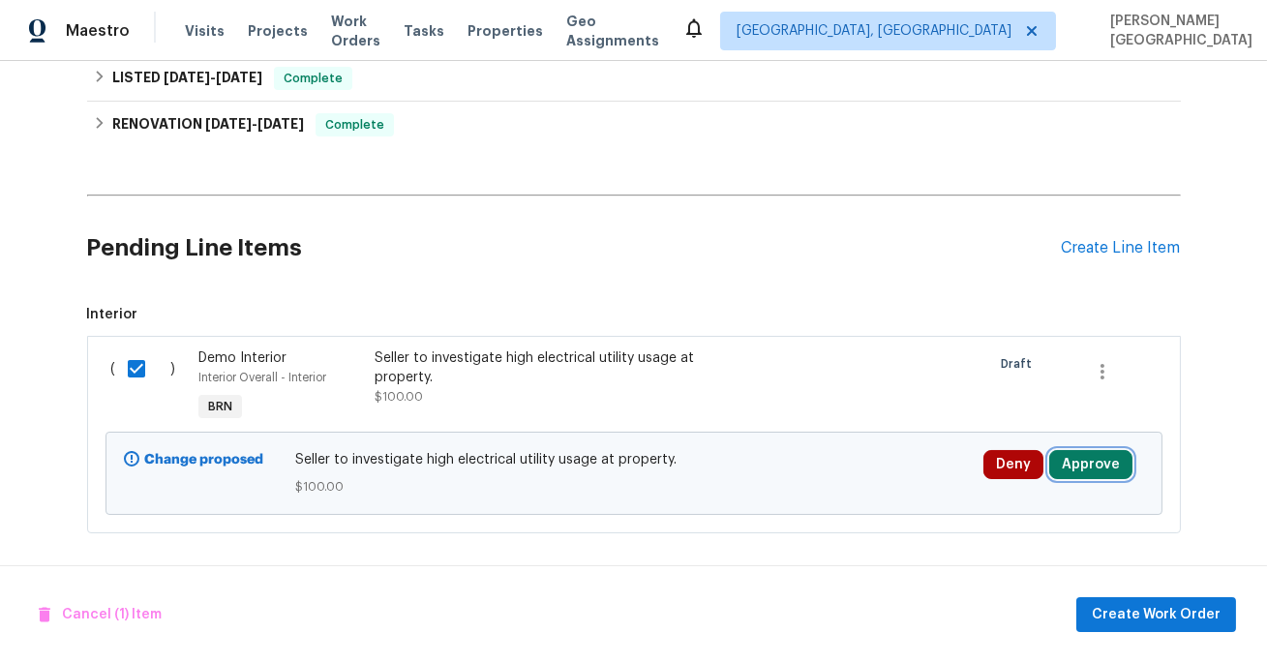
click at [1079, 457] on button "Approve" at bounding box center [1090, 464] width 83 height 29
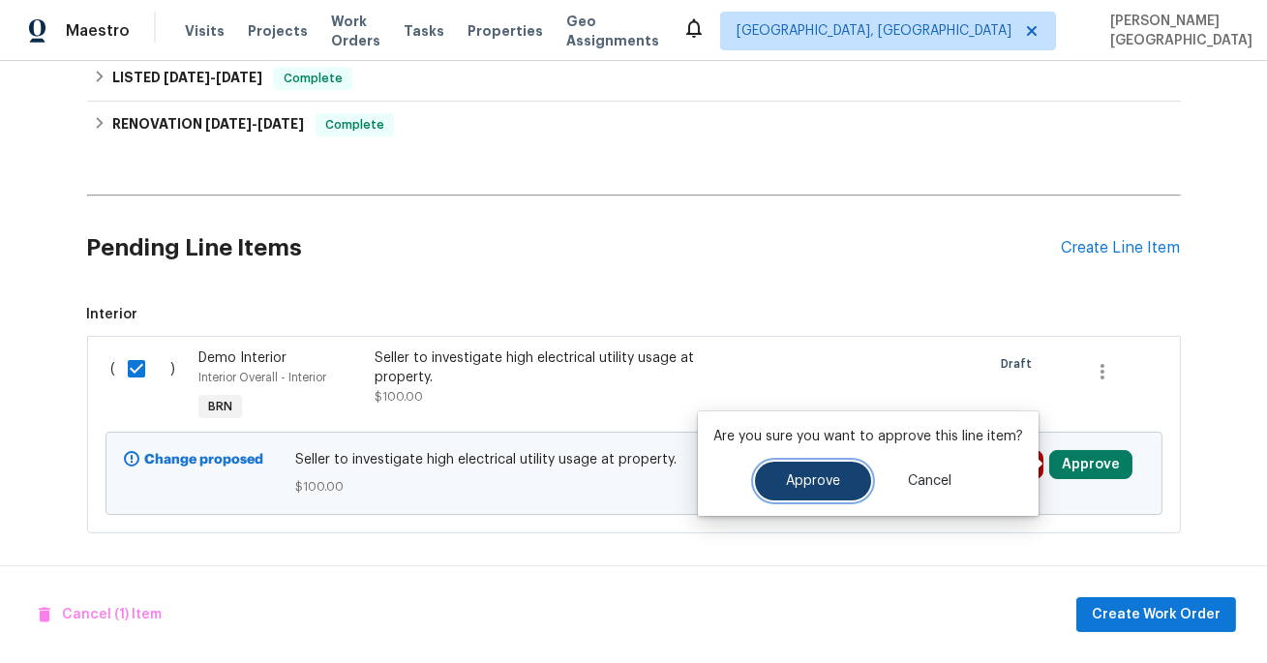
click at [849, 467] on button "Approve" at bounding box center [813, 481] width 116 height 39
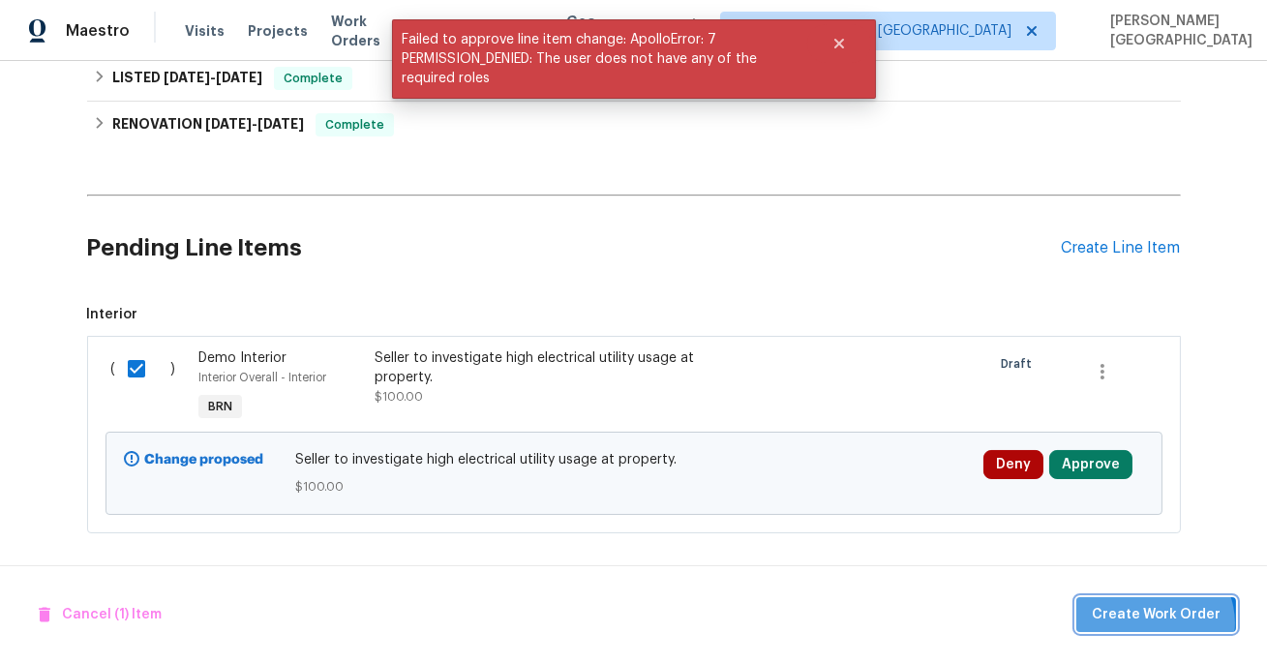
click at [1161, 623] on span "Create Work Order" at bounding box center [1156, 615] width 129 height 24
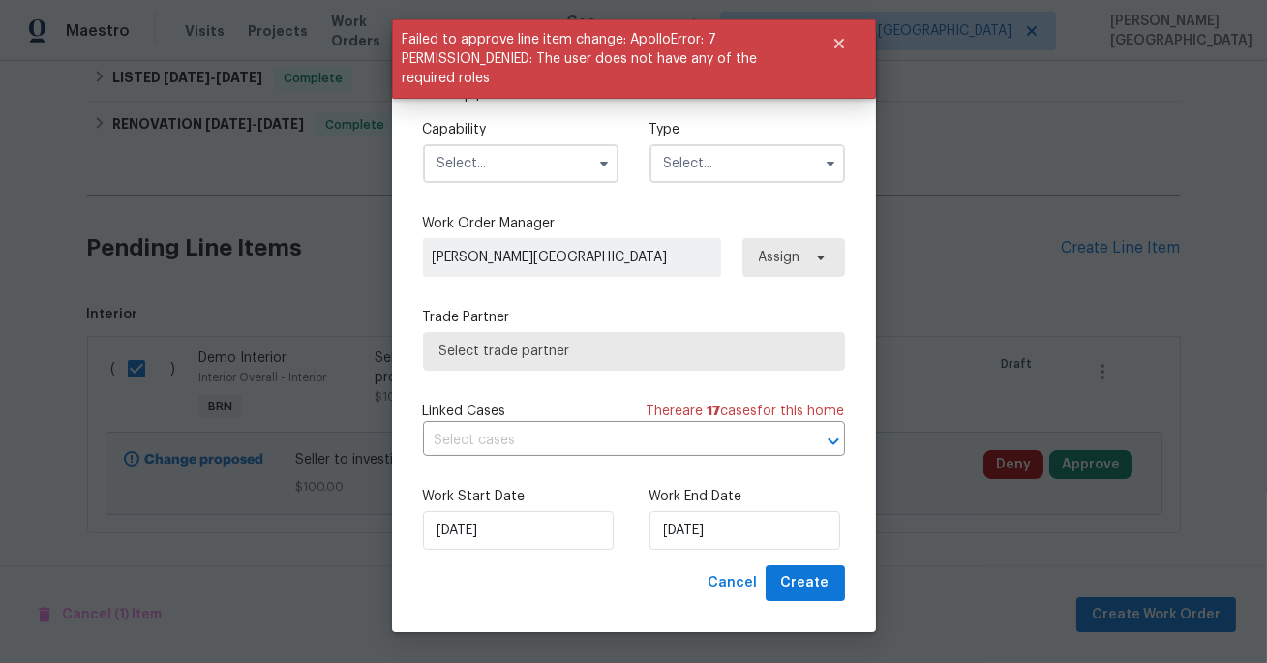
click at [505, 163] on input "text" at bounding box center [521, 163] width 196 height 39
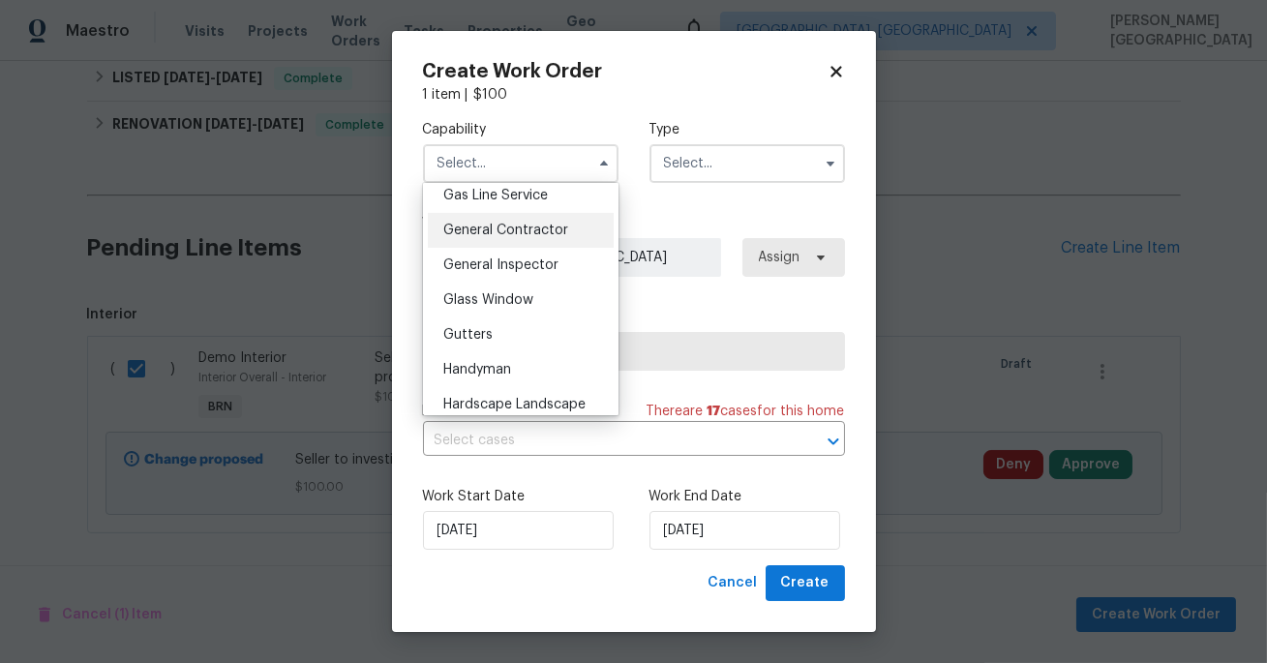
scroll to position [837, 0]
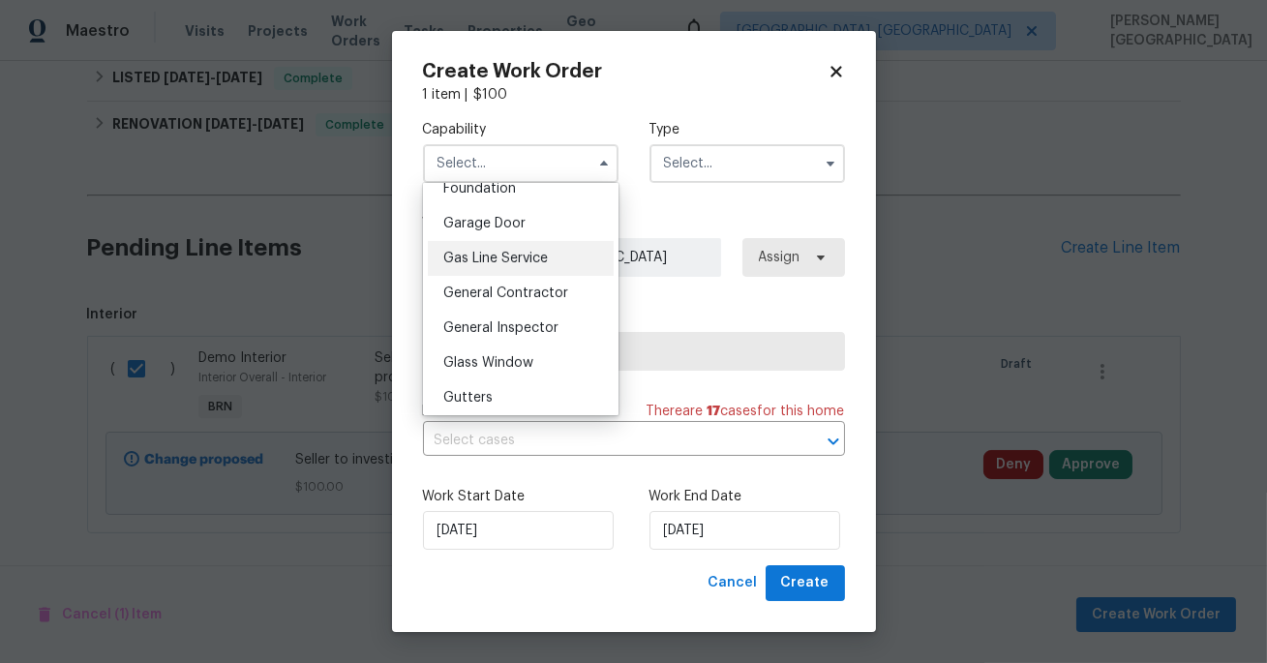
click at [523, 253] on span "Gas Line Service" at bounding box center [495, 259] width 105 height 14
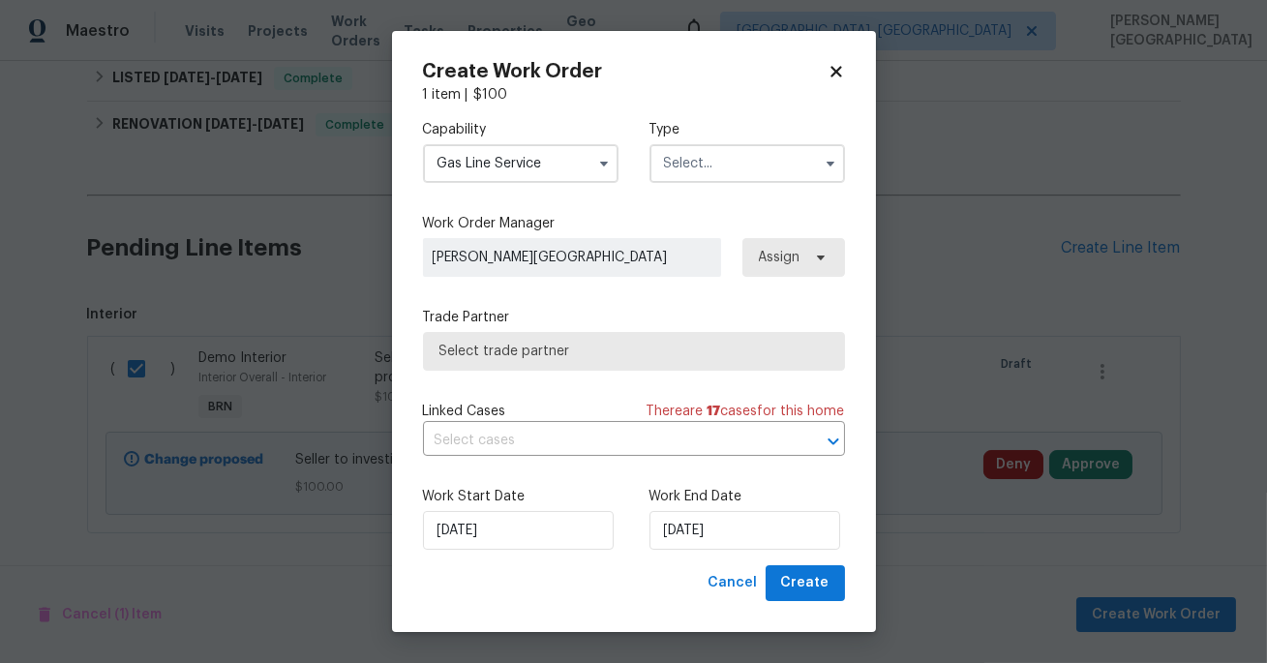
click at [499, 159] on input "Gas Line Service" at bounding box center [521, 163] width 196 height 39
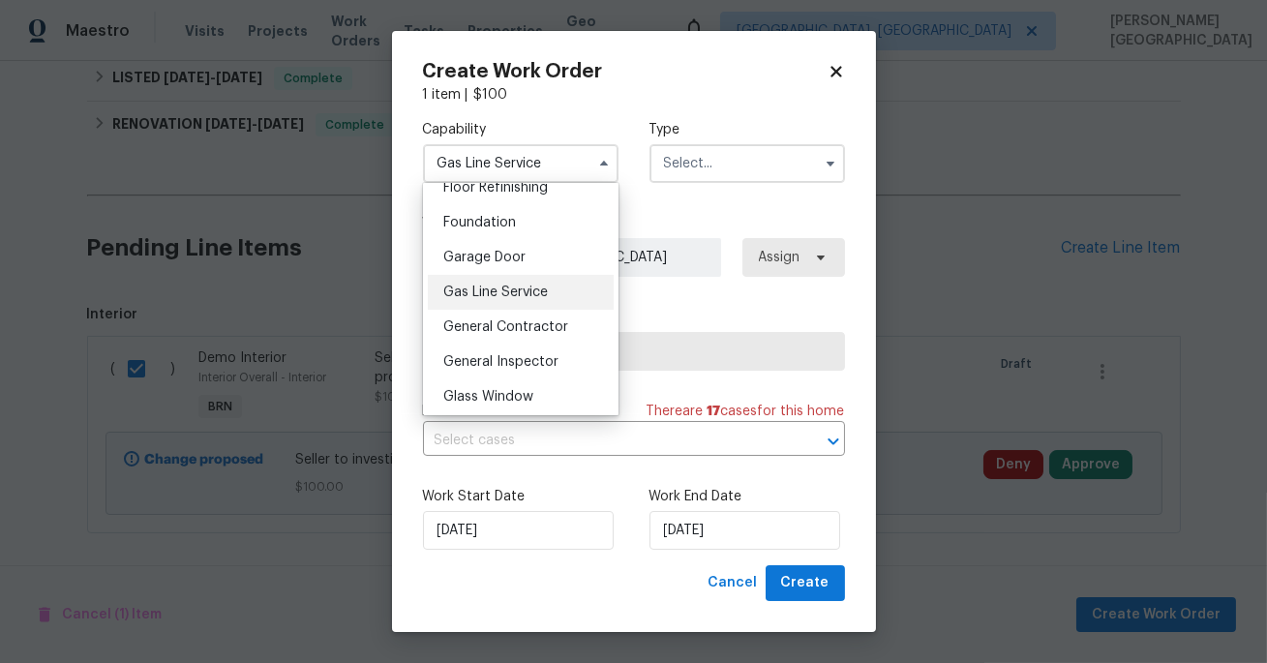
scroll to position [823, 0]
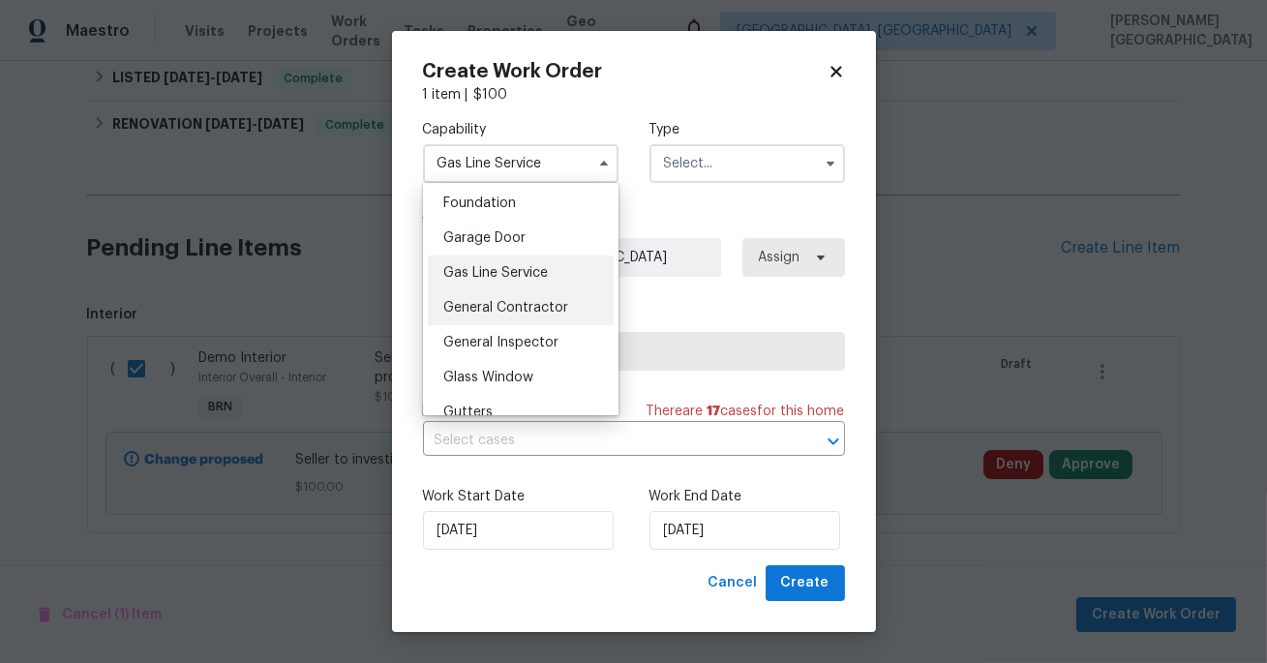
click at [517, 309] on span "General Contractor" at bounding box center [505, 308] width 125 height 14
type input "General Contractor"
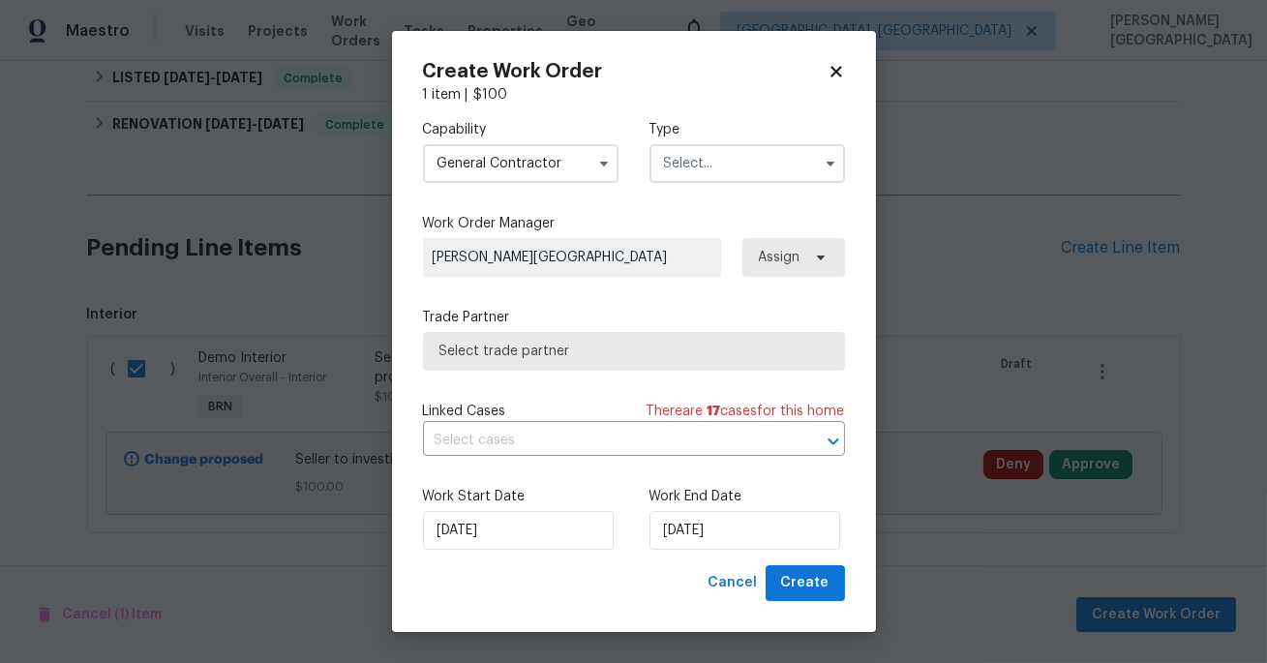
click at [687, 146] on input "text" at bounding box center [748, 163] width 196 height 39
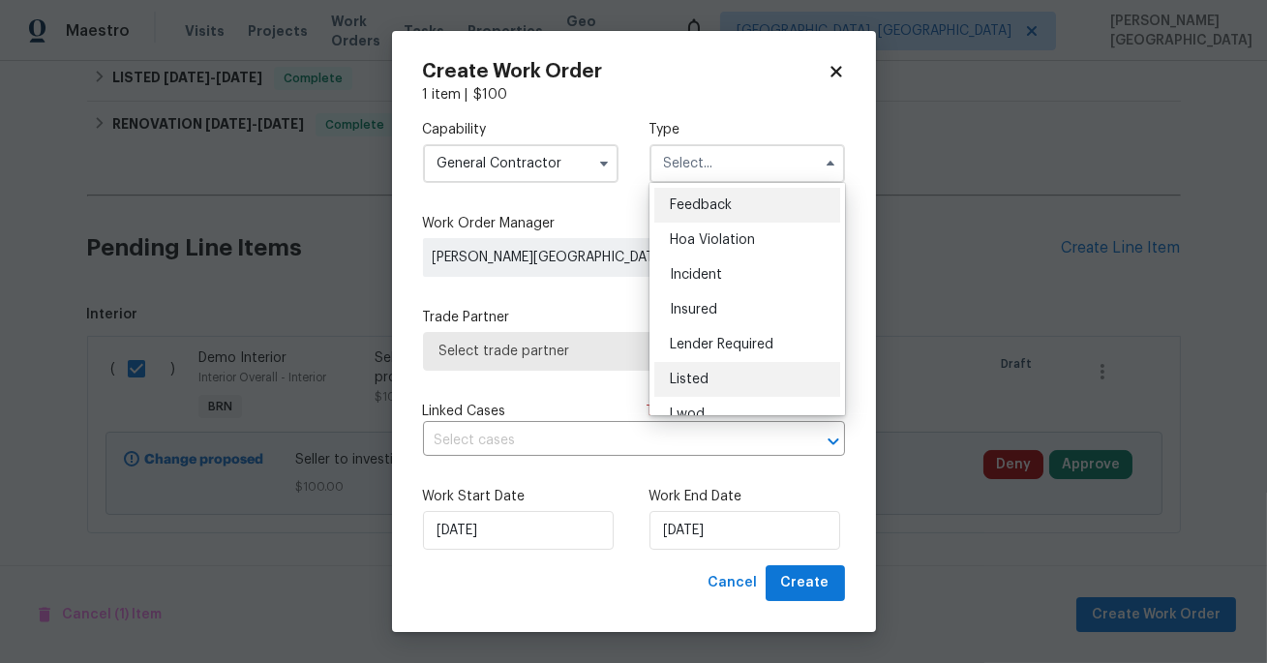
scroll to position [229, 0]
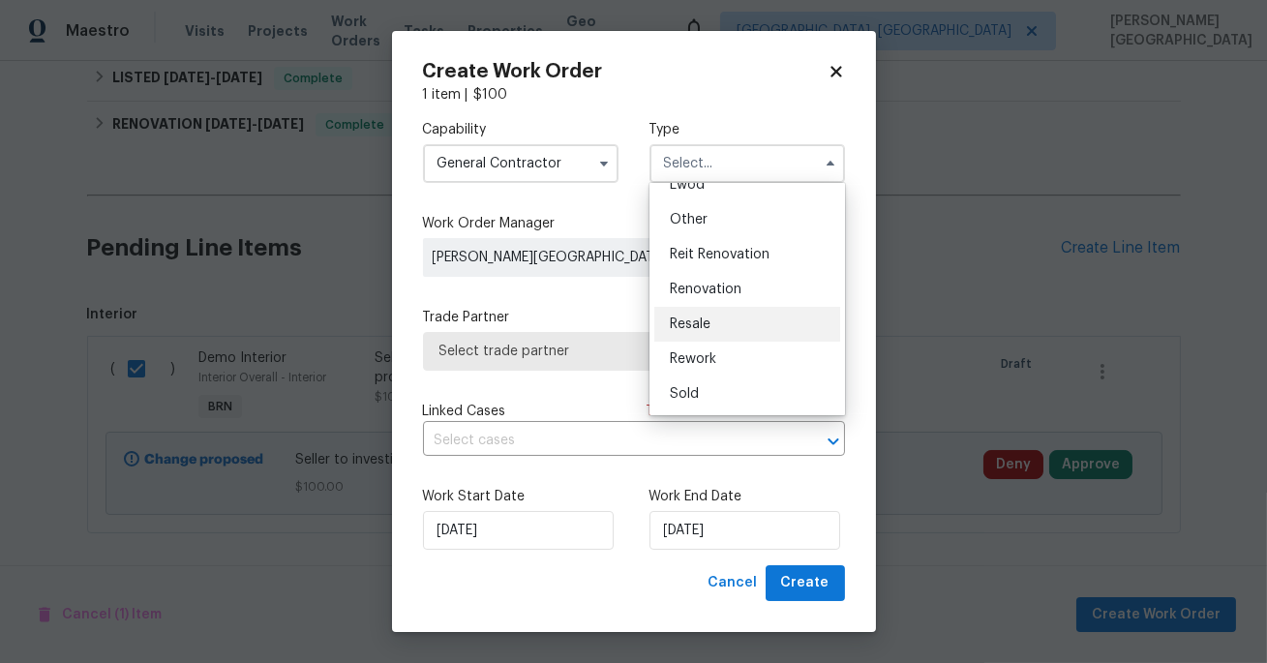
click at [708, 322] on span "Resale" at bounding box center [690, 325] width 41 height 14
type input "Resale"
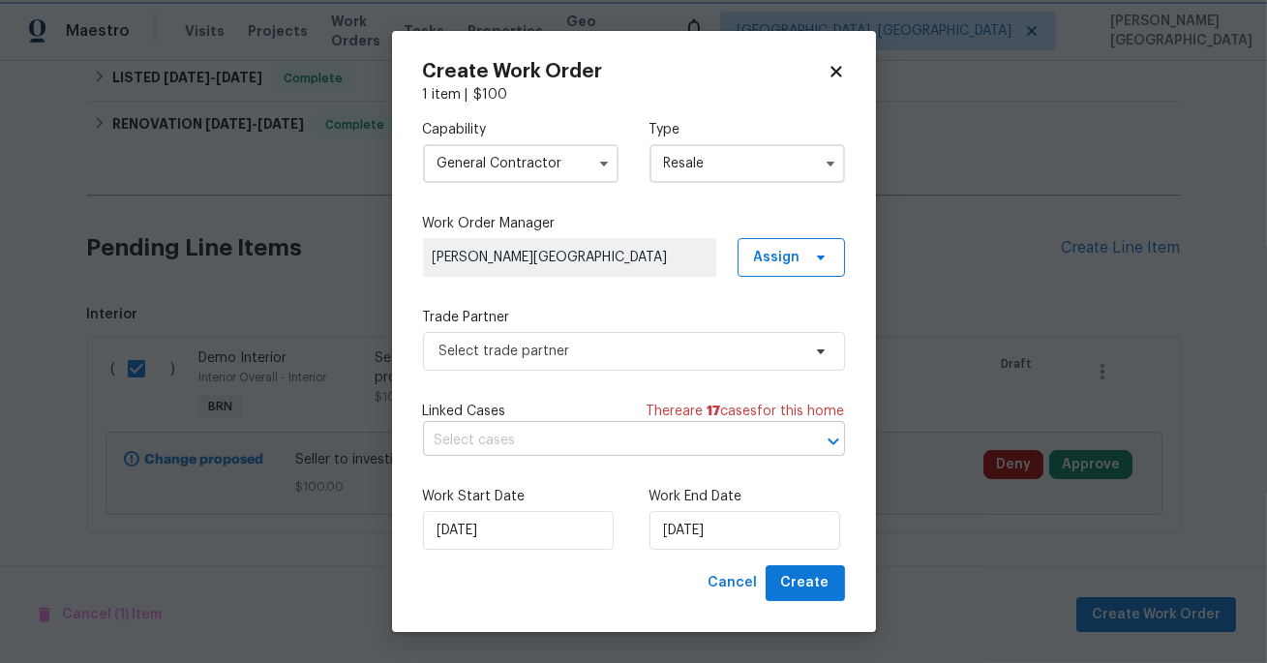
scroll to position [0, 0]
click at [696, 541] on input "[DATE]" at bounding box center [745, 530] width 191 height 39
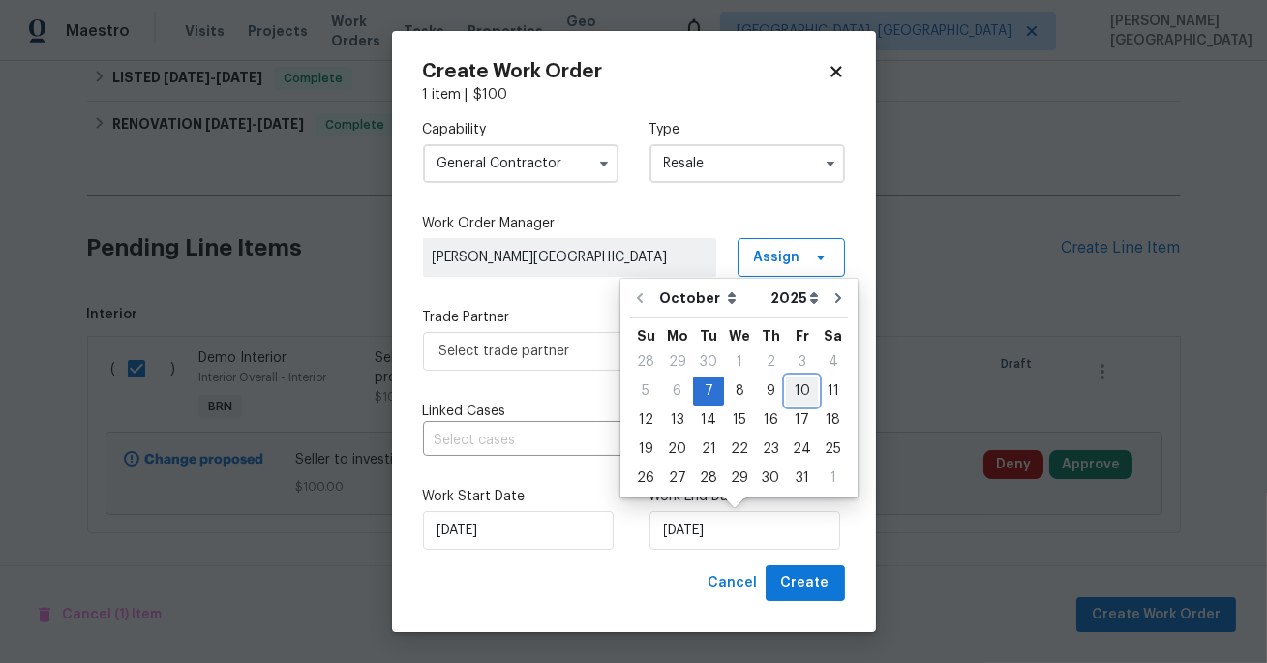
click at [789, 392] on div "10" at bounding box center [802, 391] width 32 height 27
type input "[DATE]"
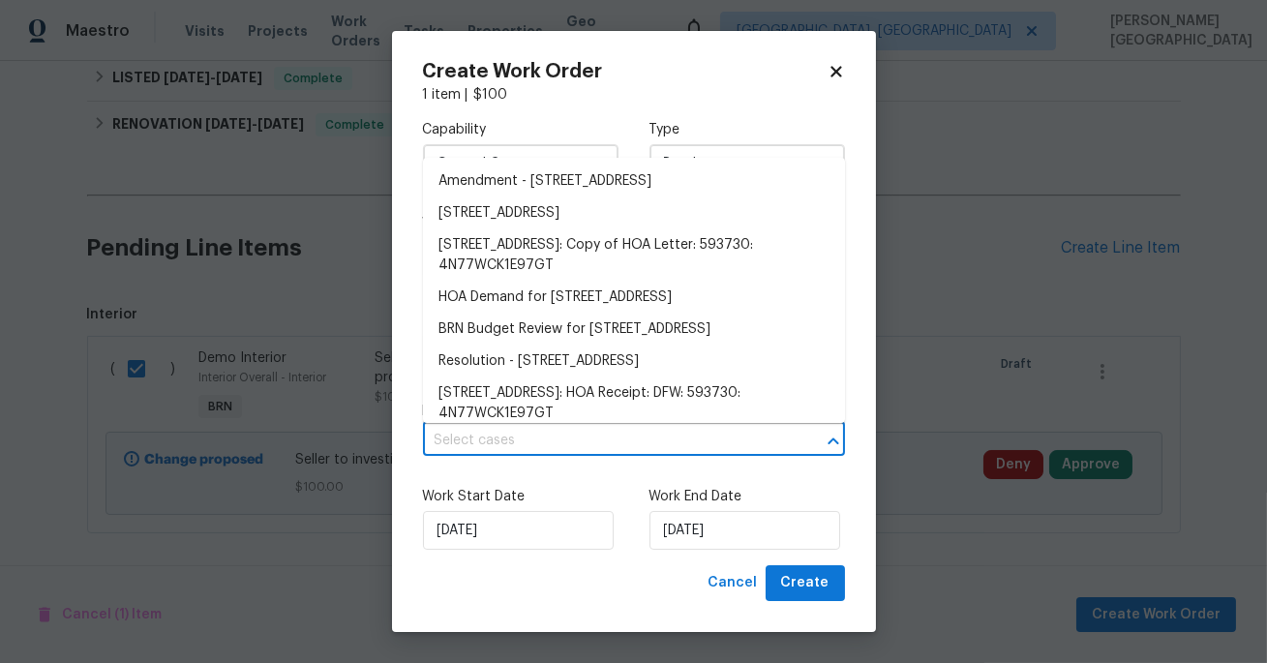
click at [479, 448] on input "text" at bounding box center [607, 441] width 368 height 30
click at [550, 218] on li "661 Cameron Way, Azle, TX 76020" at bounding box center [634, 214] width 422 height 32
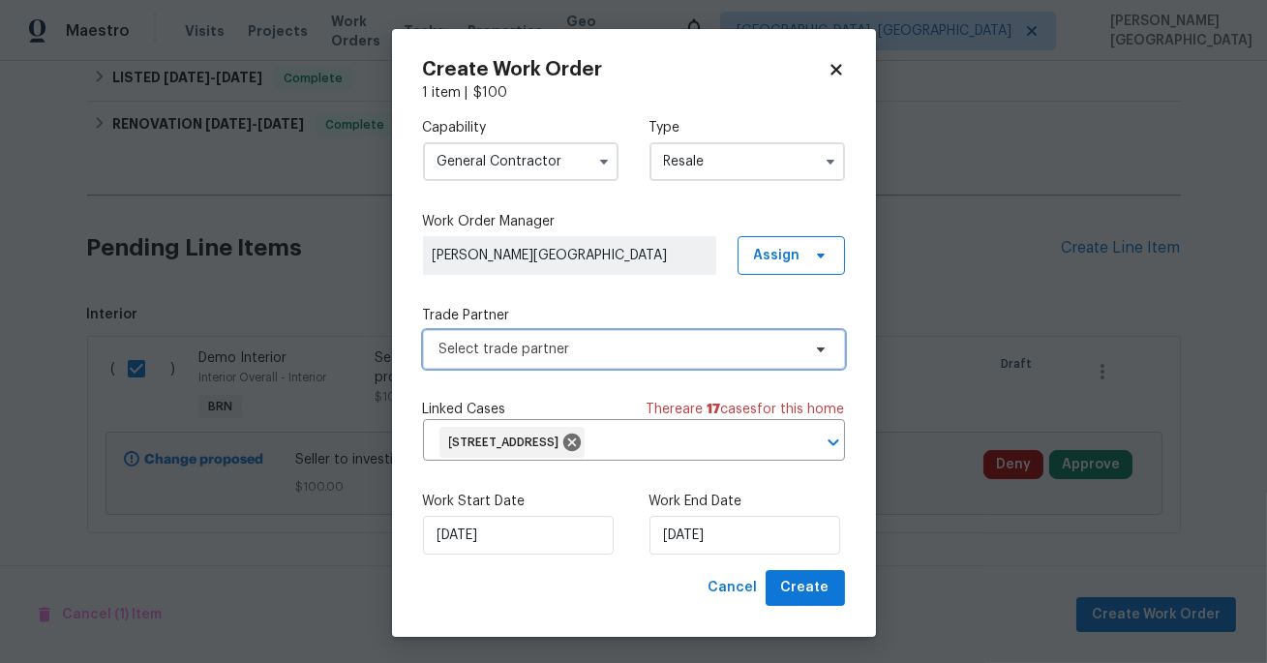
click at [523, 353] on span "Select trade partner" at bounding box center [620, 349] width 361 height 19
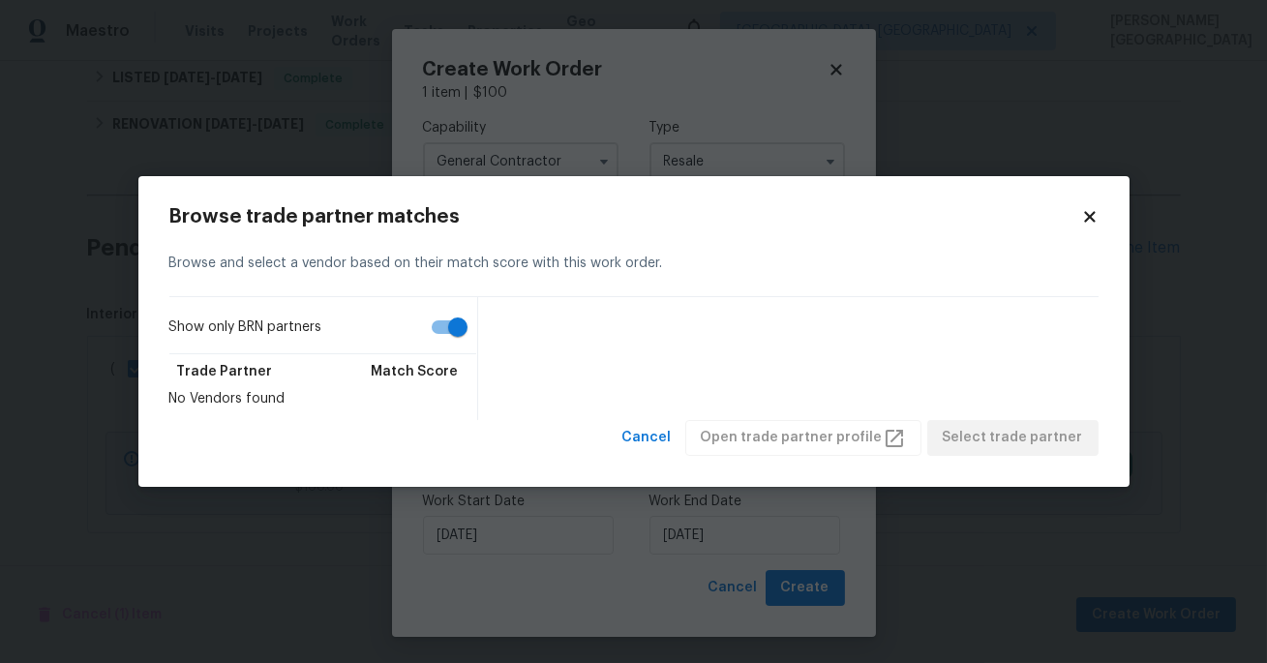
click at [450, 334] on input "Show only BRN partners" at bounding box center [458, 327] width 110 height 37
checkbox input "false"
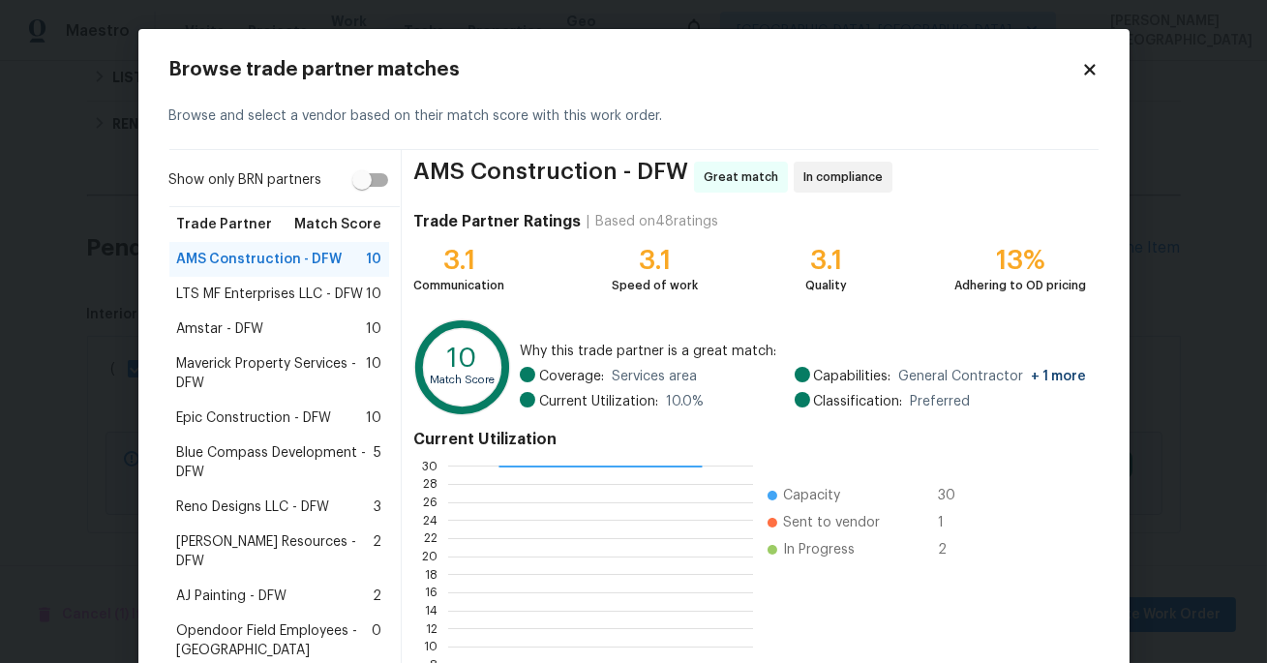
scroll to position [190, 0]
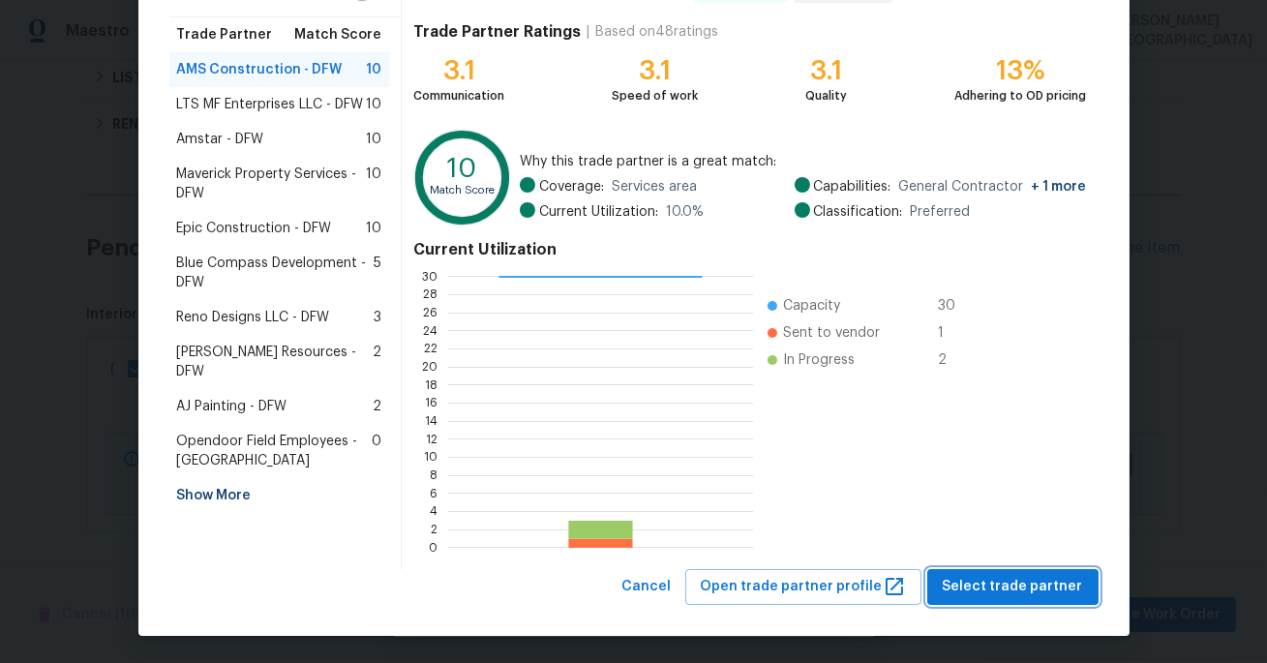
click at [1005, 593] on span "Select trade partner" at bounding box center [1013, 587] width 140 height 24
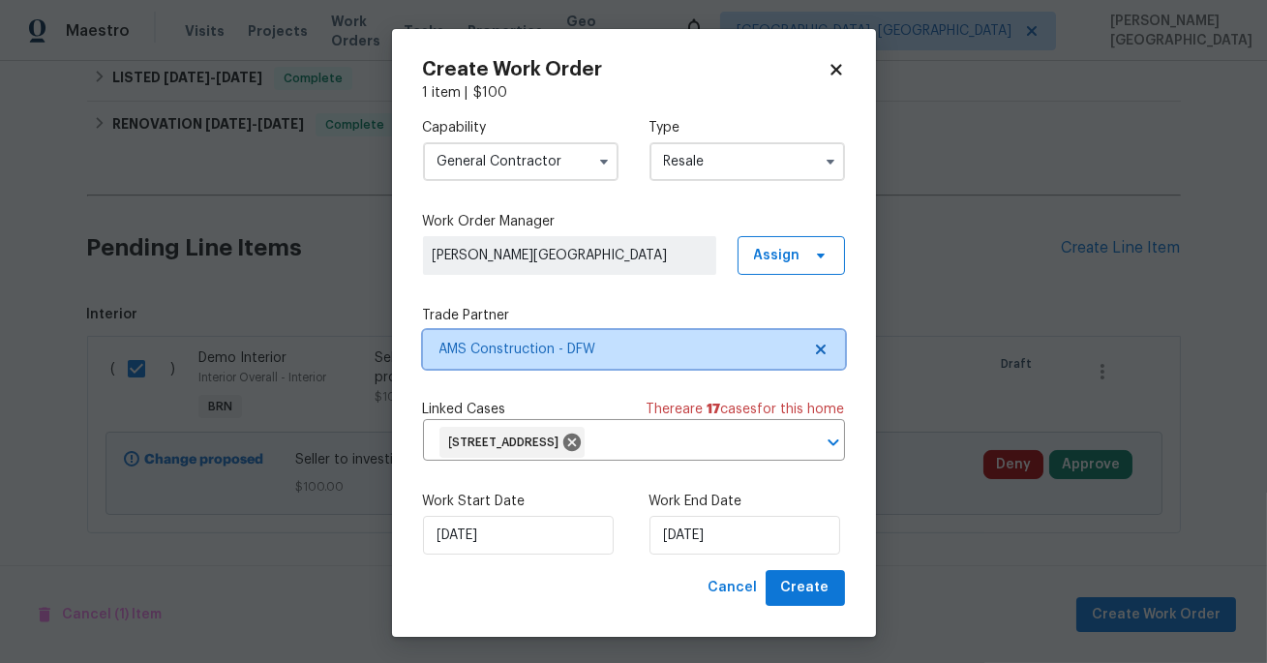
scroll to position [0, 0]
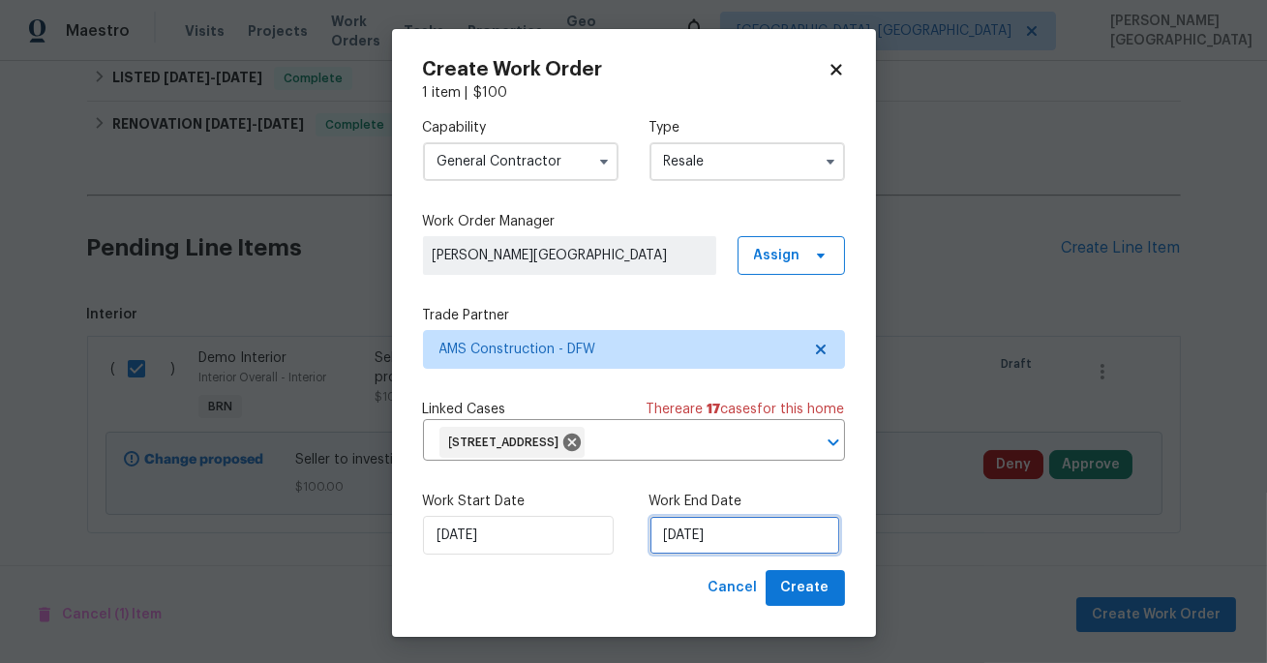
click at [724, 530] on input "[DATE]" at bounding box center [745, 535] width 191 height 39
click at [815, 593] on span "Create" at bounding box center [805, 588] width 48 height 24
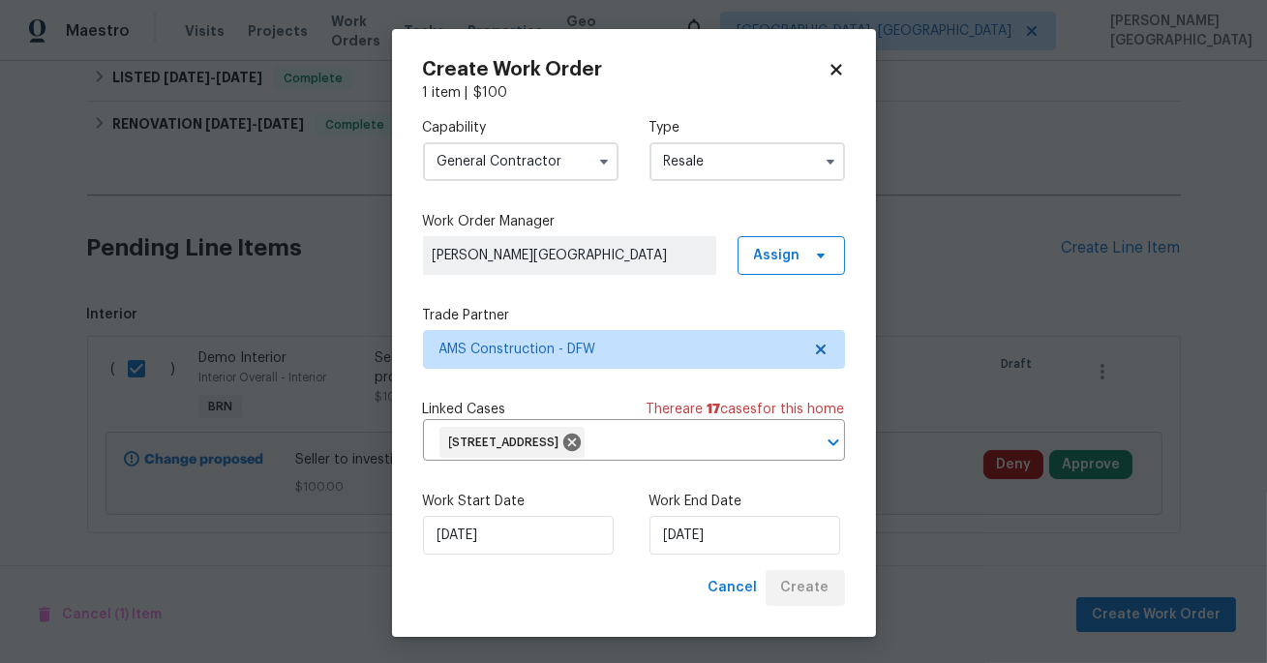
checkbox input "false"
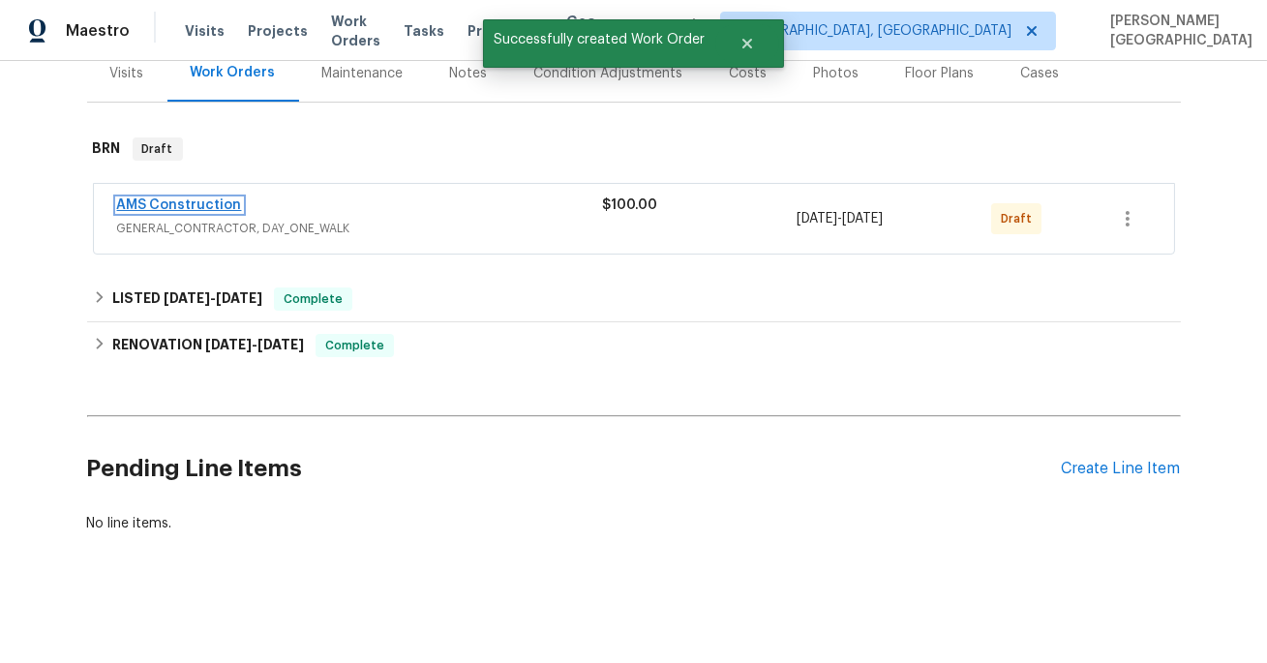
click at [195, 206] on link "AMS Construction" at bounding box center [179, 205] width 125 height 14
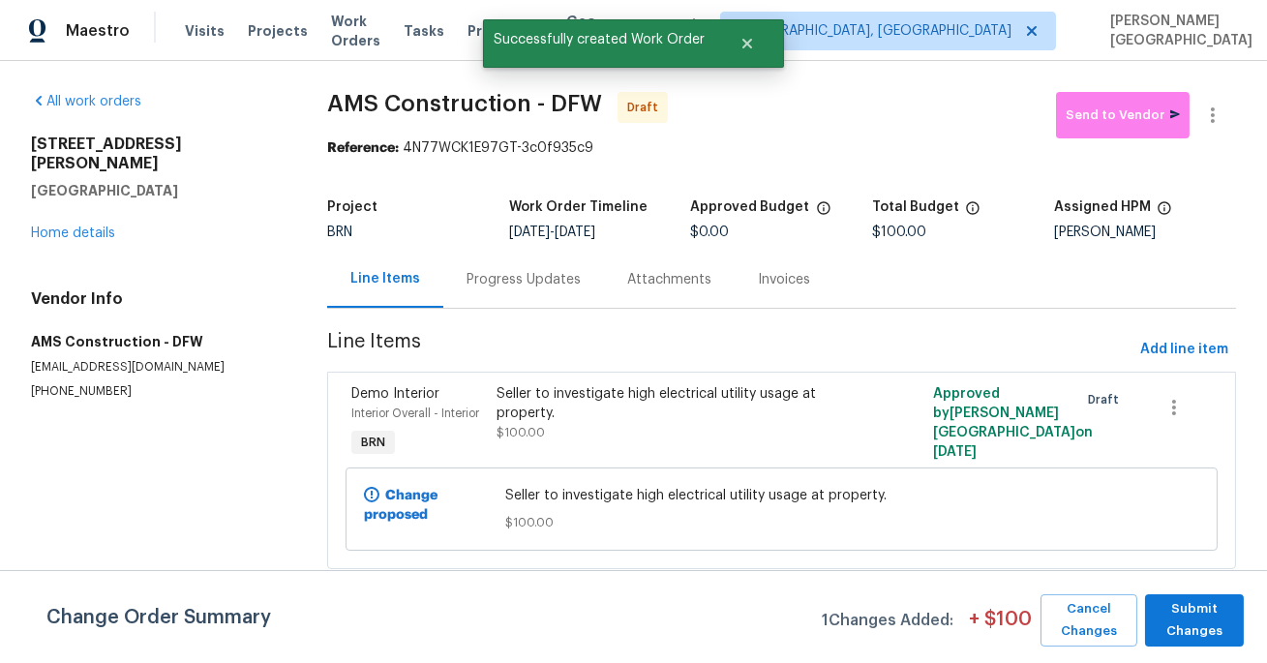
click at [494, 287] on div "Progress Updates" at bounding box center [524, 279] width 114 height 19
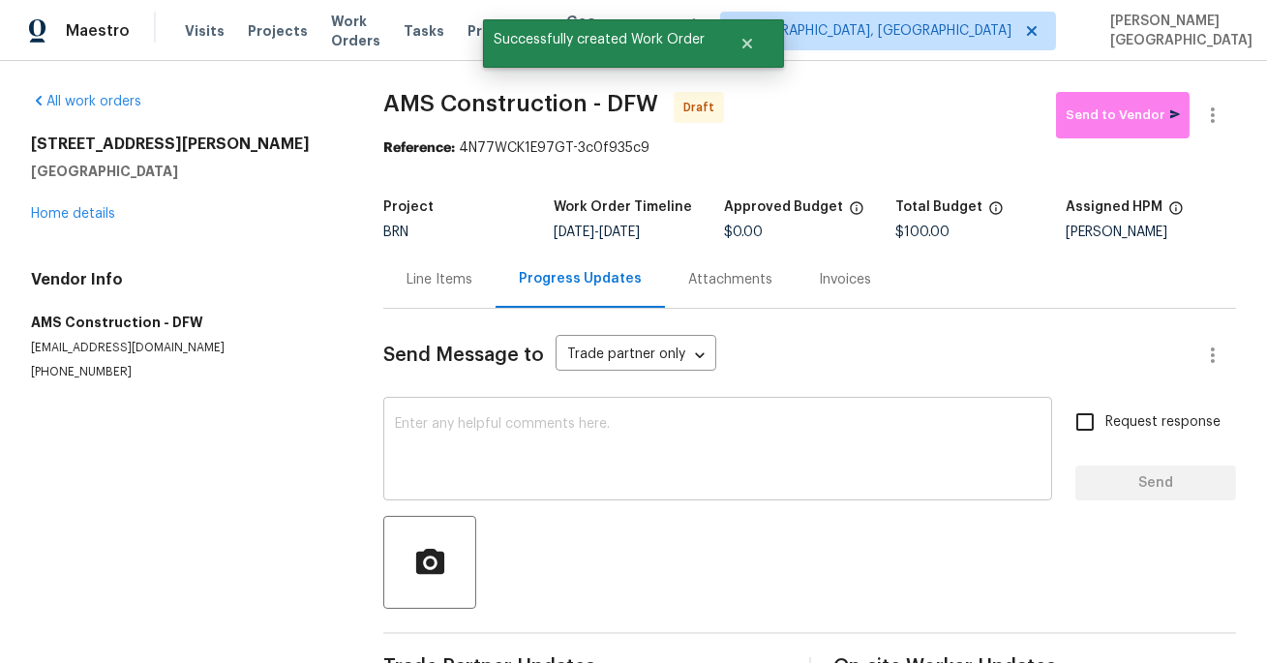
click at [494, 441] on textarea at bounding box center [718, 451] width 646 height 68
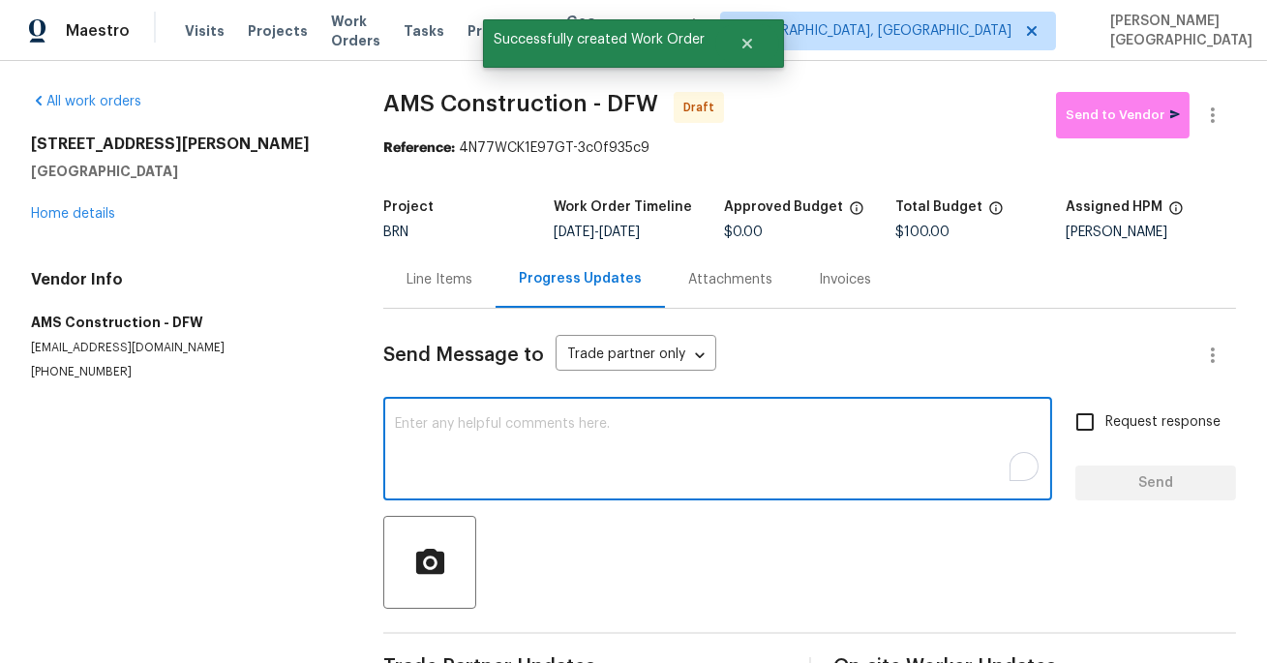
paste textarea "This is [PERSON_NAME] from Opendoor. Please confirm receipt of the work order d…"
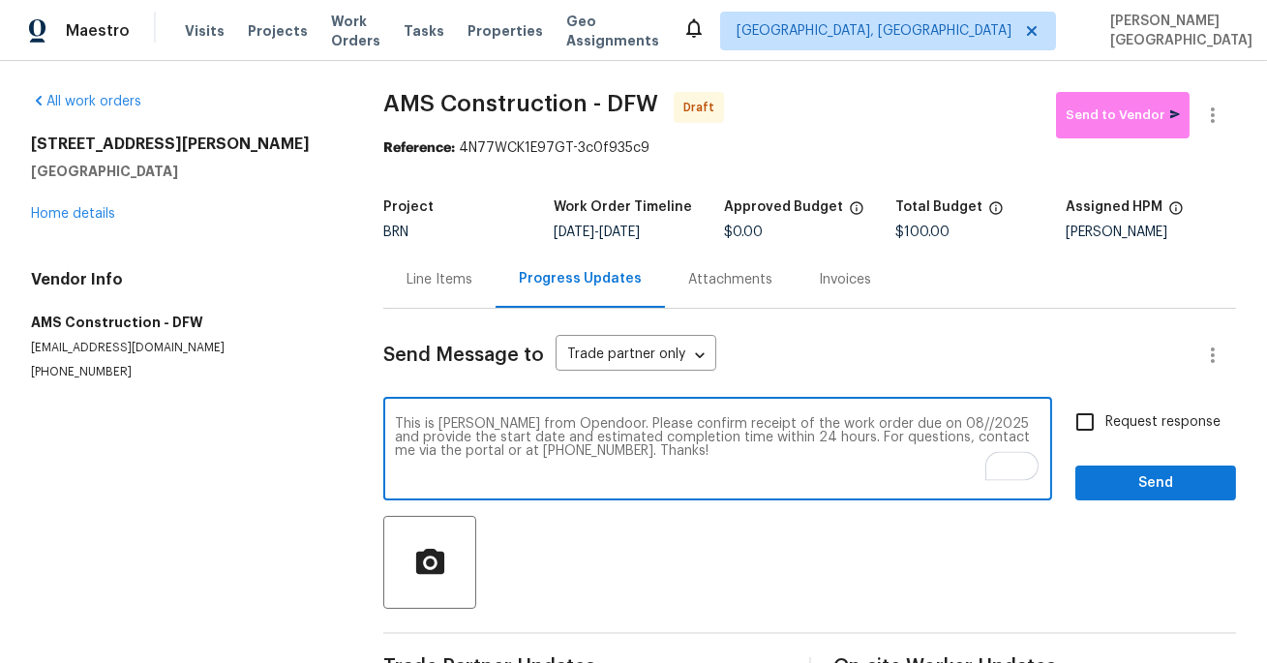
click at [906, 425] on textarea "This is [PERSON_NAME] from Opendoor. Please confirm receipt of the work order d…" at bounding box center [718, 451] width 646 height 68
type textarea "This is [PERSON_NAME] from Opendoor. Please confirm receipt of the work order d…"
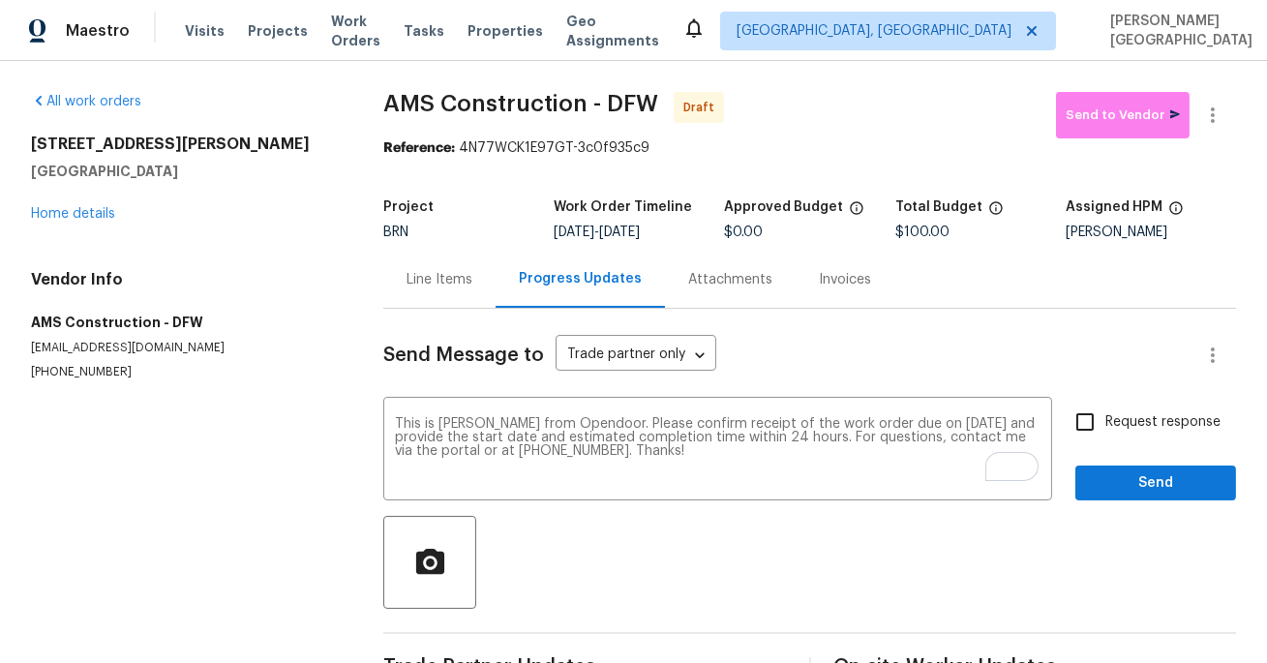
click at [1132, 418] on span "Request response" at bounding box center [1163, 422] width 115 height 20
click at [1106, 418] on input "Request response" at bounding box center [1085, 422] width 41 height 41
checkbox input "true"
click at [1138, 458] on div "Request response Send" at bounding box center [1156, 451] width 161 height 99
click at [1140, 471] on button "Send" at bounding box center [1156, 484] width 161 height 36
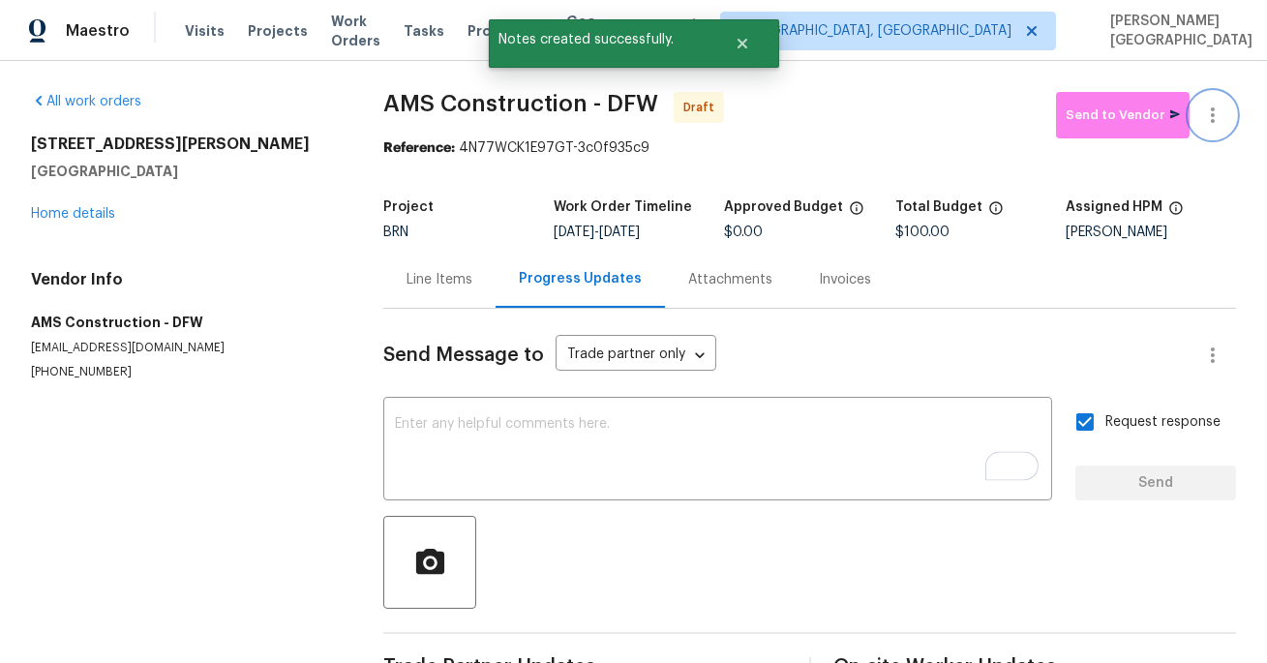
click at [1214, 130] on button "button" at bounding box center [1213, 115] width 46 height 46
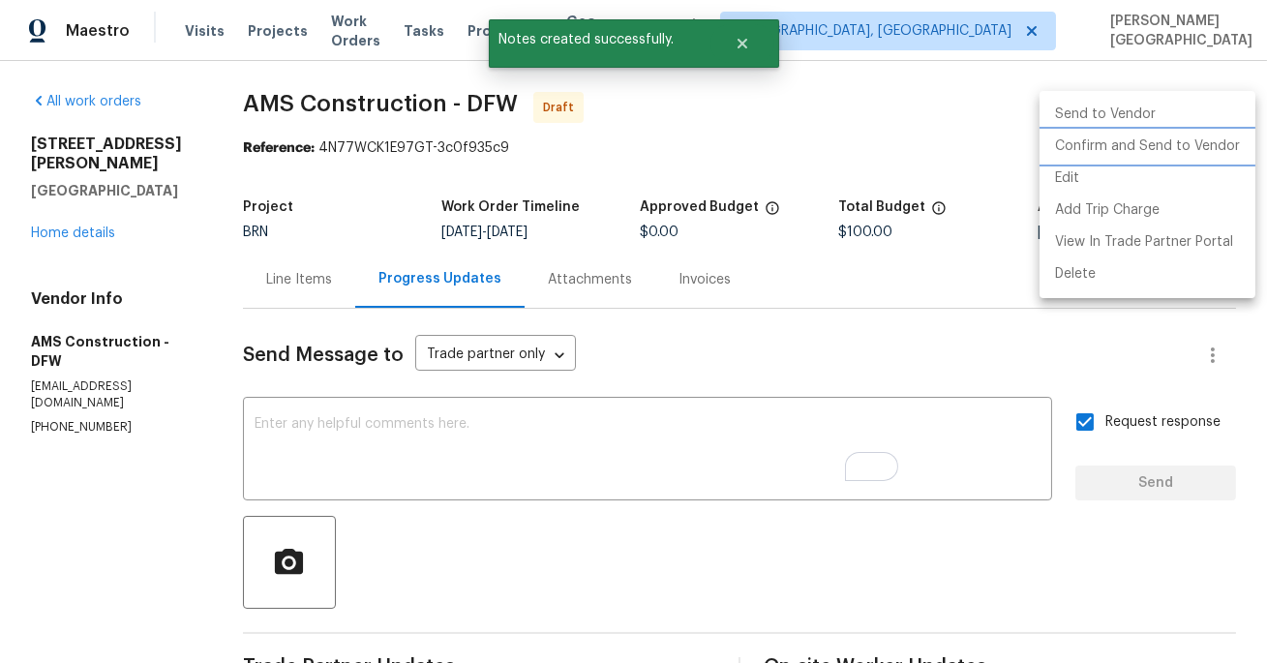
click at [1129, 145] on li "Confirm and Send to Vendor" at bounding box center [1148, 147] width 216 height 32
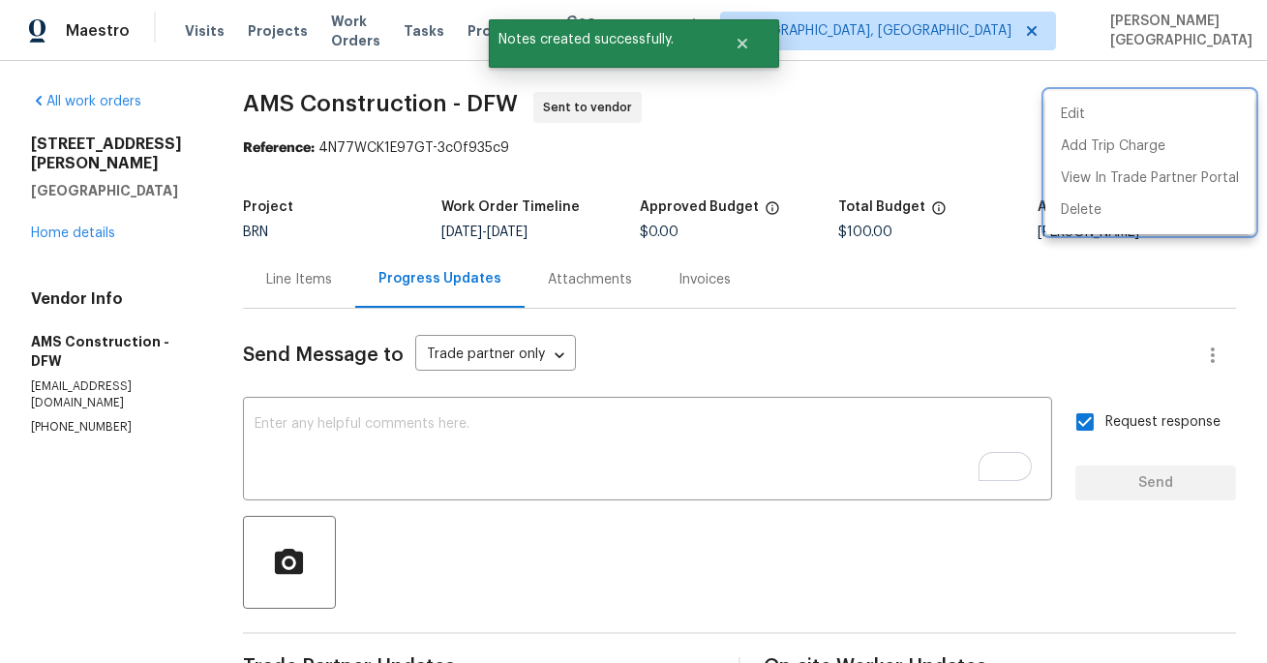
click at [95, 215] on div at bounding box center [633, 331] width 1267 height 663
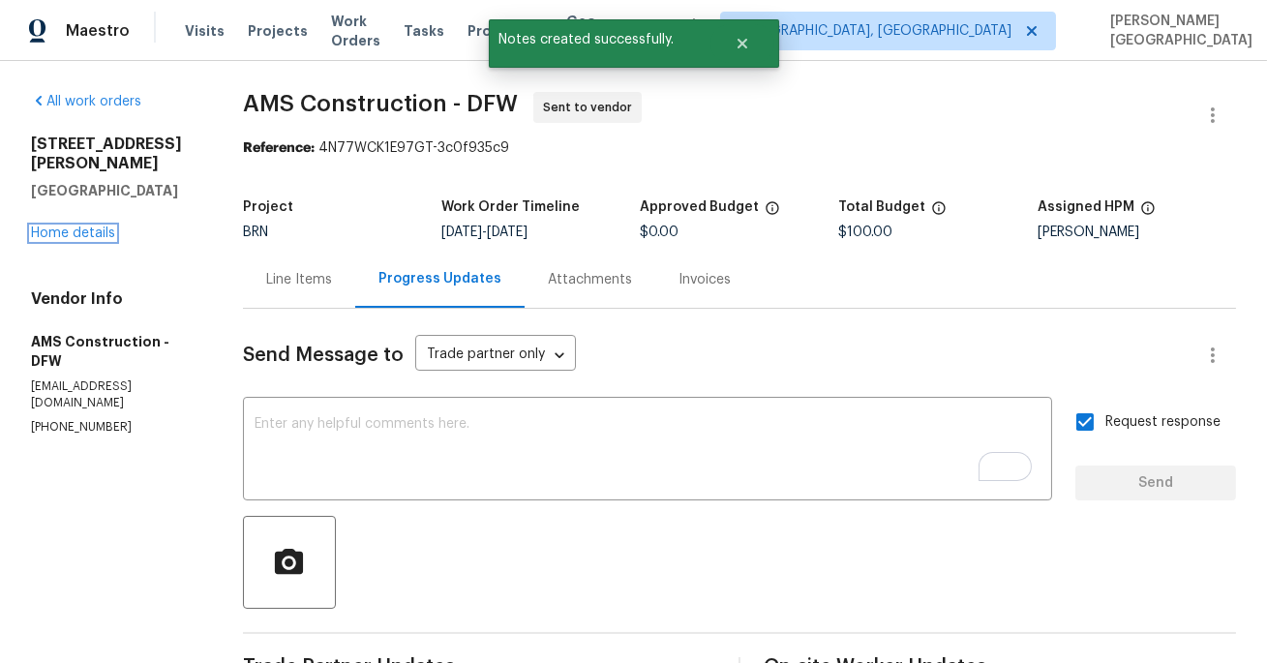
click at [95, 227] on link "Home details" at bounding box center [73, 234] width 84 height 14
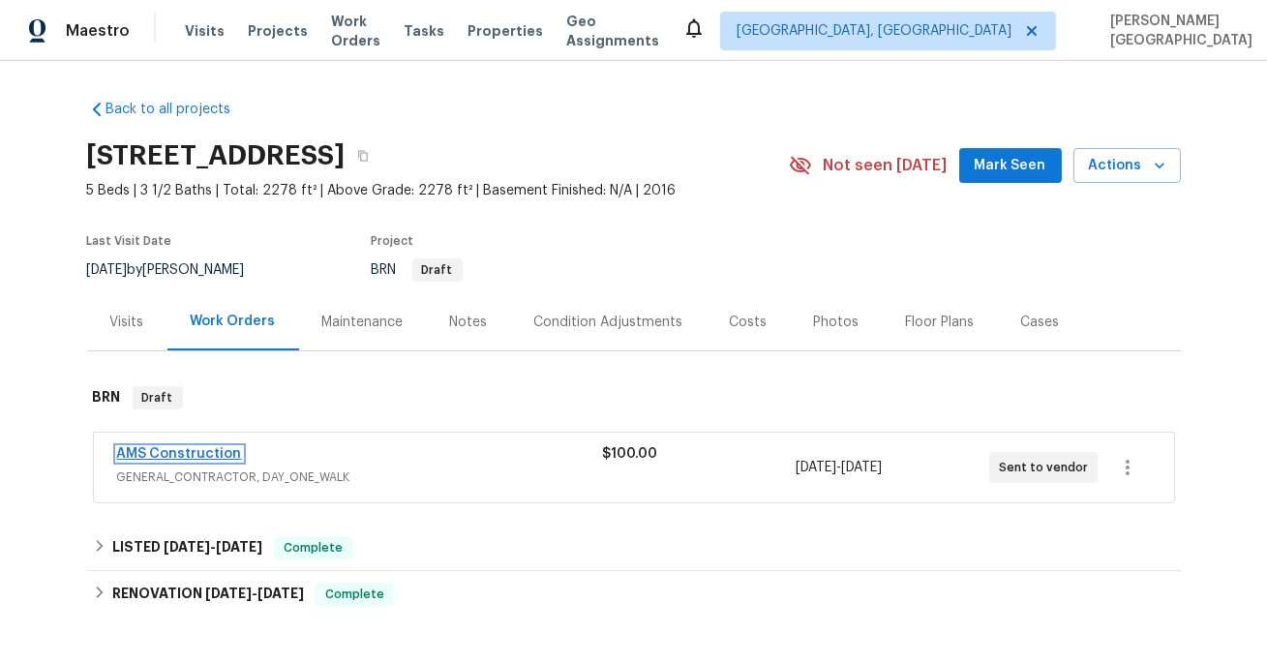
click at [208, 456] on link "AMS Construction" at bounding box center [179, 454] width 125 height 14
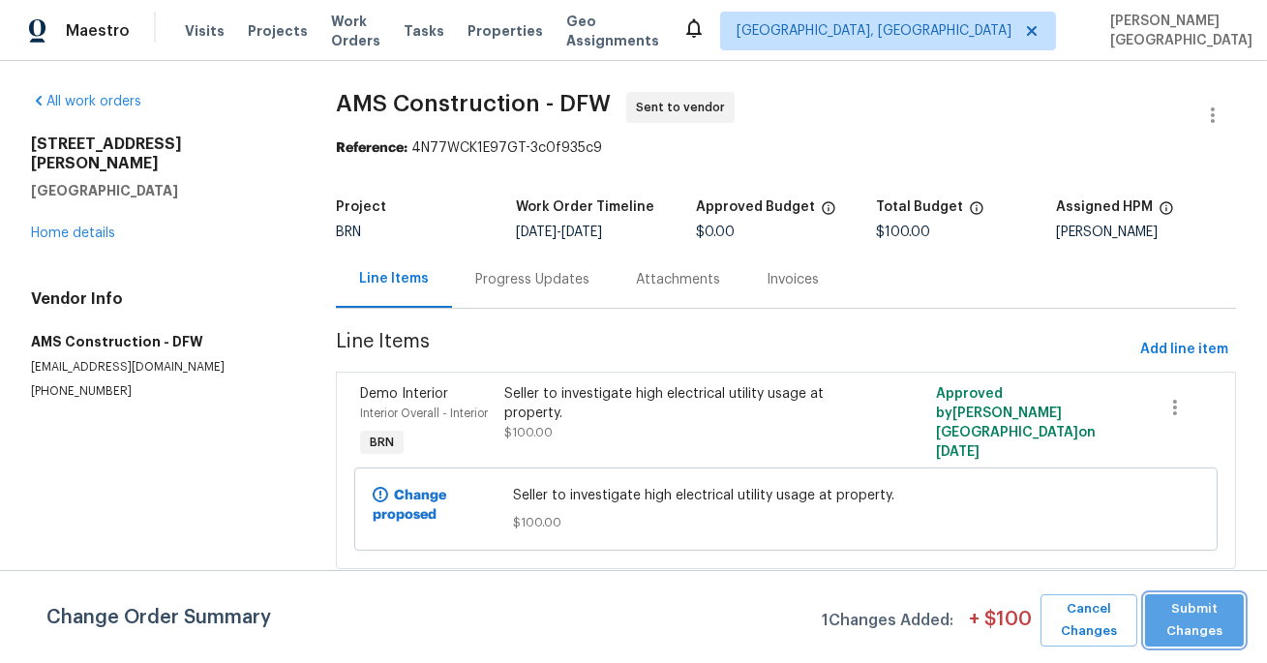
click at [1204, 624] on span "Submit Changes" at bounding box center [1194, 620] width 79 height 45
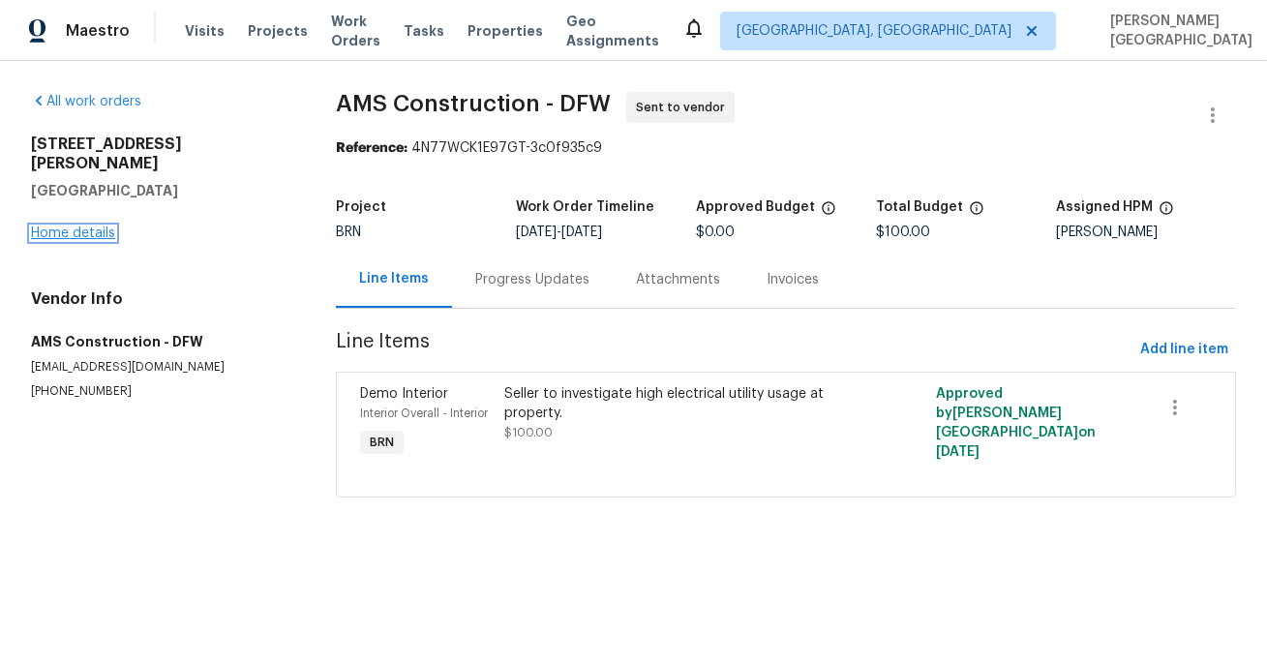
click at [99, 227] on link "Home details" at bounding box center [73, 234] width 84 height 14
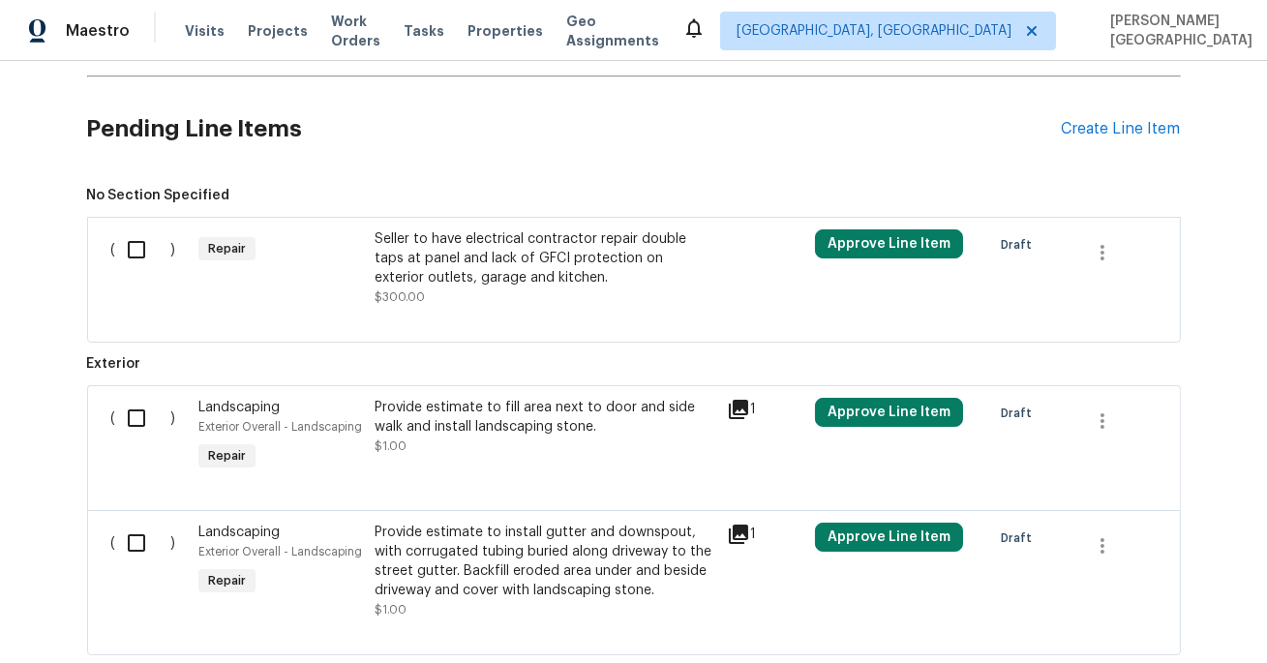
scroll to position [1318, 0]
click at [557, 254] on div "Seller to have electrical contractor repair double taps at panel and lack of GF…" at bounding box center [545, 259] width 341 height 58
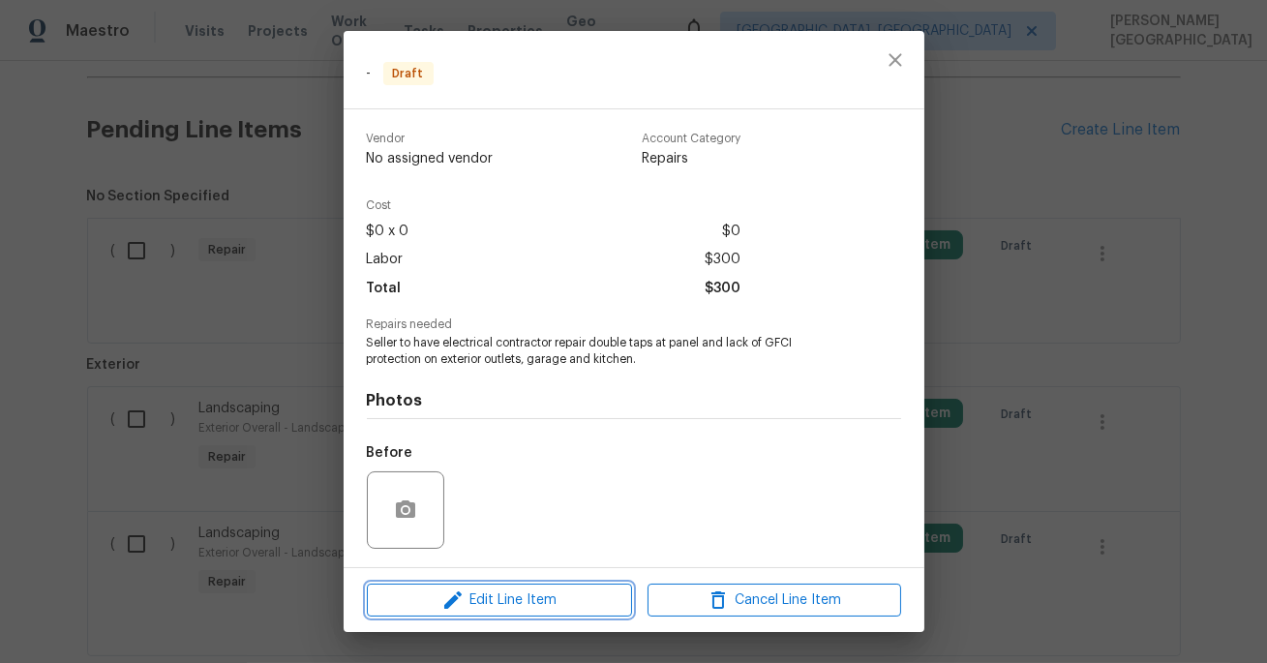
click at [507, 591] on span "Edit Line Item" at bounding box center [500, 601] width 254 height 24
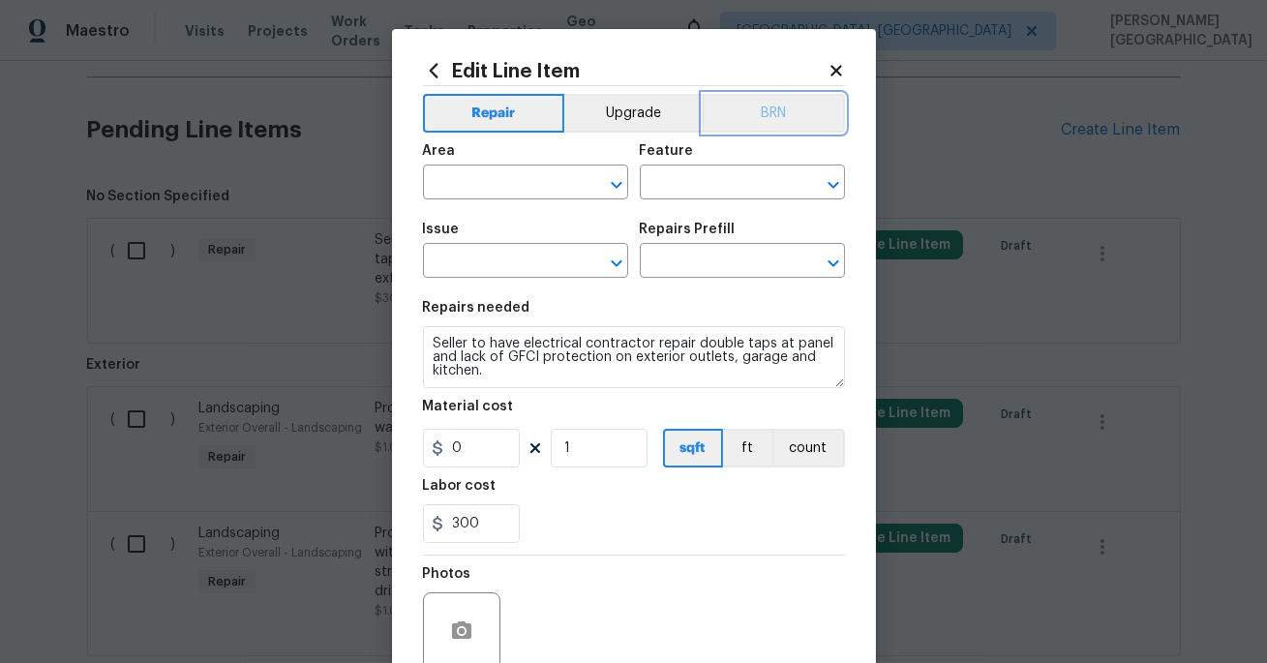
click at [757, 106] on button "BRN" at bounding box center [774, 113] width 142 height 39
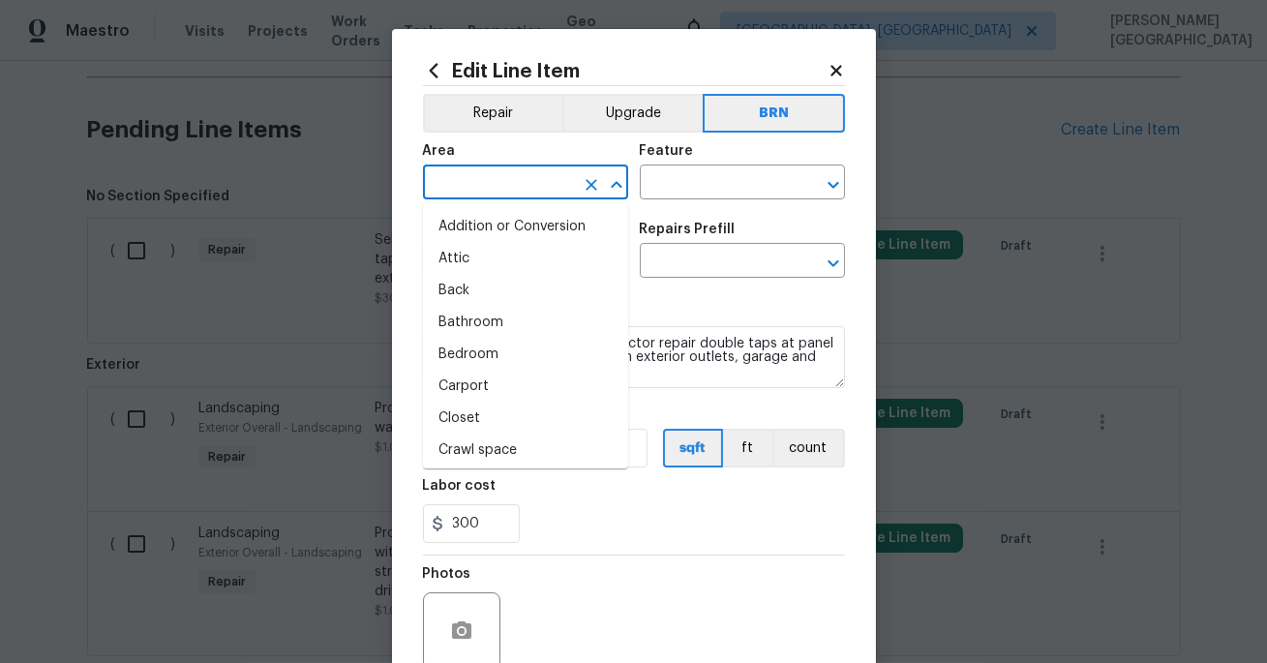
click at [453, 181] on input "text" at bounding box center [498, 184] width 151 height 30
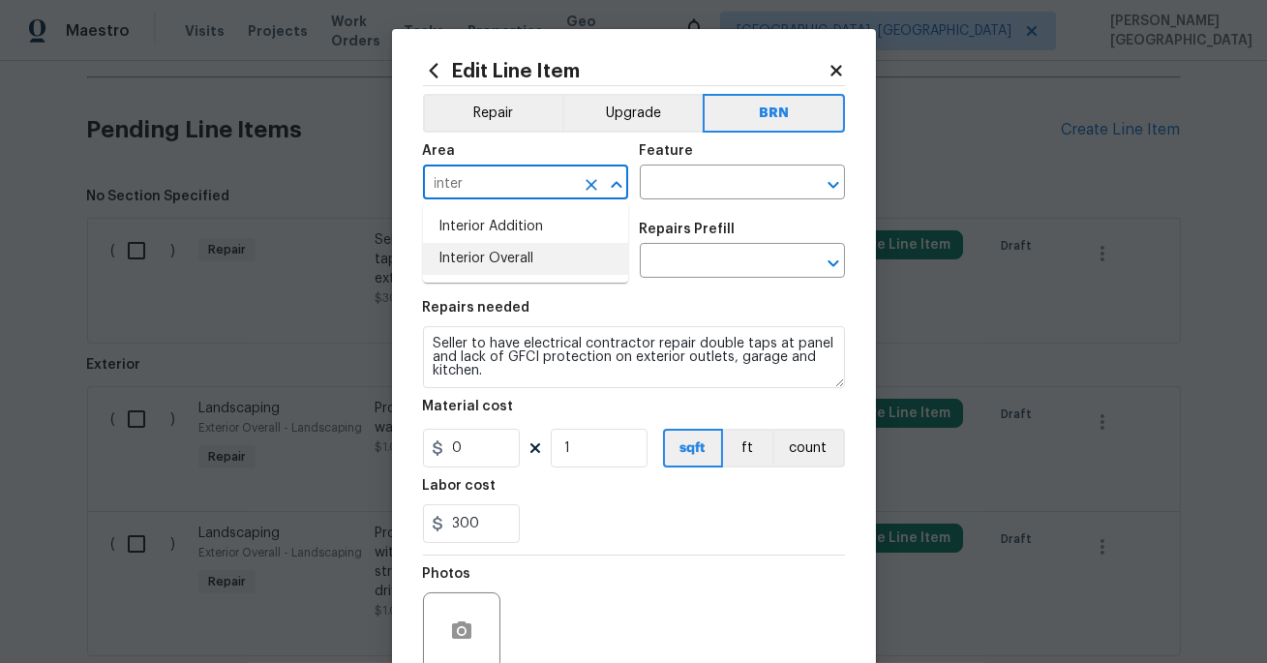
click at [519, 260] on li "Interior Overall" at bounding box center [525, 259] width 205 height 32
type input "Interior Overall"
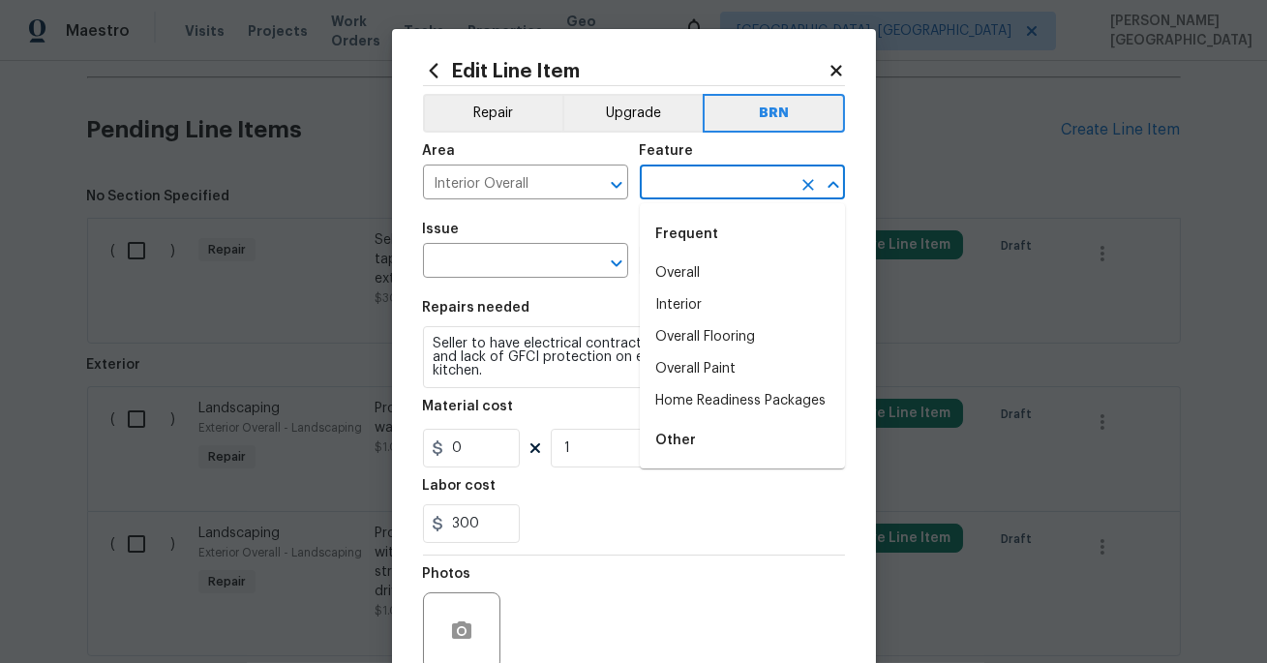
click at [657, 184] on input "text" at bounding box center [715, 184] width 151 height 30
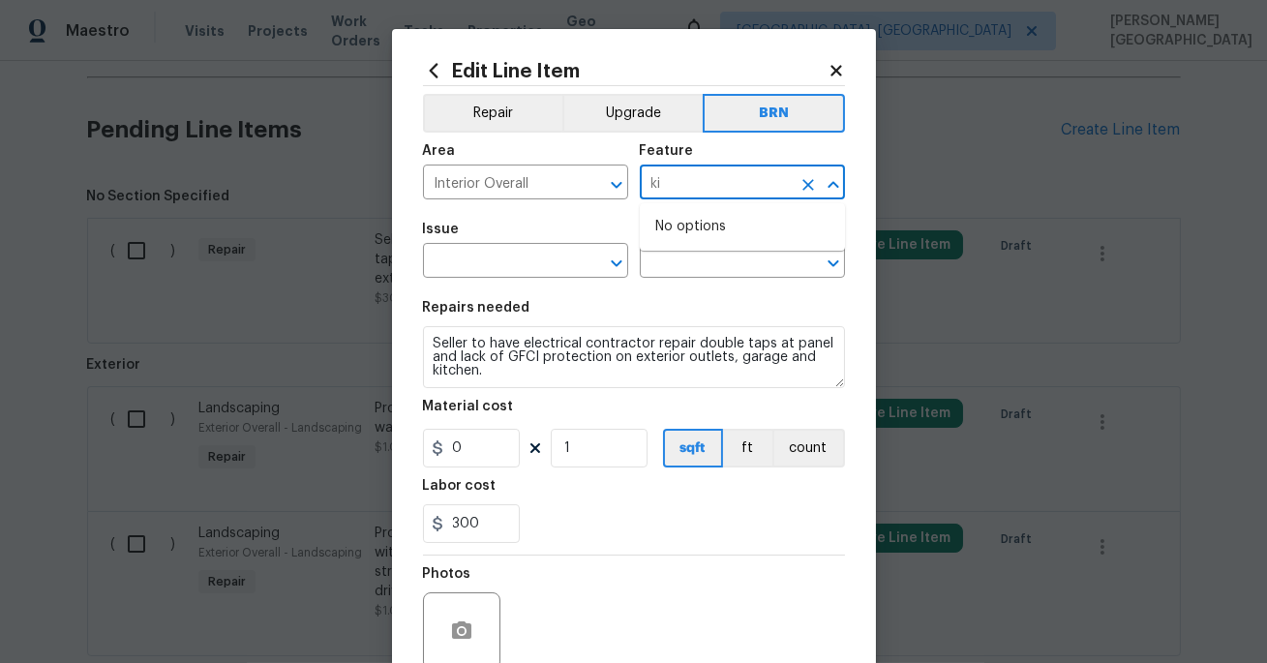
type input "k"
click at [695, 271] on li "Cooking range" at bounding box center [742, 274] width 205 height 32
type input "Cooking range"
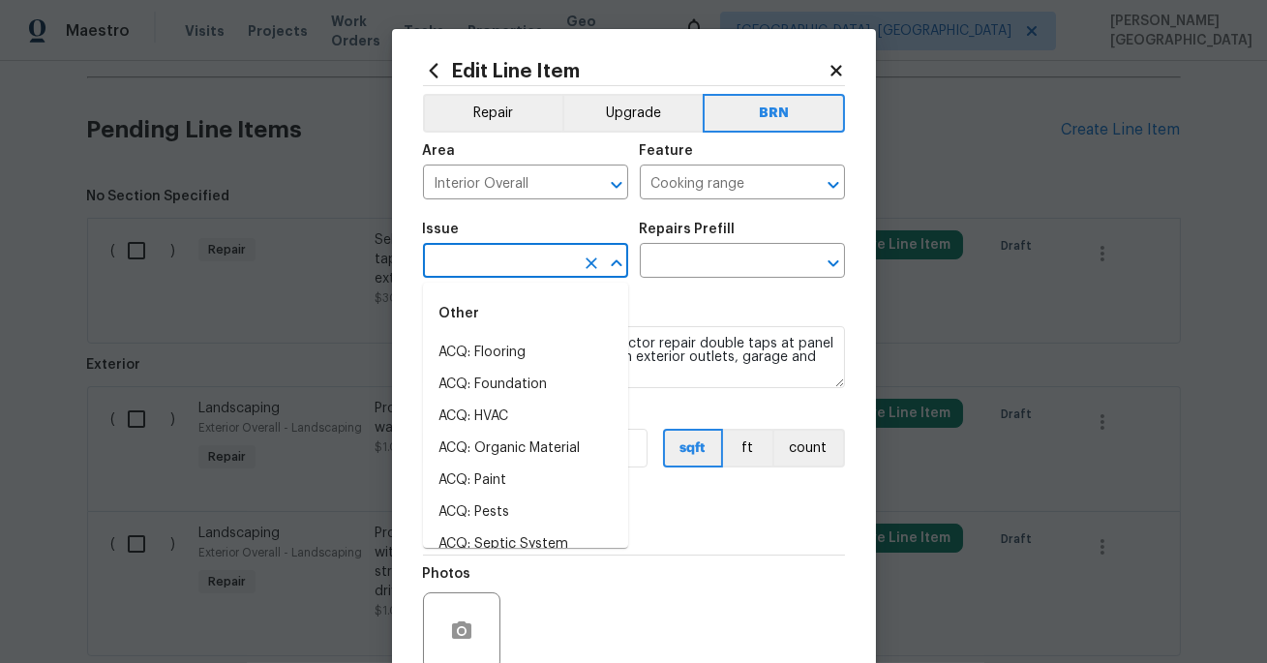
click at [494, 262] on input "text" at bounding box center [498, 263] width 151 height 30
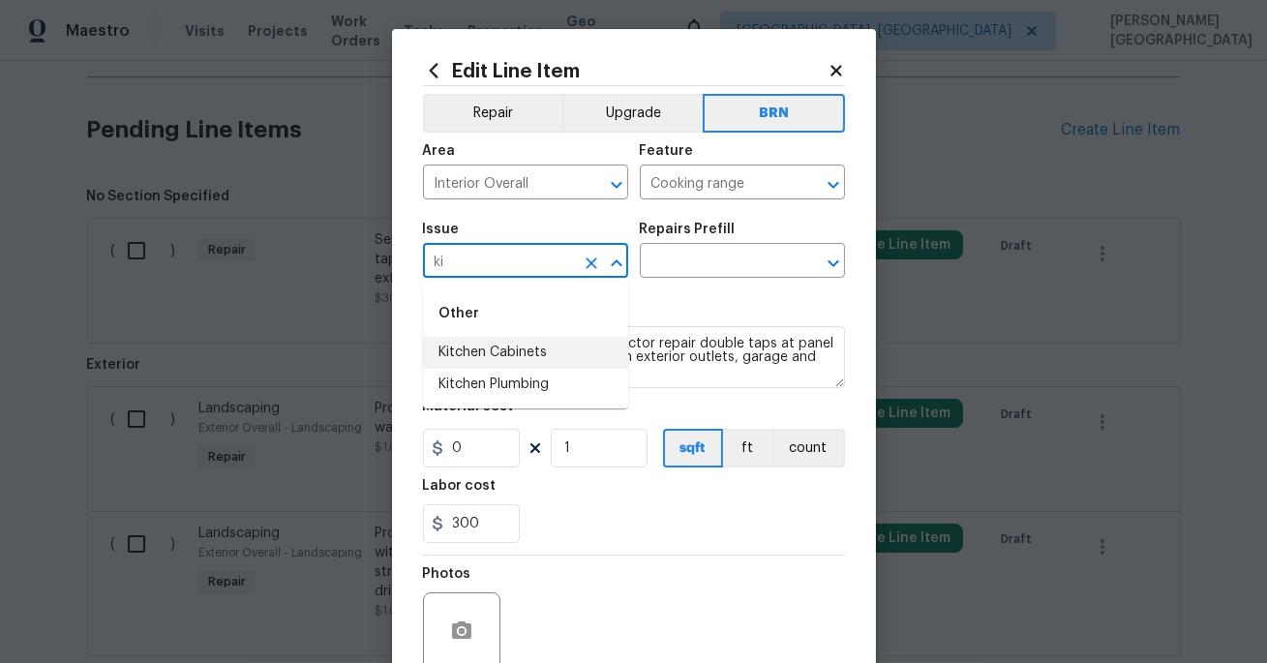
click at [507, 360] on li "Kitchen Cabinets" at bounding box center [525, 353] width 205 height 32
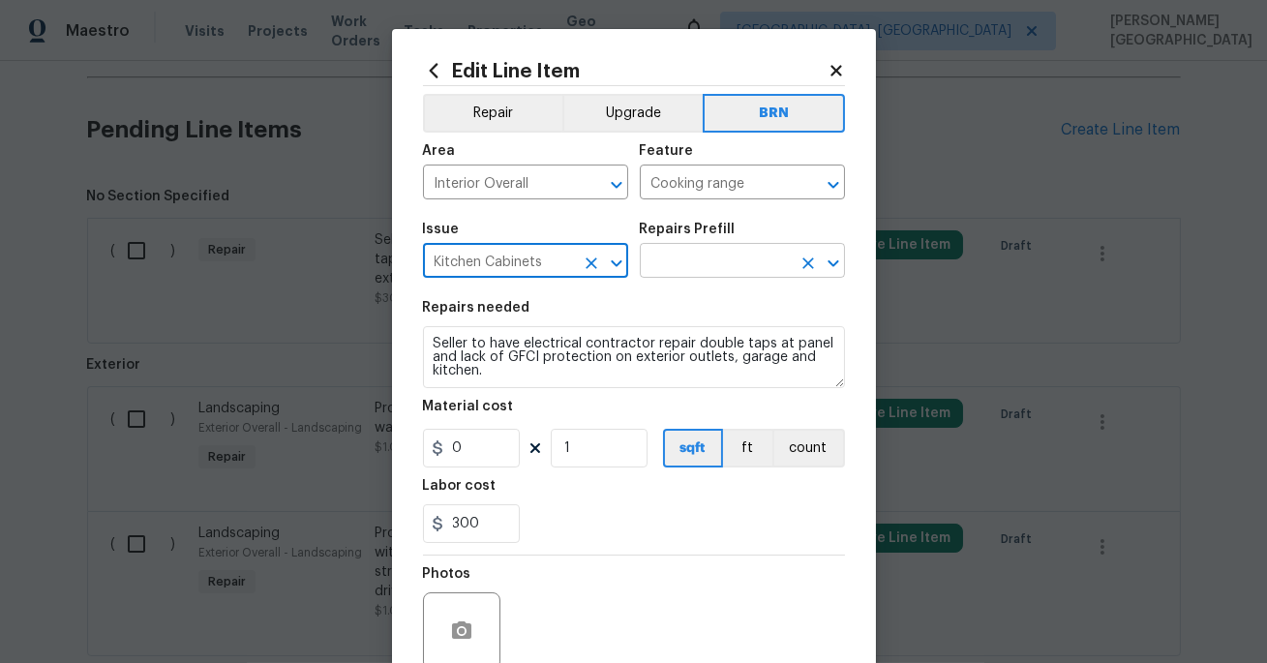
type input "Kitchen Cabinets"
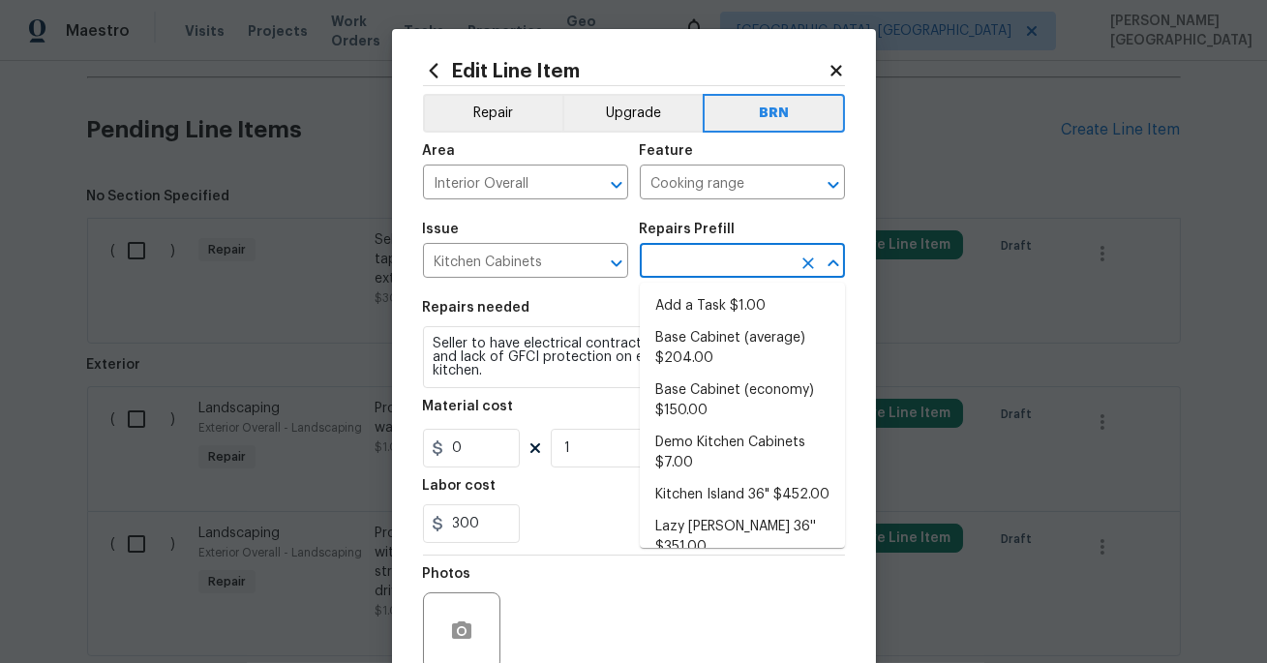
click at [684, 275] on input "text" at bounding box center [715, 263] width 151 height 30
click at [684, 318] on li "Add a Task $1.00" at bounding box center [742, 306] width 205 height 32
type input "Cabinets"
type input "Add a Task $1.00"
type textarea "HPM to detail"
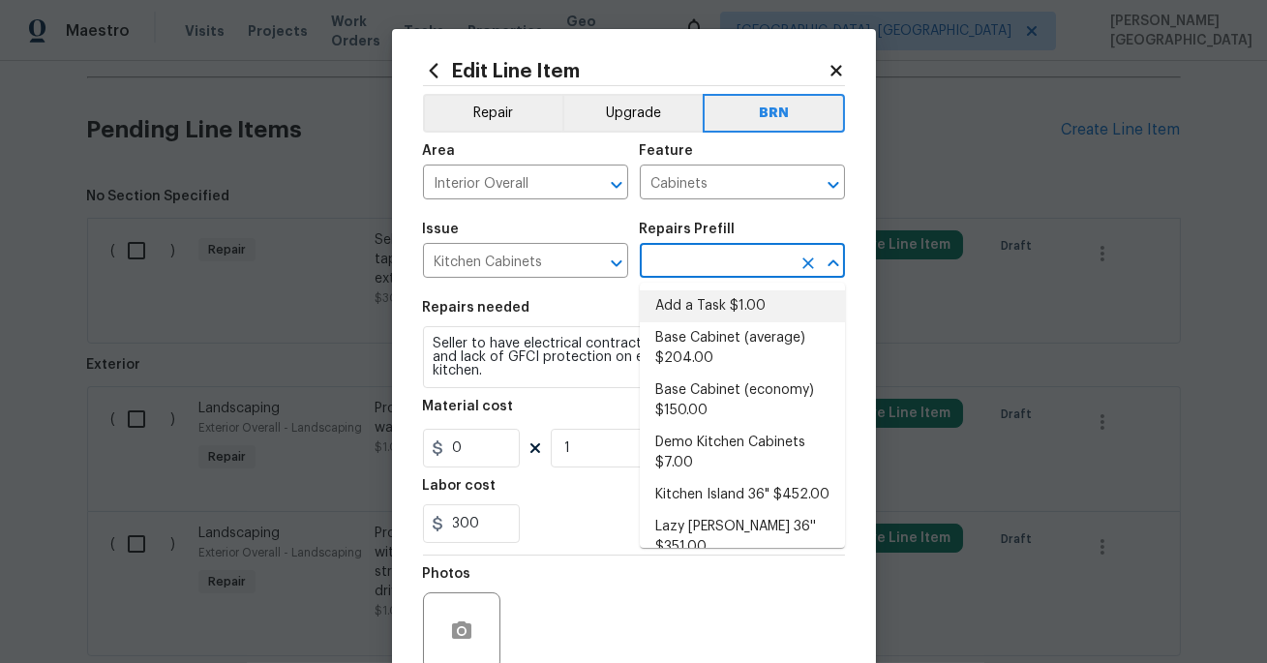
type input "1"
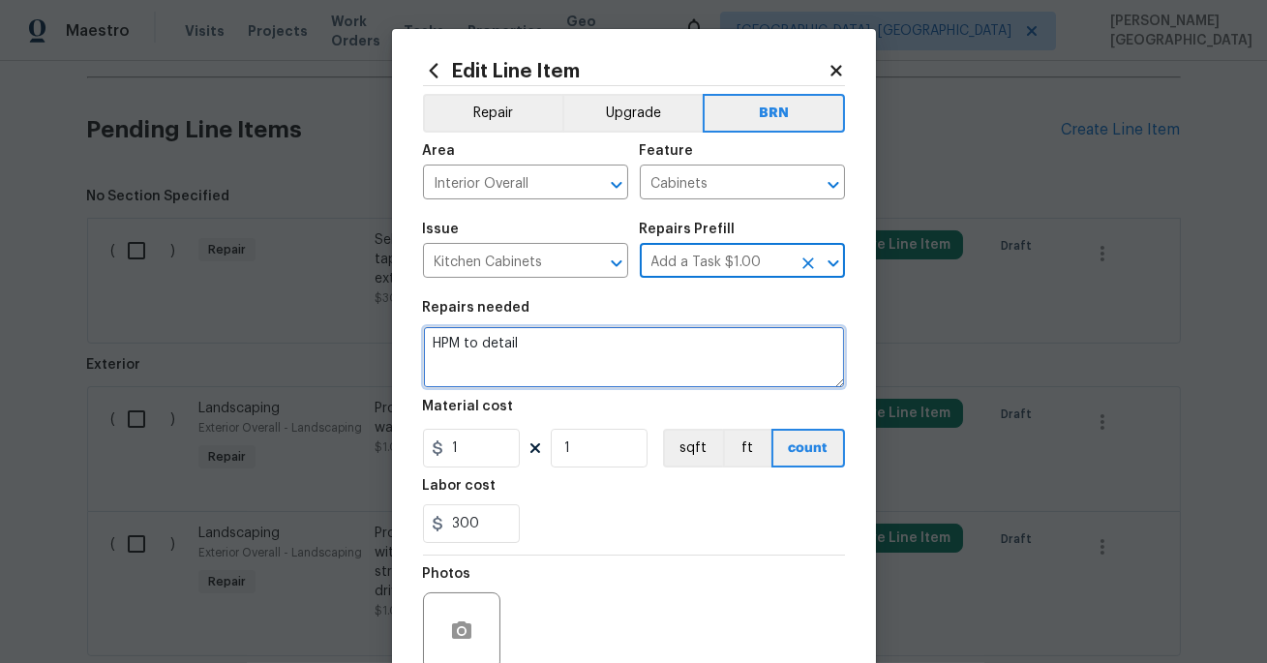
click at [570, 343] on textarea "HPM to detail" at bounding box center [634, 357] width 422 height 62
paste textarea "Seller to have electrical contractor repair double taps at panel and lack of GF…"
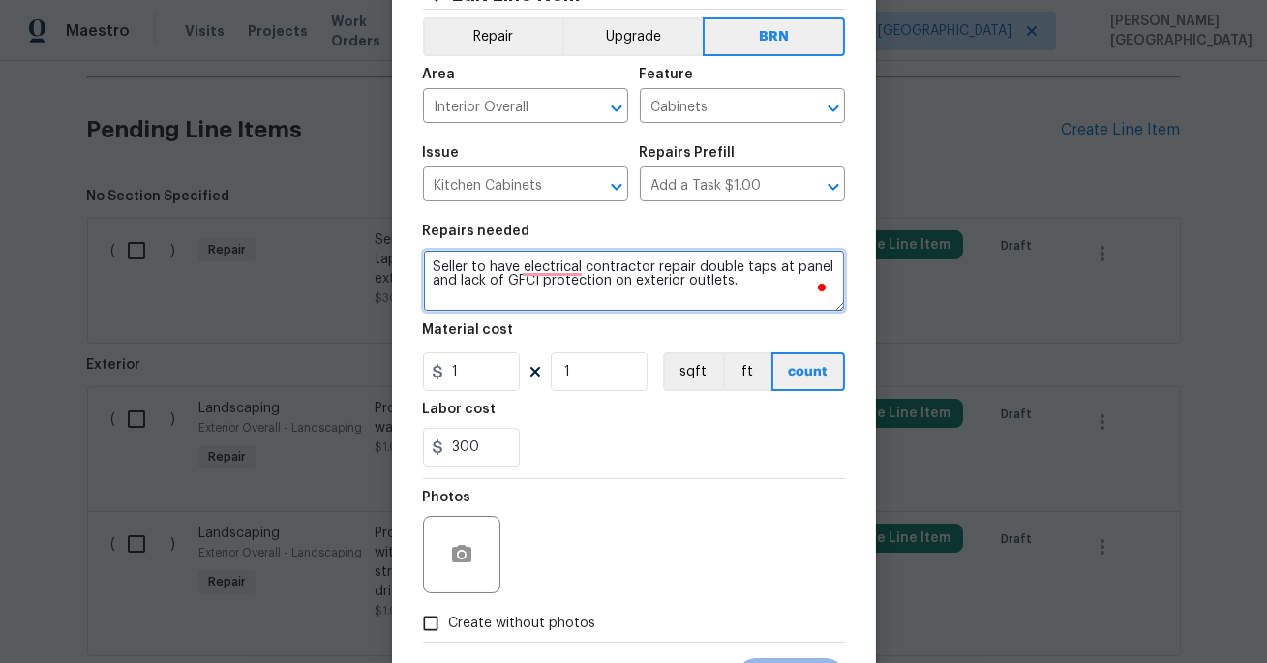
scroll to position [167, 0]
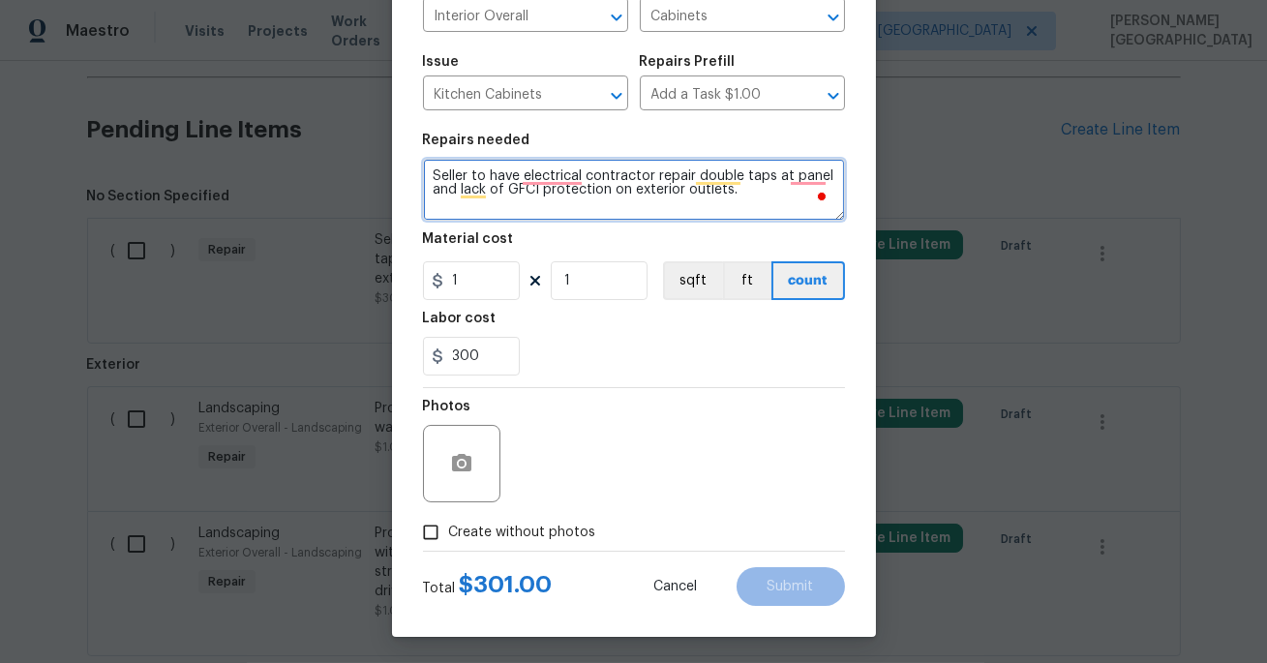
type textarea "Seller to have electrical contractor repair double taps at panel and lack of GF…"
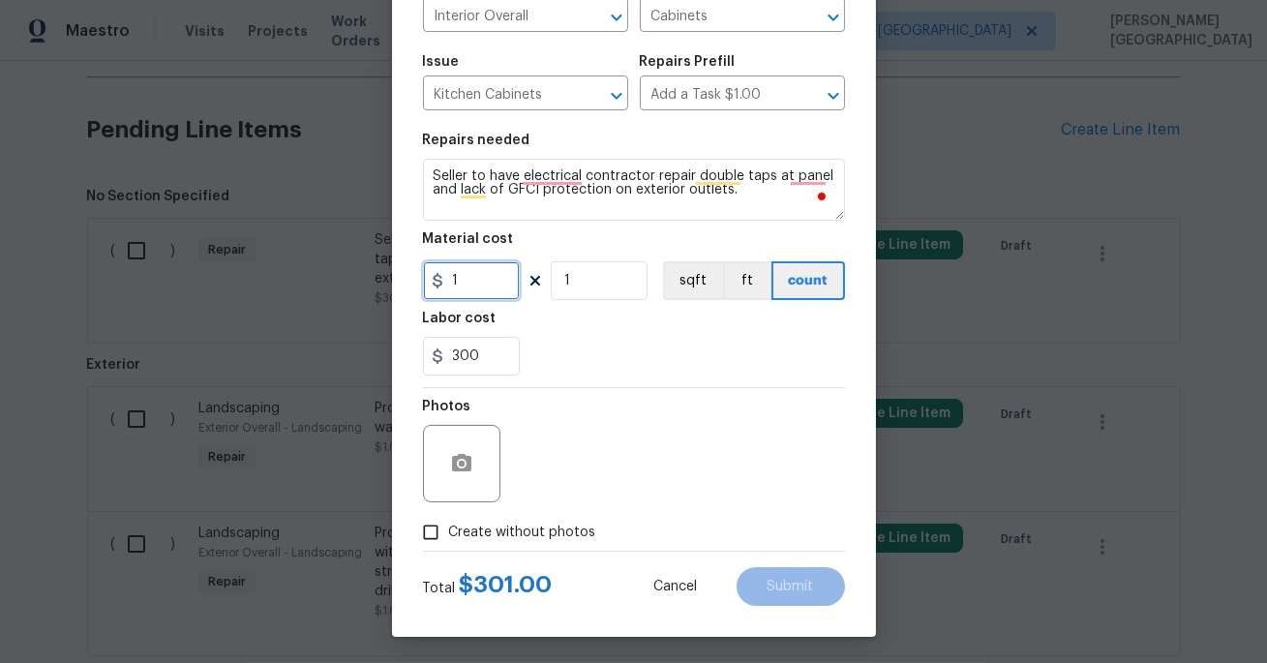
click at [457, 284] on input "1" at bounding box center [471, 280] width 97 height 39
type input "0"
click at [466, 456] on icon "button" at bounding box center [461, 462] width 19 height 17
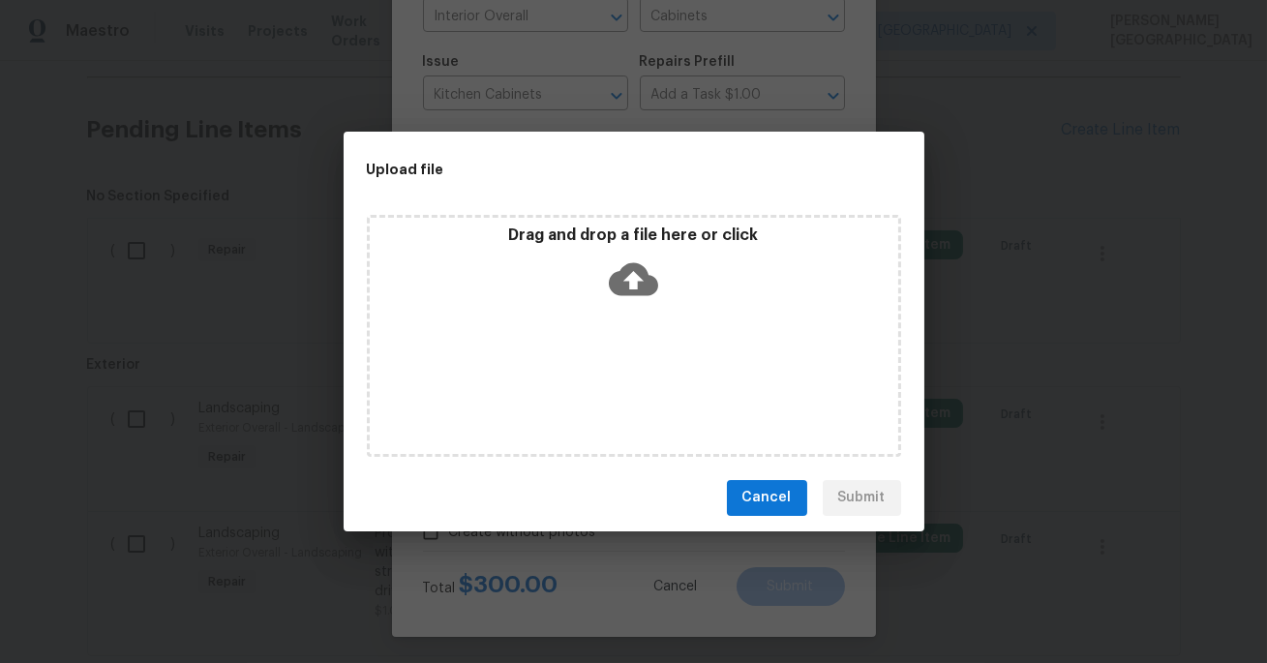
click at [626, 279] on icon at bounding box center [633, 279] width 49 height 49
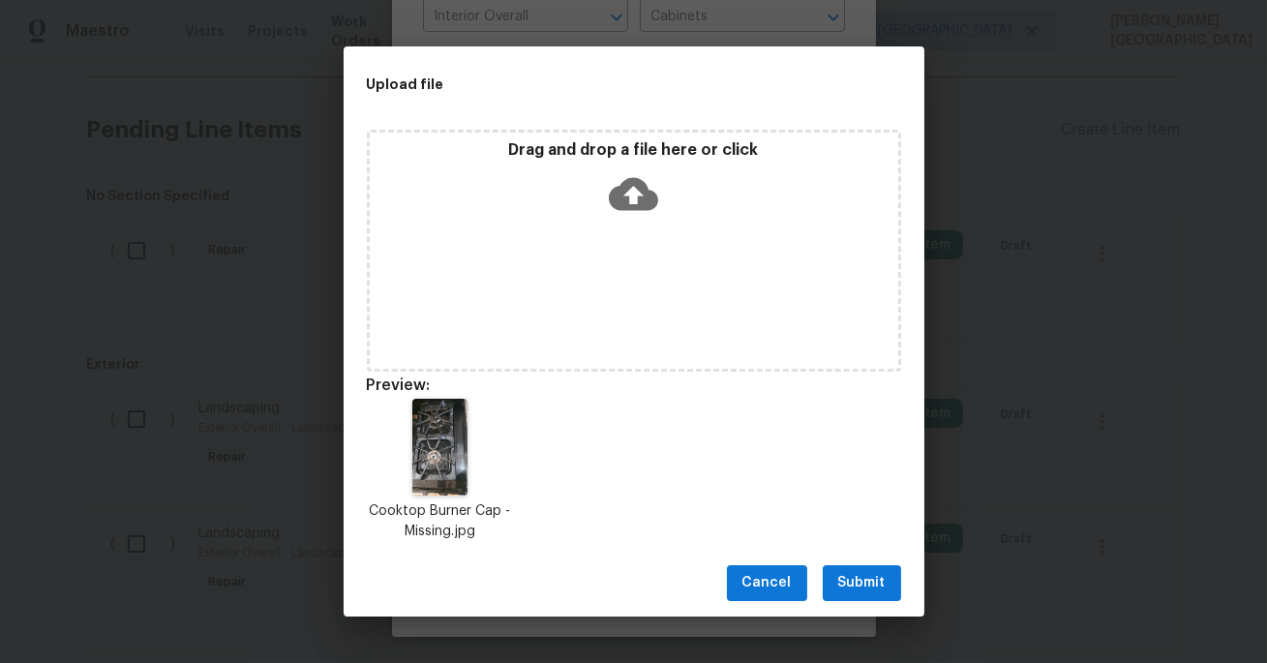
click at [875, 576] on span "Submit" at bounding box center [861, 583] width 47 height 24
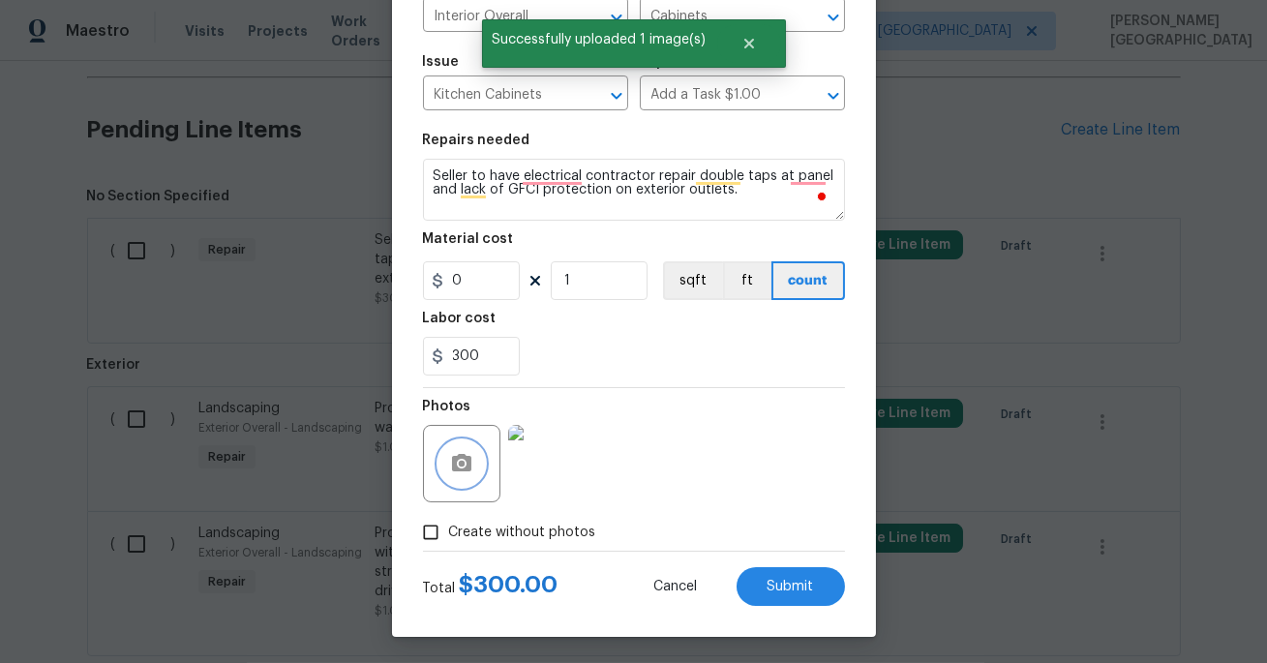
scroll to position [169, 0]
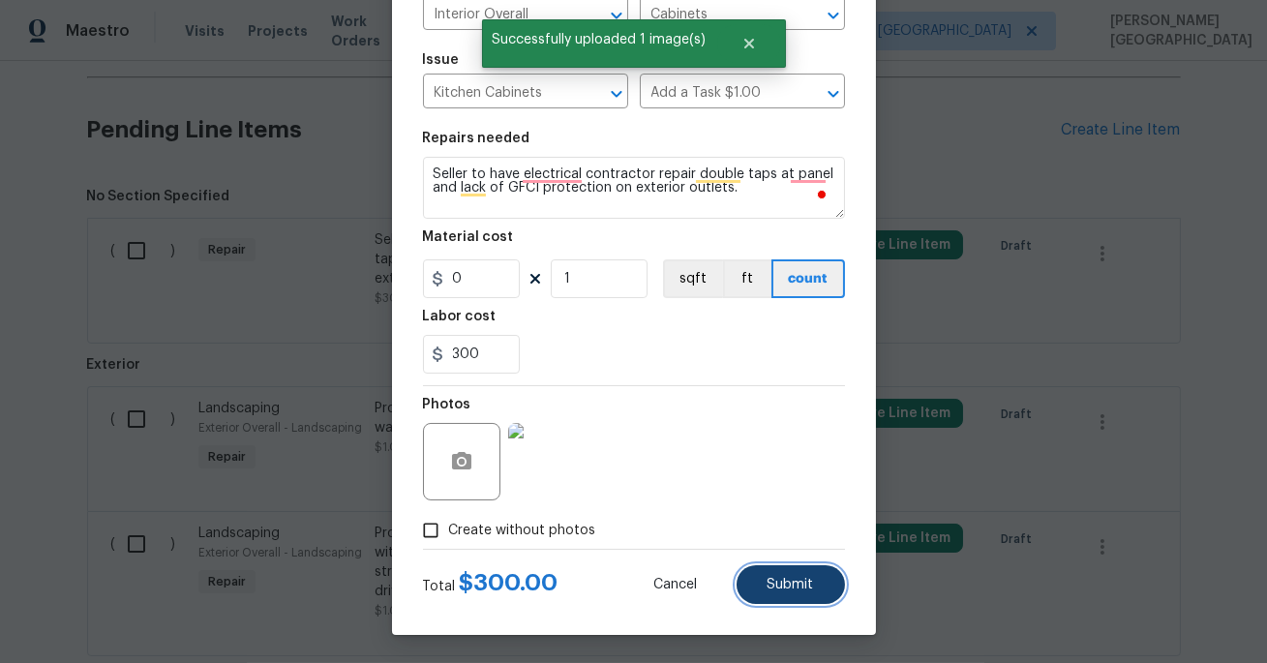
click at [777, 586] on span "Submit" at bounding box center [791, 585] width 46 height 15
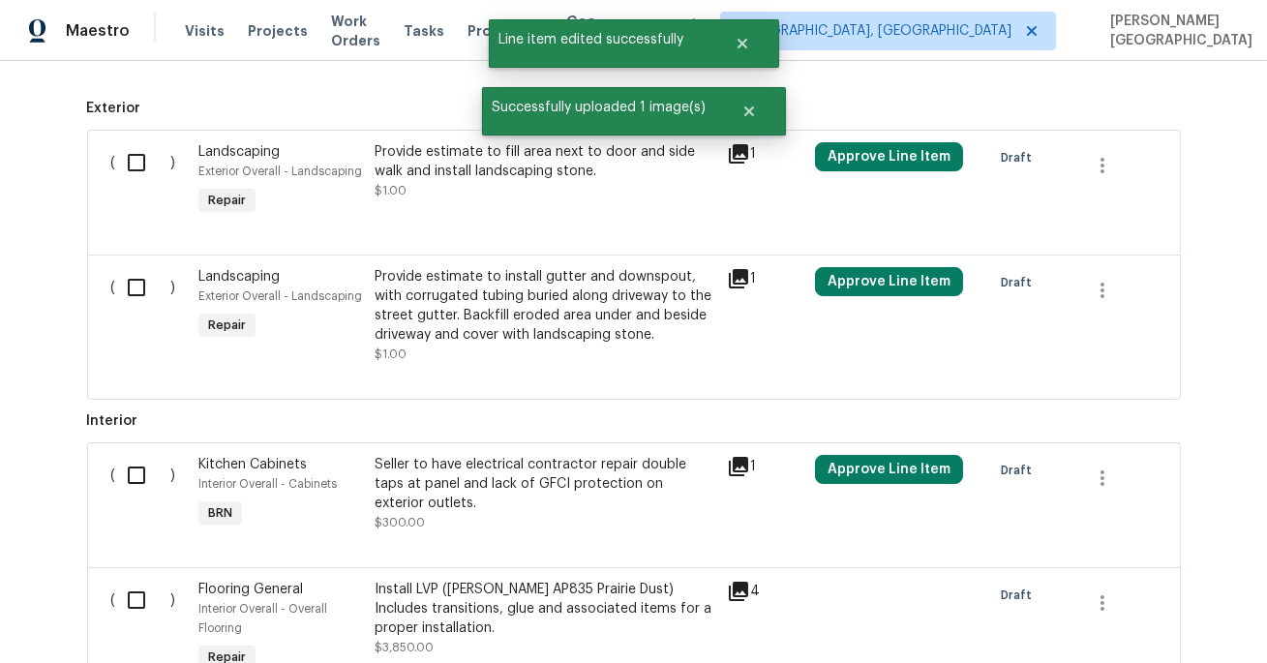
scroll to position [1412, 0]
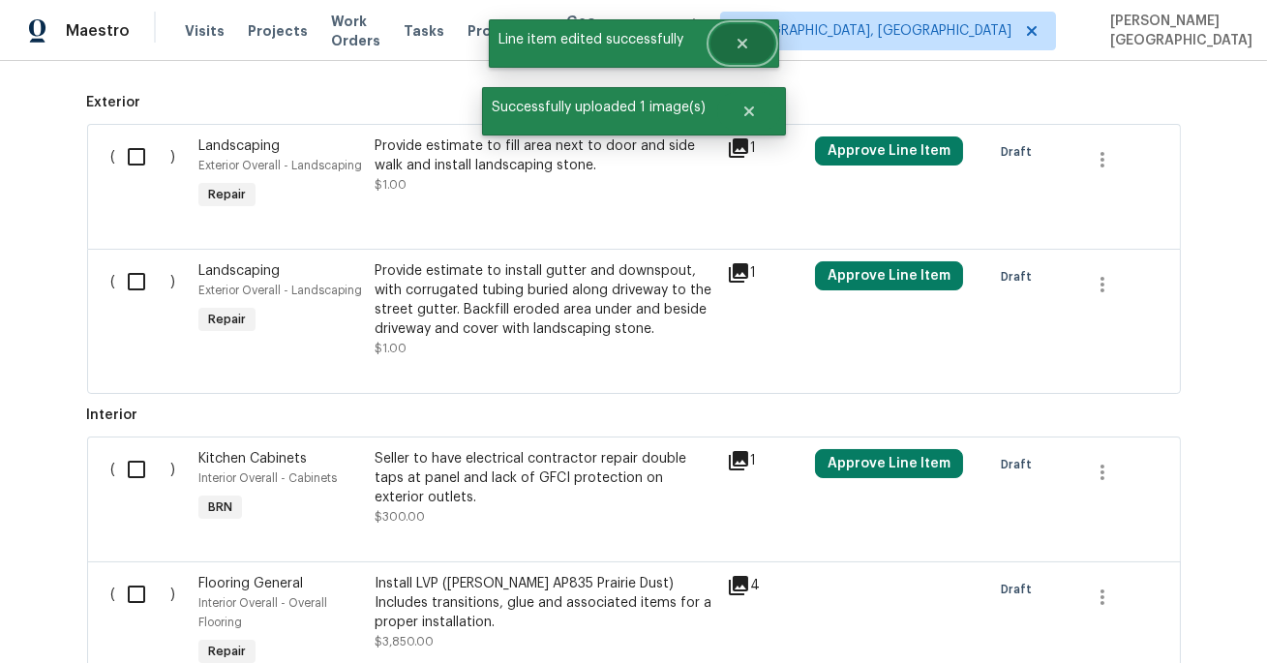
click at [745, 50] on icon "Close" at bounding box center [742, 43] width 15 height 15
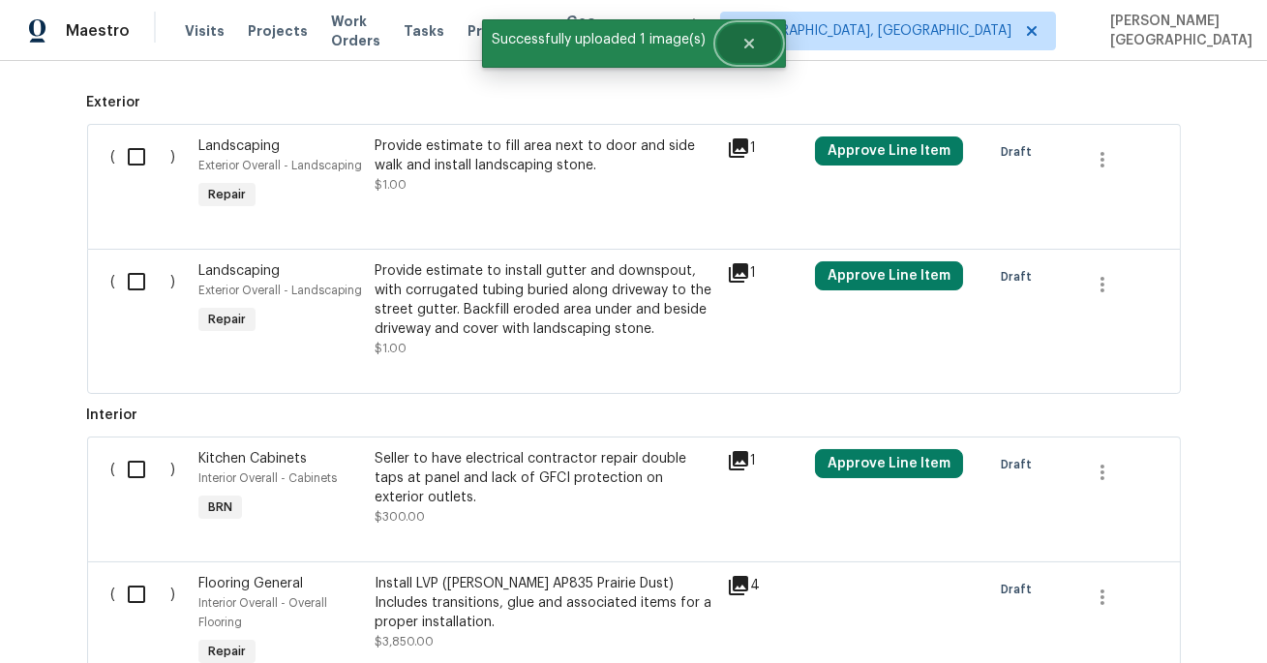
click at [747, 46] on icon "Close" at bounding box center [749, 43] width 15 height 15
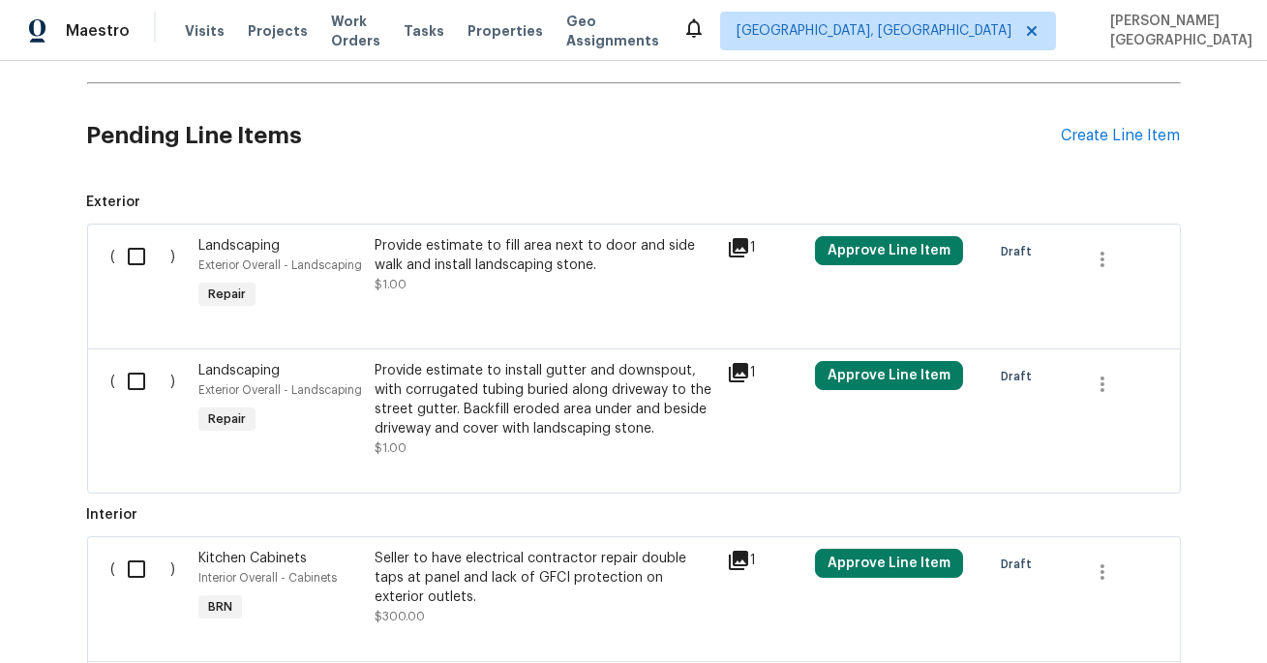
scroll to position [1483, 0]
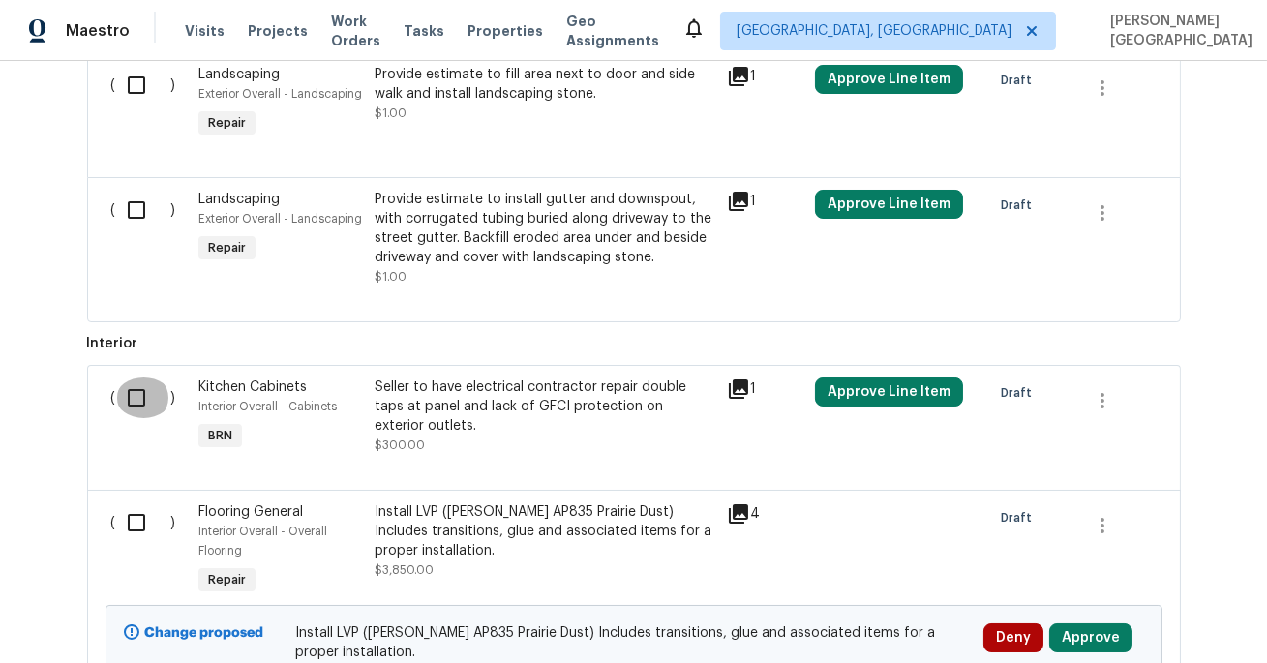
click at [134, 400] on input "checkbox" at bounding box center [143, 398] width 55 height 41
checkbox input "true"
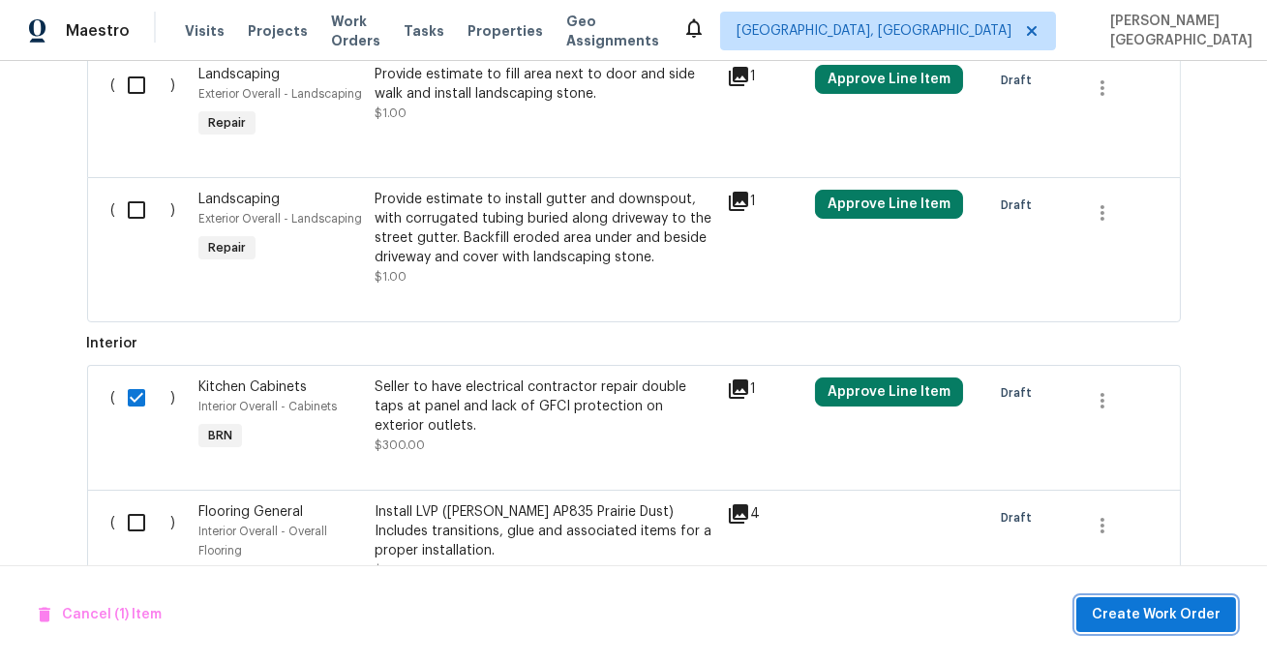
click at [1146, 619] on span "Create Work Order" at bounding box center [1156, 615] width 129 height 24
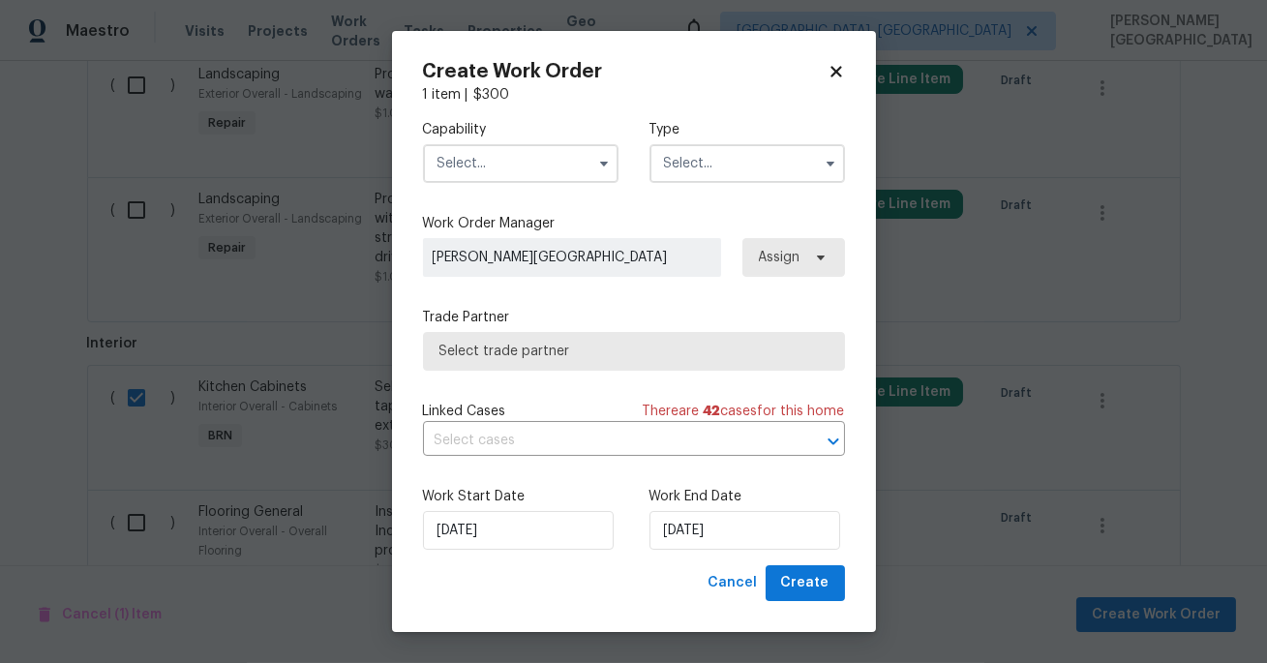
click at [502, 169] on input "text" at bounding box center [521, 163] width 196 height 39
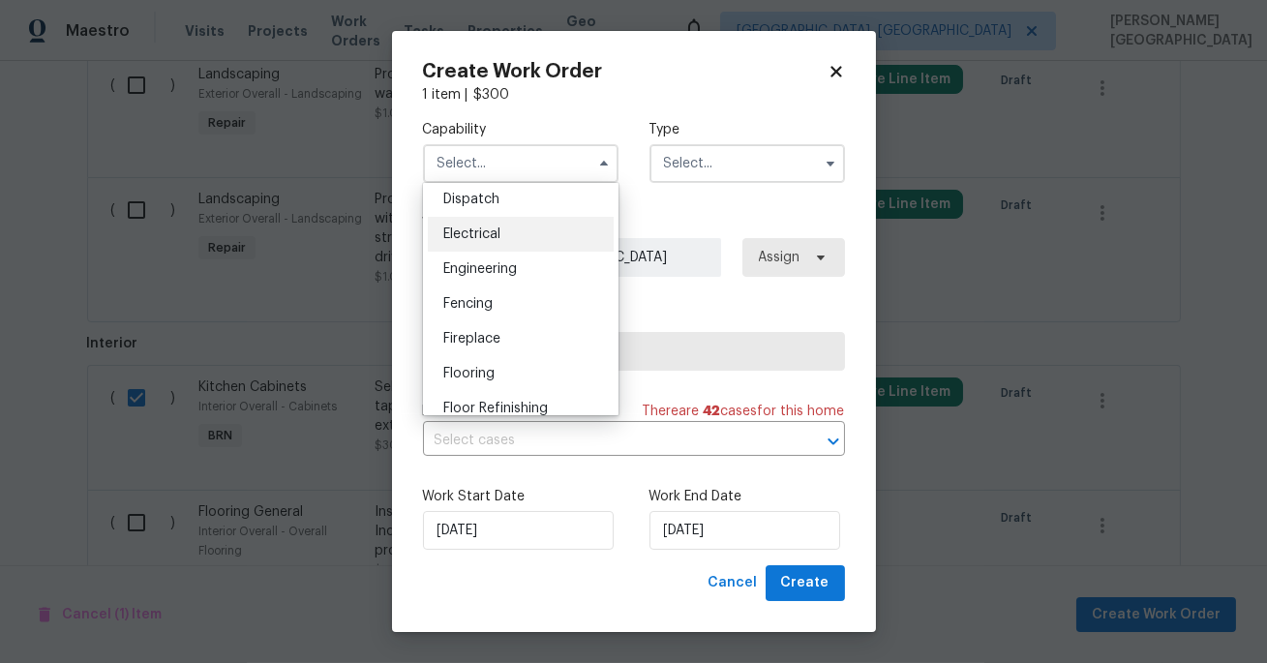
scroll to position [614, 0]
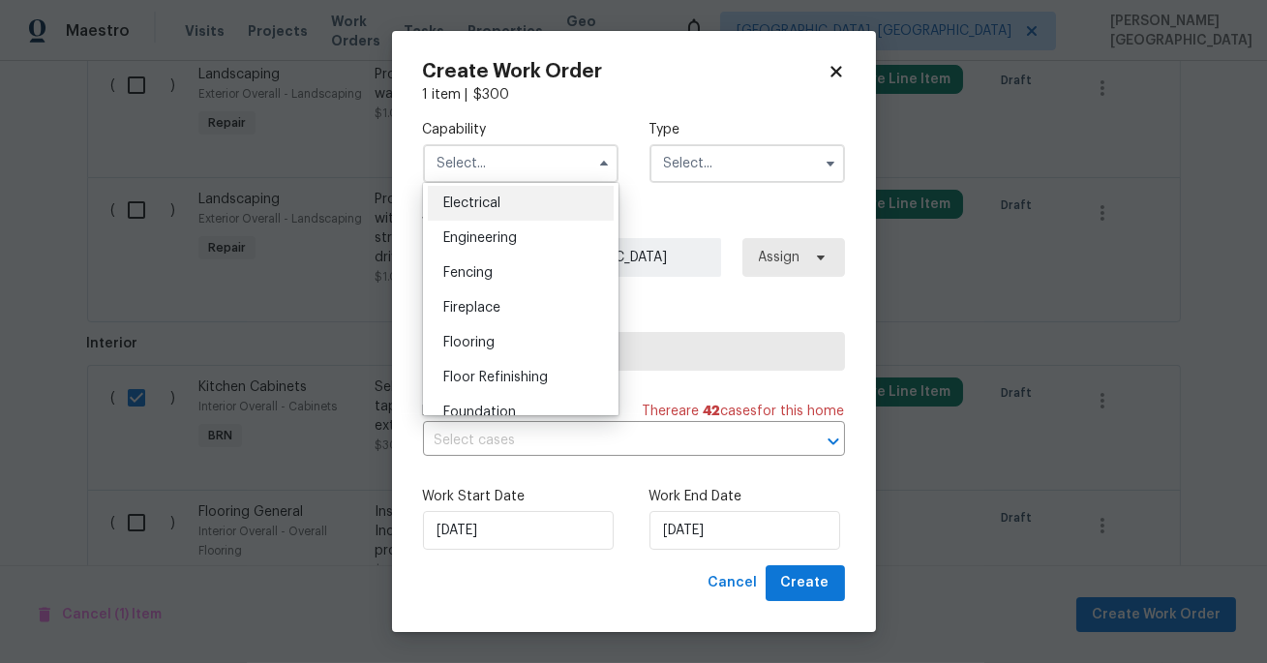
click at [488, 194] on div "Electrical" at bounding box center [521, 203] width 186 height 35
type input "Electrical"
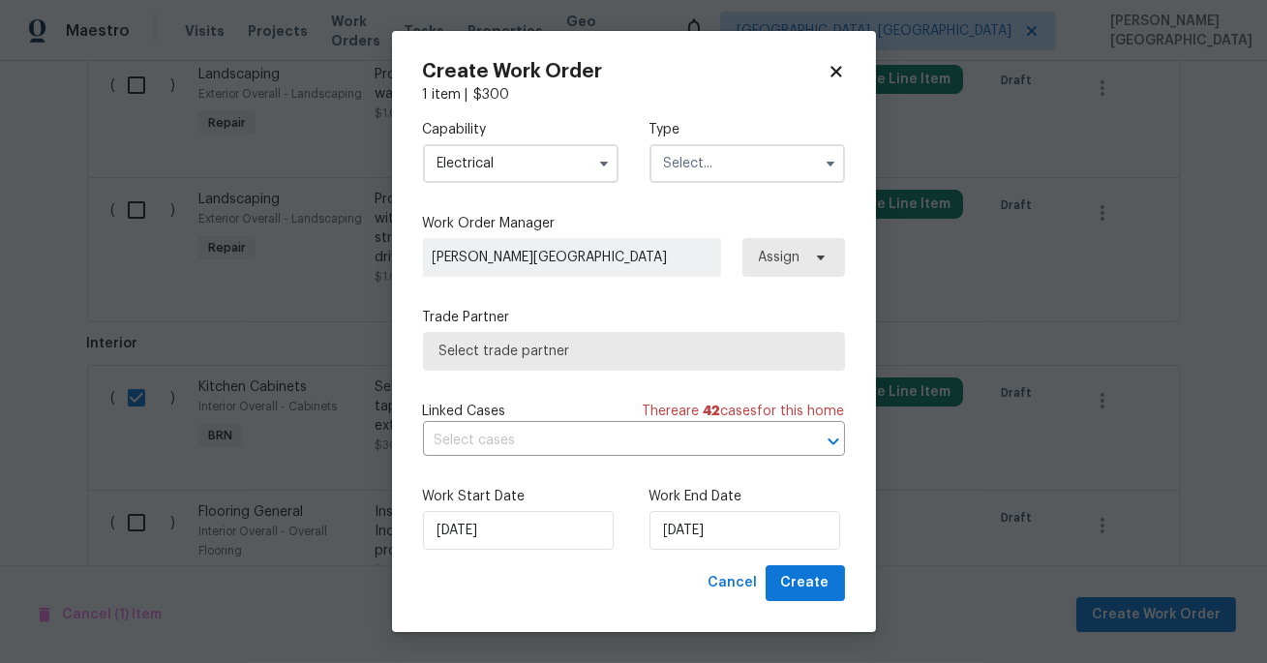
click at [688, 166] on input "text" at bounding box center [748, 163] width 196 height 39
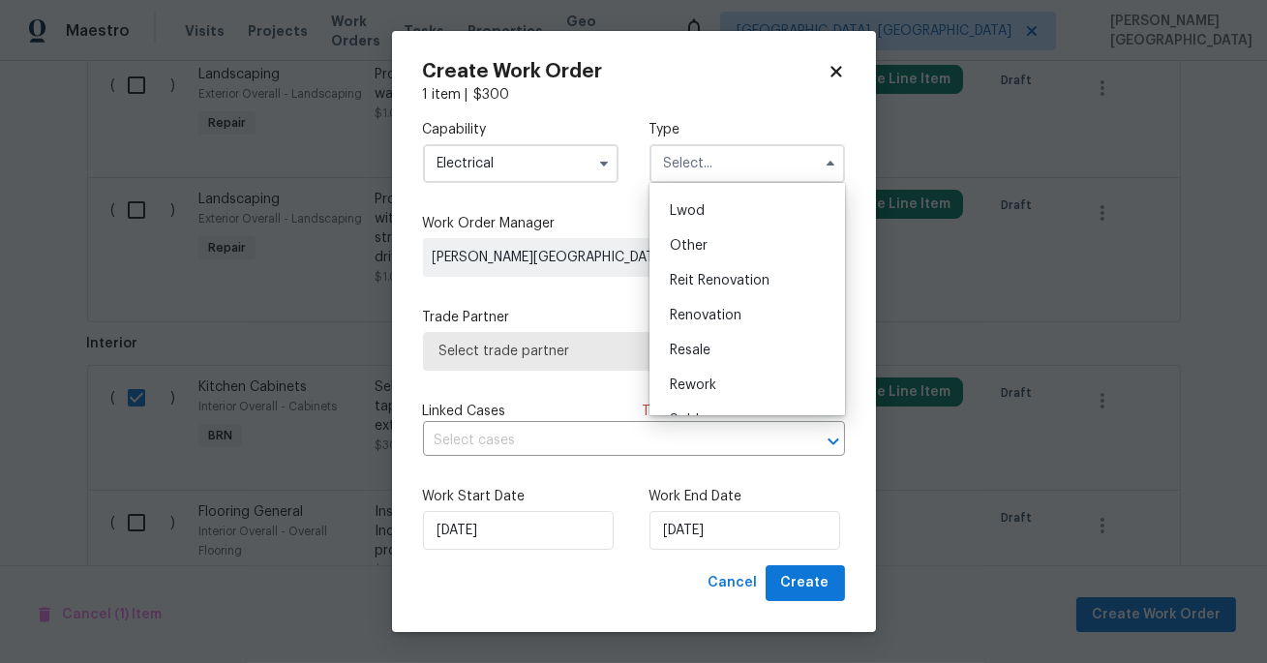
scroll to position [229, 0]
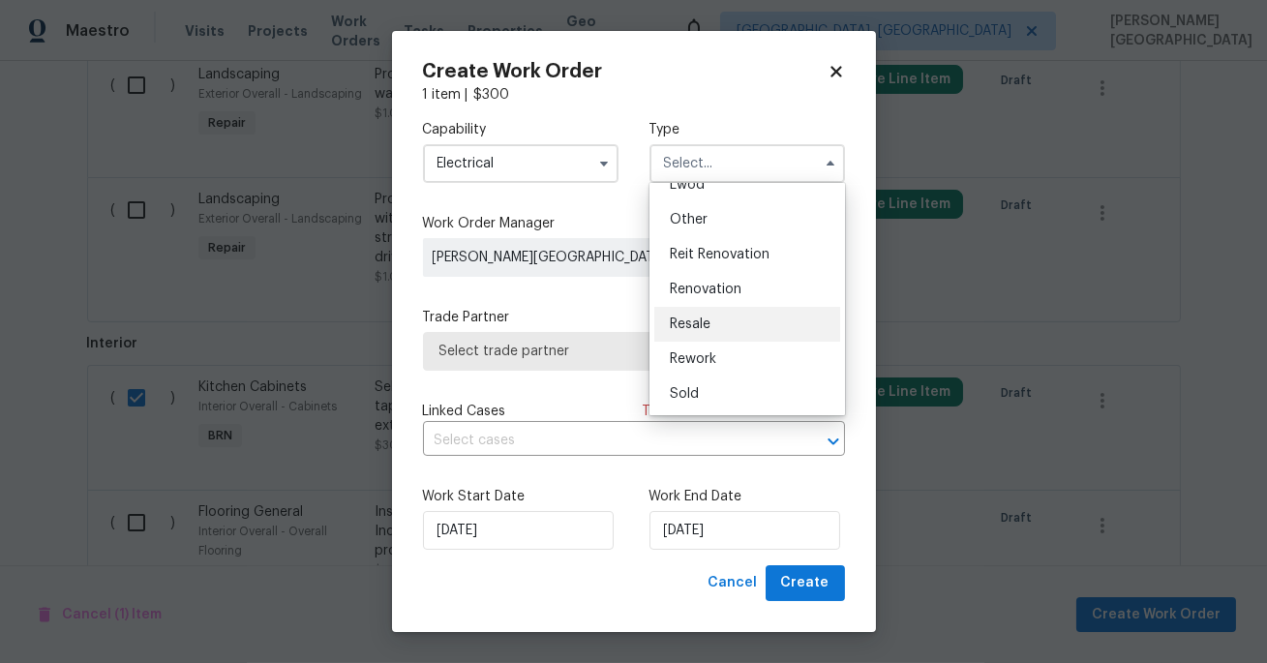
click at [691, 315] on div "Resale" at bounding box center [747, 324] width 186 height 35
type input "Resale"
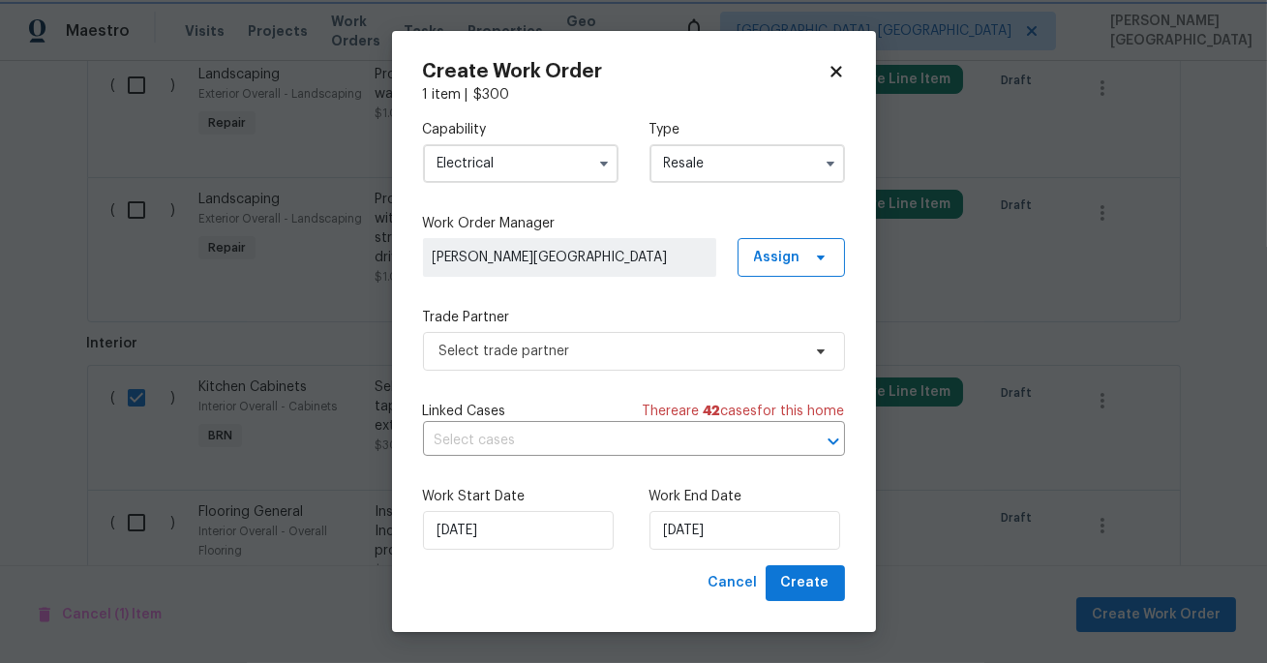
scroll to position [0, 0]
click at [542, 445] on input "text" at bounding box center [607, 441] width 368 height 30
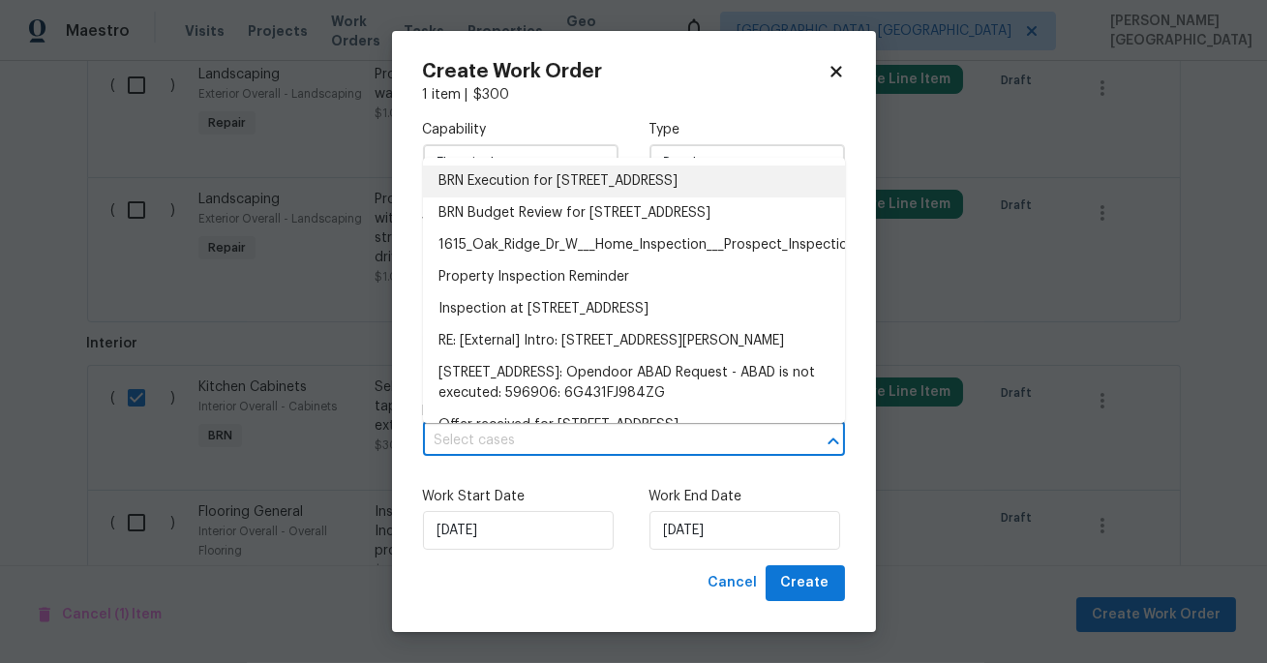
click at [547, 176] on li "BRN Execution for 1615 Oak Ridge Dr W, Jacksonville, FL 32225" at bounding box center [634, 182] width 422 height 32
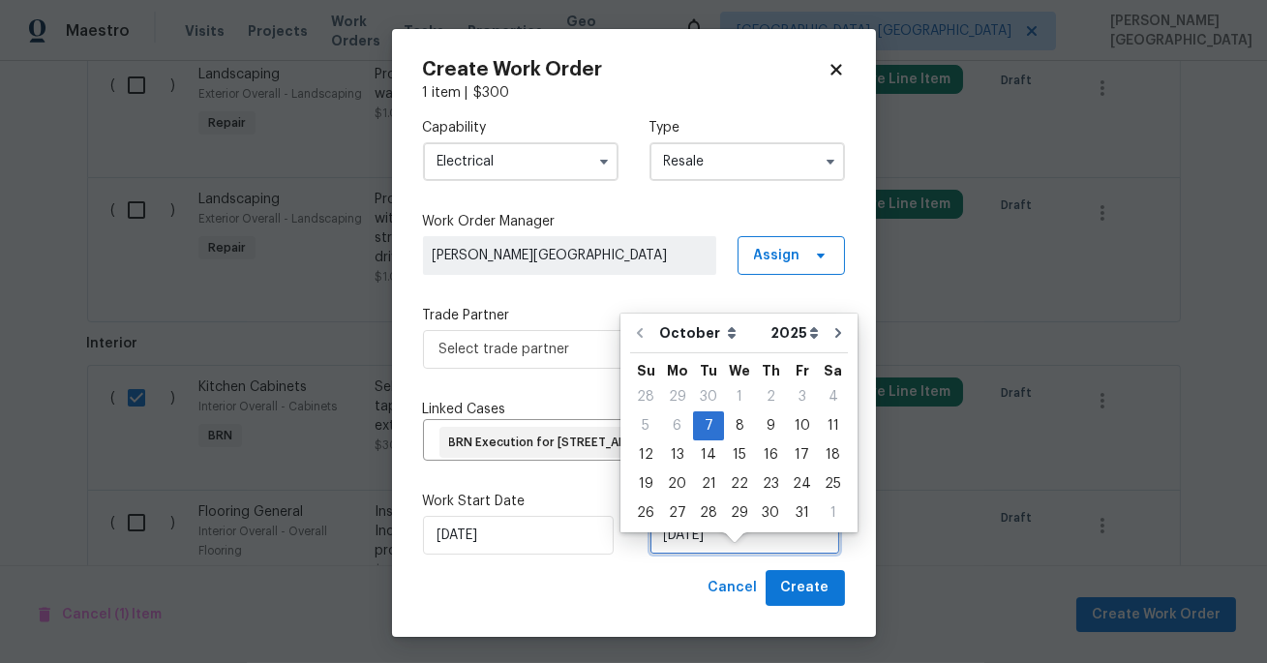
click at [703, 555] on input "[DATE]" at bounding box center [745, 535] width 191 height 39
click at [786, 427] on div "10" at bounding box center [802, 425] width 32 height 27
type input "[DATE]"
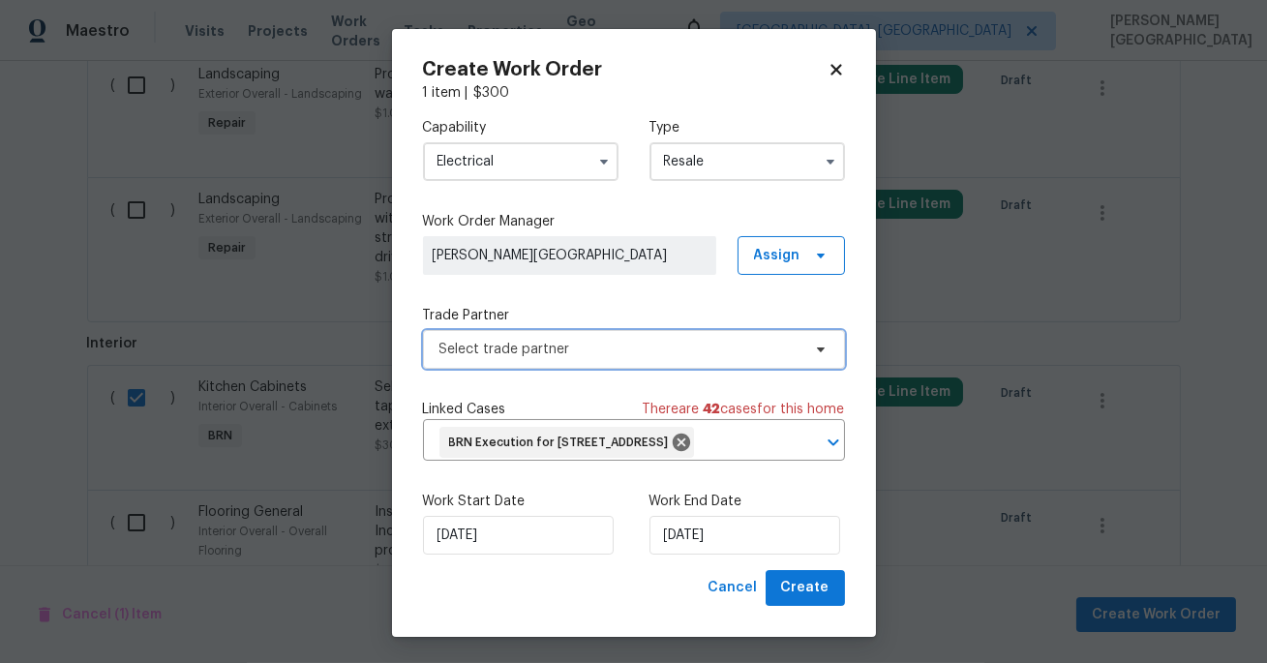
click at [482, 347] on span "Select trade partner" at bounding box center [620, 349] width 361 height 19
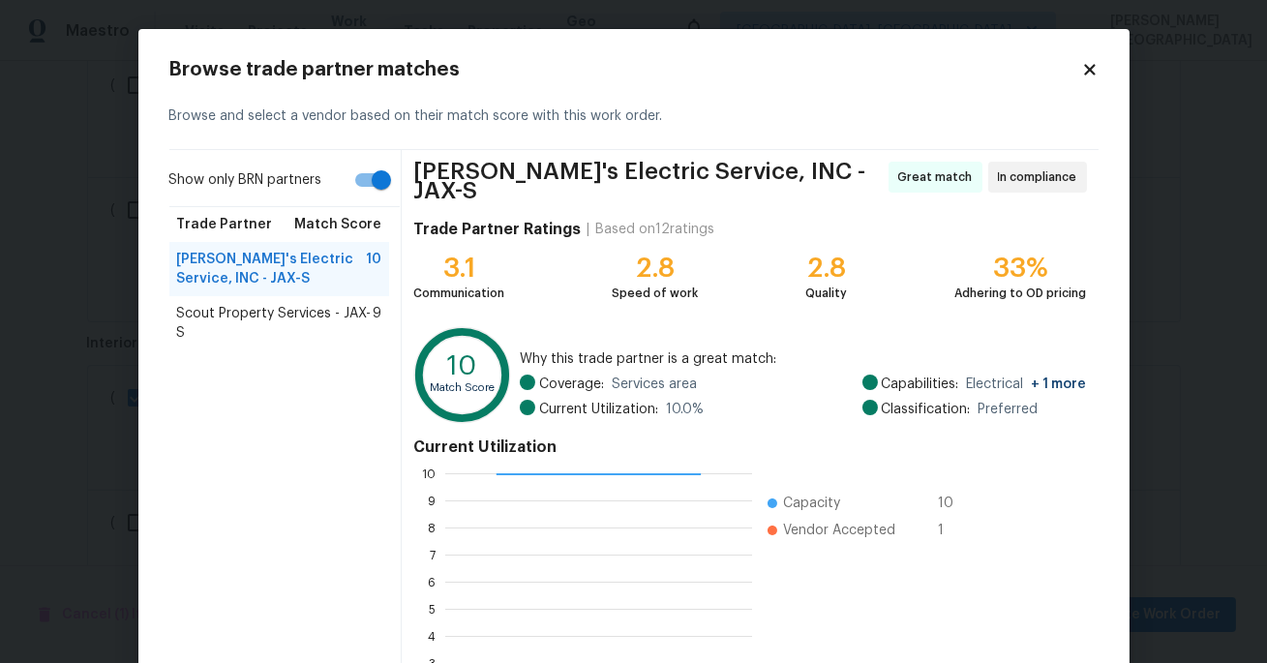
scroll to position [190, 0]
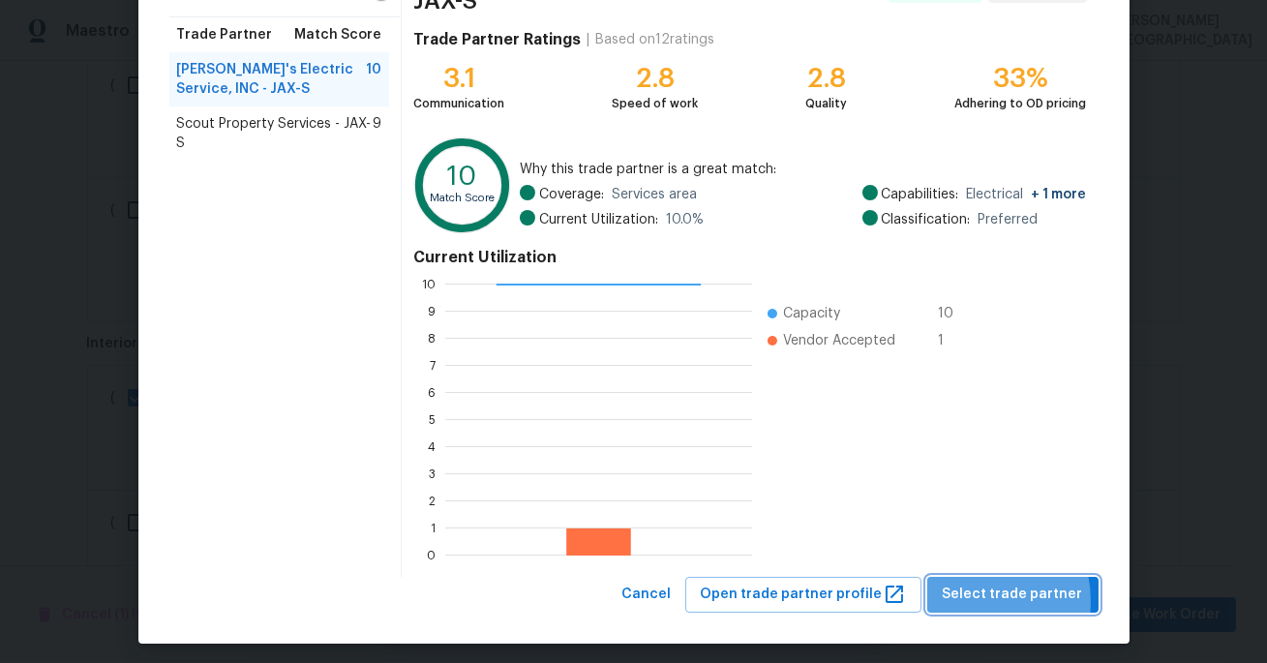
click at [967, 593] on span "Select trade partner" at bounding box center [1013, 595] width 140 height 24
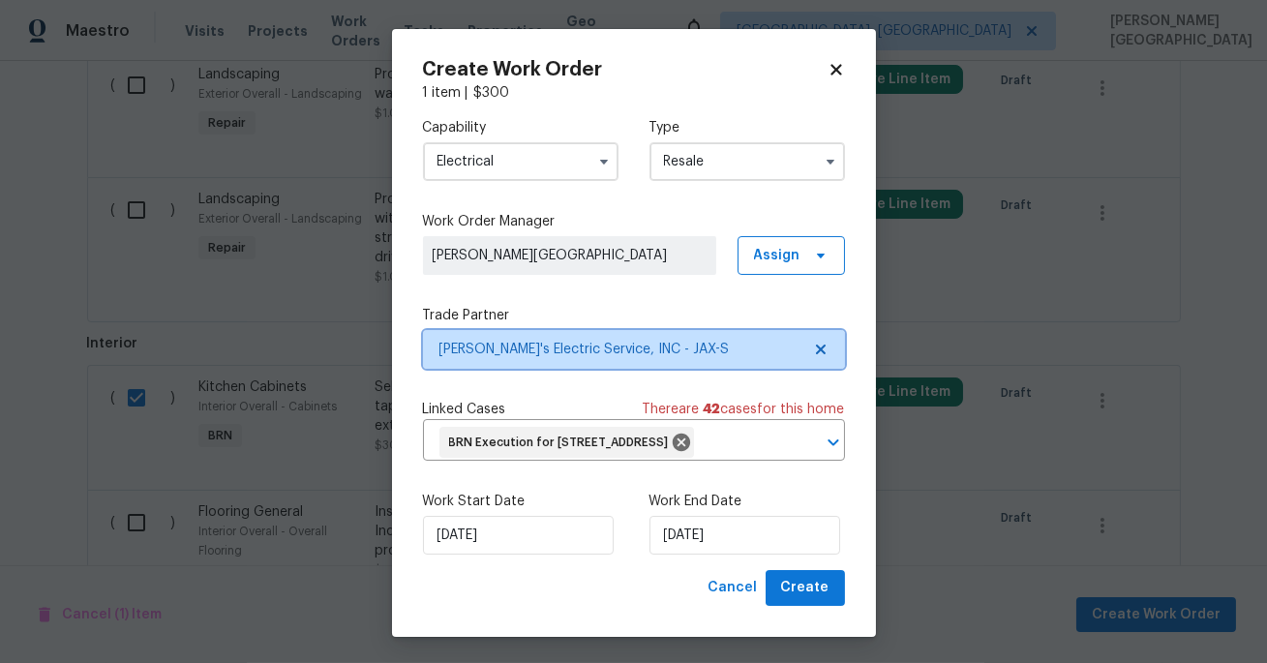
scroll to position [0, 0]
click at [635, 435] on span "BRN Execution for 1615 Oak Ridge Dr W, Jacksonville, FL 32225" at bounding box center [563, 443] width 228 height 16
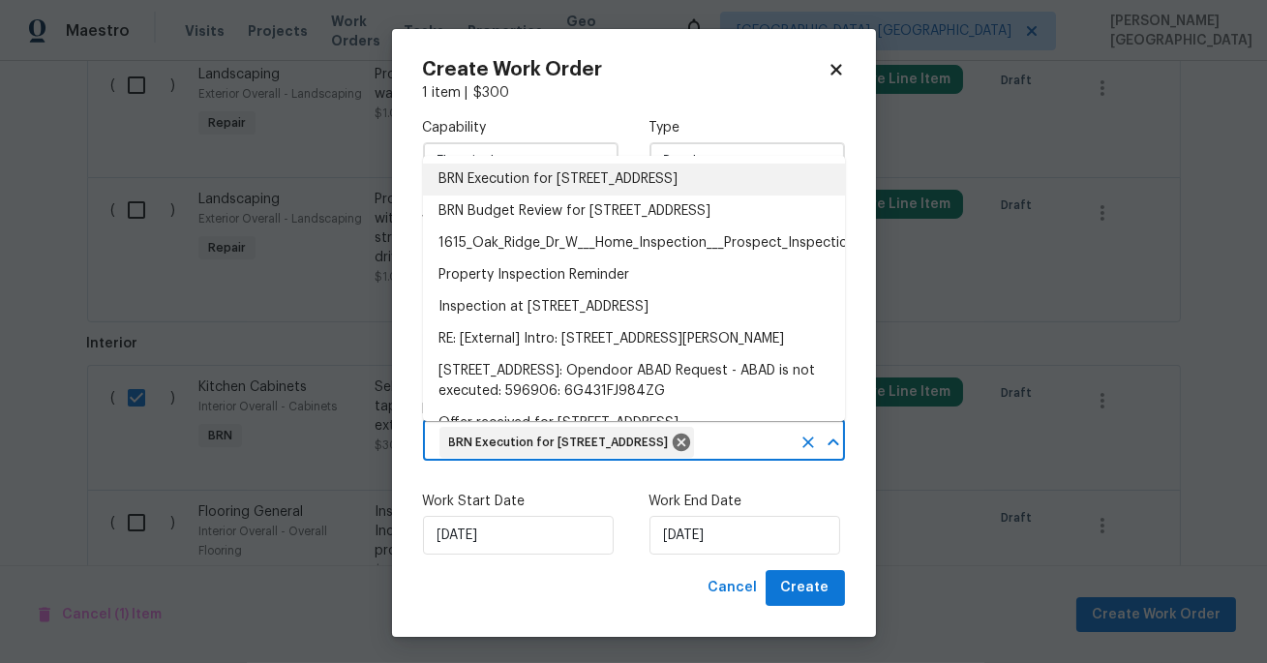
click at [555, 504] on div "Capability Electrical Type Resale Work Order Manager Isabel Sangeetha Ireland A…" at bounding box center [634, 337] width 422 height 468
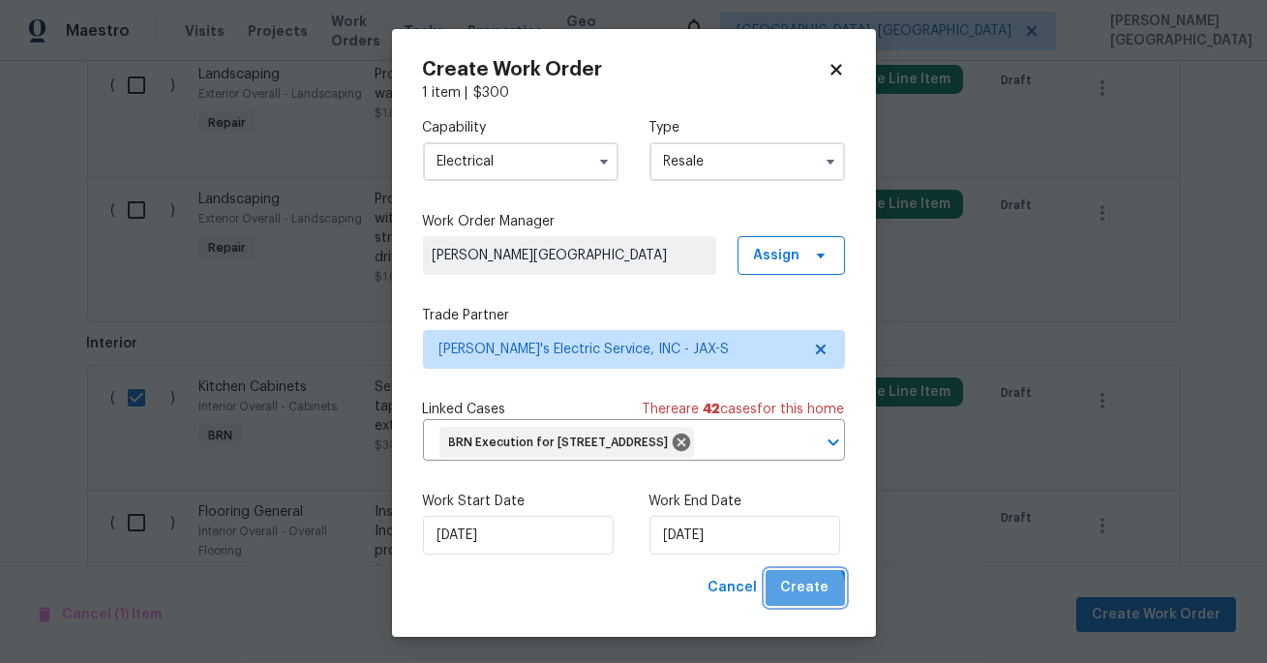
click at [799, 600] on span "Create" at bounding box center [805, 588] width 48 height 24
checkbox input "false"
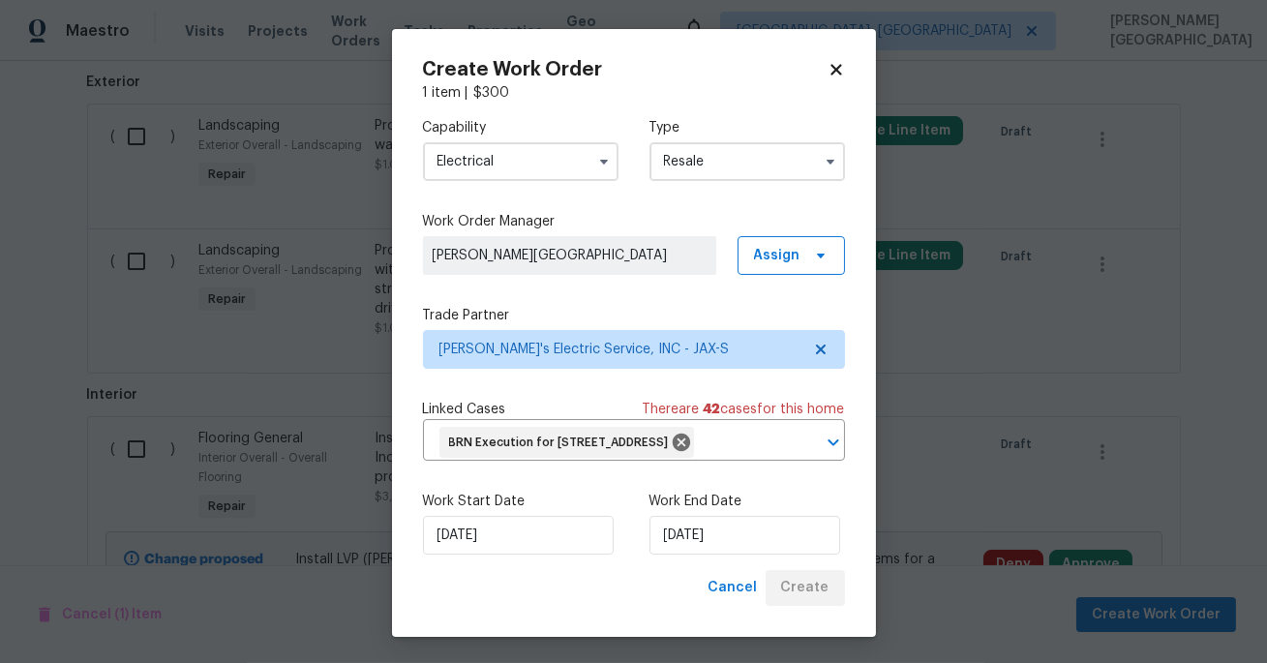
scroll to position [1535, 0]
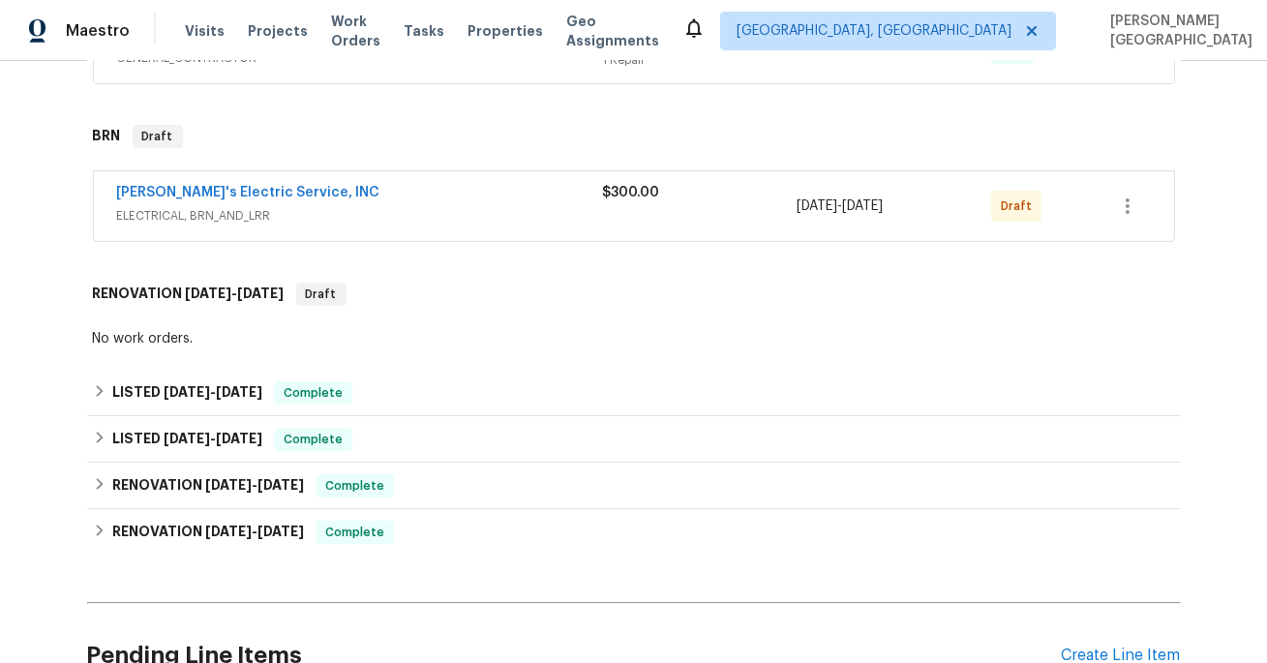
scroll to position [768, 0]
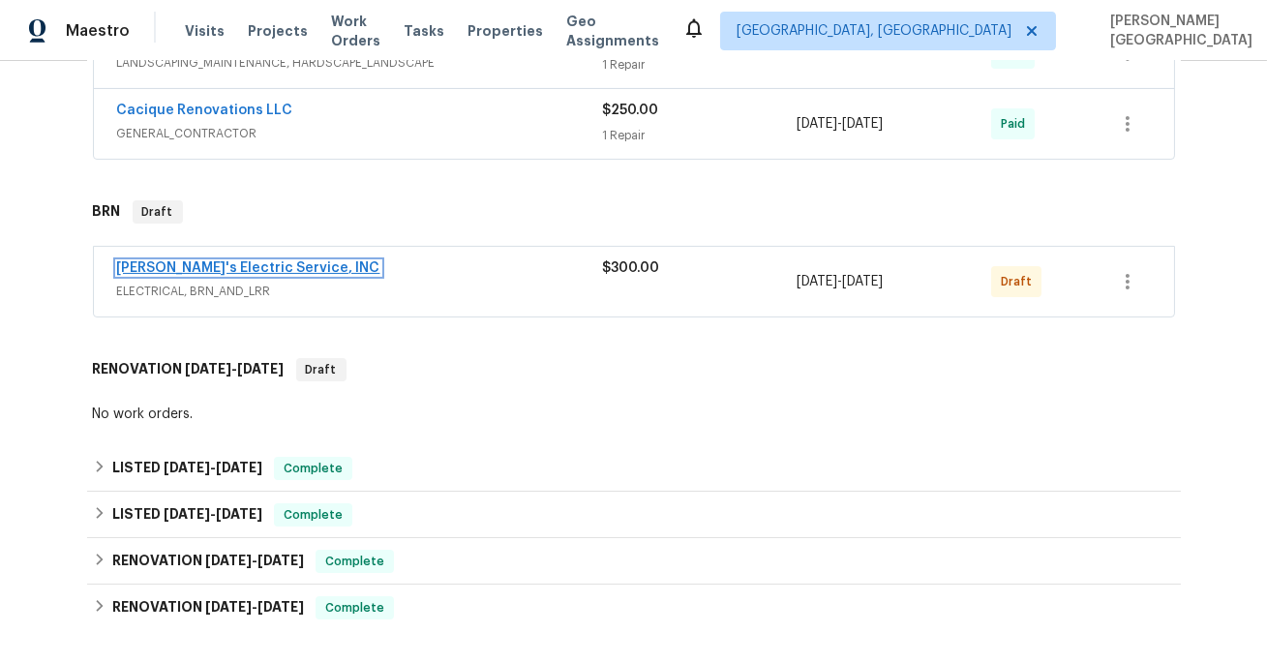
click at [271, 267] on link "[PERSON_NAME]'s Electric Service, INC" at bounding box center [248, 268] width 263 height 14
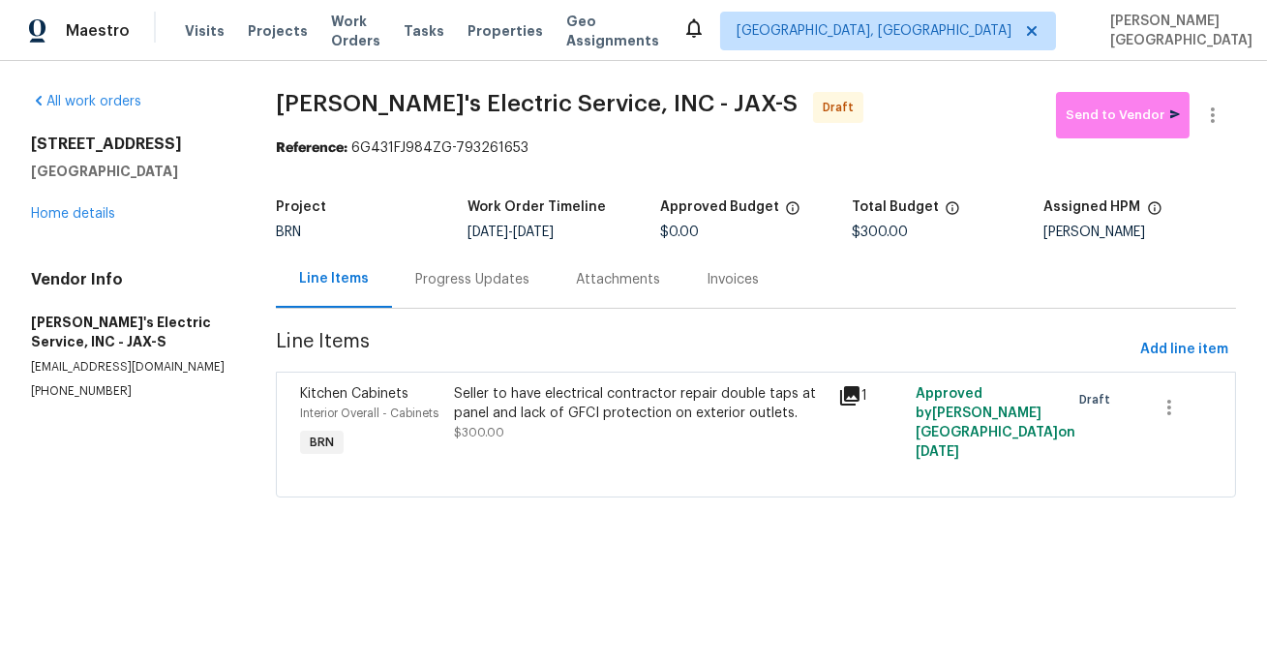
click at [471, 294] on div "Progress Updates" at bounding box center [472, 279] width 161 height 57
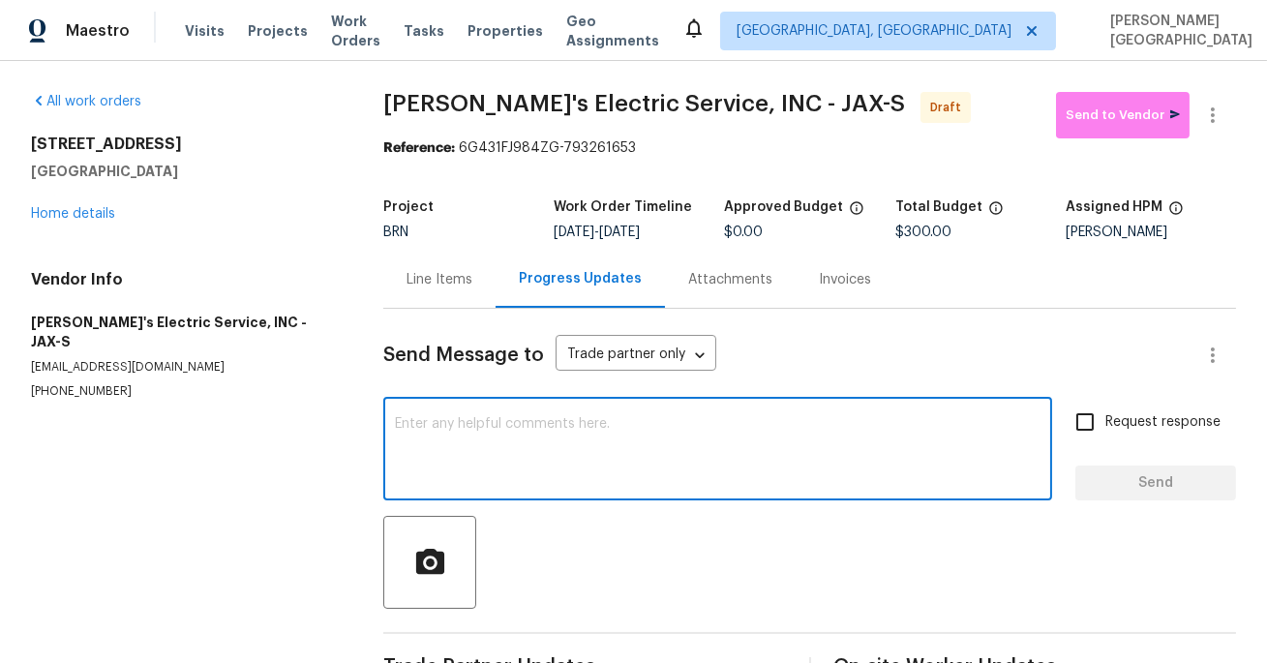
click at [431, 431] on textarea at bounding box center [718, 451] width 646 height 68
paste textarea "This is [PERSON_NAME] from Opendoor. Please confirm receipt of the work order d…"
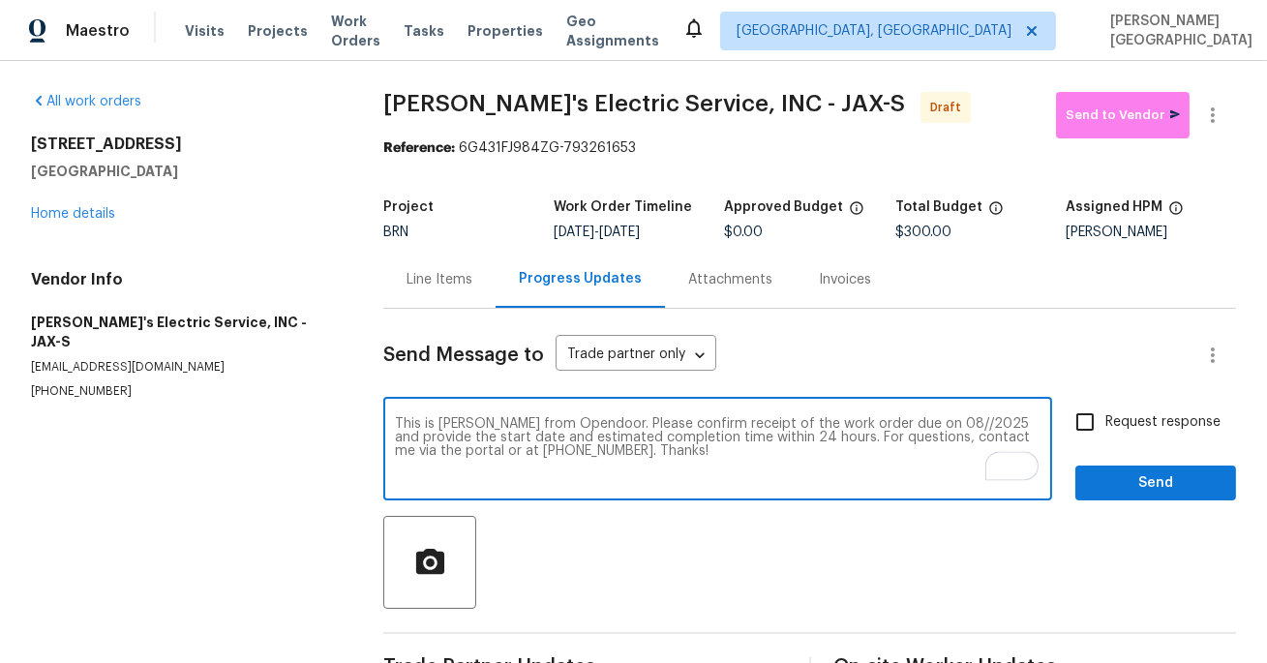
click at [903, 428] on textarea "This is [PERSON_NAME] from Opendoor. Please confirm receipt of the work order d…" at bounding box center [718, 451] width 646 height 68
type textarea "This is [PERSON_NAME] from Opendoor. Please confirm receipt of the work order d…"
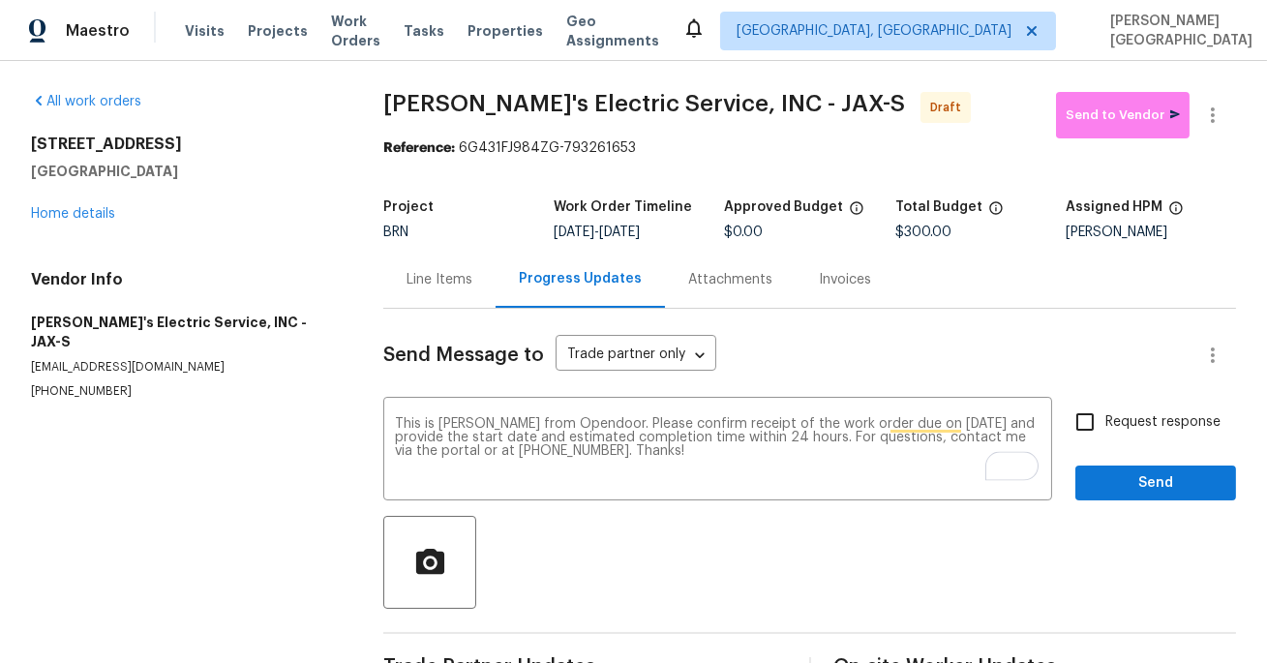
click at [1125, 410] on label "Request response" at bounding box center [1143, 422] width 156 height 41
click at [1106, 410] on input "Request response" at bounding box center [1085, 422] width 41 height 41
checkbox input "true"
click at [1131, 484] on span "Send" at bounding box center [1156, 483] width 130 height 24
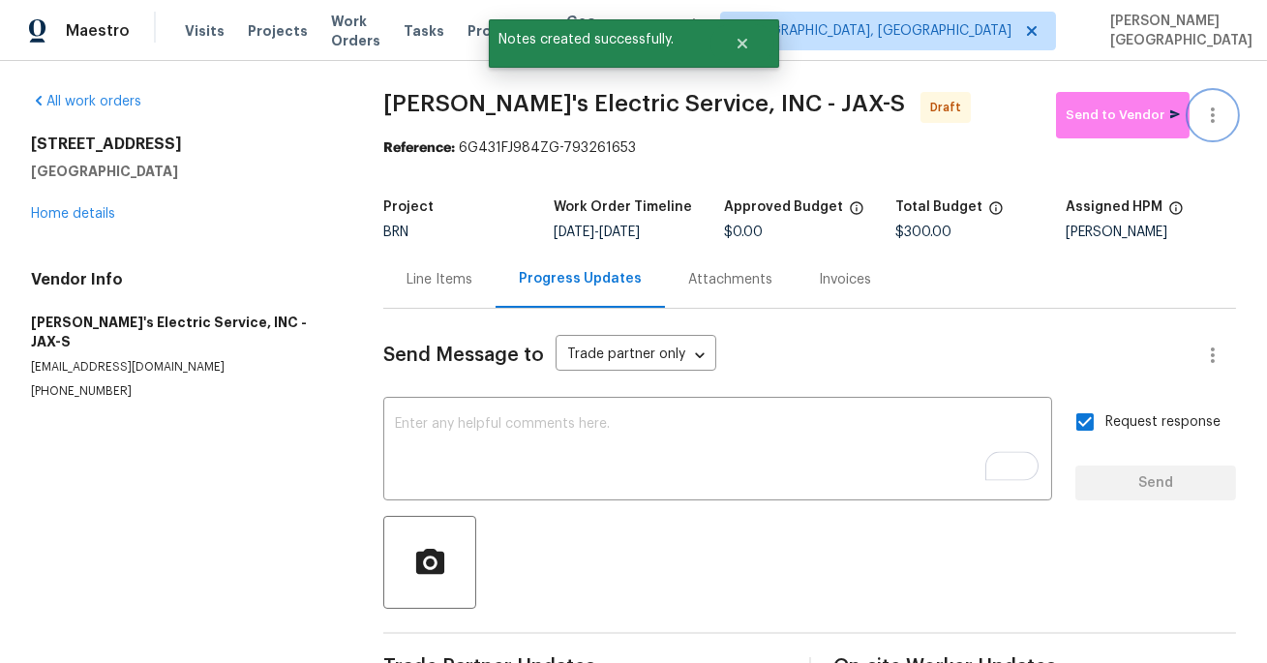
click at [1216, 101] on button "button" at bounding box center [1213, 115] width 46 height 46
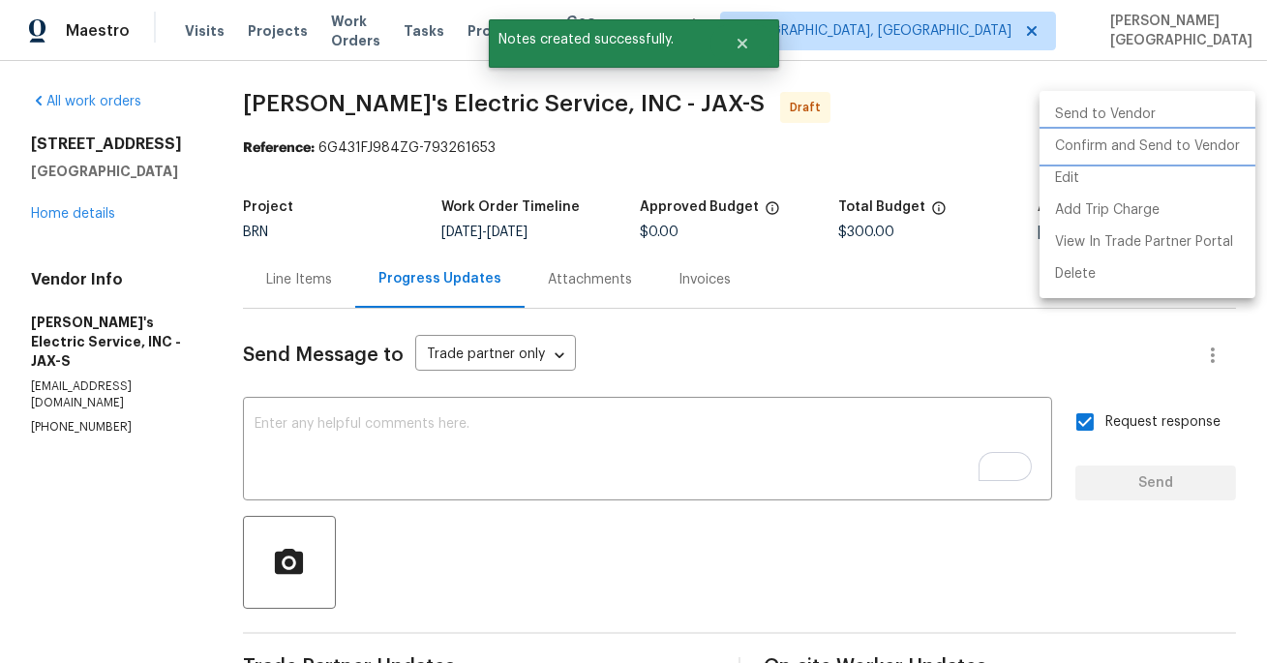
click at [1145, 150] on li "Confirm and Send to Vendor" at bounding box center [1148, 147] width 216 height 32
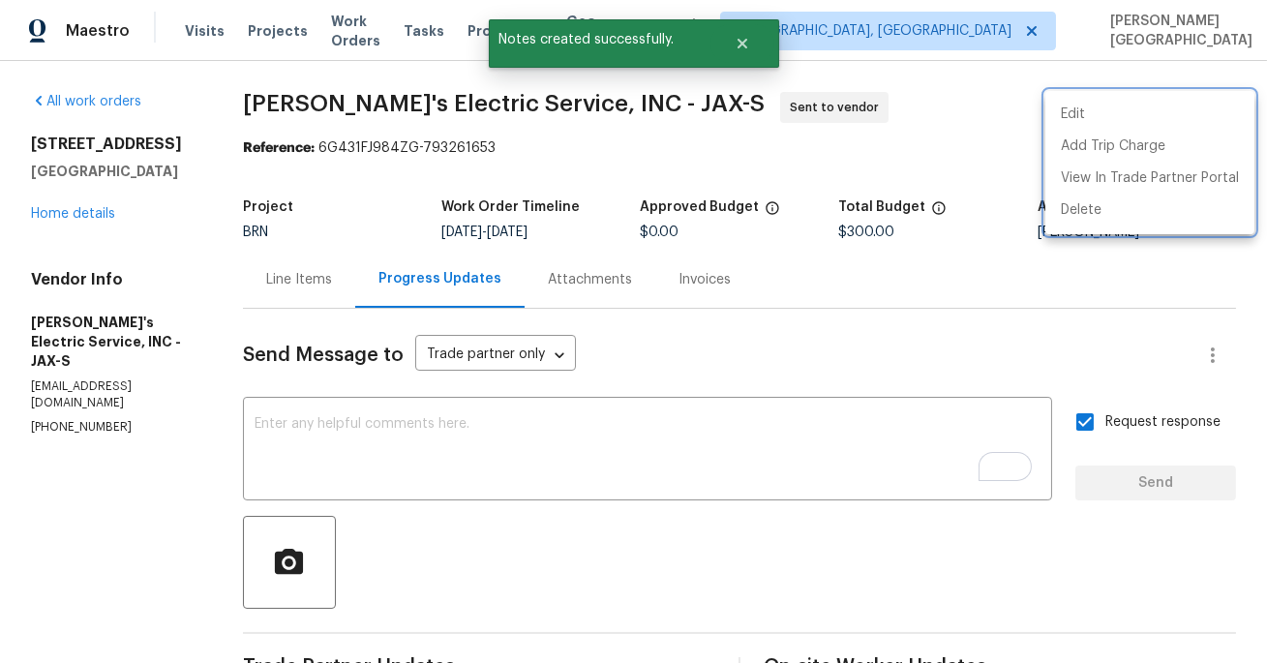
click at [83, 211] on div at bounding box center [633, 331] width 1267 height 663
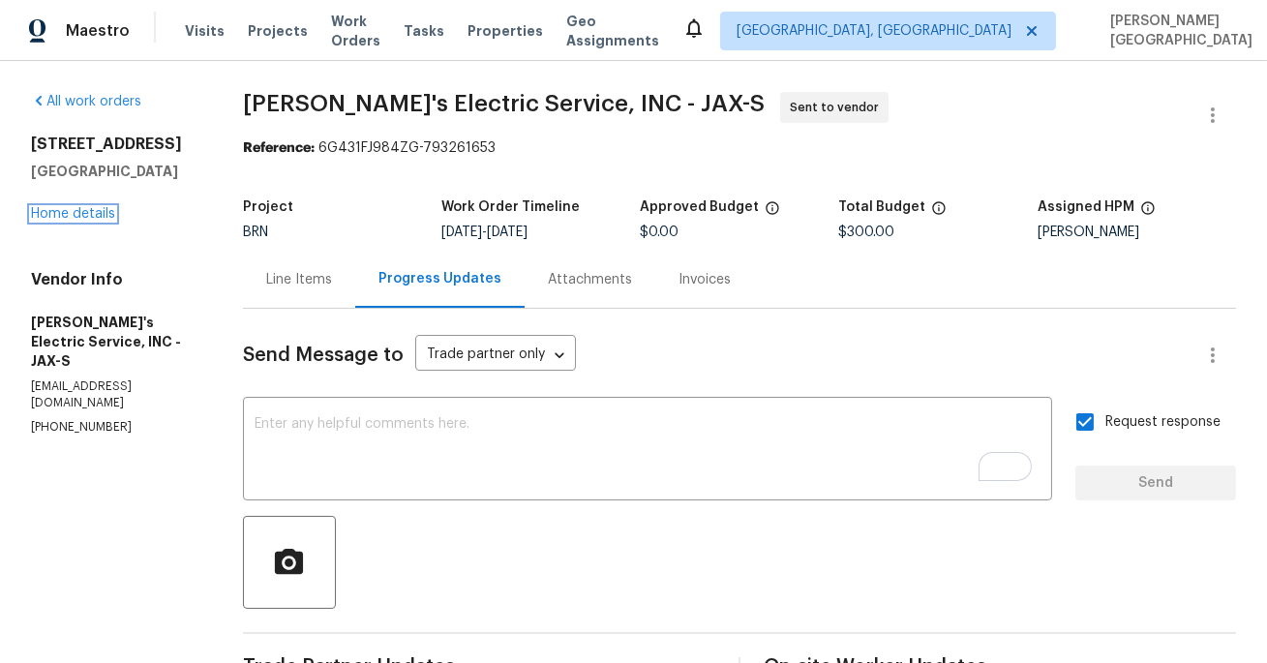
click at [83, 211] on link "Home details" at bounding box center [73, 214] width 84 height 14
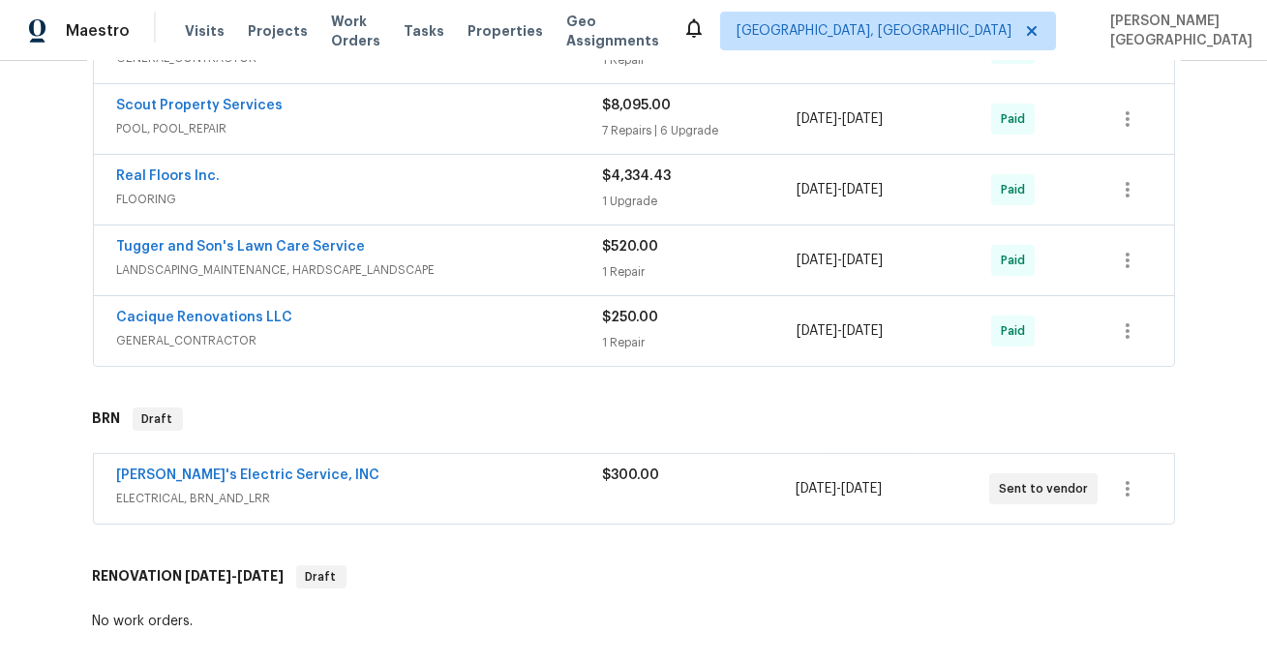
scroll to position [740, 0]
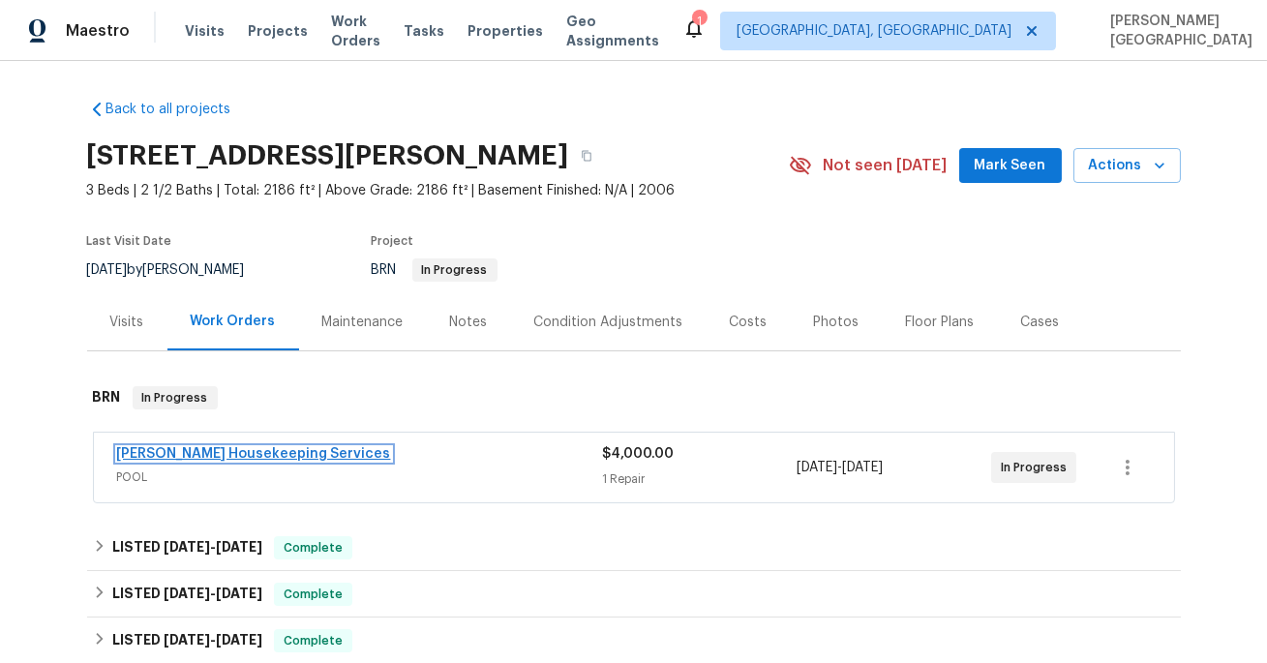
click at [208, 452] on link "[PERSON_NAME] Housekeeping Services" at bounding box center [254, 454] width 274 height 14
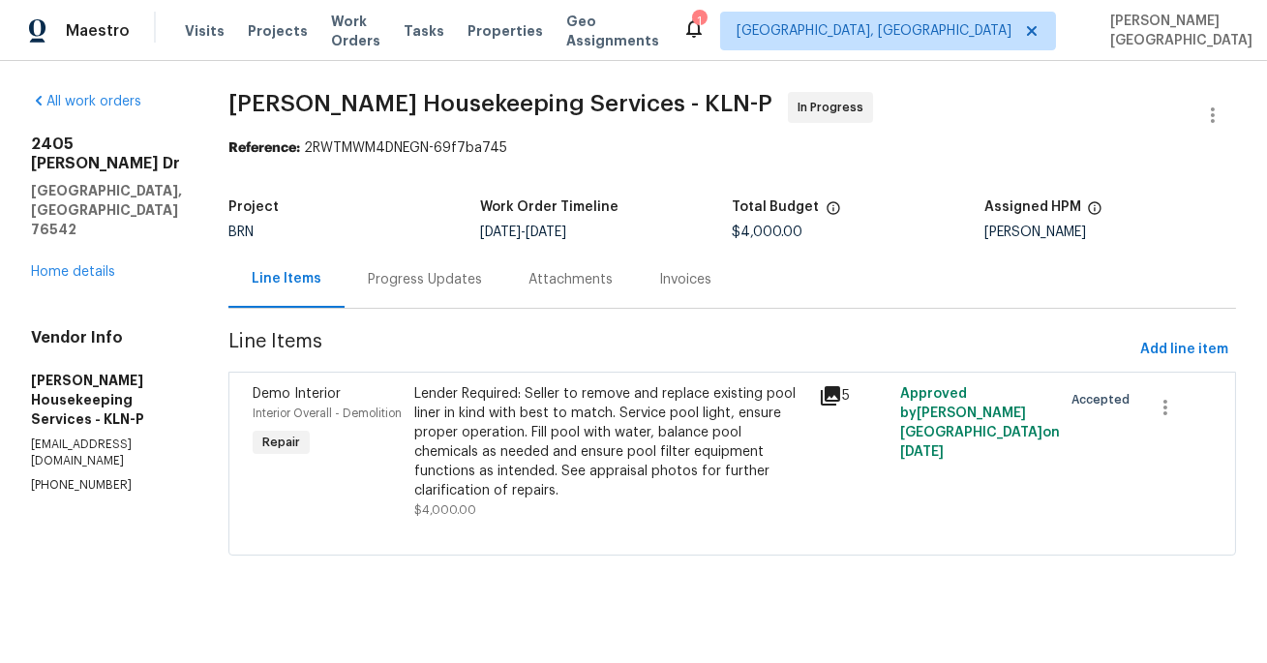
click at [712, 275] on div "Invoices" at bounding box center [685, 279] width 52 height 19
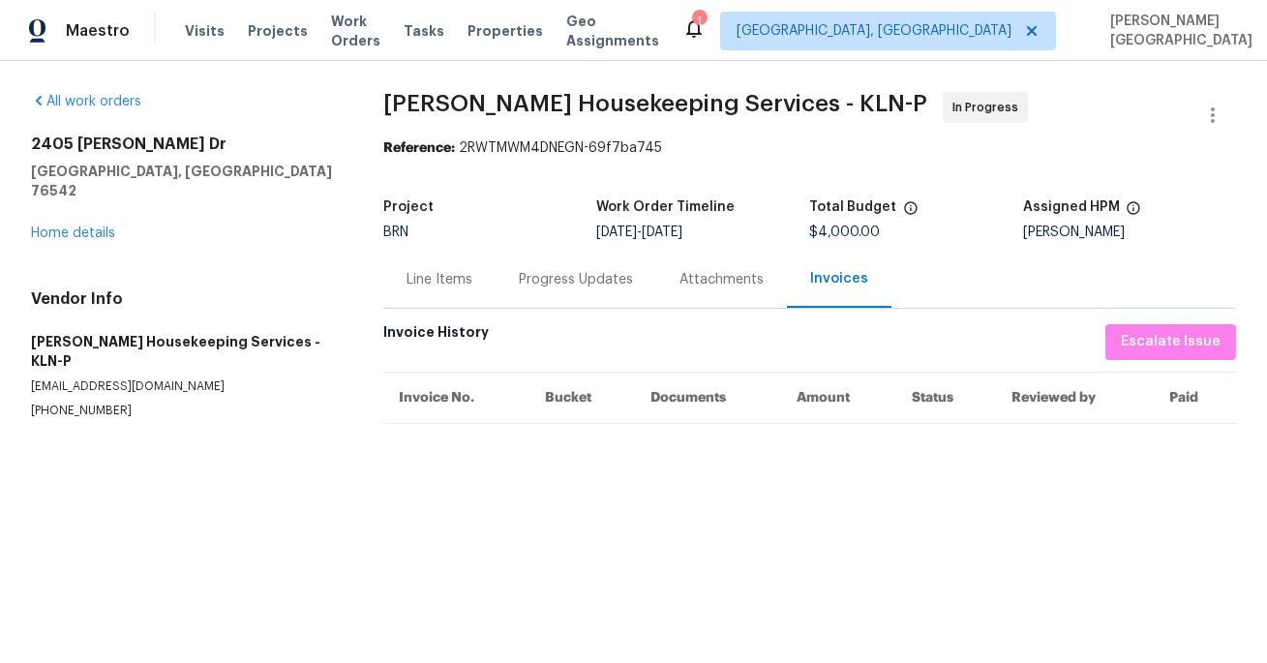
click at [89, 403] on p "[PHONE_NUMBER]" at bounding box center [184, 411] width 306 height 16
copy p "[PHONE_NUMBER]"
click at [552, 293] on div "Progress Updates" at bounding box center [576, 279] width 161 height 57
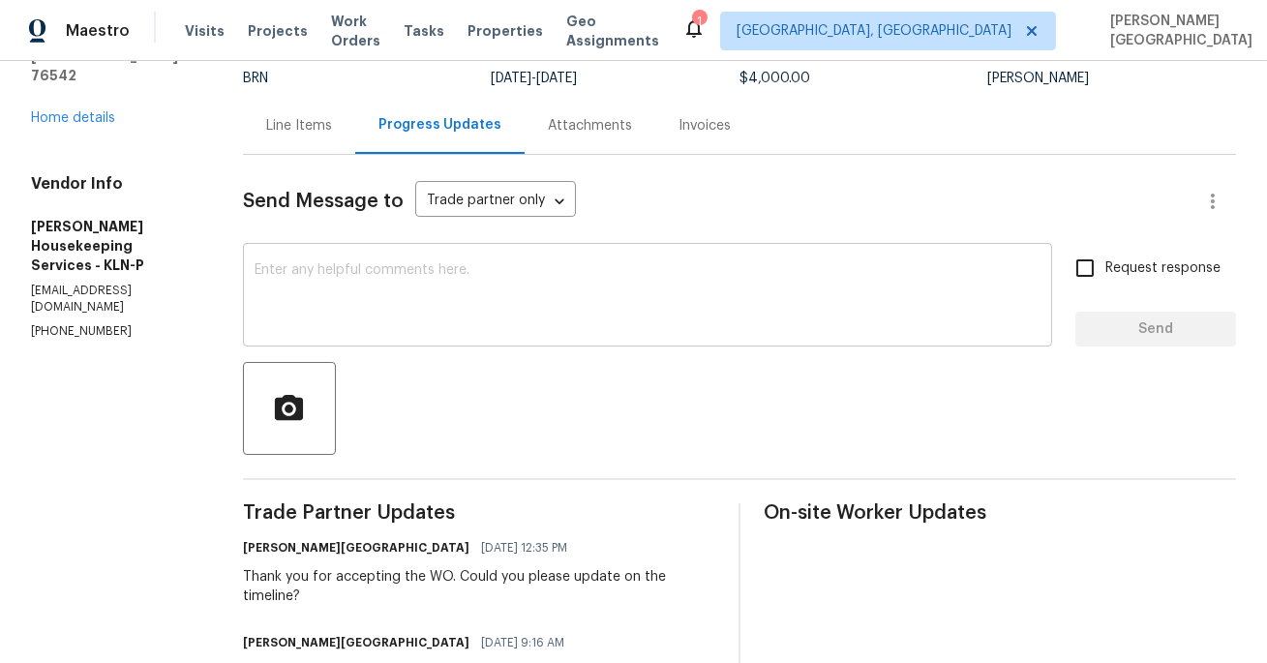
scroll to position [144, 0]
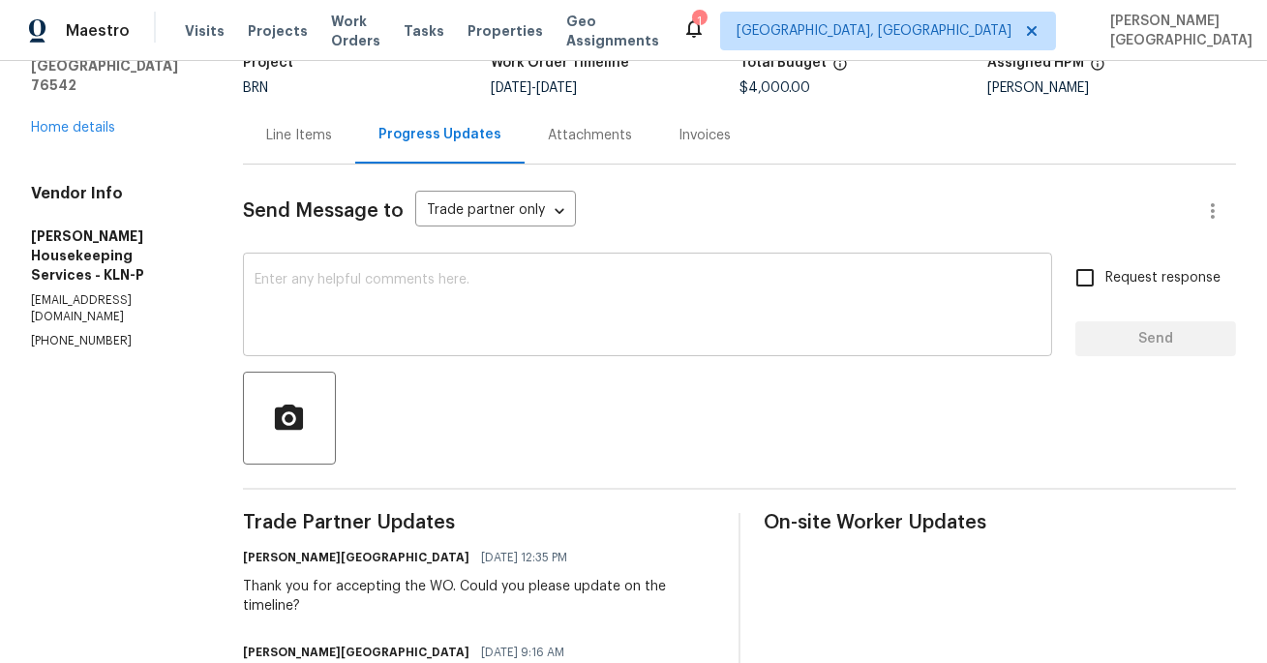
click at [341, 297] on textarea at bounding box center [648, 307] width 786 height 68
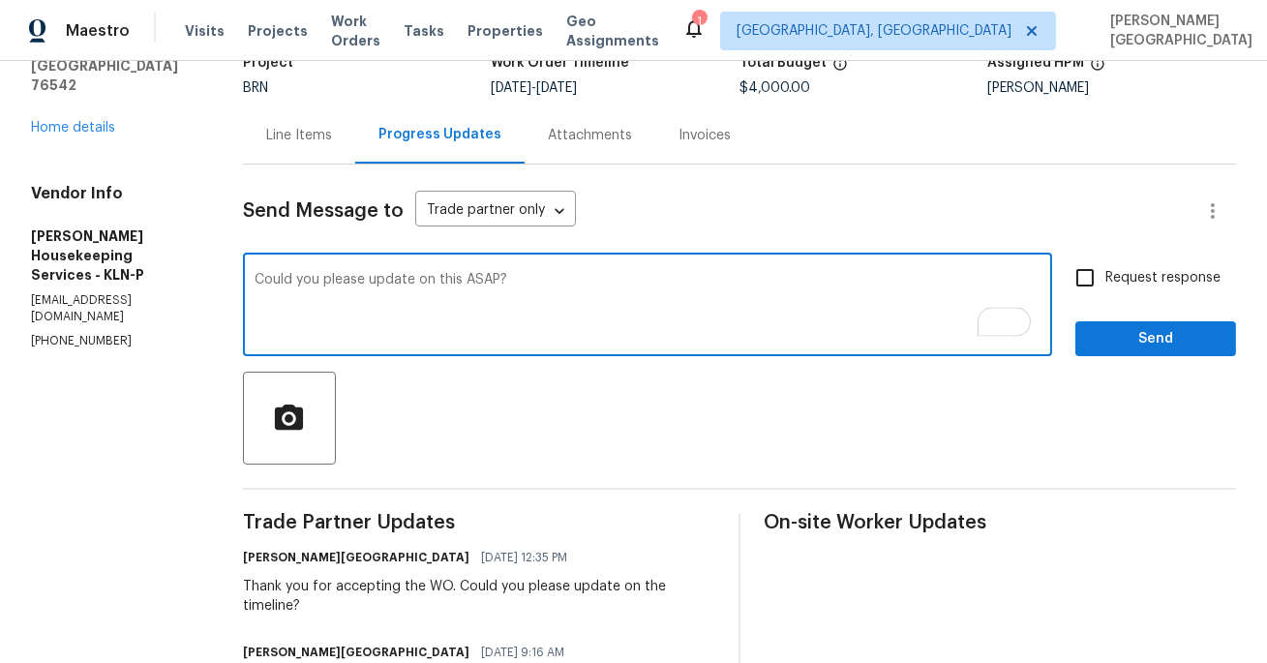
type textarea "Could you please update on this ASAP?"
click at [1108, 284] on span "Request response" at bounding box center [1163, 278] width 115 height 20
click at [1106, 284] on input "Request response" at bounding box center [1085, 278] width 41 height 41
checkbox input "true"
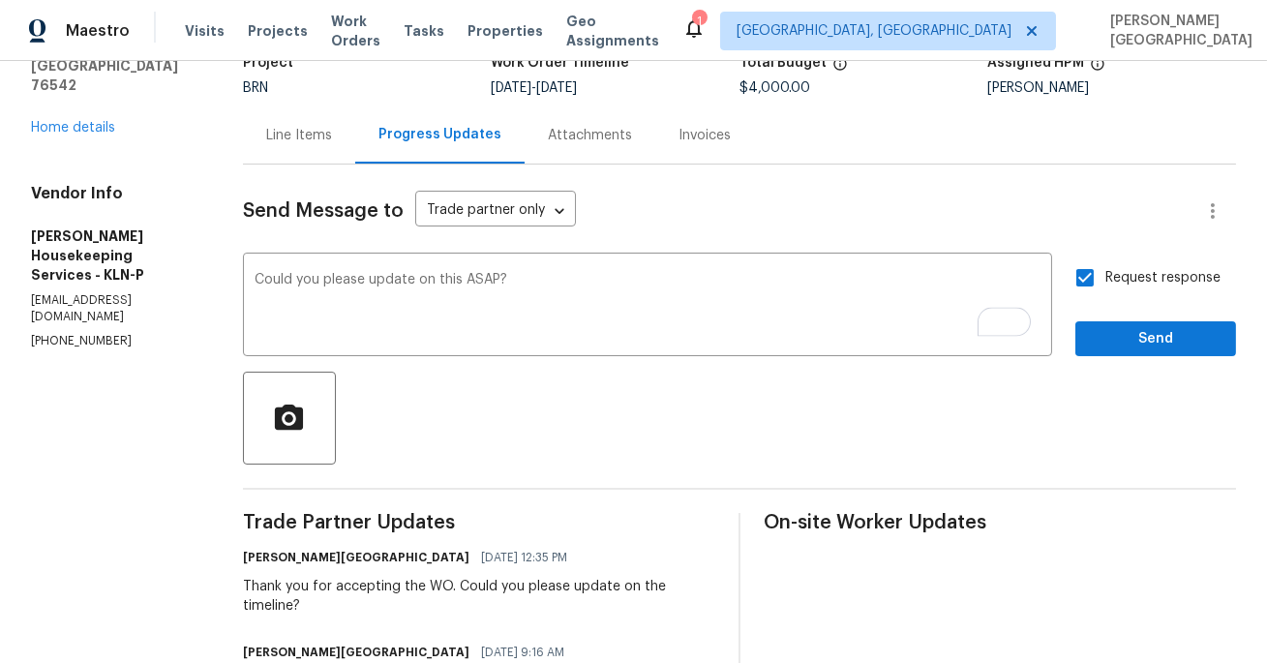
click at [1109, 318] on div "Request response Send" at bounding box center [1156, 307] width 161 height 99
click at [1109, 327] on span "Send" at bounding box center [1156, 339] width 130 height 24
